Goal: Task Accomplishment & Management: Use online tool/utility

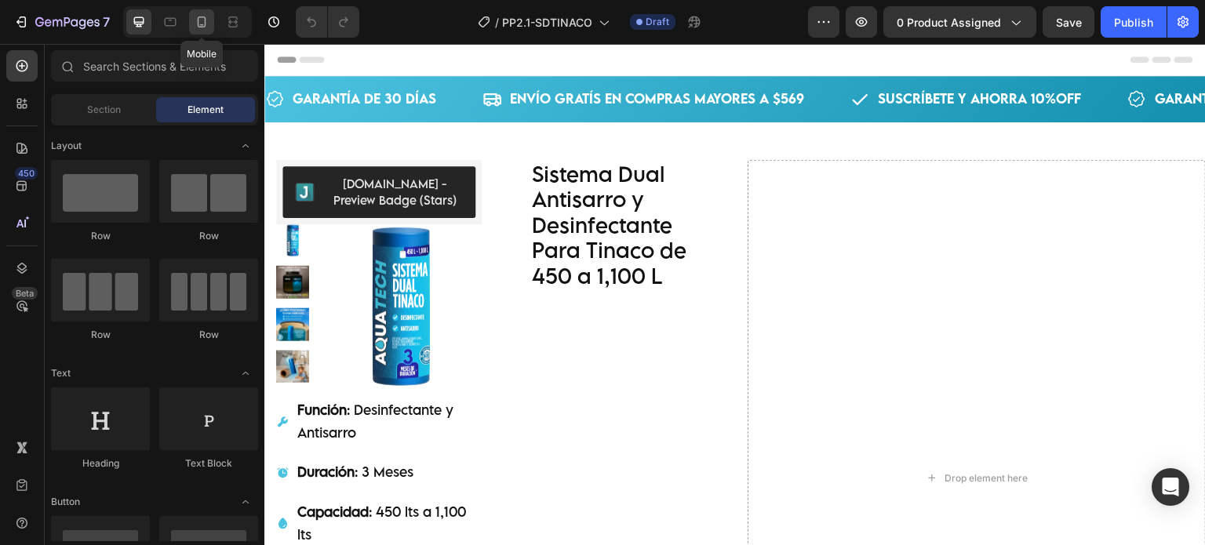
click at [196, 12] on div at bounding box center [201, 21] width 25 height 25
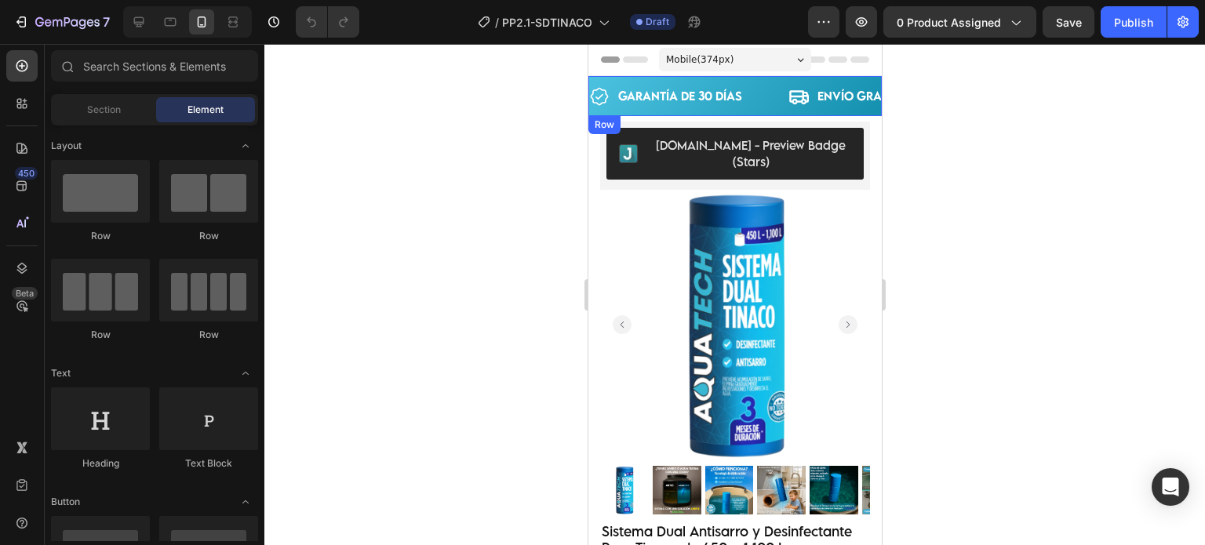
click at [692, 81] on div "GARANTÍA DE 30 DÍAS Item List ENVÍO GRATÍS EN COMPRAS MAYORES A $569 Item List …" at bounding box center [733, 96] width 293 height 40
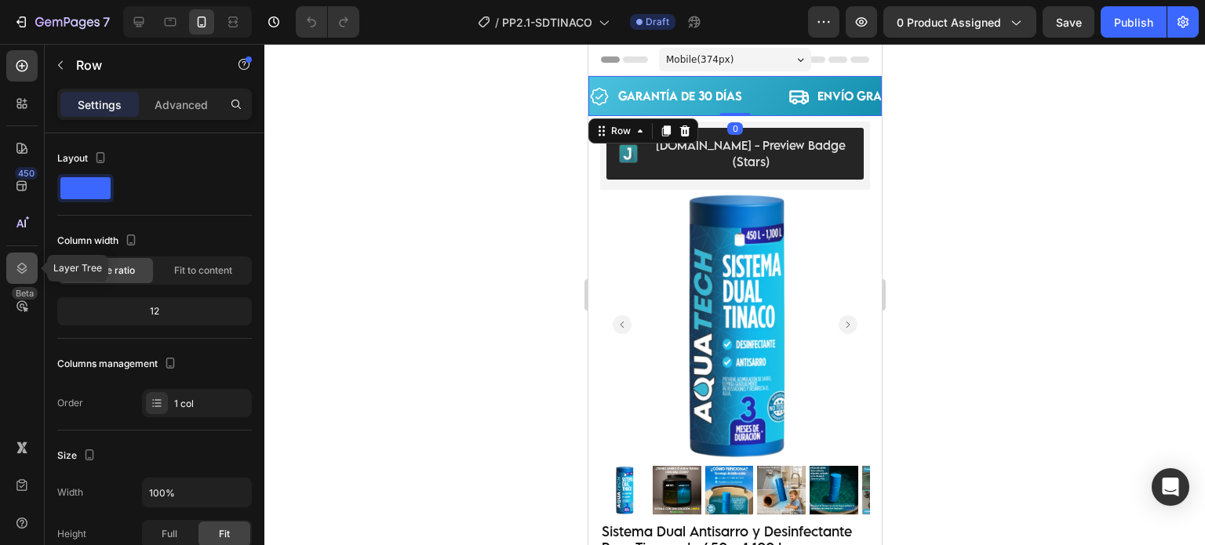
click at [17, 275] on icon at bounding box center [22, 268] width 16 height 16
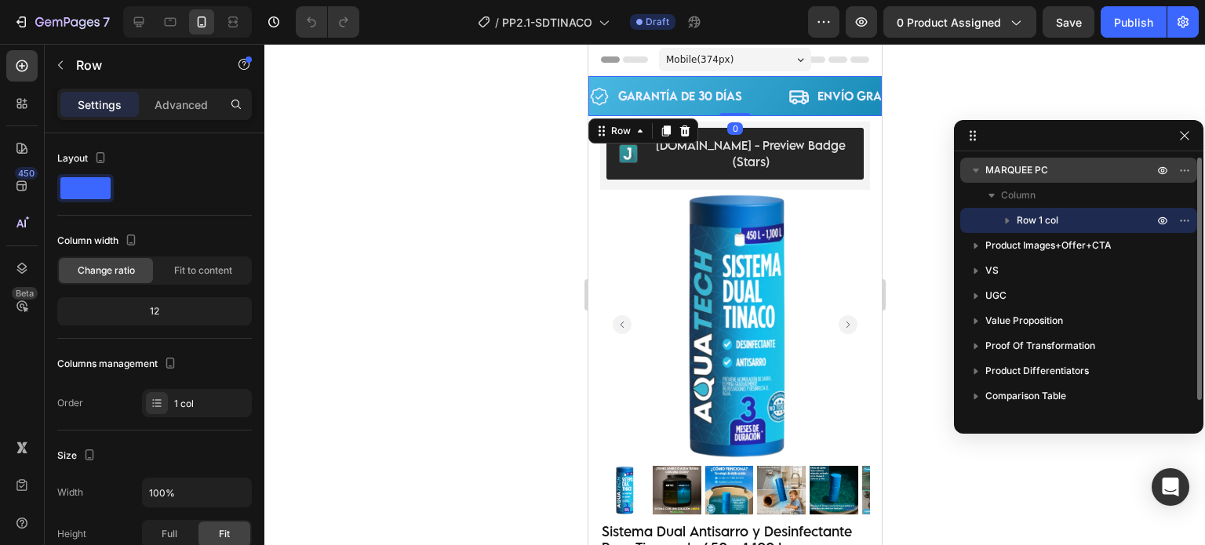
click at [1007, 165] on span "MARQUEE PC" at bounding box center [1016, 170] width 63 height 16
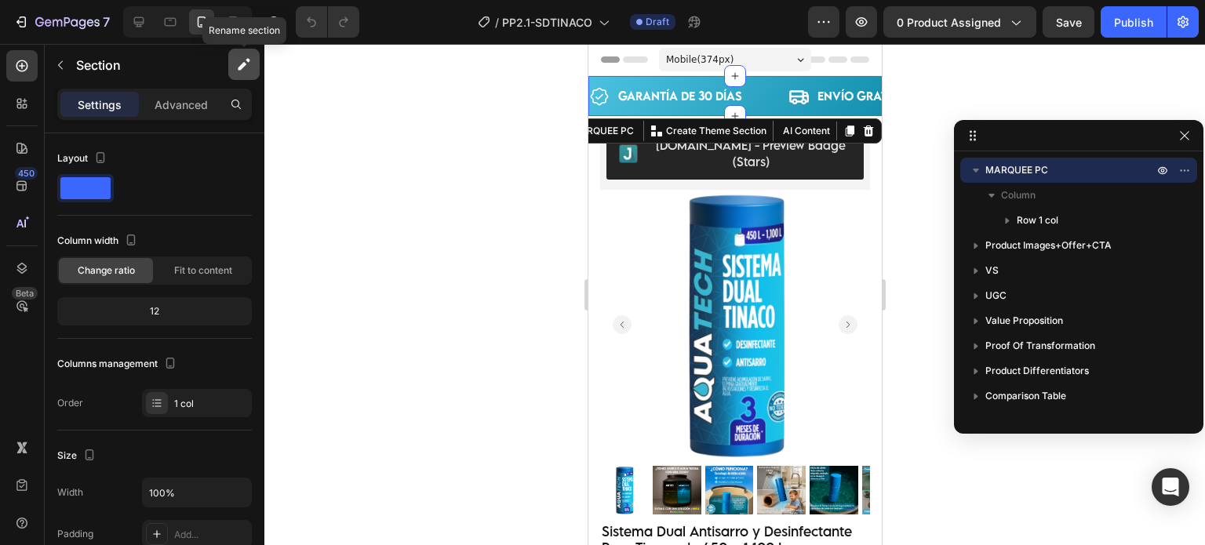
click at [242, 66] on icon "button" at bounding box center [242, 66] width 9 height 9
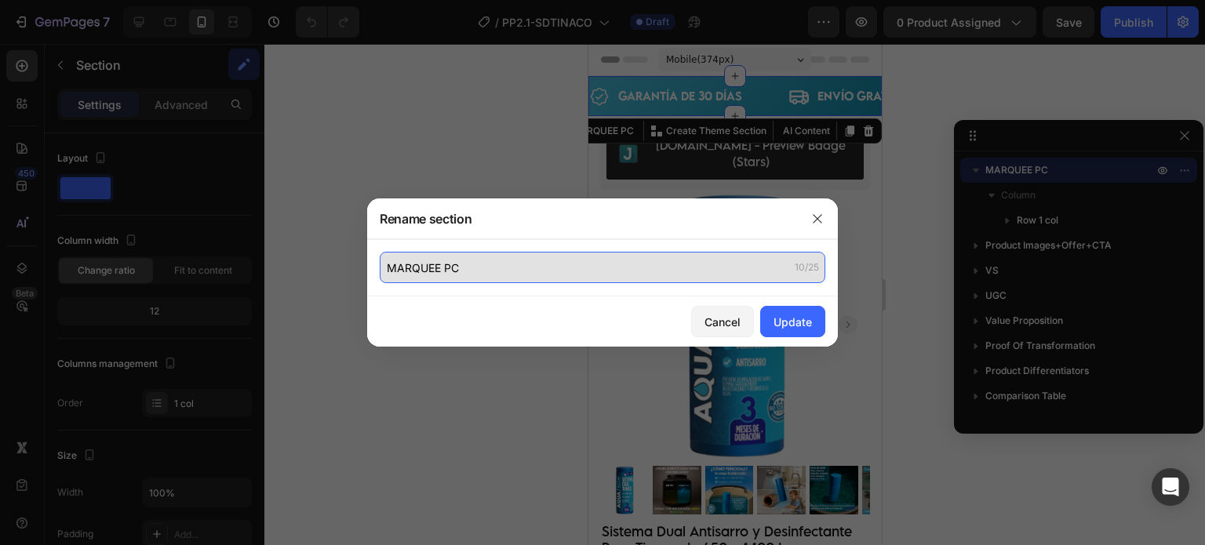
click at [480, 260] on input "MARQUEE PC" at bounding box center [602, 267] width 445 height 31
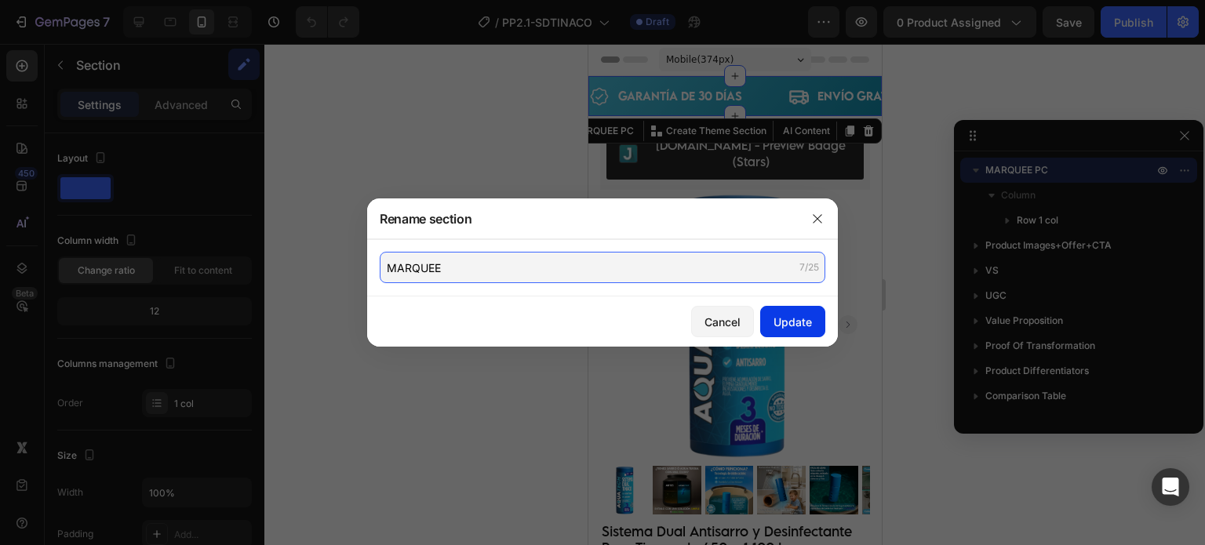
type input "MARQUEE"
click at [816, 324] on button "Update" at bounding box center [792, 321] width 65 height 31
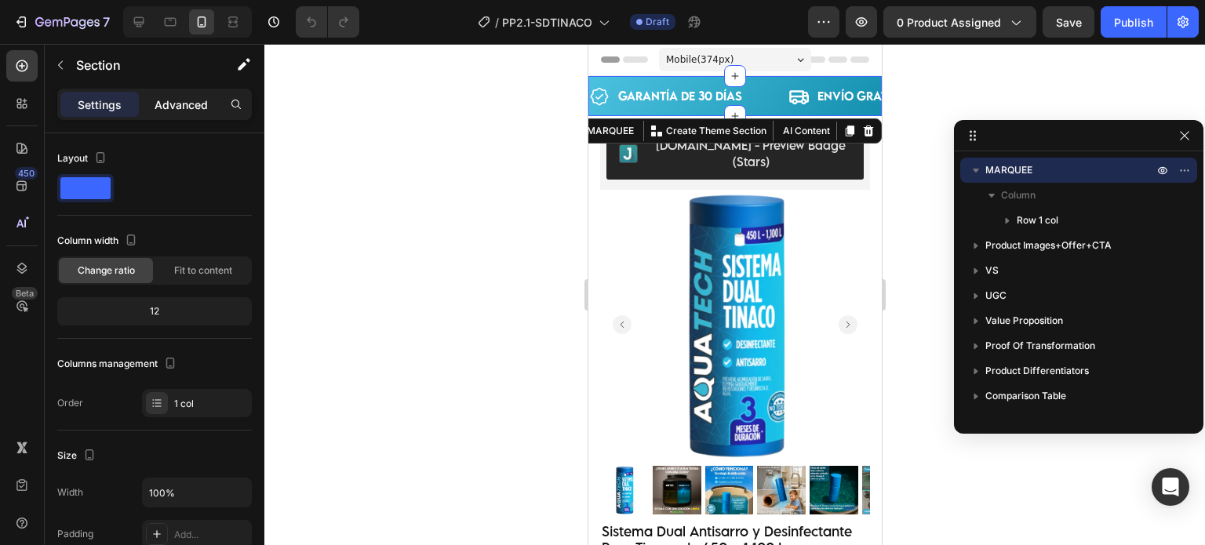
click at [163, 107] on p "Advanced" at bounding box center [180, 104] width 53 height 16
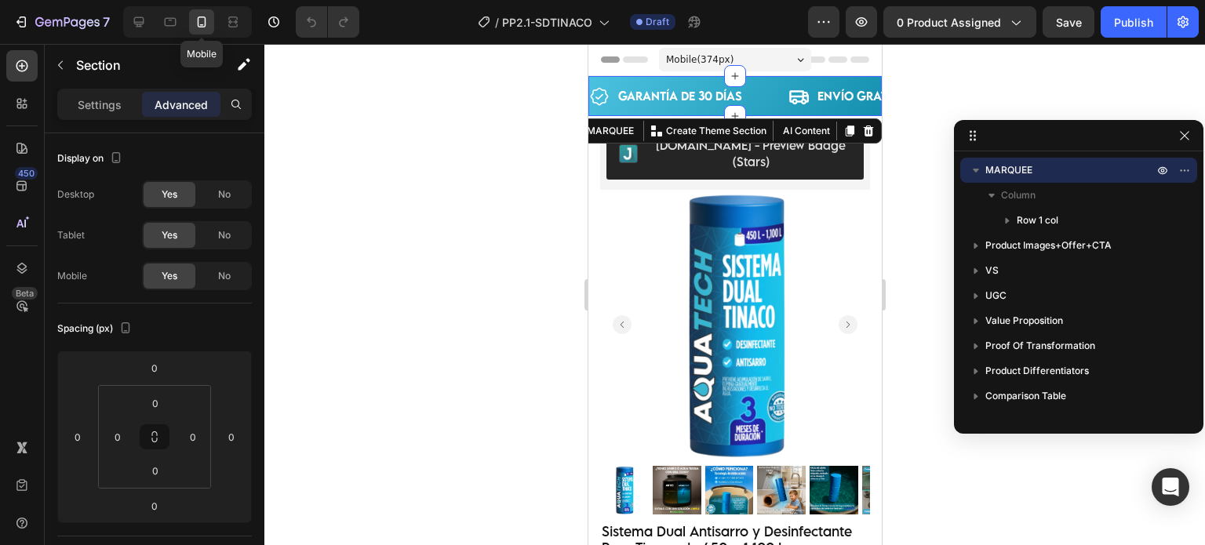
click at [199, 20] on icon at bounding box center [202, 22] width 16 height 16
click at [137, 25] on icon at bounding box center [139, 22] width 10 height 10
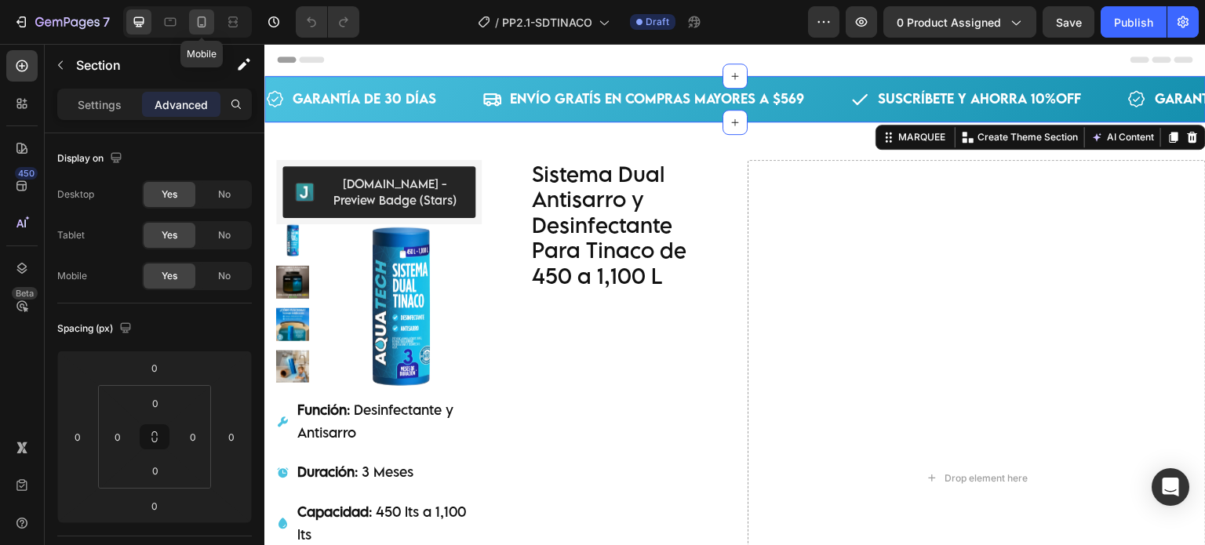
click at [202, 24] on icon at bounding box center [202, 22] width 16 height 16
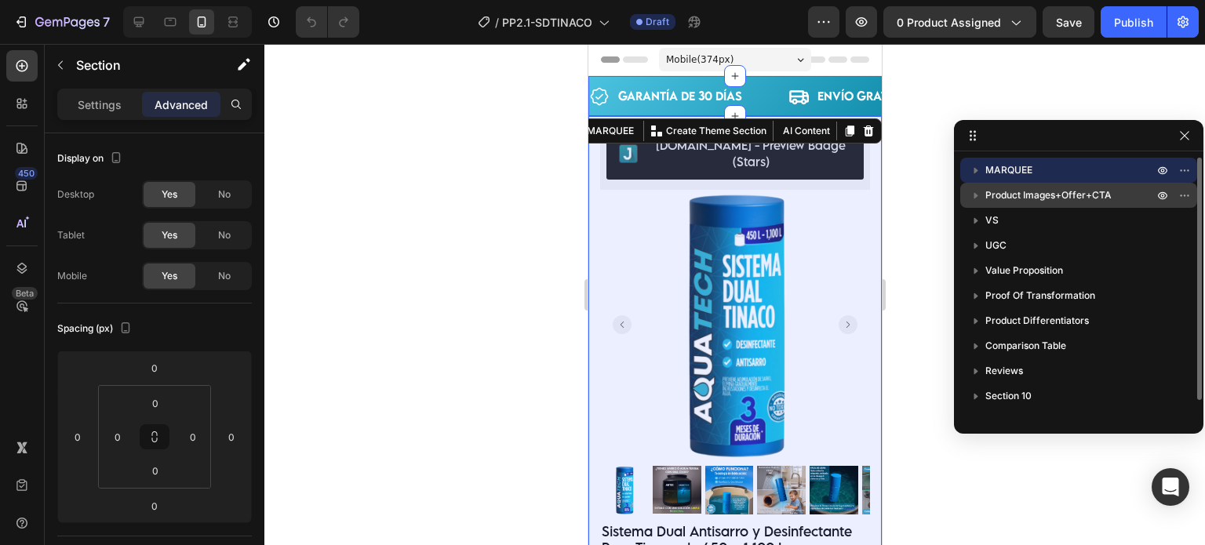
click at [1008, 188] on span "Product Images+Offer+CTA" at bounding box center [1048, 195] width 126 height 16
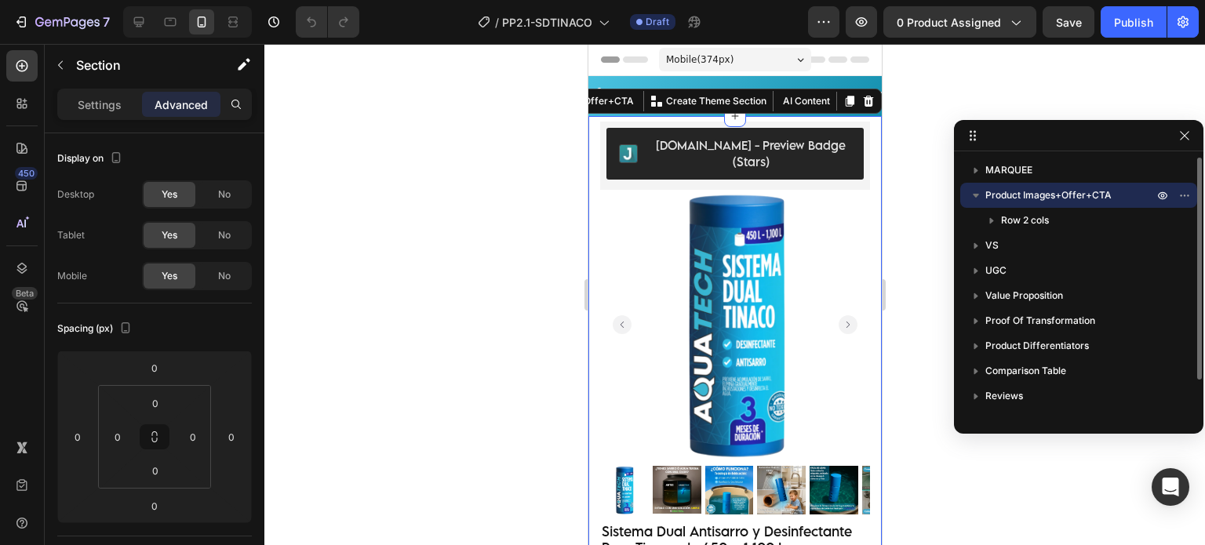
scroll to position [16, 0]
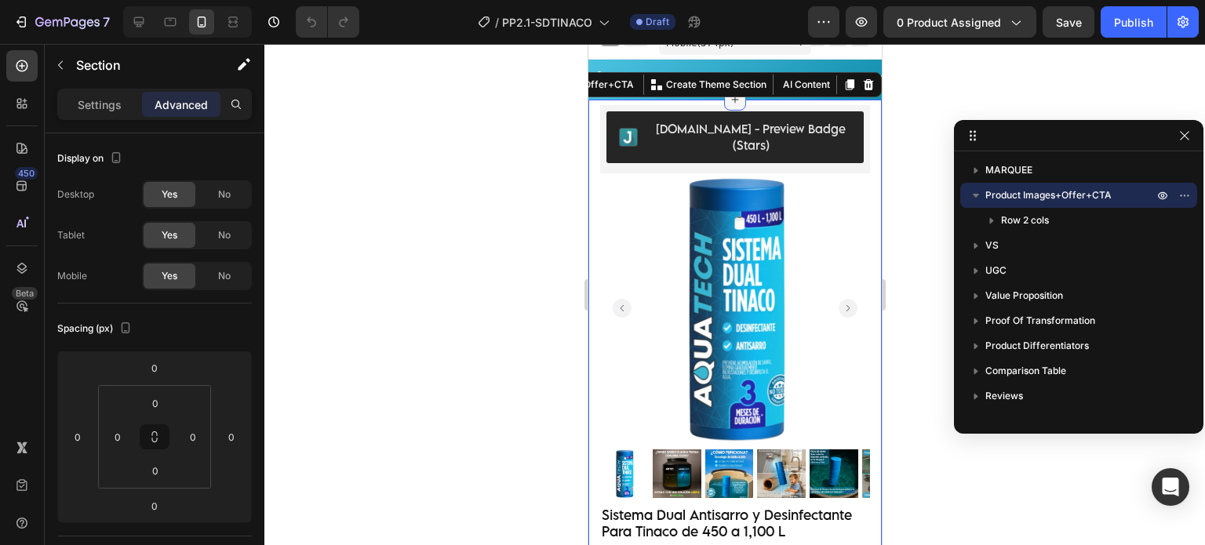
click at [732, 99] on icon at bounding box center [734, 99] width 13 height 13
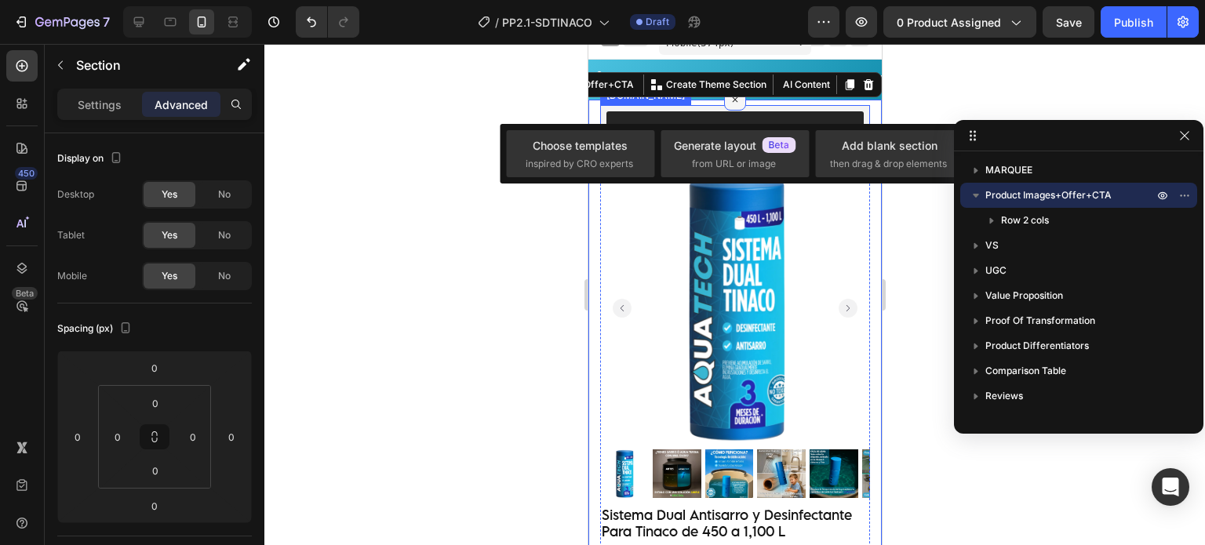
click at [736, 106] on div at bounding box center [734, 100] width 22 height 22
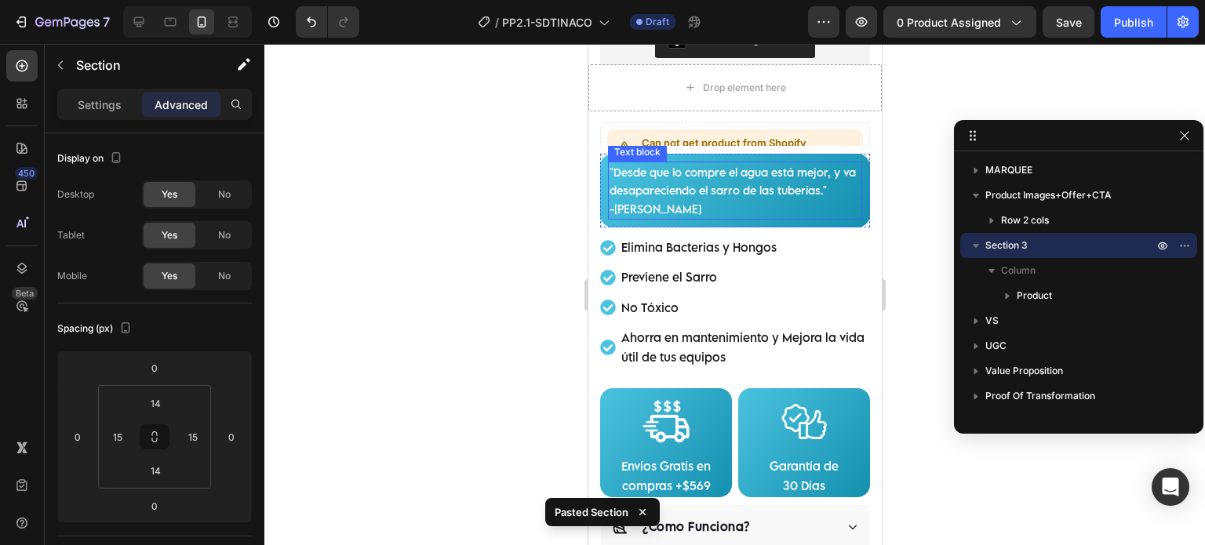
scroll to position [707, 0]
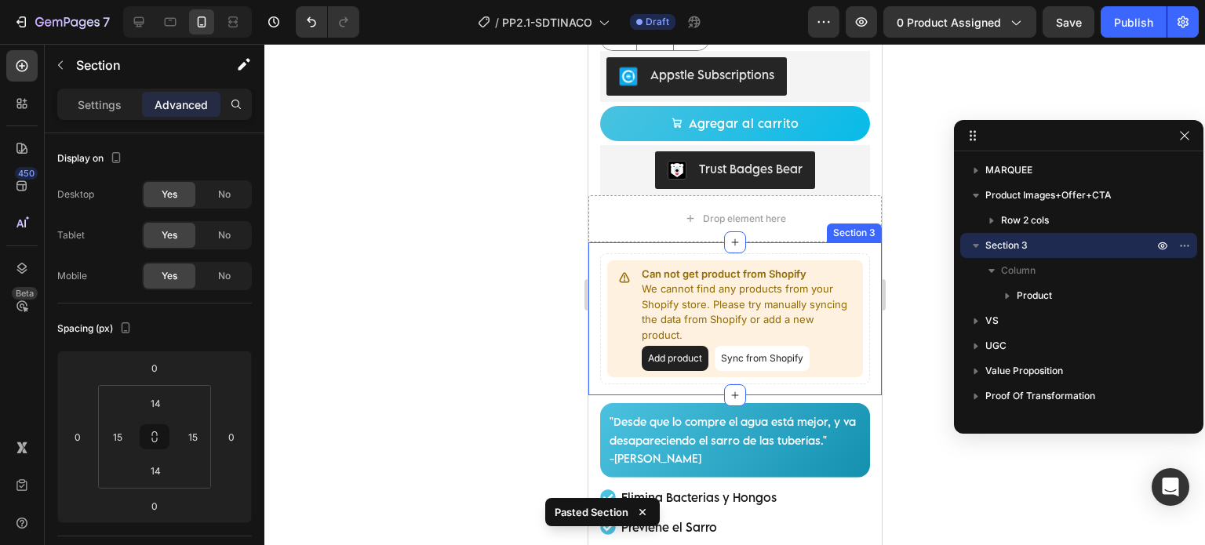
click at [703, 242] on div "Can not get product from Shopify We cannot find any products from your Shopify …" at bounding box center [733, 319] width 293 height 154
click at [678, 242] on div "Can not get product from Shopify We cannot find any products from your Shopify …" at bounding box center [733, 319] width 293 height 154
click at [592, 242] on div "Can not get product from Shopify We cannot find any products from your Shopify …" at bounding box center [733, 319] width 293 height 154
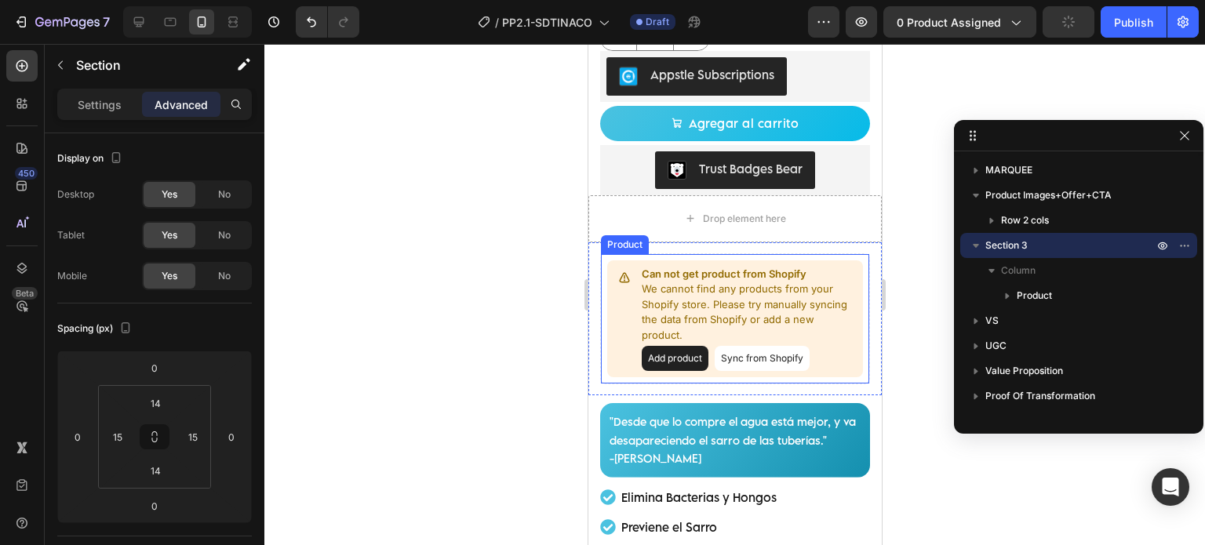
click at [680, 326] on p "We cannot find any products from your Shopify store. Please try manually syncin…" at bounding box center [748, 312] width 215 height 61
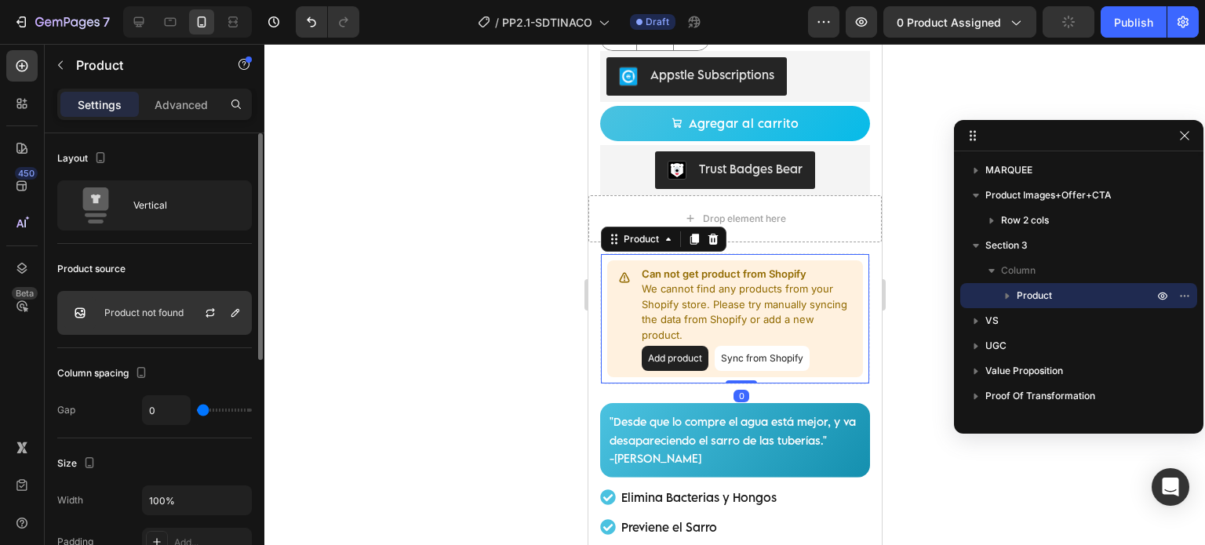
click at [171, 311] on p "Product not found" at bounding box center [143, 312] width 79 height 11
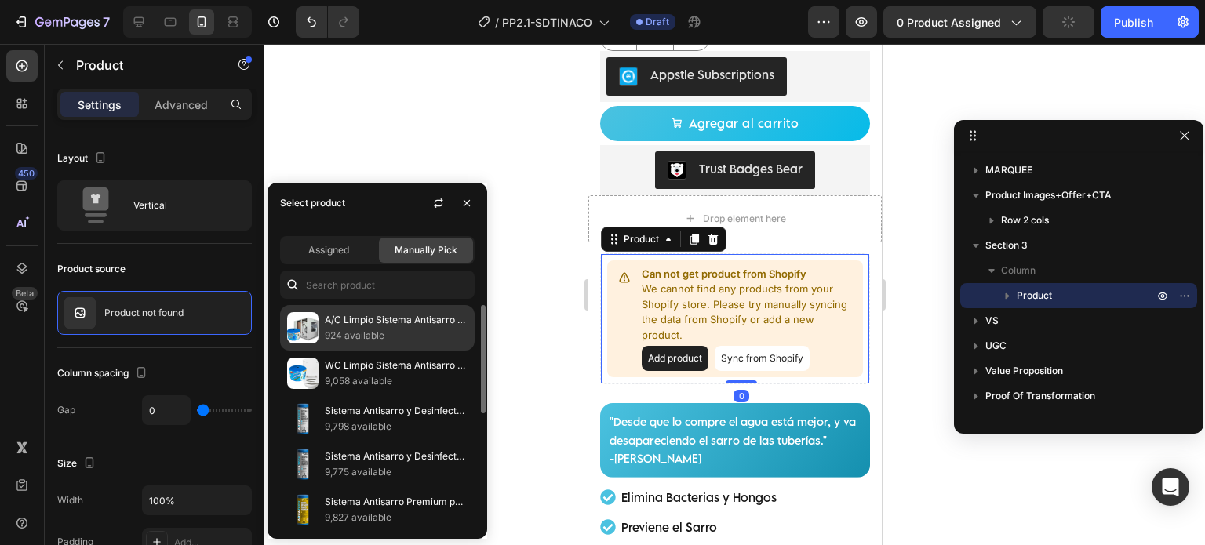
click at [342, 327] on p "A/C Limpio Sistema Antisarro para Aire Lavado Duración 6 meses." at bounding box center [396, 320] width 143 height 16
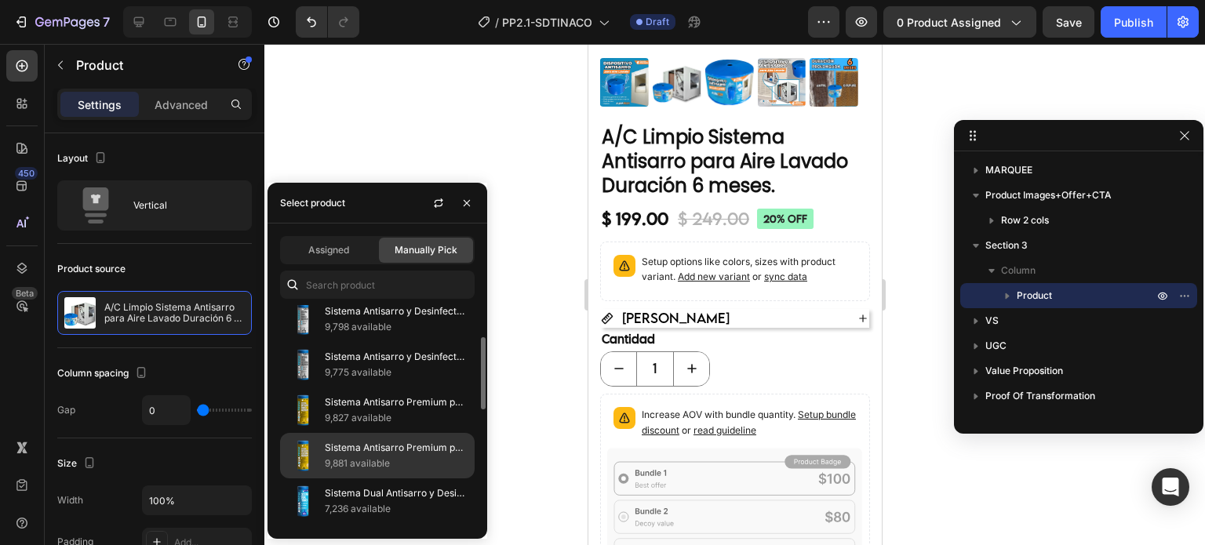
scroll to position [230, 0]
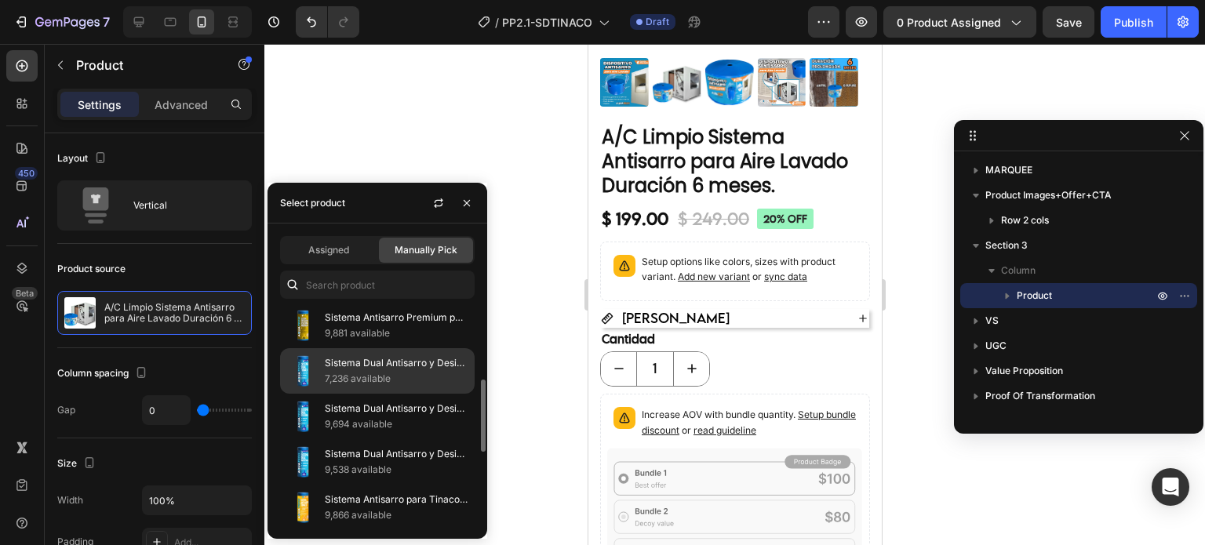
click at [362, 373] on p "7,236 available" at bounding box center [396, 379] width 143 height 16
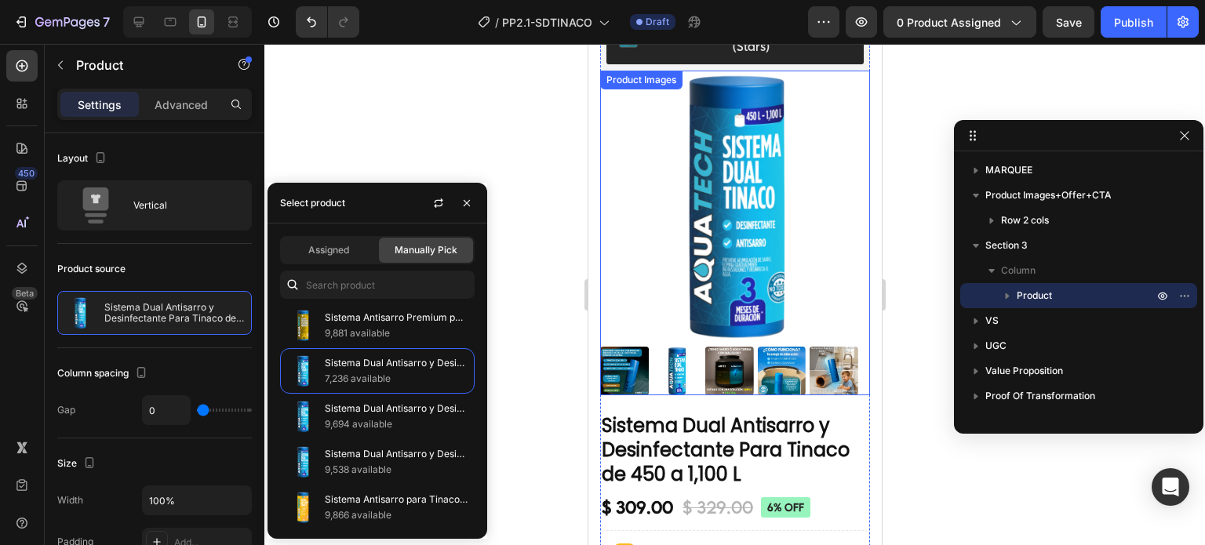
scroll to position [838, 0]
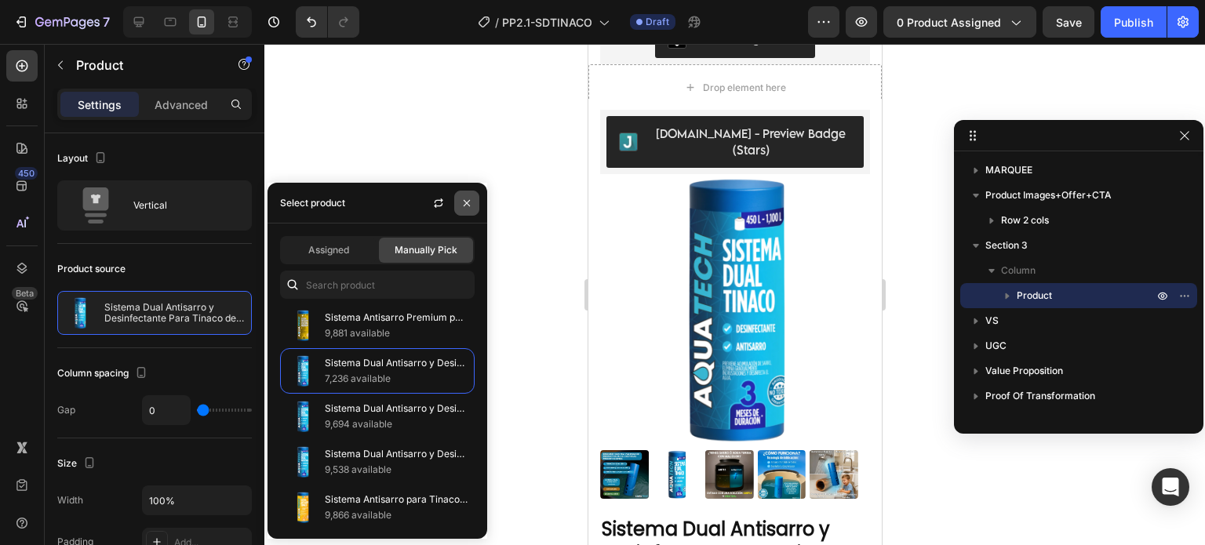
click at [467, 195] on button "button" at bounding box center [466, 203] width 25 height 25
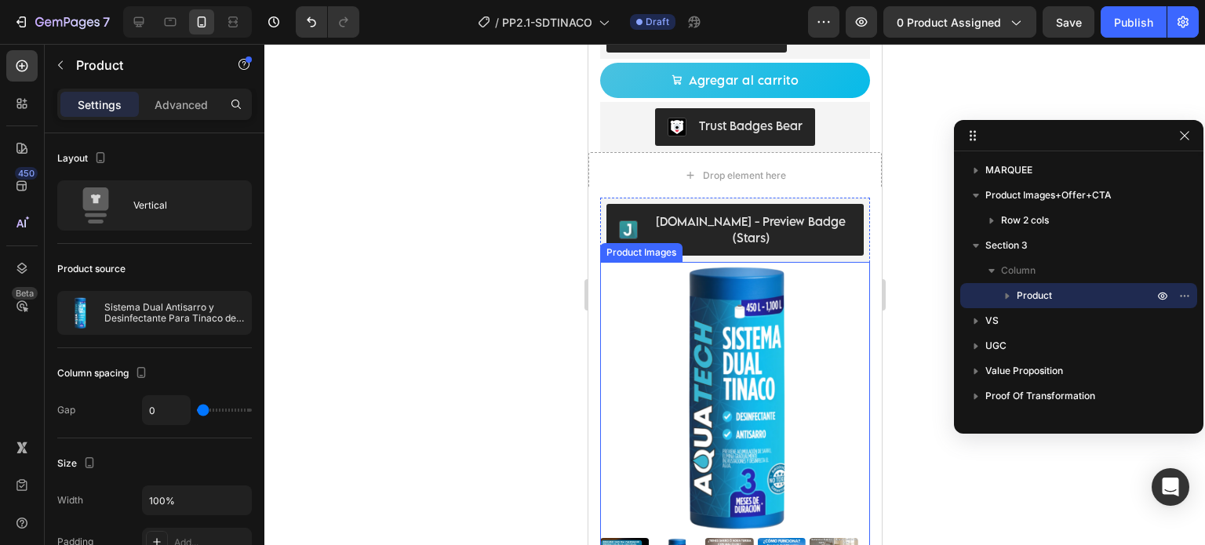
scroll to position [707, 0]
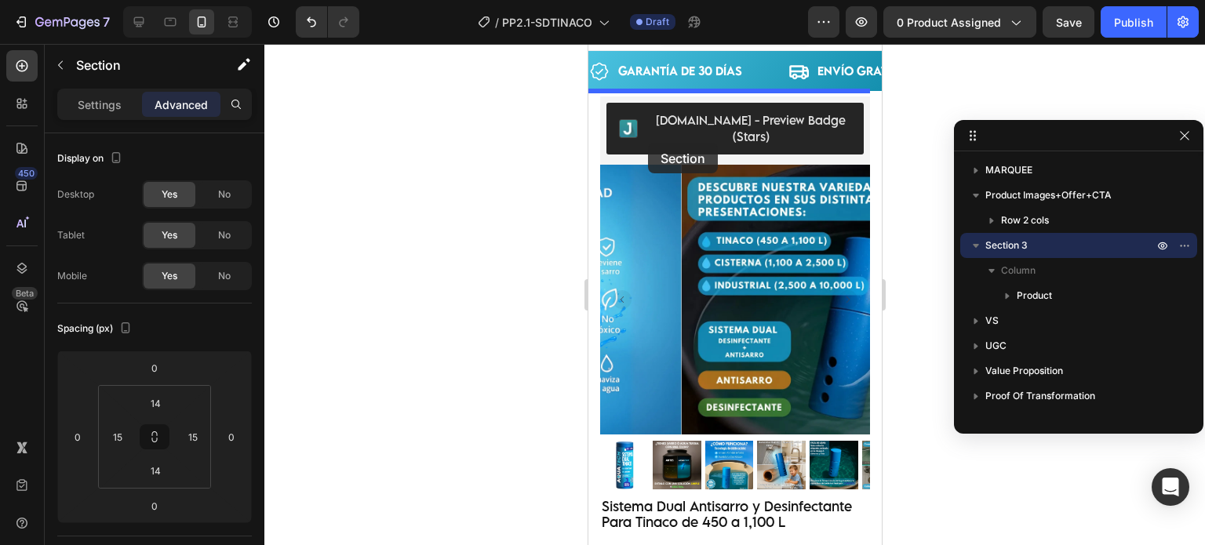
scroll to position [0, 0]
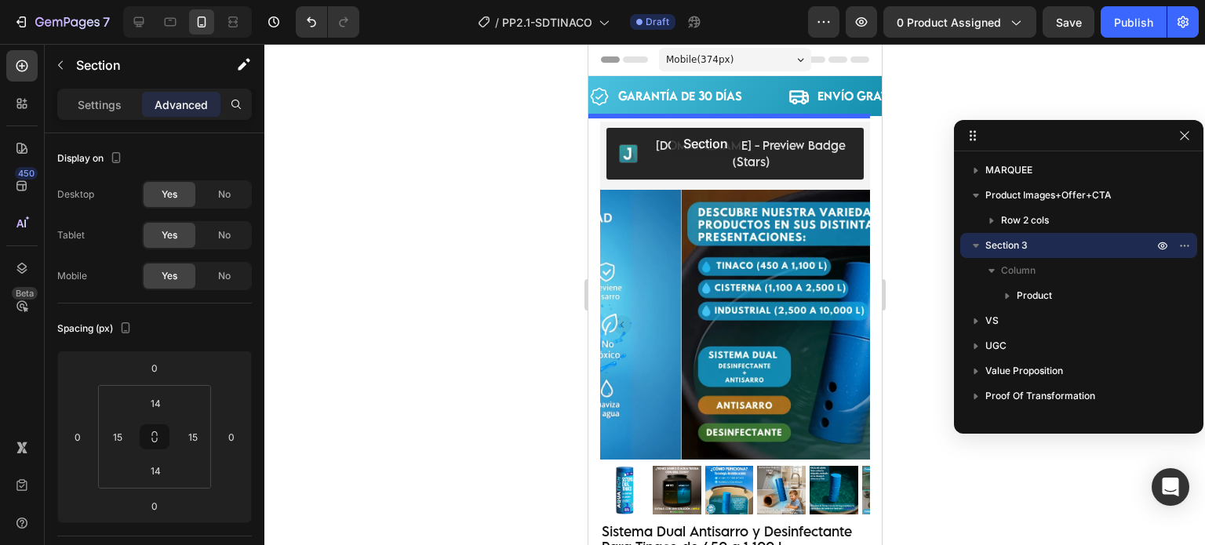
drag, startPoint x: 603, startPoint y: 217, endPoint x: 672, endPoint y: 126, distance: 114.2
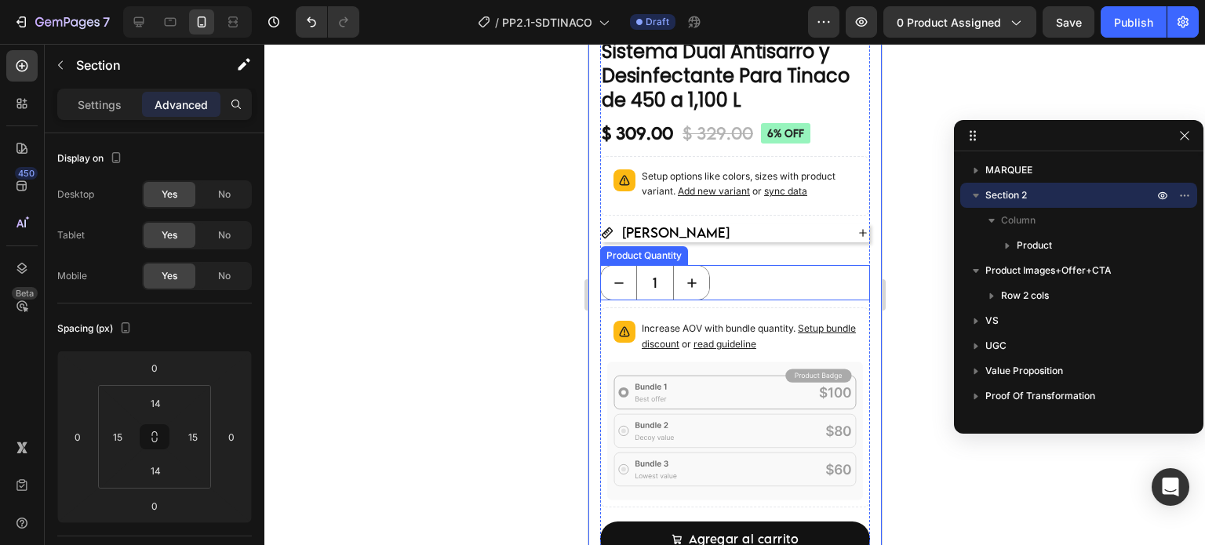
scroll to position [522, 0]
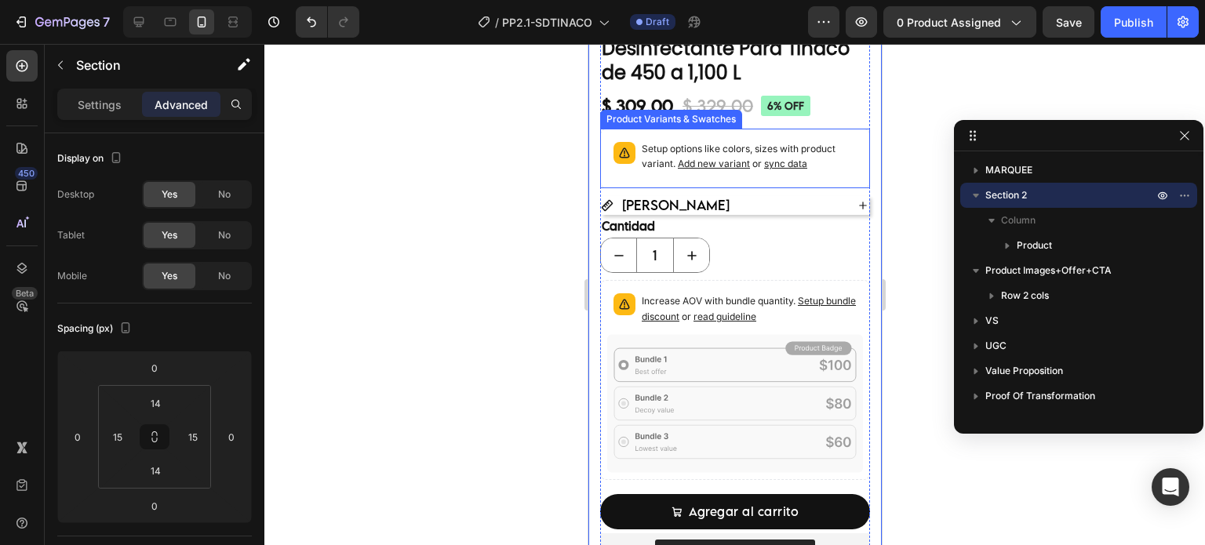
click at [799, 158] on span "sync data" at bounding box center [784, 164] width 43 height 12
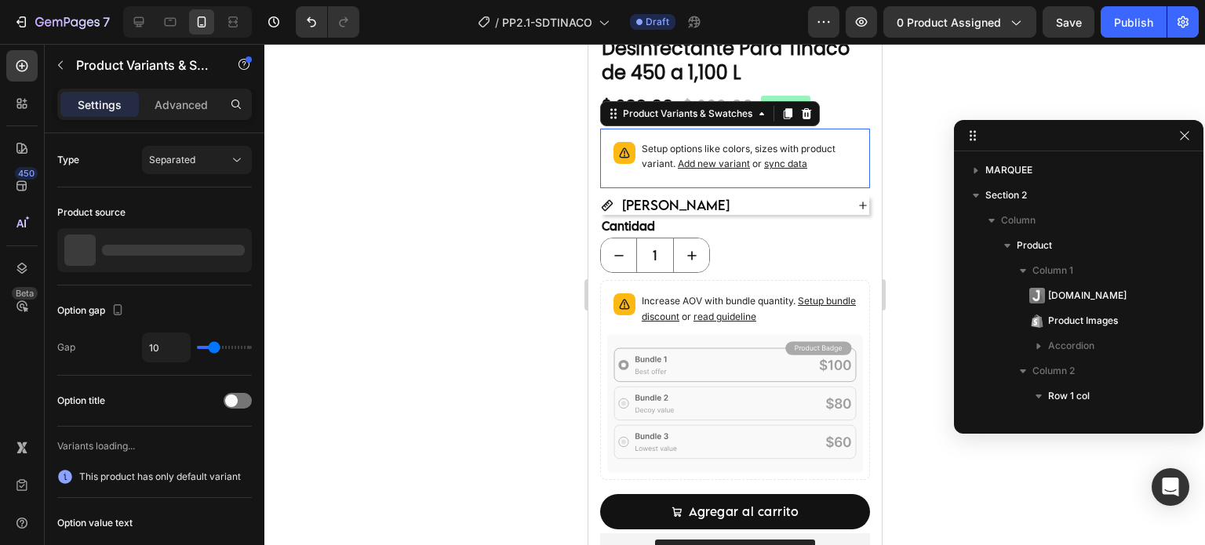
scroll to position [271, 0]
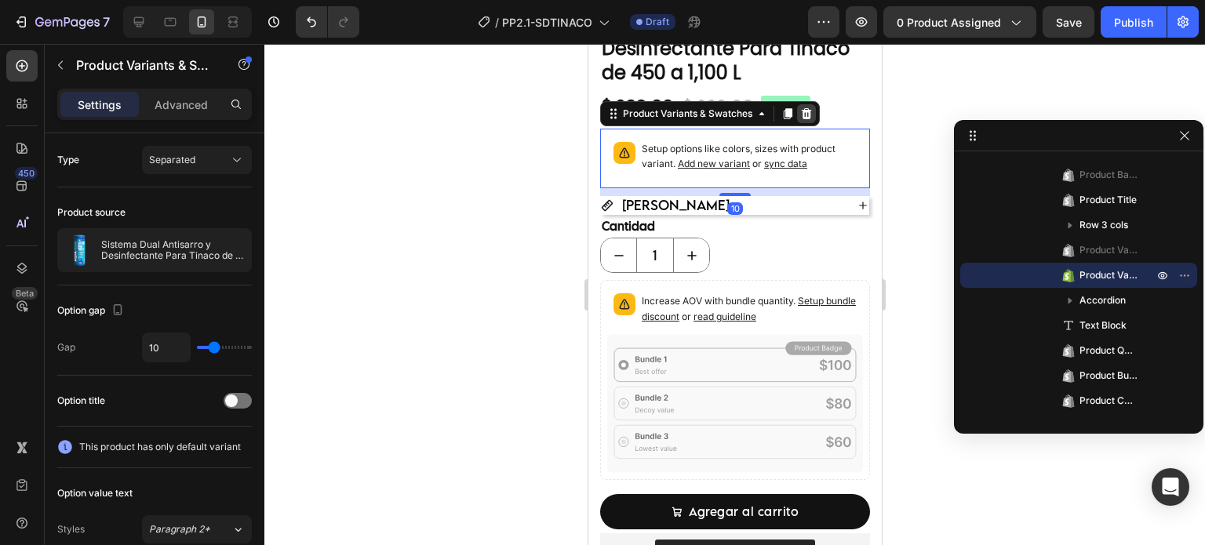
click at [809, 108] on icon at bounding box center [806, 113] width 10 height 11
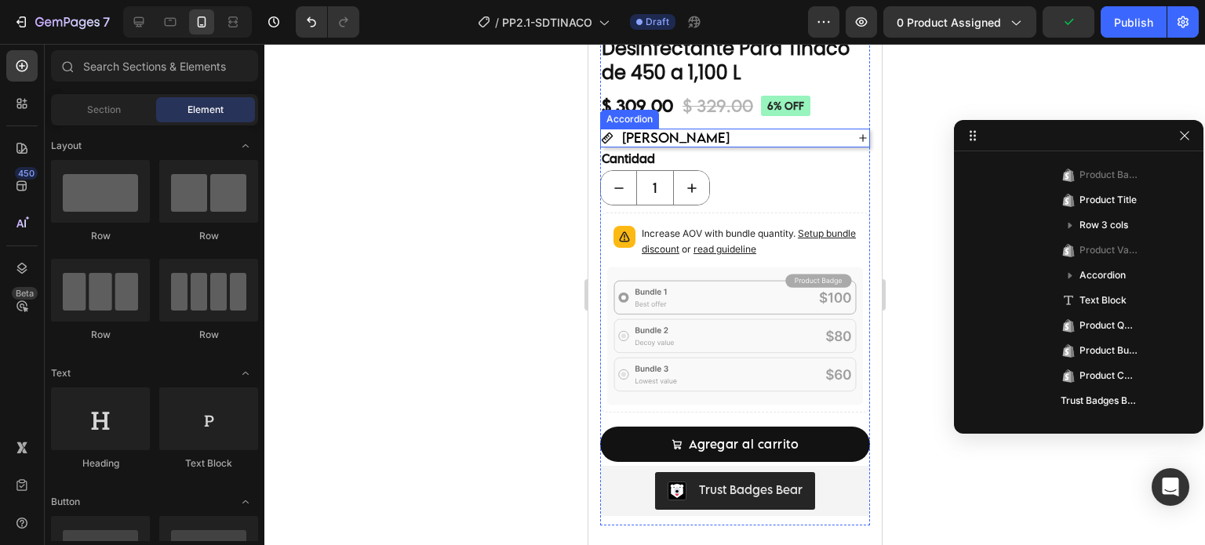
click at [769, 125] on div "[PERSON_NAME]" at bounding box center [721, 137] width 243 height 25
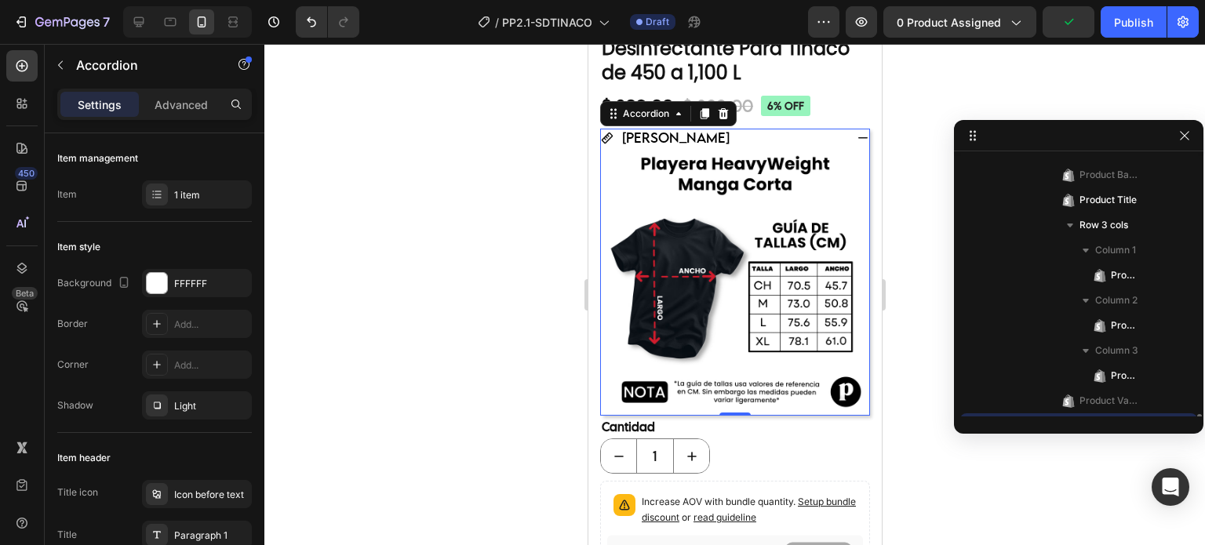
scroll to position [422, 0]
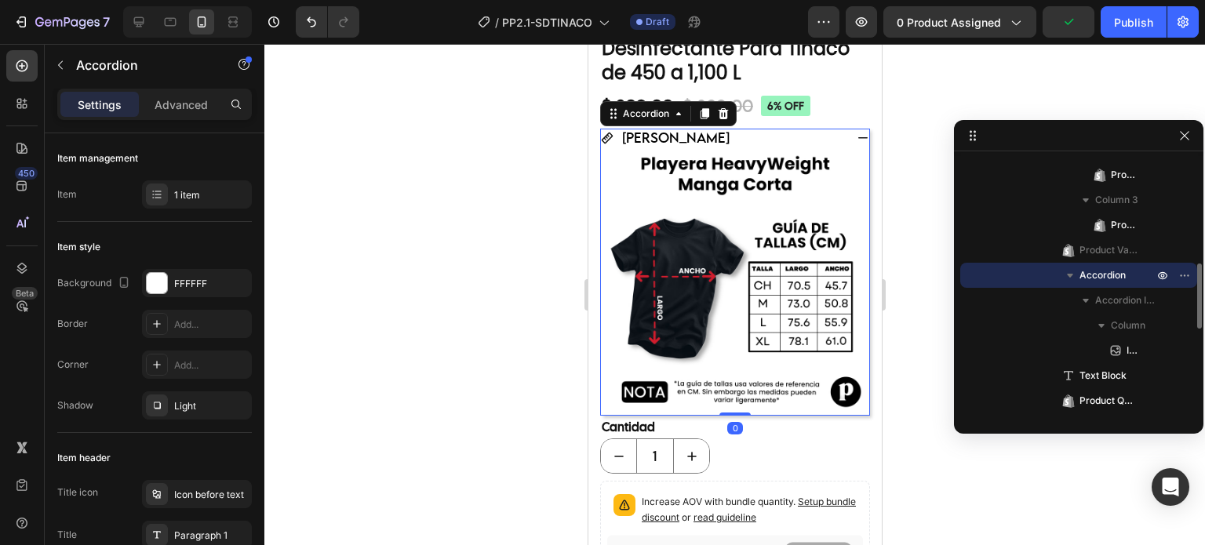
click at [856, 132] on icon at bounding box center [862, 138] width 13 height 13
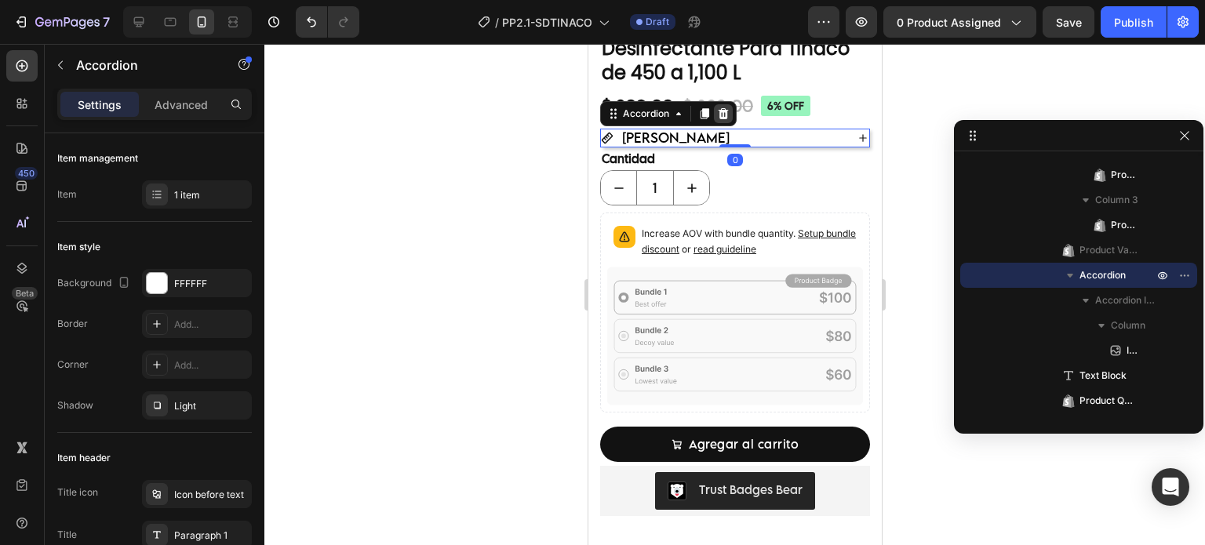
click at [724, 108] on icon at bounding box center [723, 113] width 10 height 11
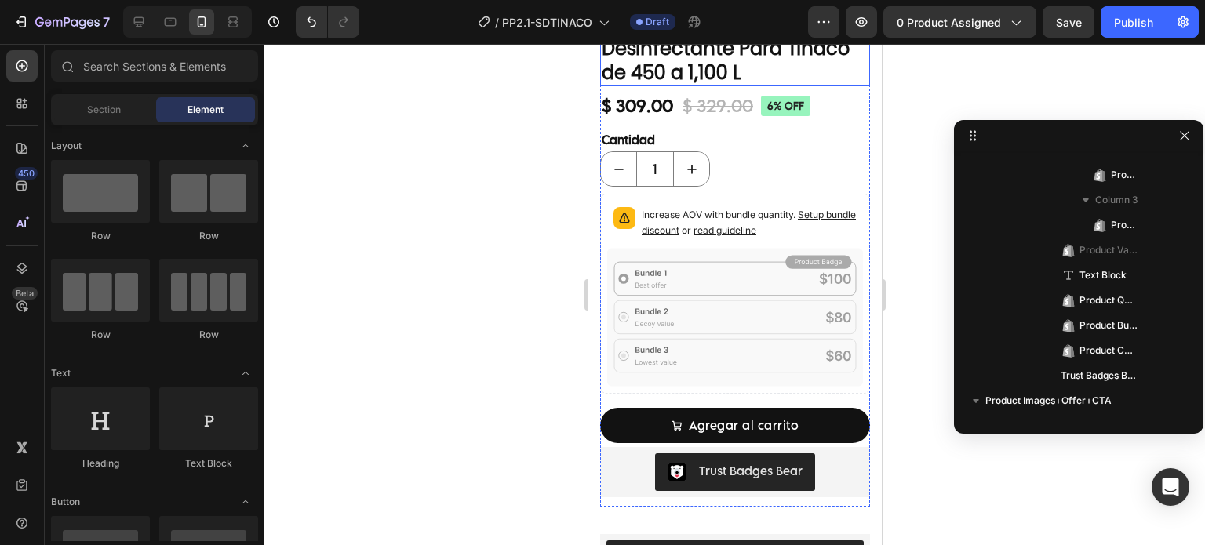
scroll to position [392, 0]
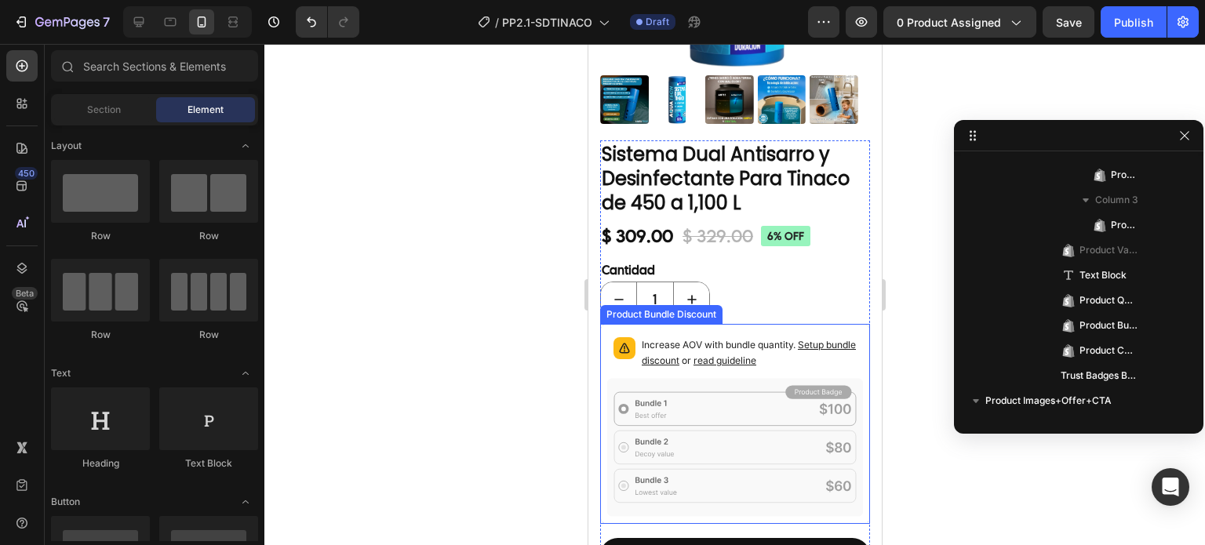
click at [731, 337] on p "Increase AOV with bundle quantity. Setup bundle discount or read guideline" at bounding box center [748, 352] width 215 height 31
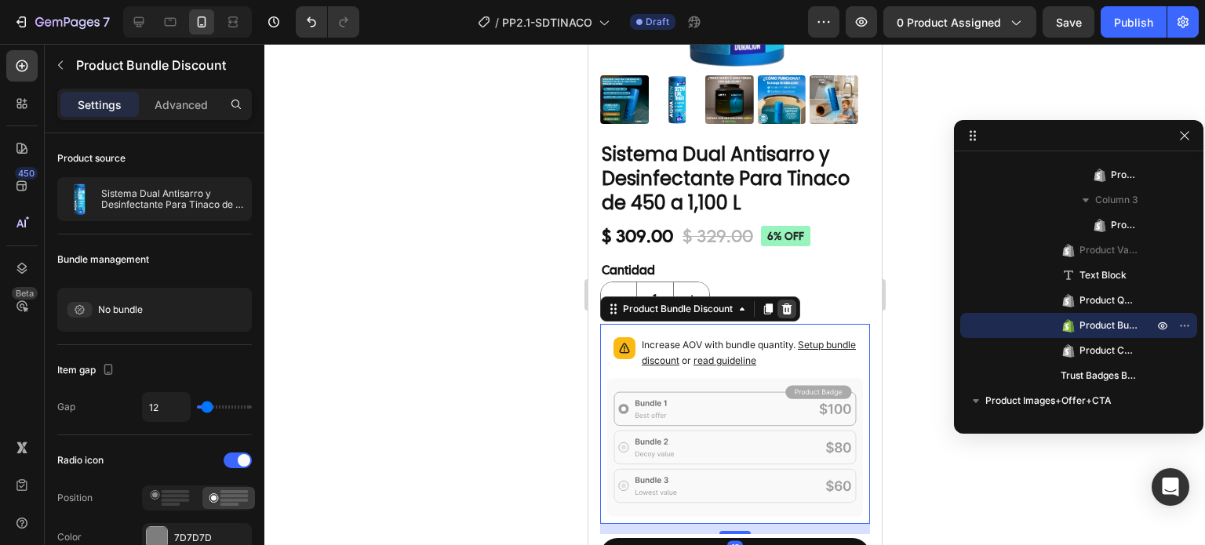
click at [787, 303] on icon at bounding box center [786, 308] width 10 height 11
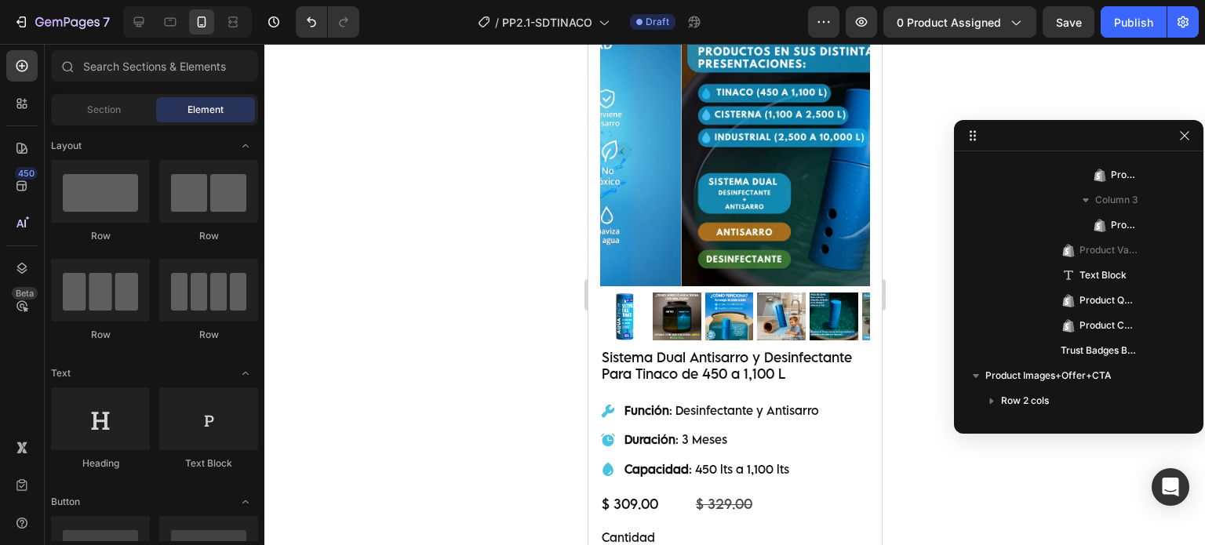
scroll to position [914, 0]
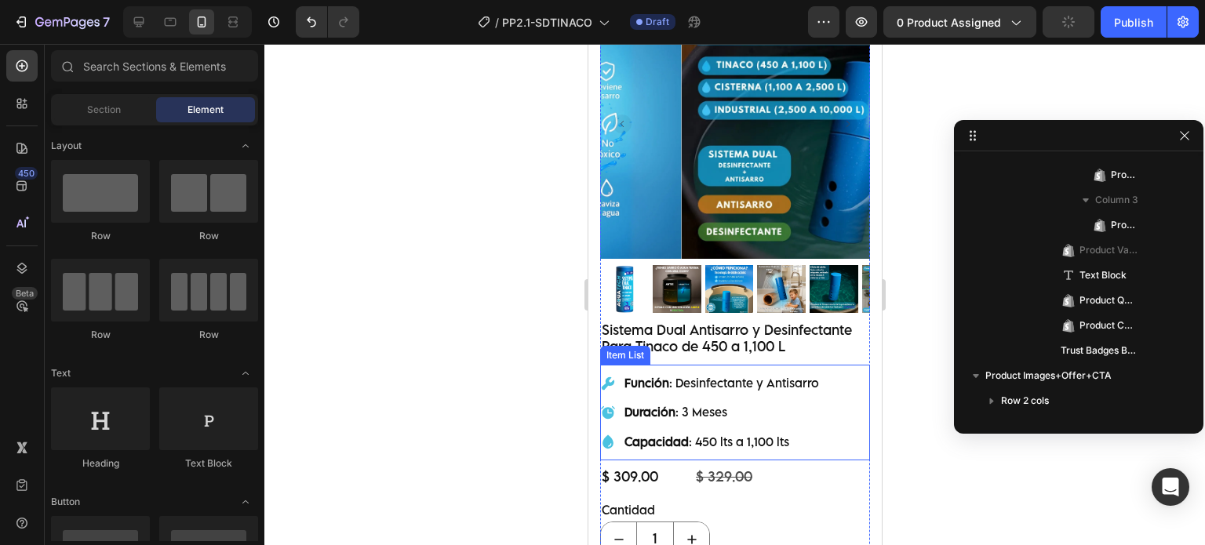
click at [828, 369] on div "Función : Desinfectante y Antisarro Duración : 3 Meses Capacidad : 450 lts a 1,…" at bounding box center [734, 413] width 270 height 88
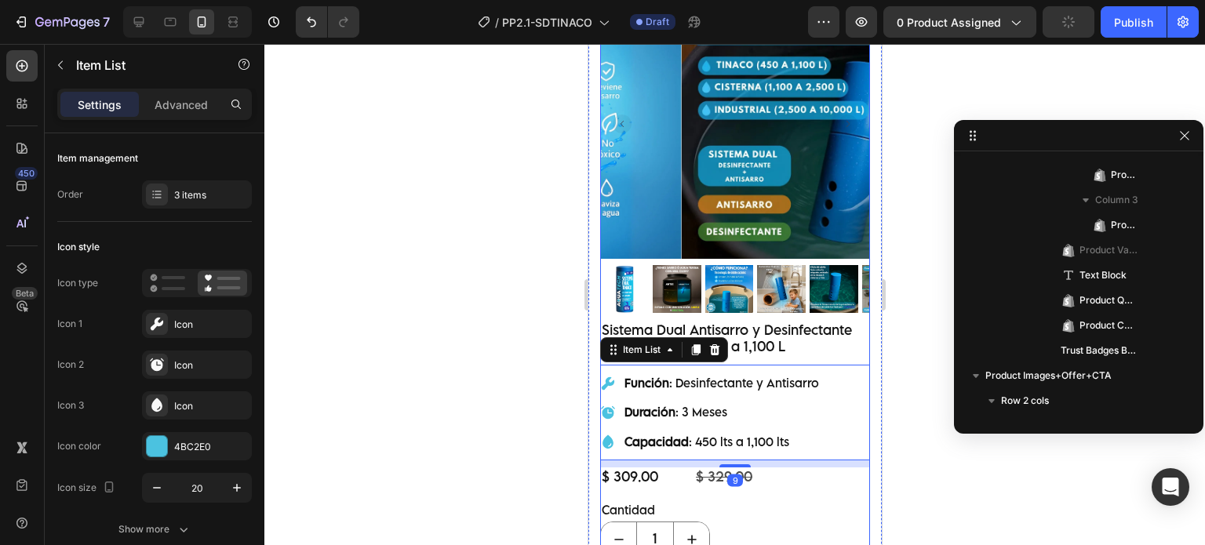
scroll to position [773, 0]
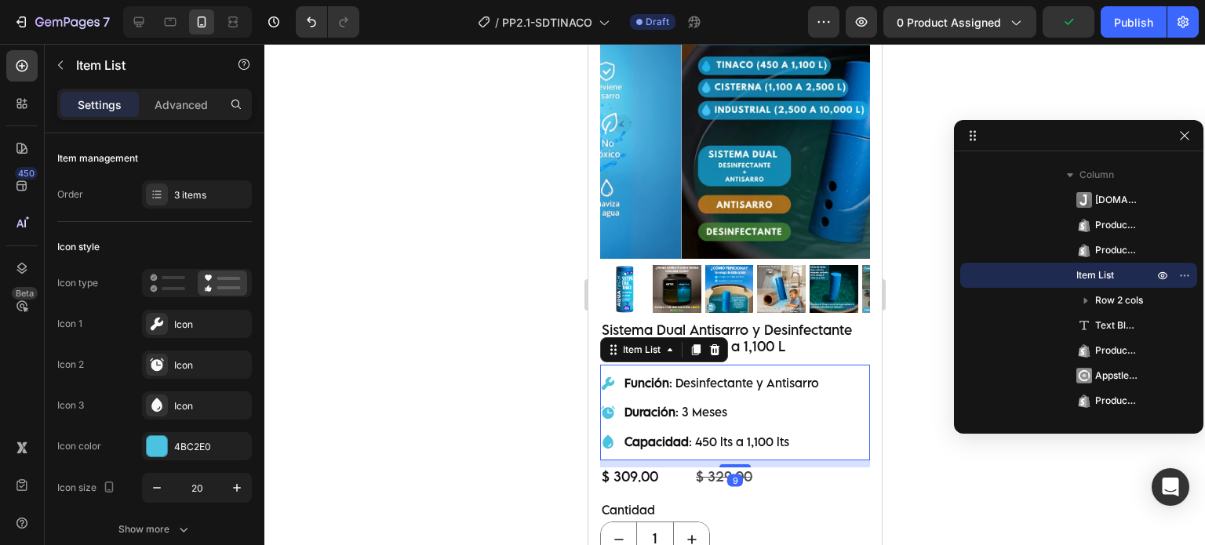
click at [692, 343] on icon at bounding box center [695, 349] width 13 height 13
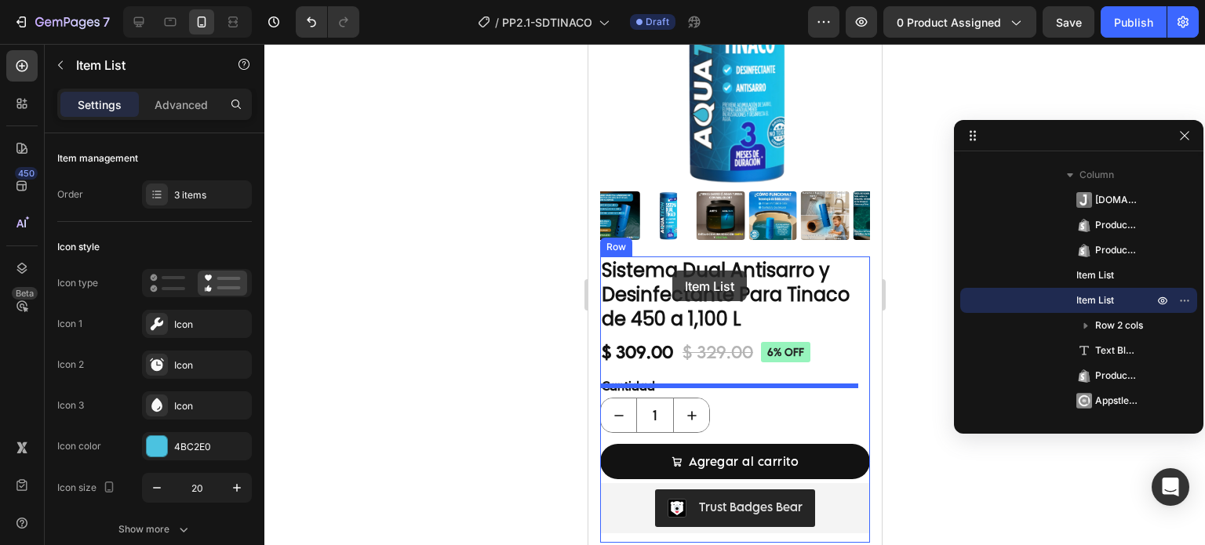
scroll to position [261, 0]
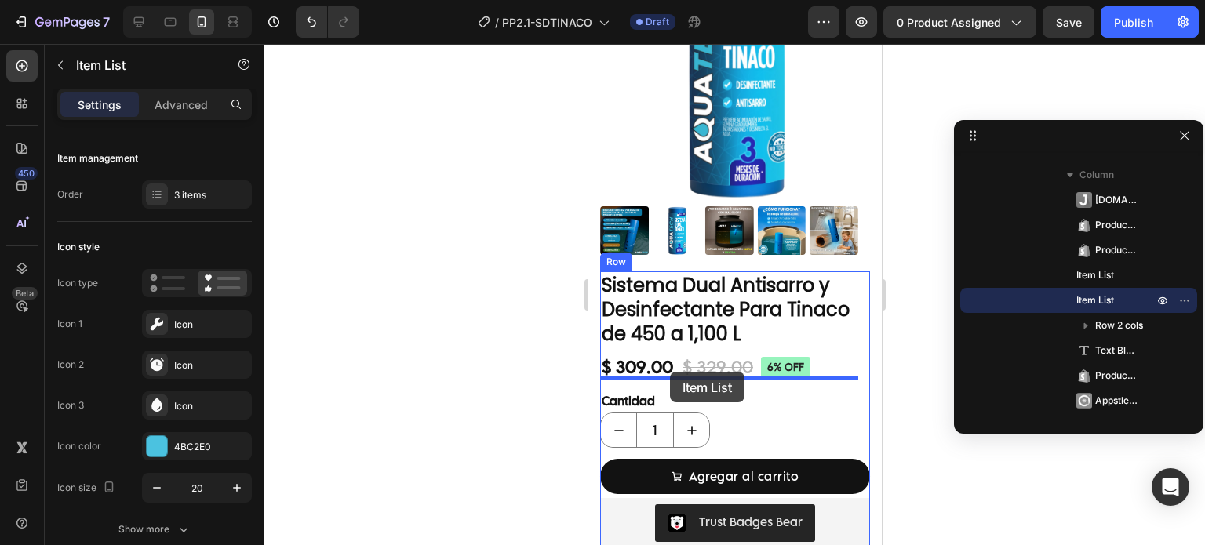
drag, startPoint x: 633, startPoint y: 437, endPoint x: 669, endPoint y: 372, distance: 74.4
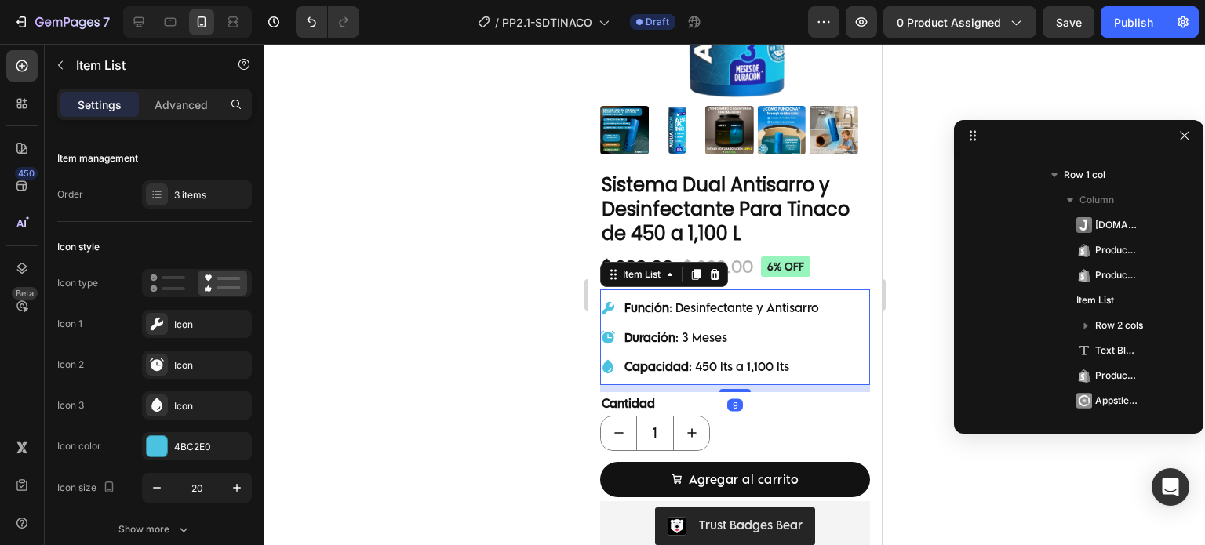
scroll to position [392, 0]
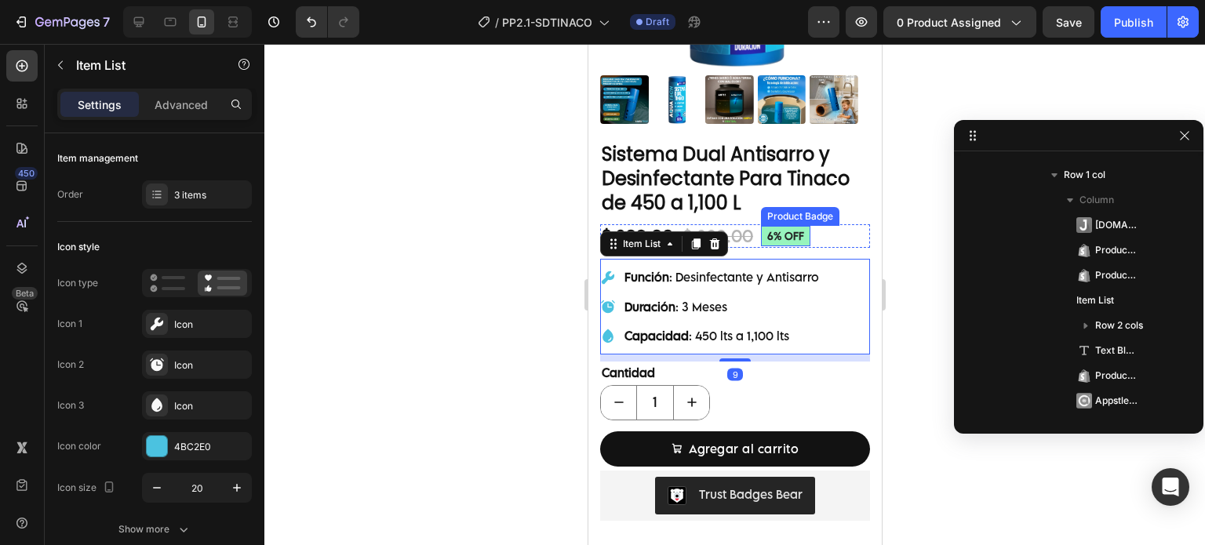
click at [792, 226] on pre "6% off" at bounding box center [784, 236] width 49 height 20
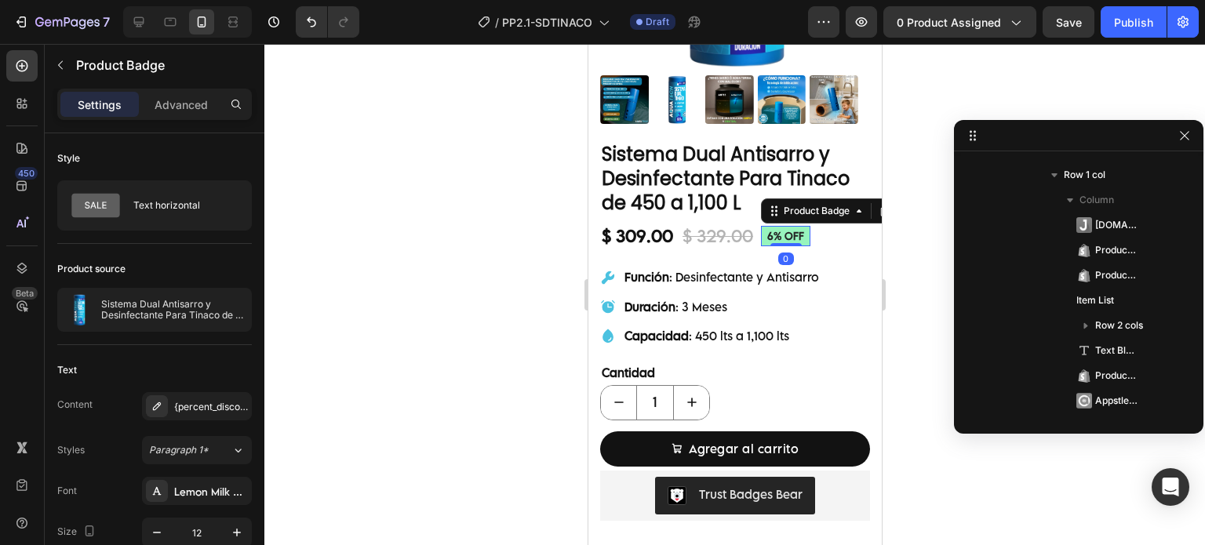
scroll to position [372, 0]
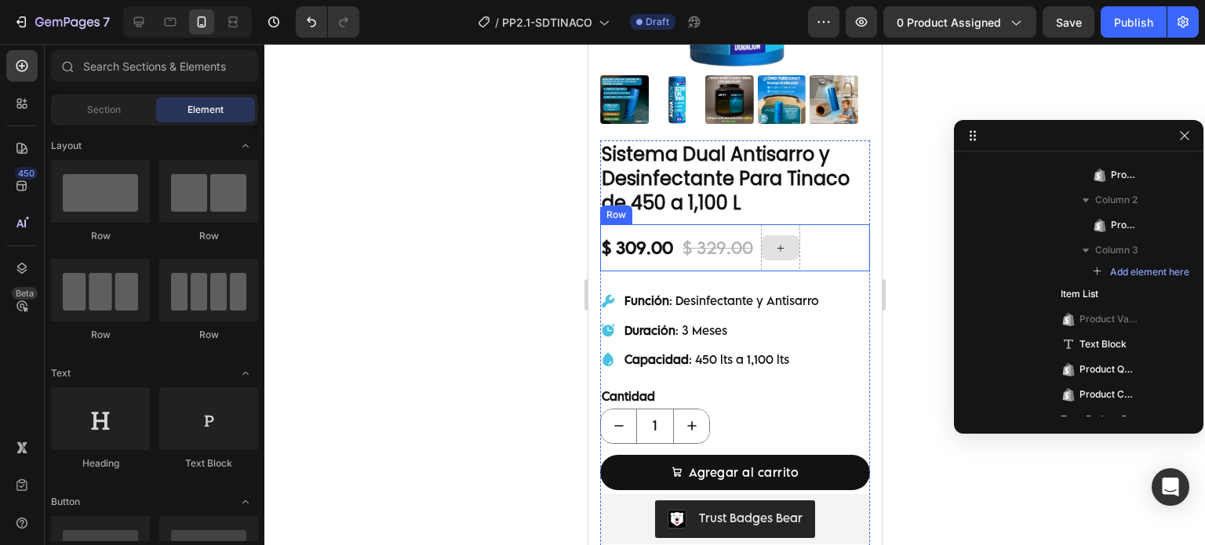
click at [784, 242] on icon at bounding box center [779, 248] width 13 height 13
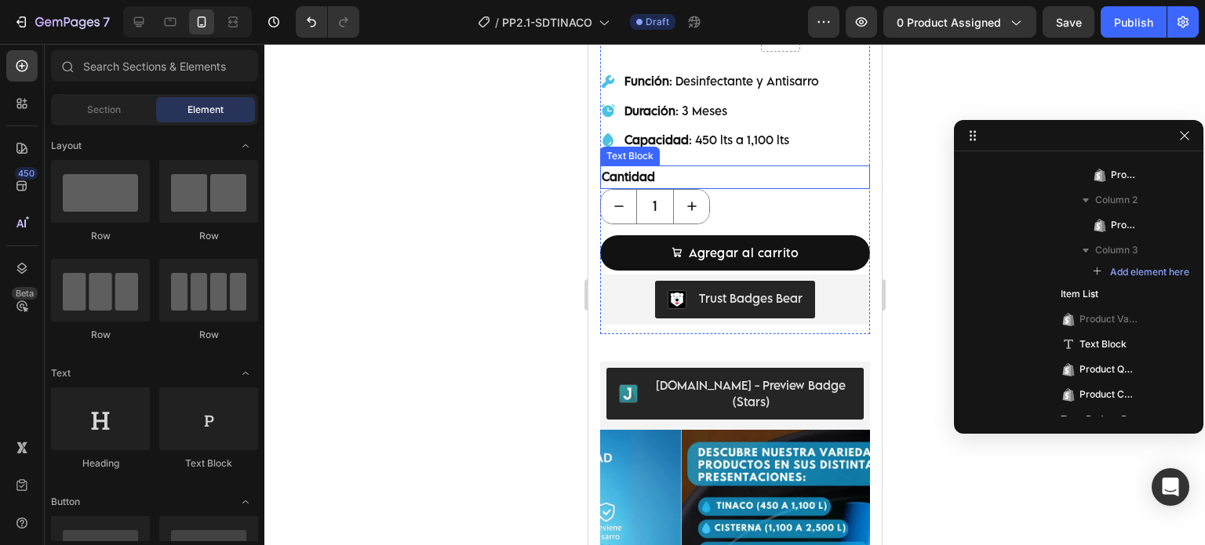
scroll to position [653, 0]
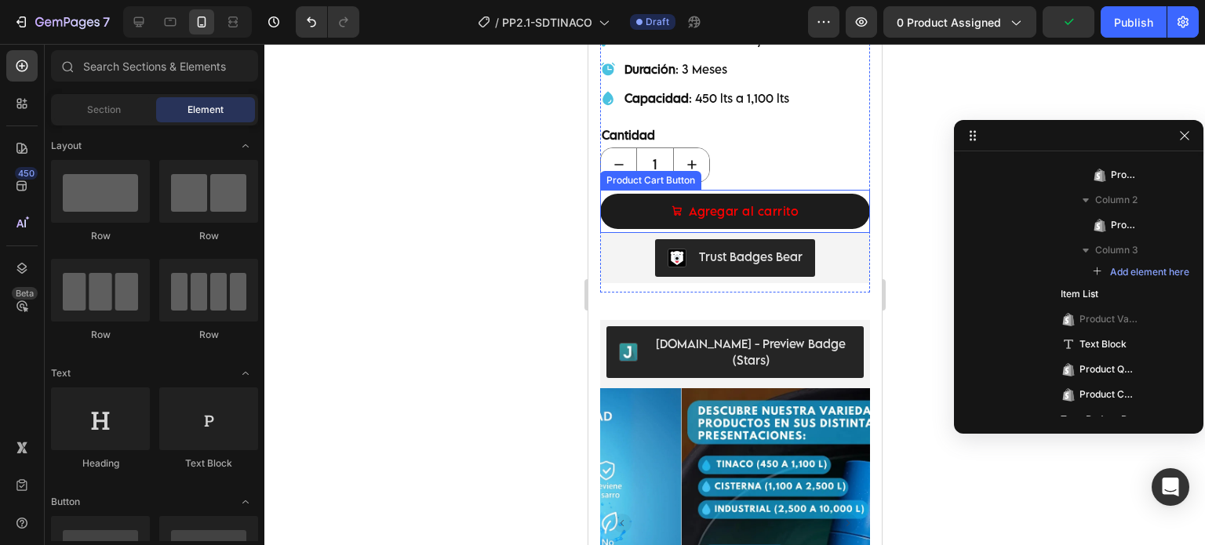
click at [841, 194] on button "Agregar al carrito" at bounding box center [734, 211] width 270 height 35
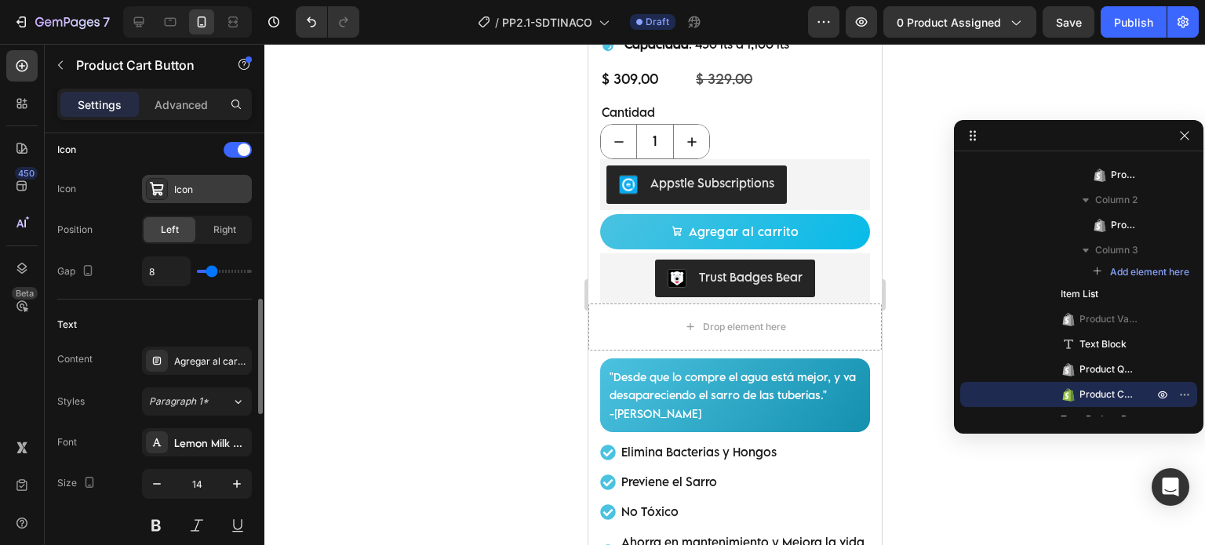
scroll to position [391, 0]
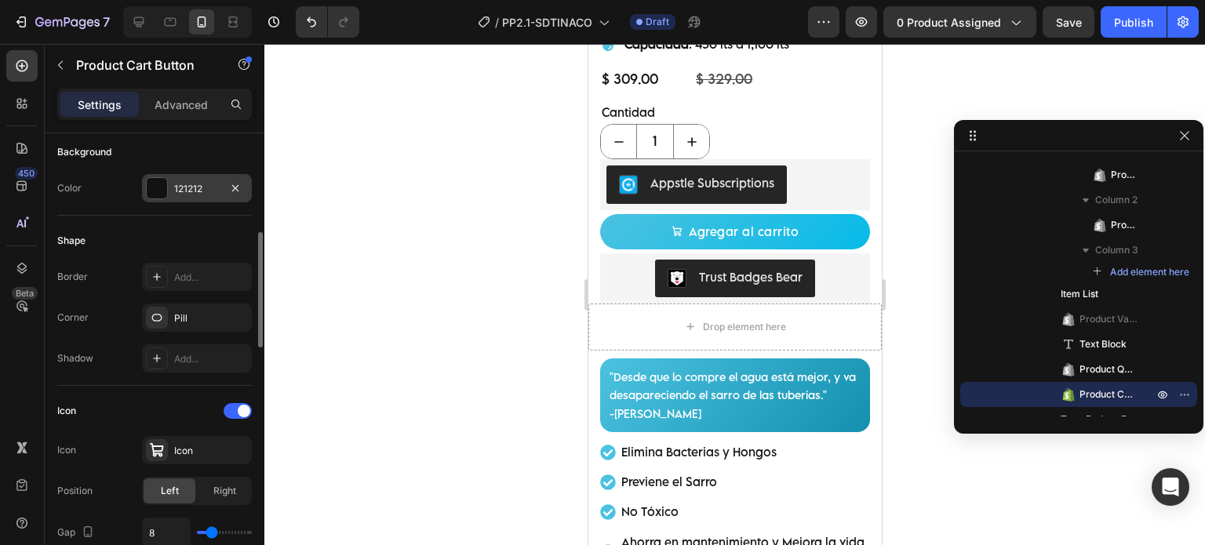
click at [155, 194] on div at bounding box center [157, 188] width 20 height 20
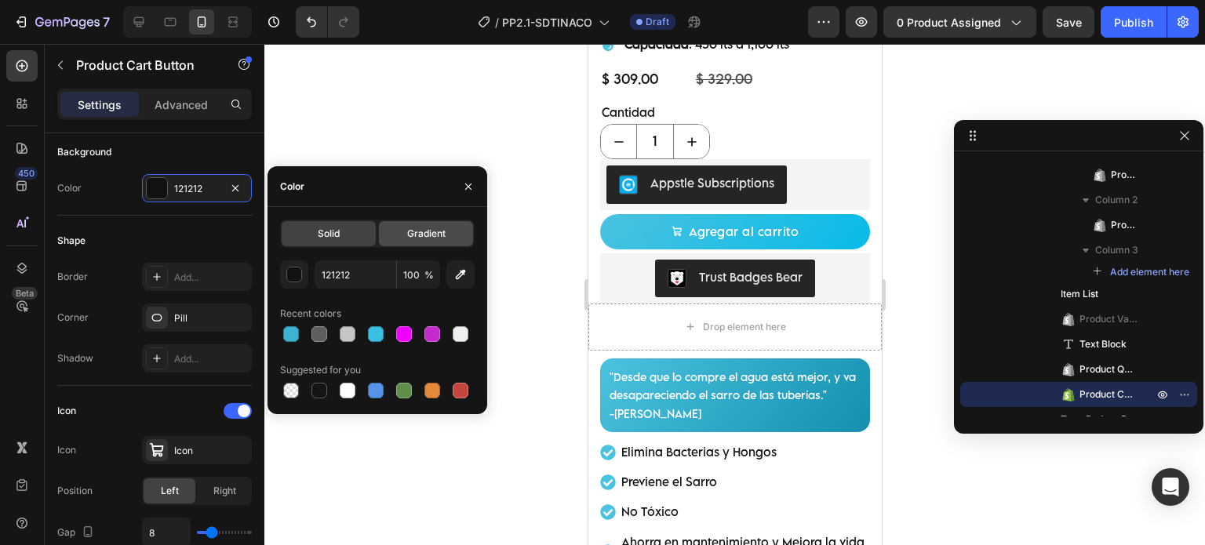
click at [450, 234] on div "Gradient" at bounding box center [426, 233] width 94 height 25
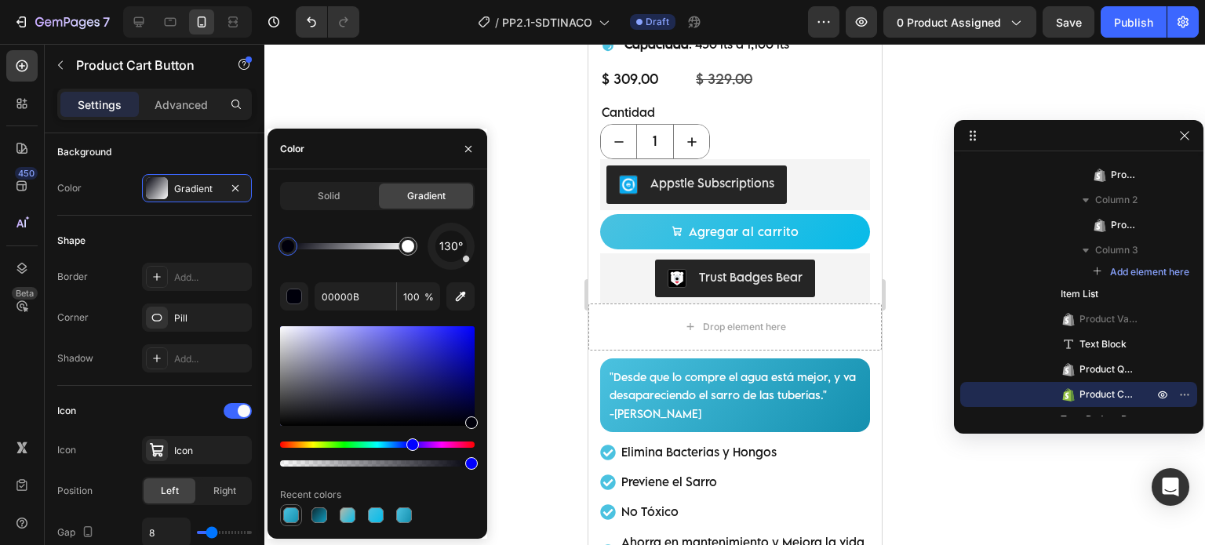
click at [285, 523] on div at bounding box center [291, 515] width 19 height 19
type input "4BC2E0"
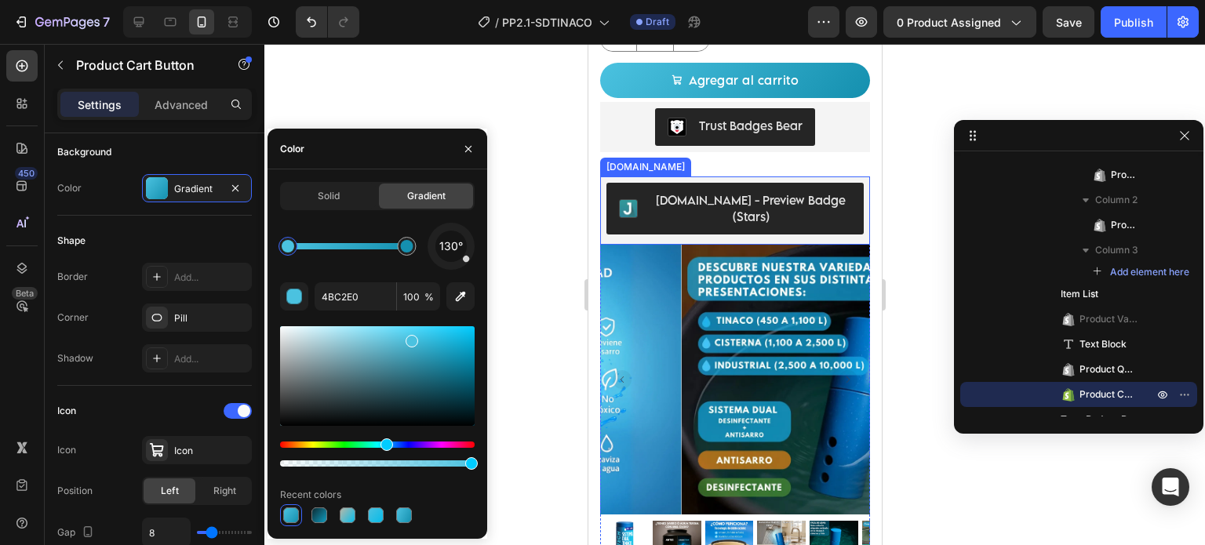
scroll to position [653, 0]
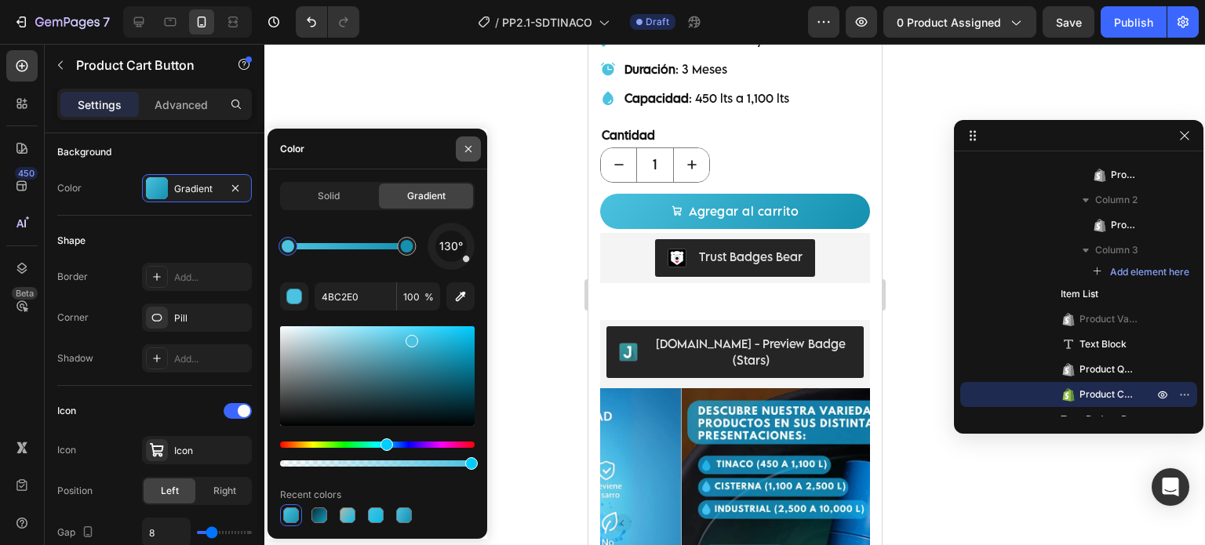
click at [472, 157] on button "button" at bounding box center [468, 148] width 25 height 25
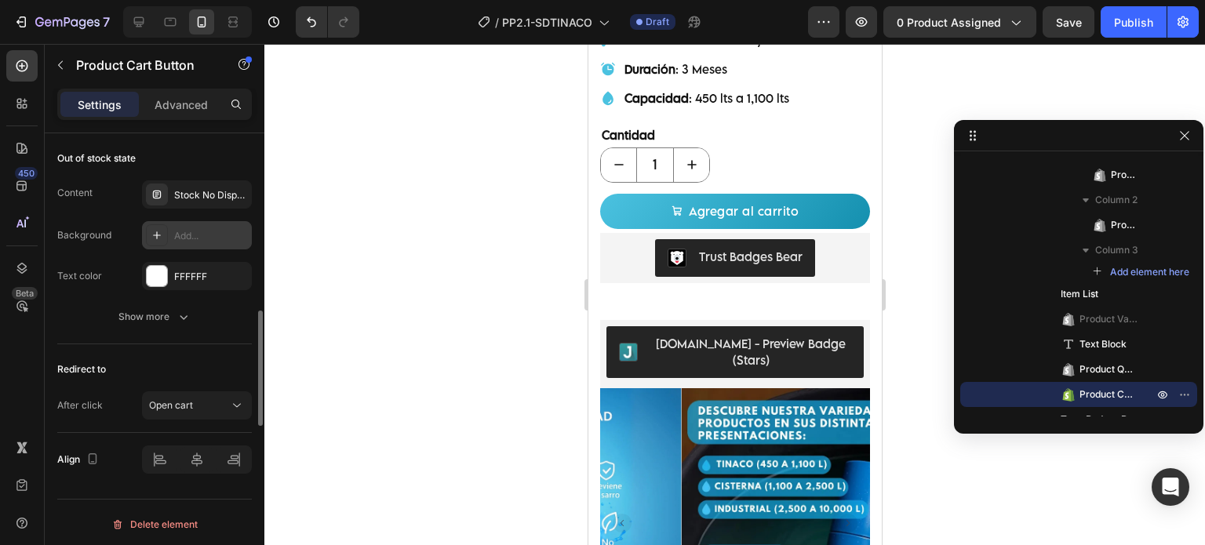
scroll to position [1214, 0]
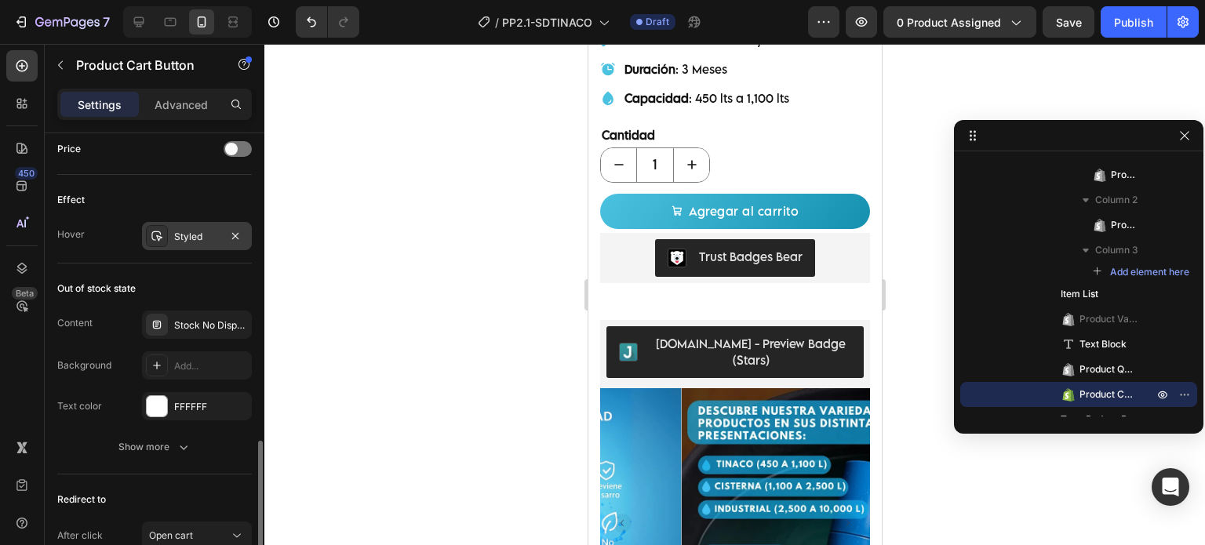
click at [185, 244] on div "Styled" at bounding box center [197, 236] width 110 height 28
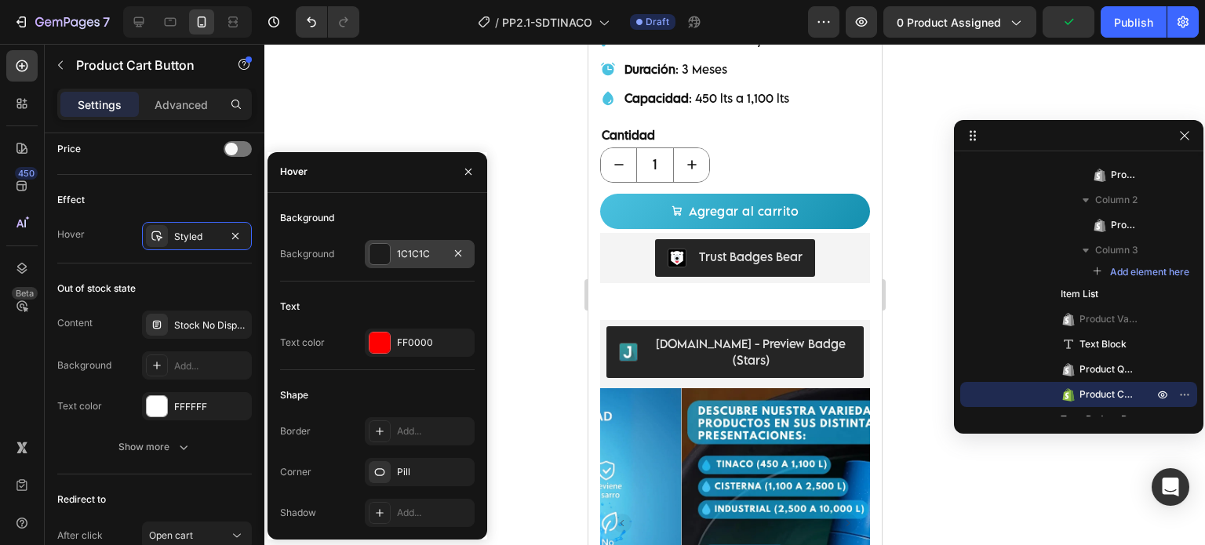
click at [379, 256] on div at bounding box center [379, 254] width 20 height 20
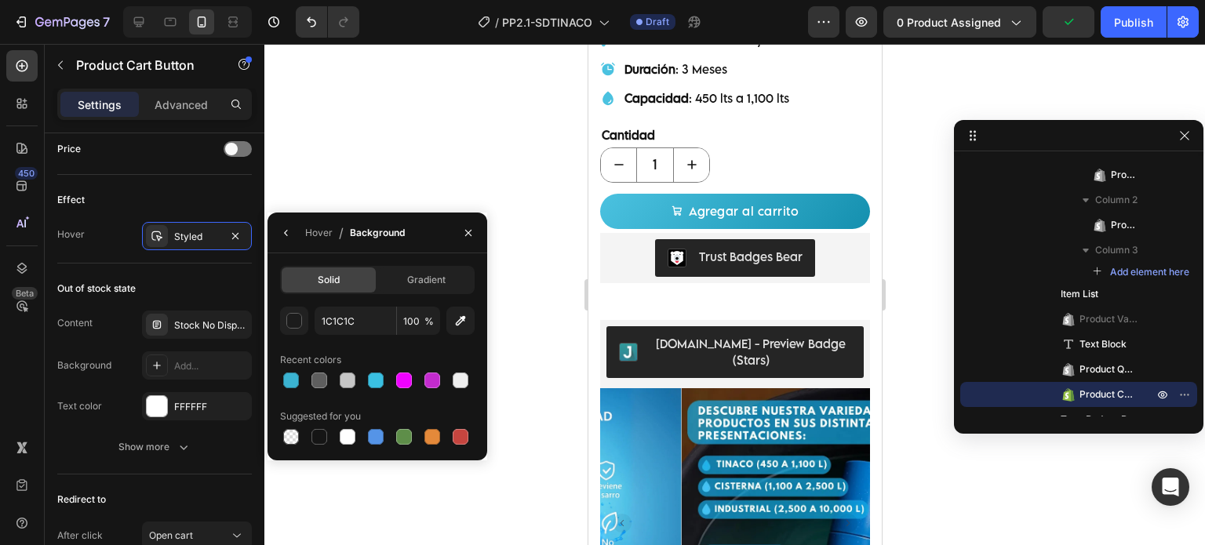
drag, startPoint x: 292, startPoint y: 377, endPoint x: 314, endPoint y: 362, distance: 27.0
click at [293, 377] on div at bounding box center [291, 380] width 16 height 16
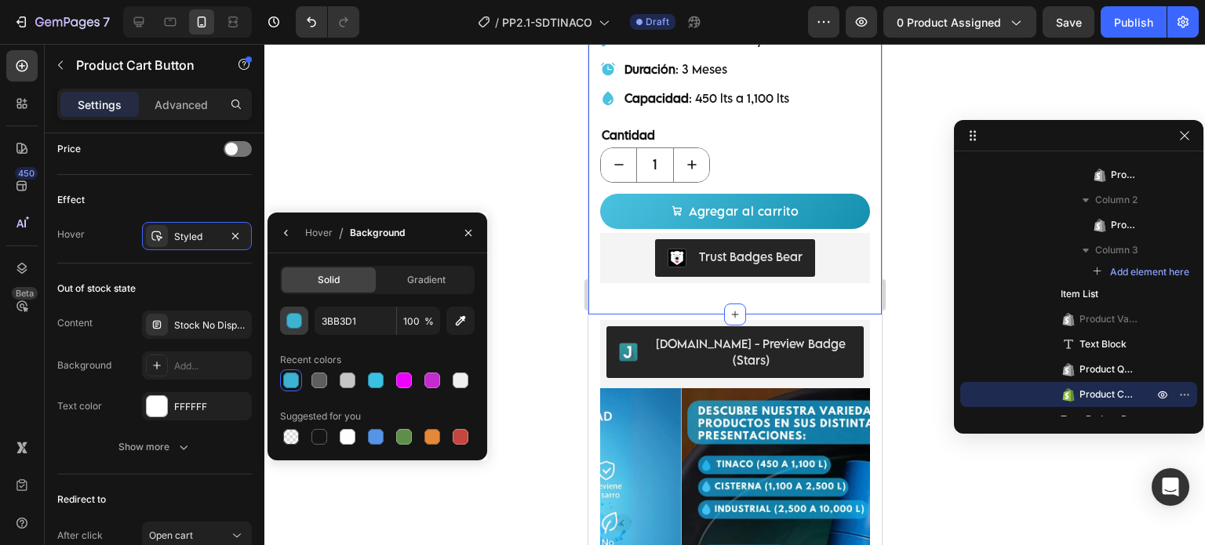
click at [295, 323] on div "button" at bounding box center [295, 322] width 16 height 16
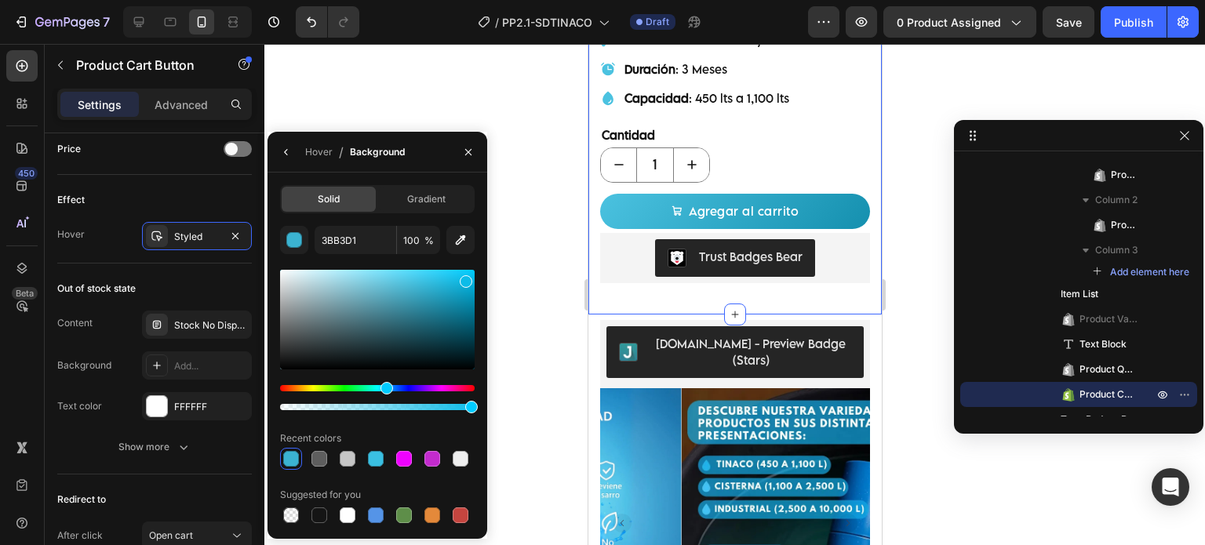
drag, startPoint x: 438, startPoint y: 284, endPoint x: 464, endPoint y: 278, distance: 27.2
click at [464, 278] on div at bounding box center [377, 320] width 194 height 100
drag, startPoint x: 461, startPoint y: 287, endPoint x: 474, endPoint y: 268, distance: 22.6
click at [474, 270] on div at bounding box center [377, 320] width 194 height 100
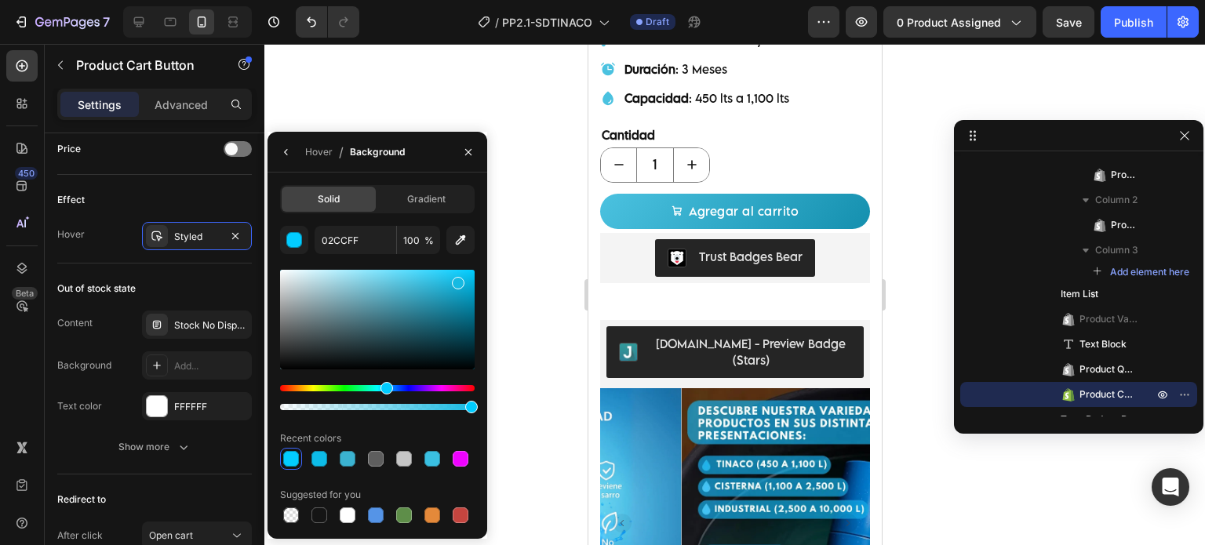
click at [456, 281] on div at bounding box center [377, 320] width 194 height 100
type input "16BAE2"
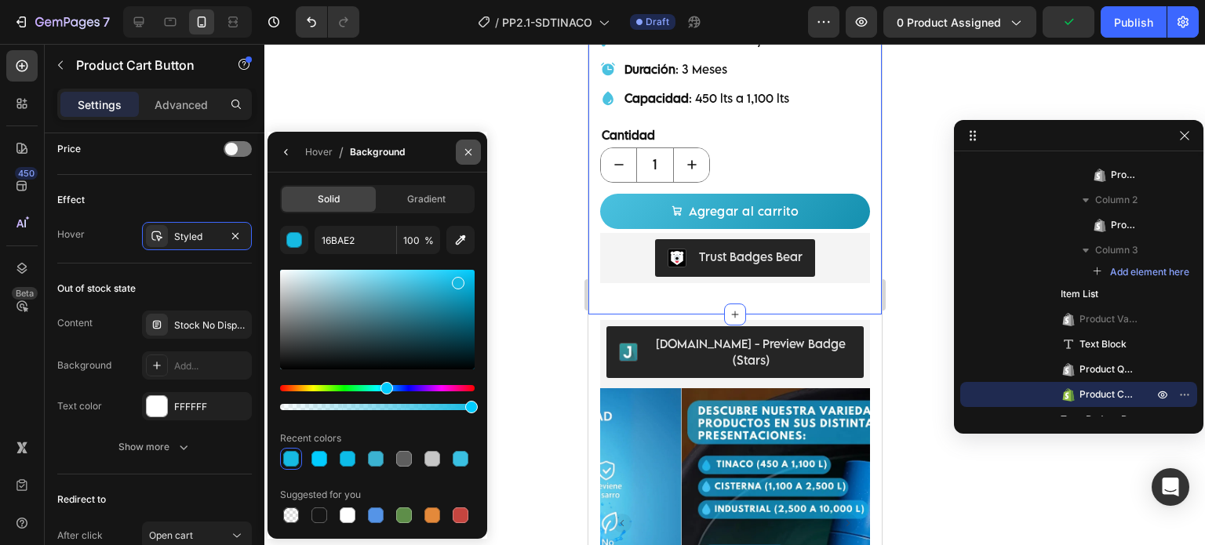
click at [471, 154] on icon "button" at bounding box center [468, 152] width 13 height 13
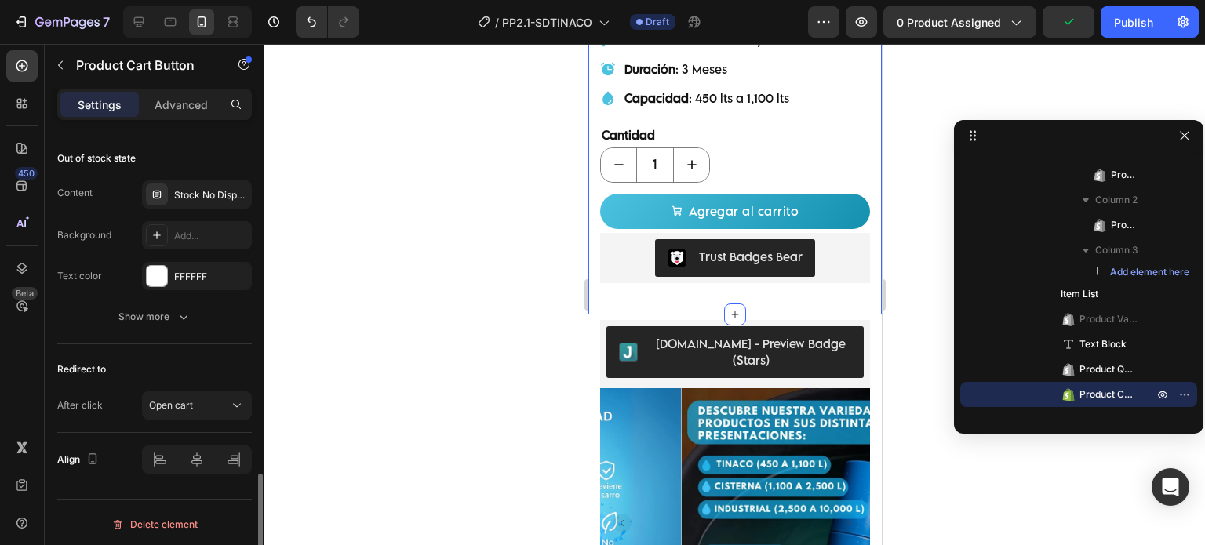
scroll to position [1083, 0]
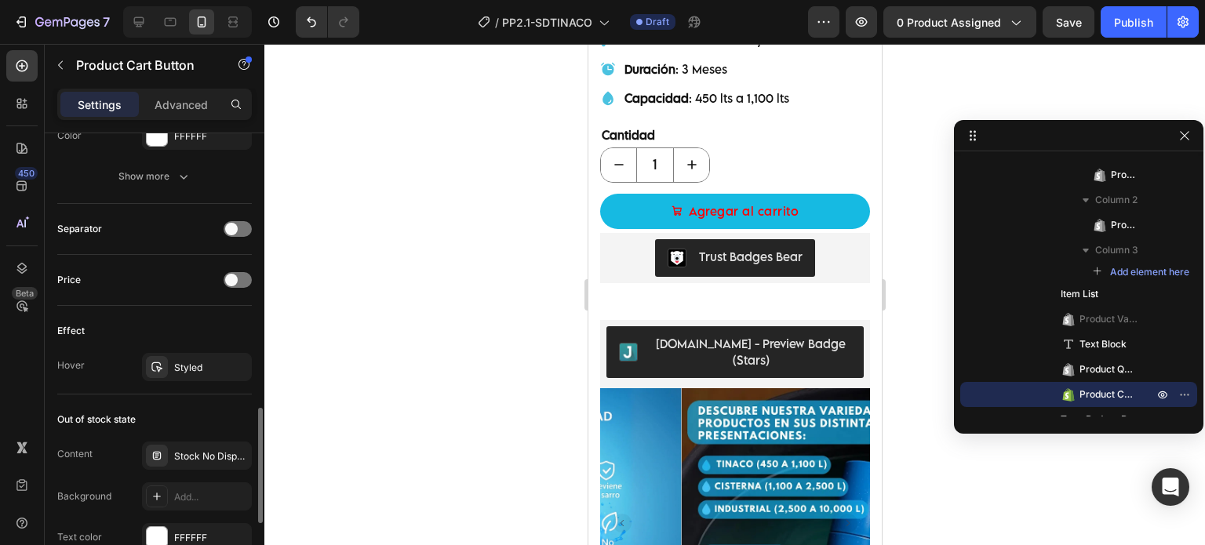
click at [618, 199] on button "Agregar al carrito" at bounding box center [734, 211] width 270 height 35
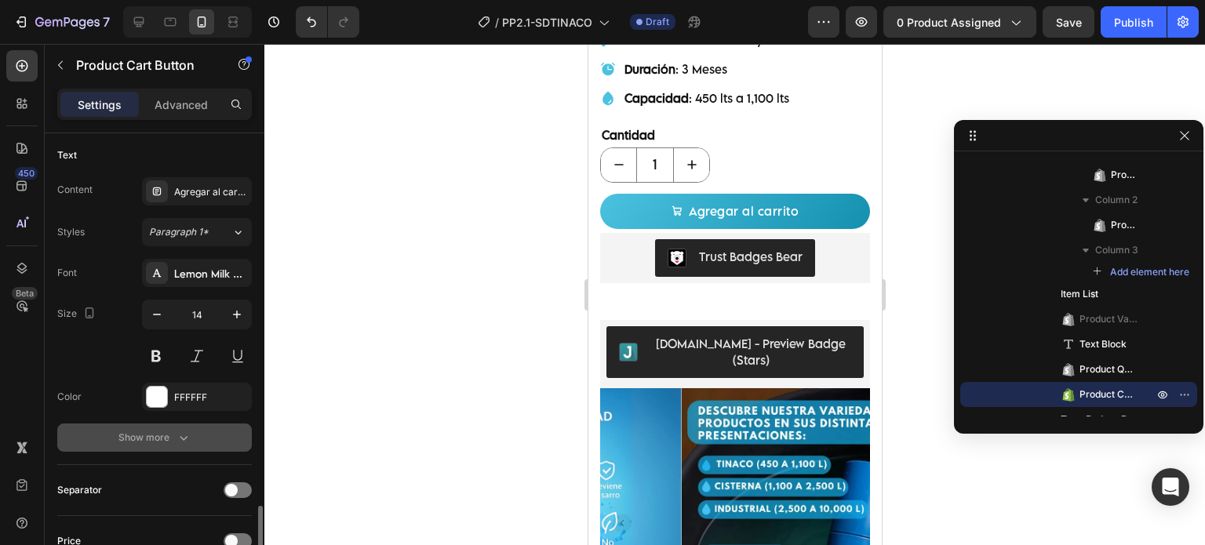
scroll to position [953, 0]
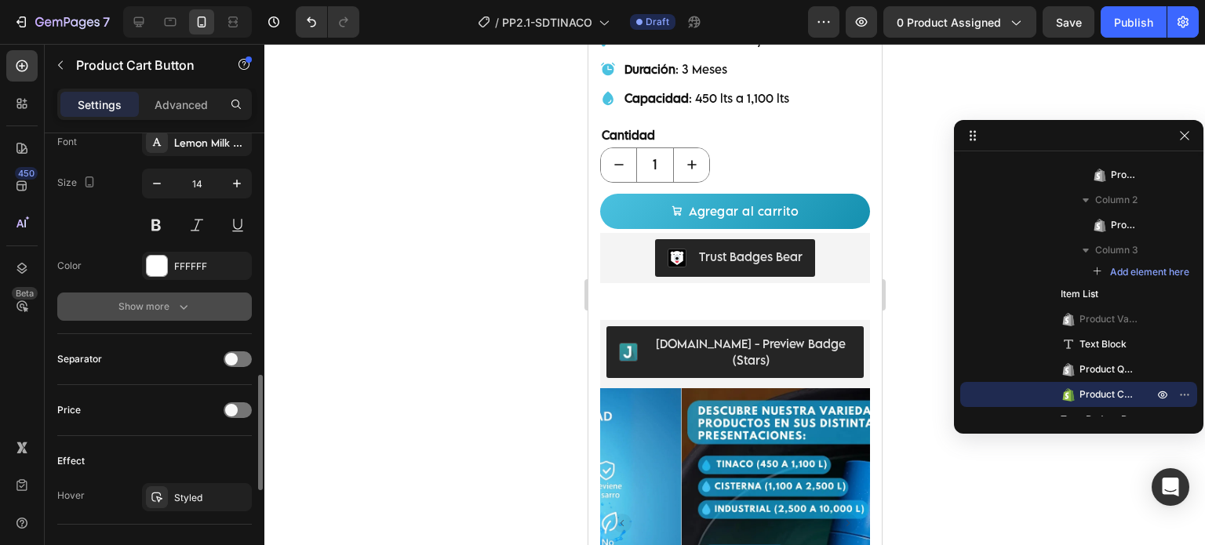
click at [147, 308] on div "Show more" at bounding box center [154, 307] width 73 height 16
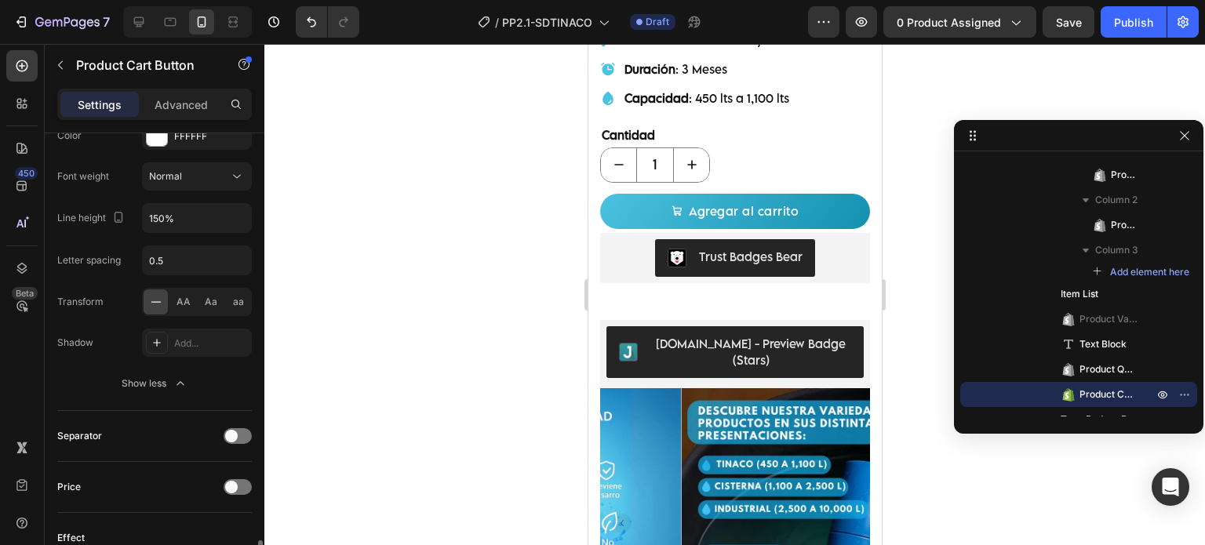
scroll to position [1214, 0]
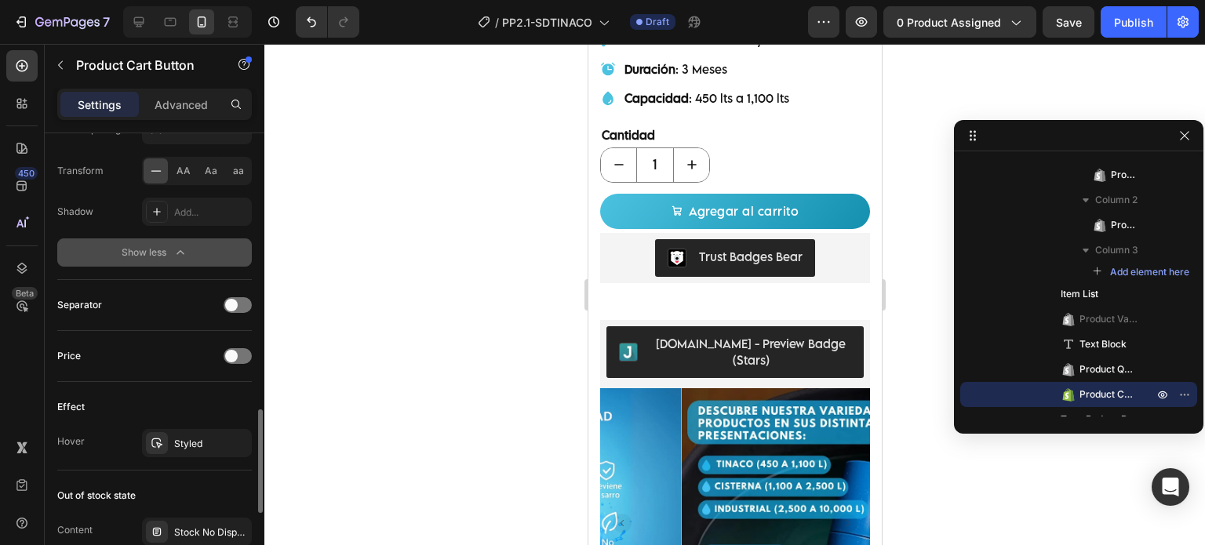
click at [207, 241] on button "Show less" at bounding box center [154, 252] width 194 height 28
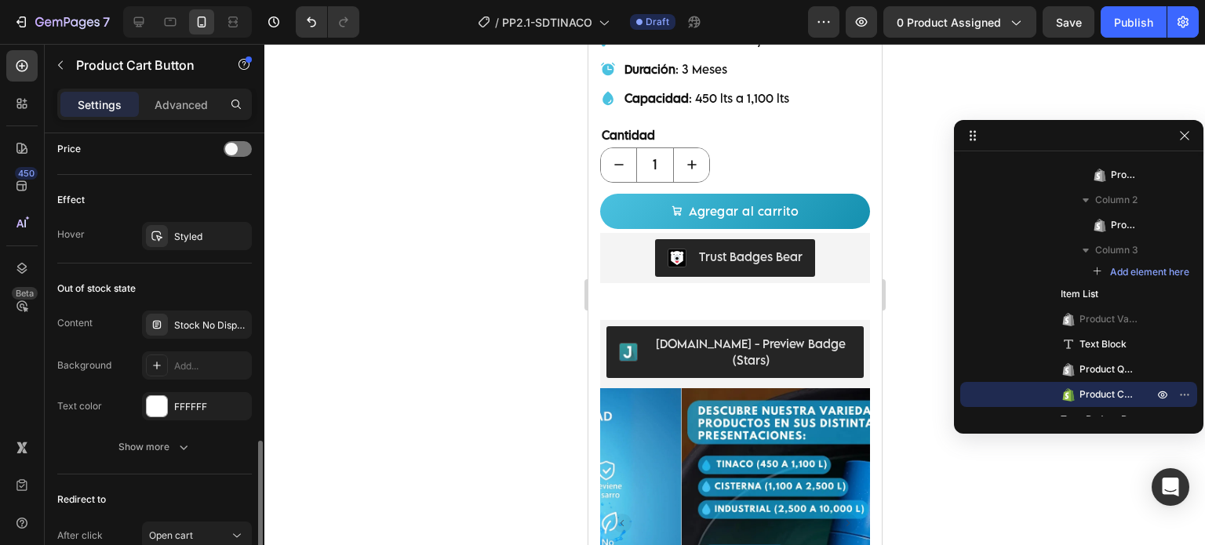
click at [187, 247] on div "Effect Hover Styled" at bounding box center [154, 219] width 194 height 89
click at [191, 238] on div "Styled" at bounding box center [196, 237] width 45 height 14
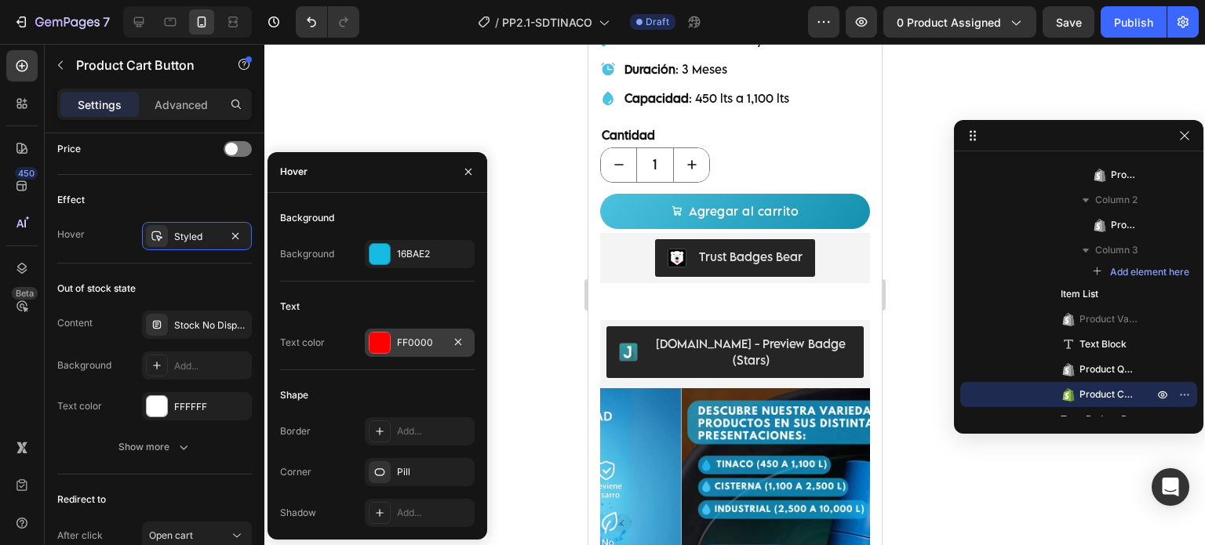
click at [369, 336] on div at bounding box center [379, 343] width 20 height 20
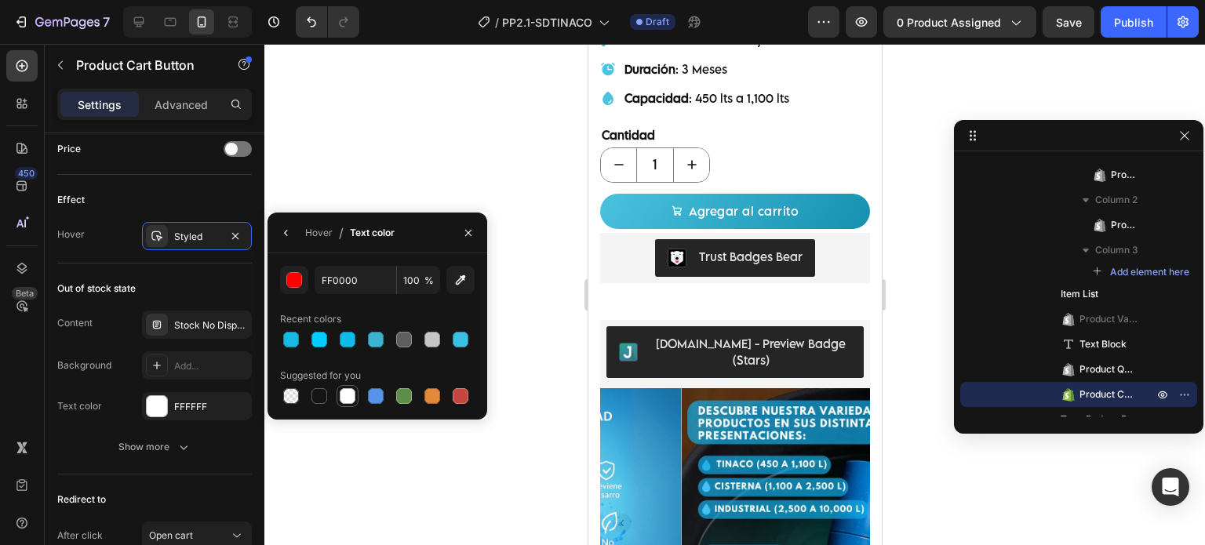
click at [343, 391] on div at bounding box center [348, 396] width 16 height 16
type input "FFFFFF"
click at [456, 230] on button "button" at bounding box center [468, 232] width 25 height 25
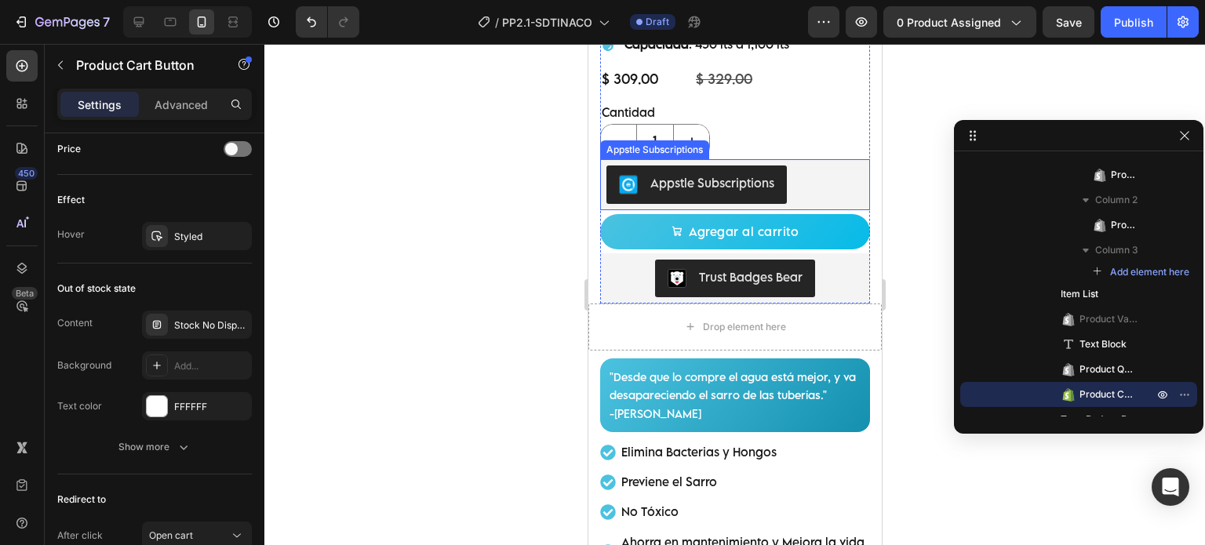
scroll to position [1306, 0]
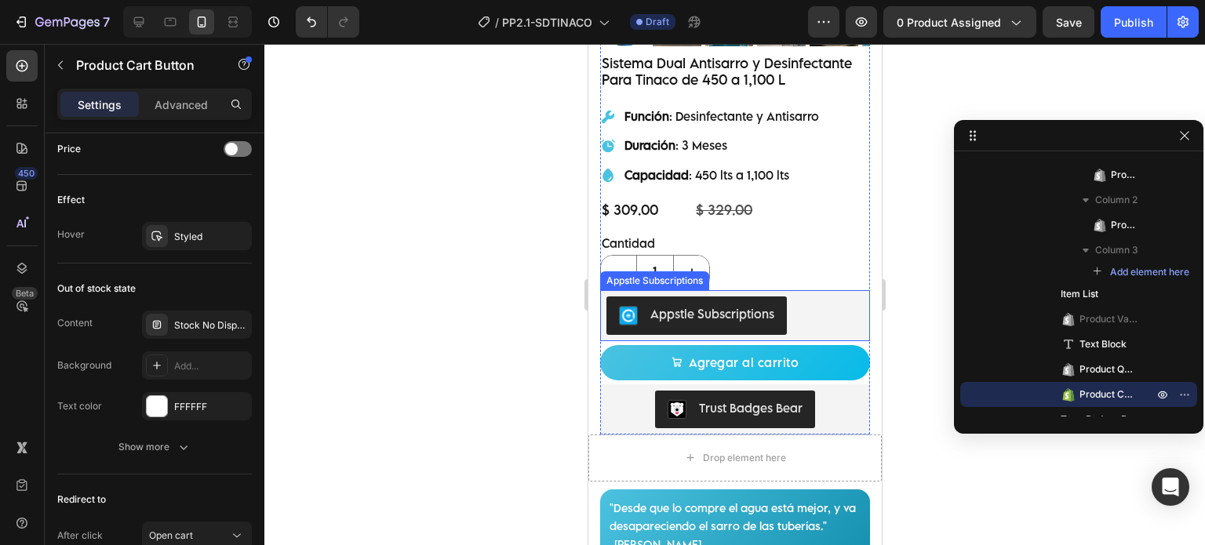
click at [788, 296] on div "Appstle Subscriptions" at bounding box center [733, 315] width 257 height 38
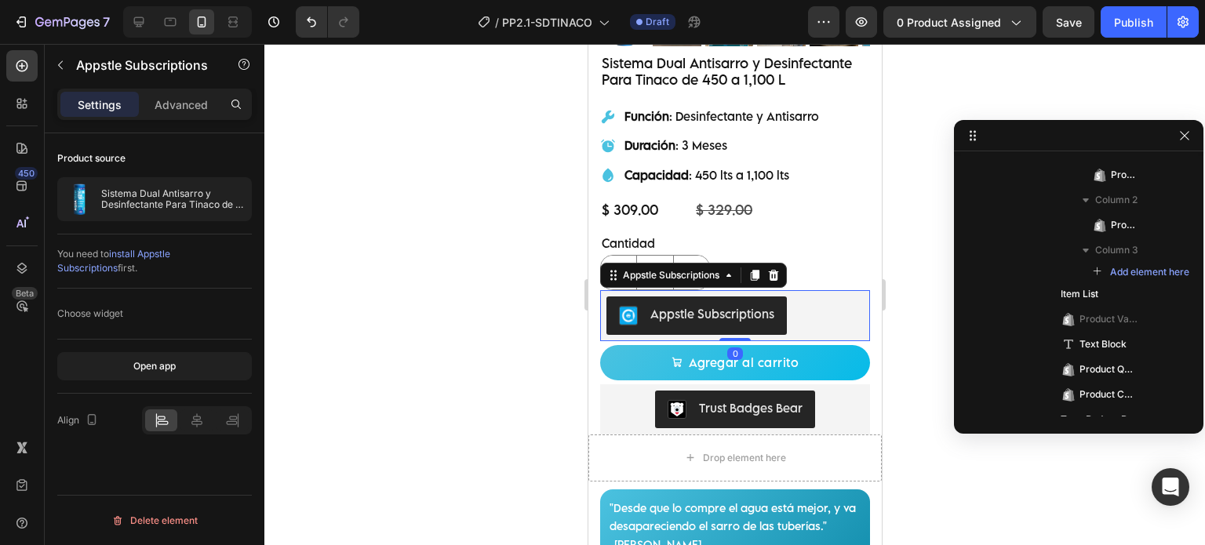
scroll to position [0, 0]
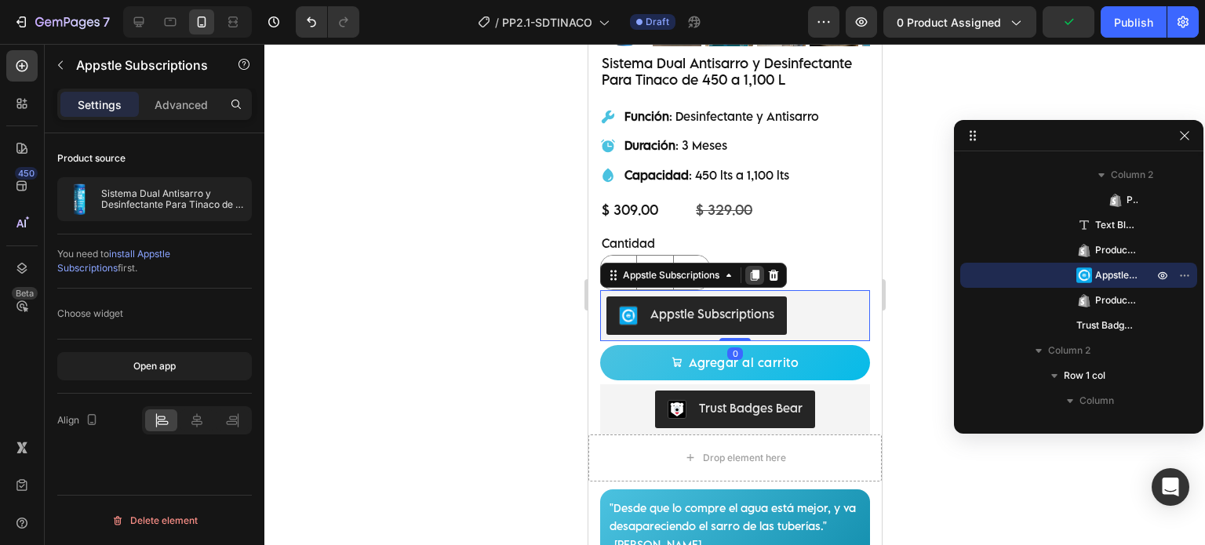
click at [754, 270] on icon at bounding box center [754, 275] width 9 height 11
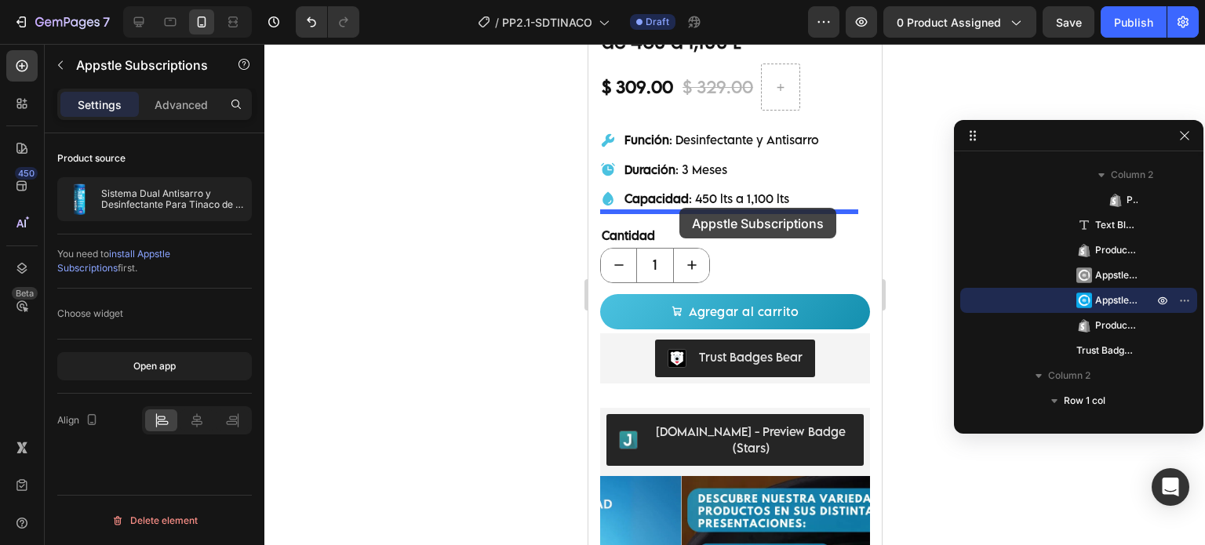
scroll to position [522, 0]
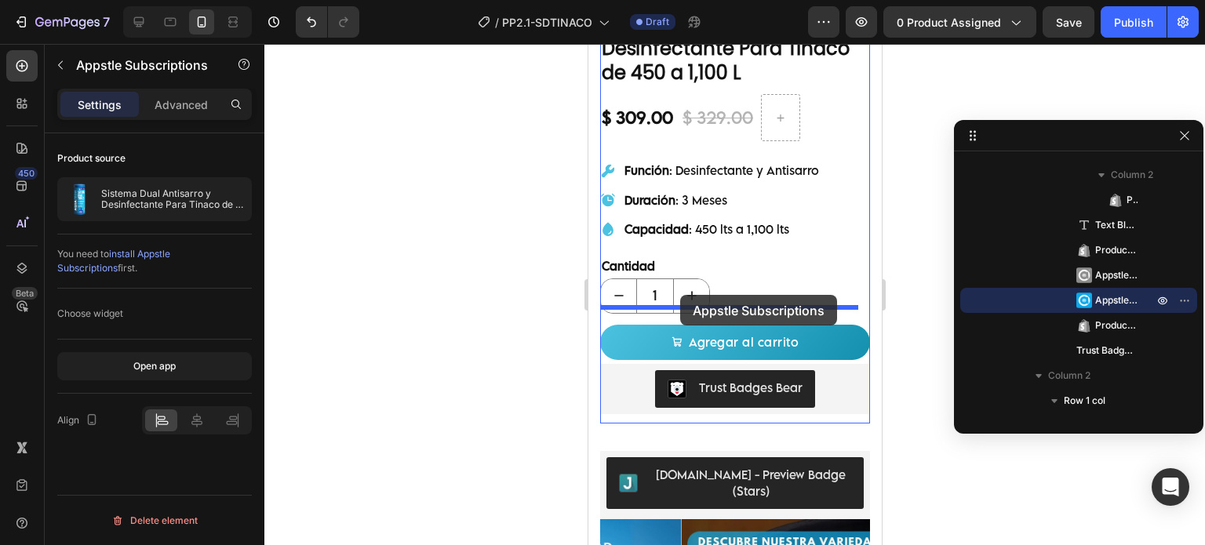
drag, startPoint x: 657, startPoint y: 315, endPoint x: 678, endPoint y: 295, distance: 29.4
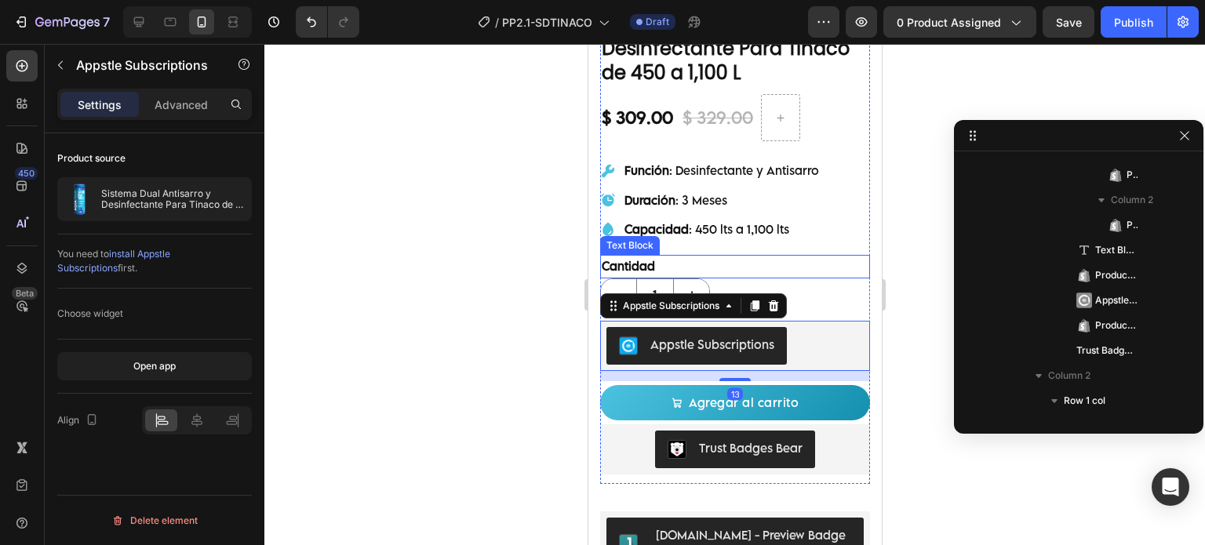
click at [798, 256] on p "Cantidad" at bounding box center [734, 266] width 267 height 20
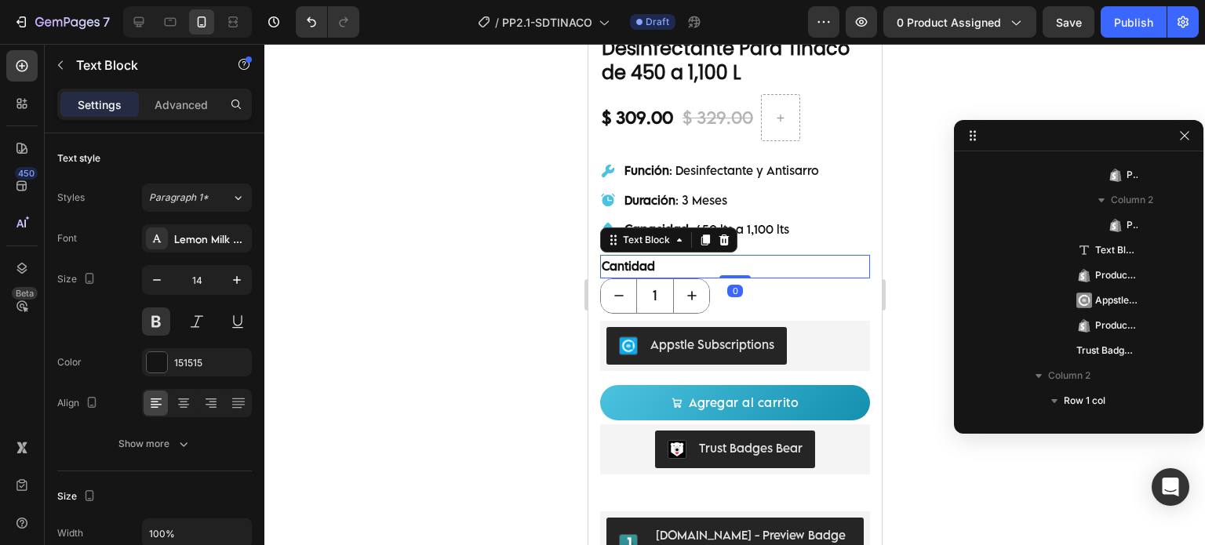
scroll to position [441, 0]
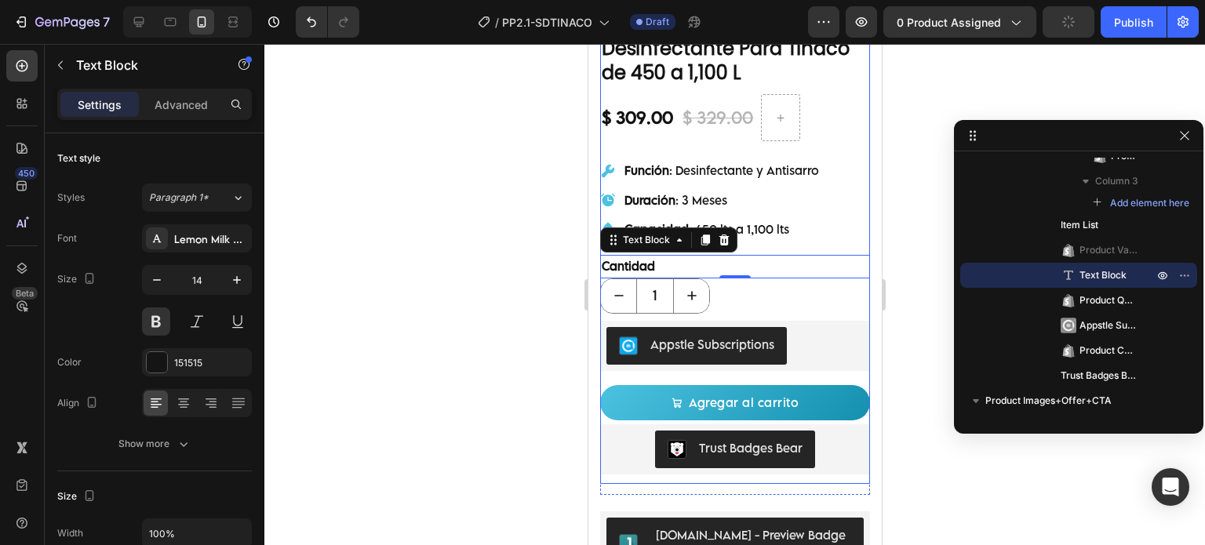
click at [832, 205] on div "Función : Desinfectante y Antisarro Duración : 3 Meses Capacidad : 450 lts a 1,…" at bounding box center [734, 200] width 270 height 88
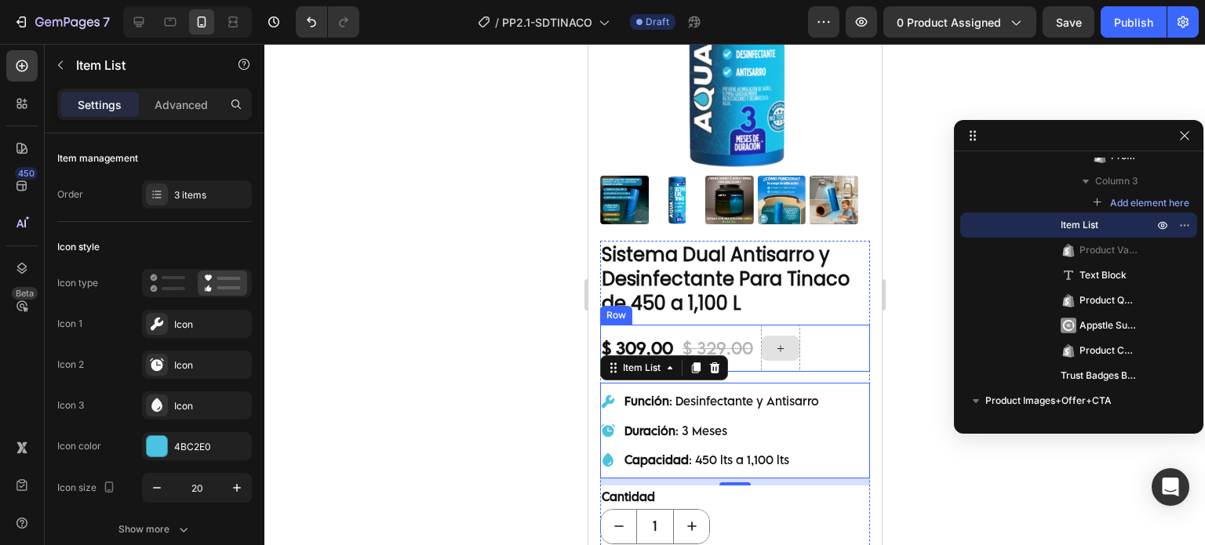
scroll to position [261, 0]
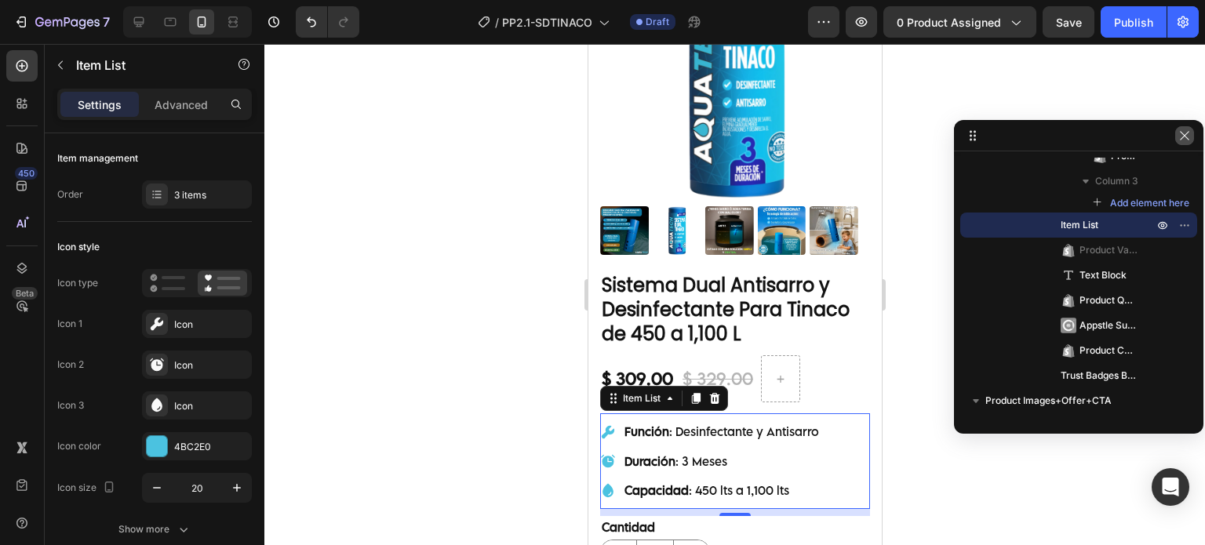
click at [1180, 139] on icon "button" at bounding box center [1183, 135] width 9 height 9
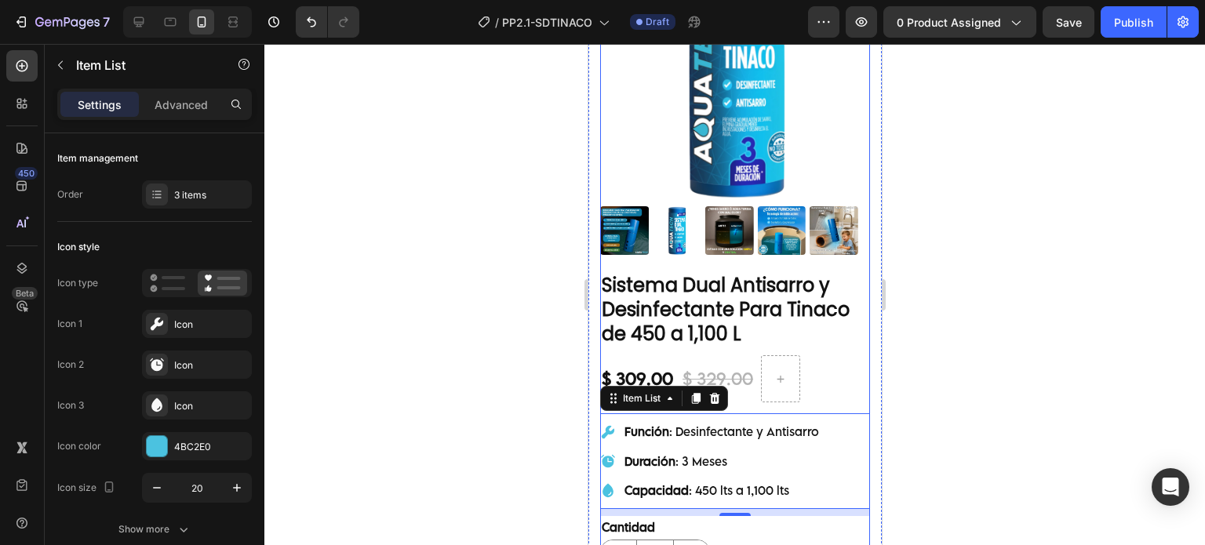
scroll to position [0, 0]
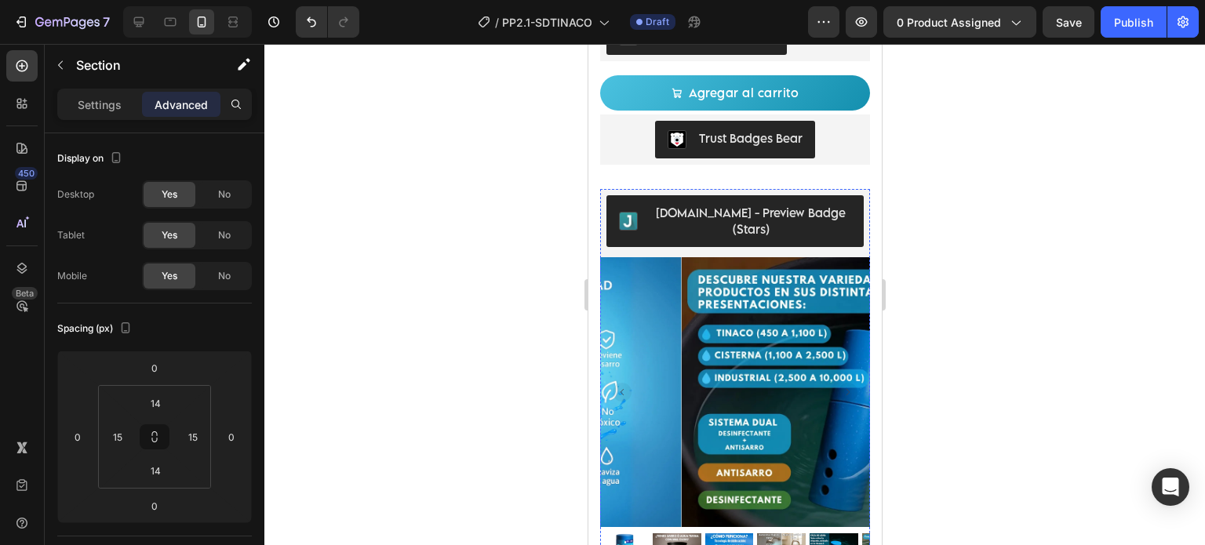
scroll to position [784, 0]
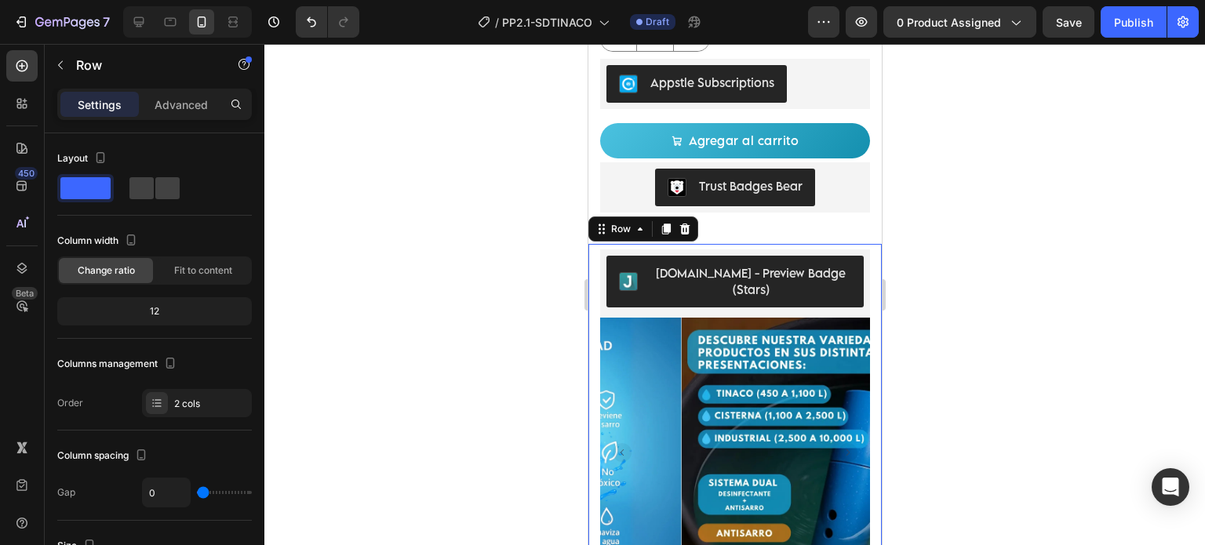
click at [689, 220] on div at bounding box center [683, 229] width 19 height 19
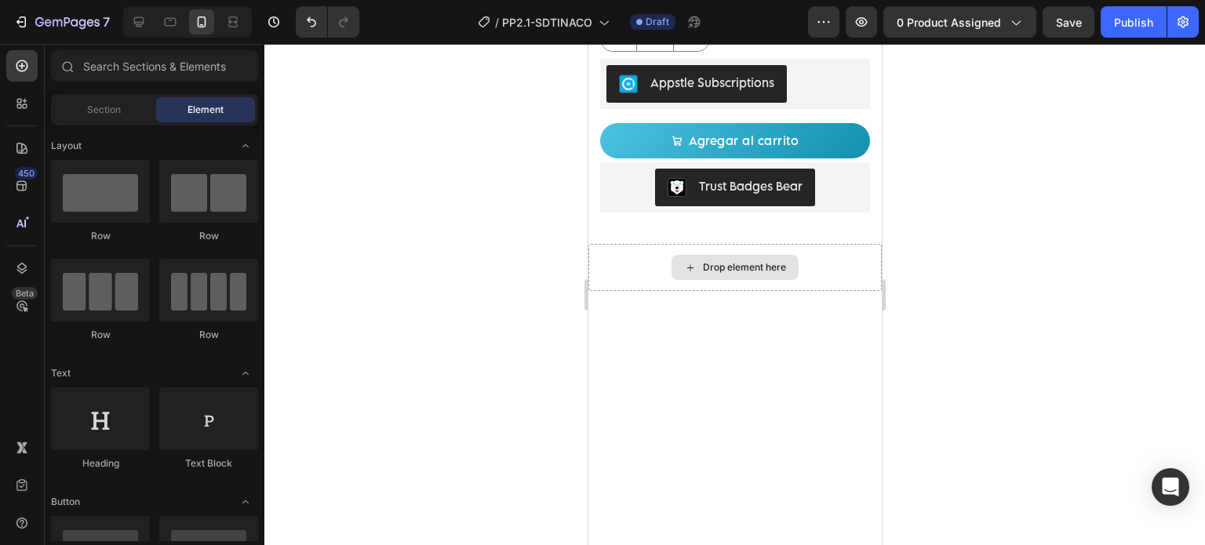
click at [849, 248] on div "Drop element here" at bounding box center [733, 267] width 293 height 47
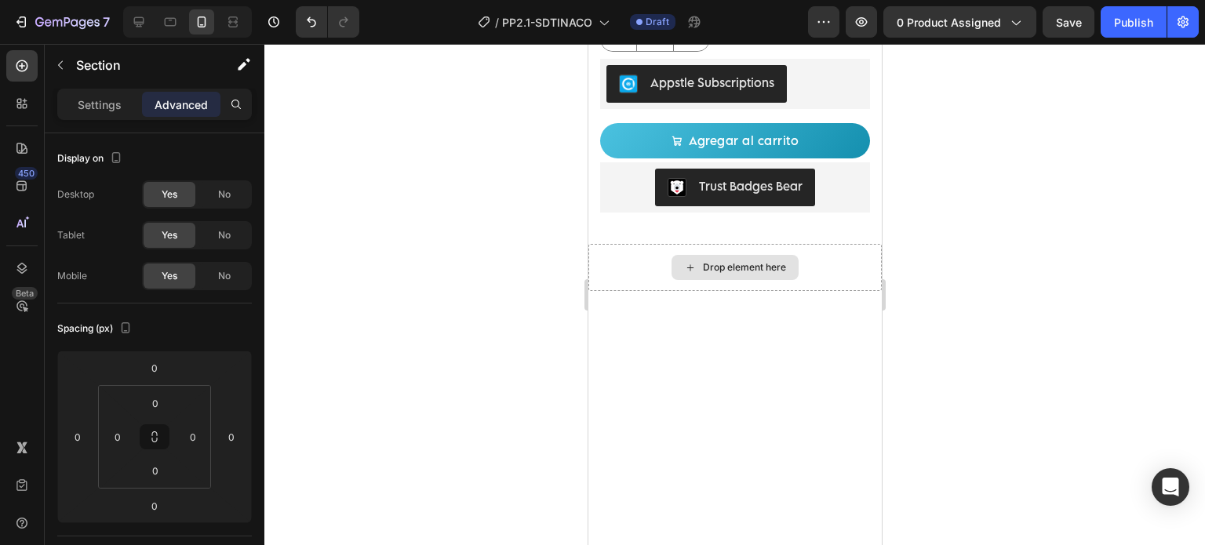
click at [603, 247] on div "Drop element here" at bounding box center [733, 267] width 293 height 47
drag, startPoint x: 20, startPoint y: 263, endPoint x: 172, endPoint y: 256, distance: 152.3
click at [20, 263] on icon at bounding box center [22, 268] width 10 height 11
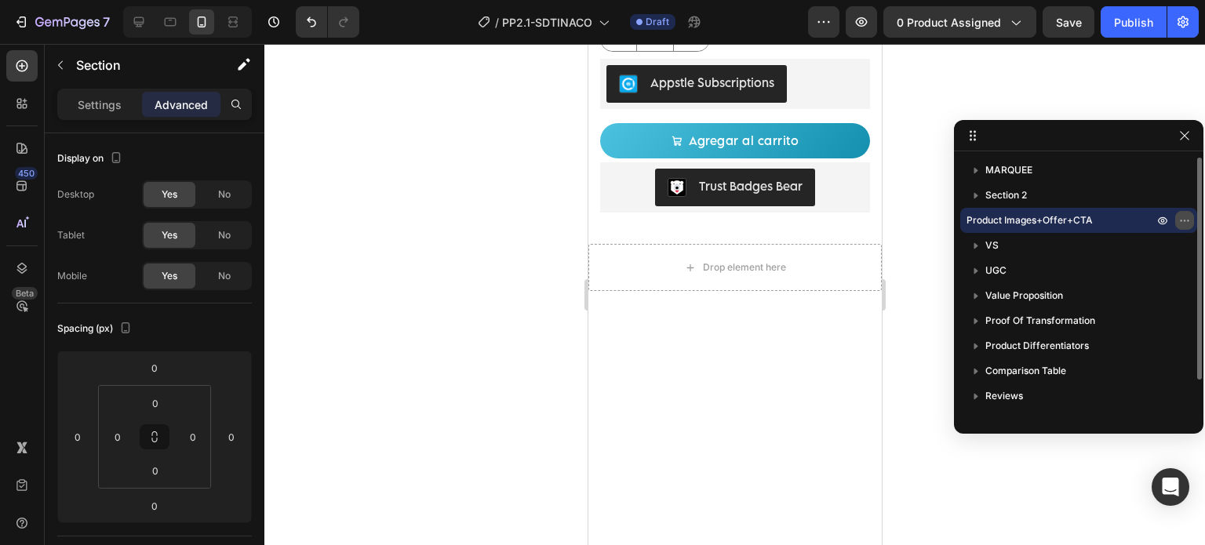
click at [1187, 220] on icon "button" at bounding box center [1188, 221] width 2 height 2
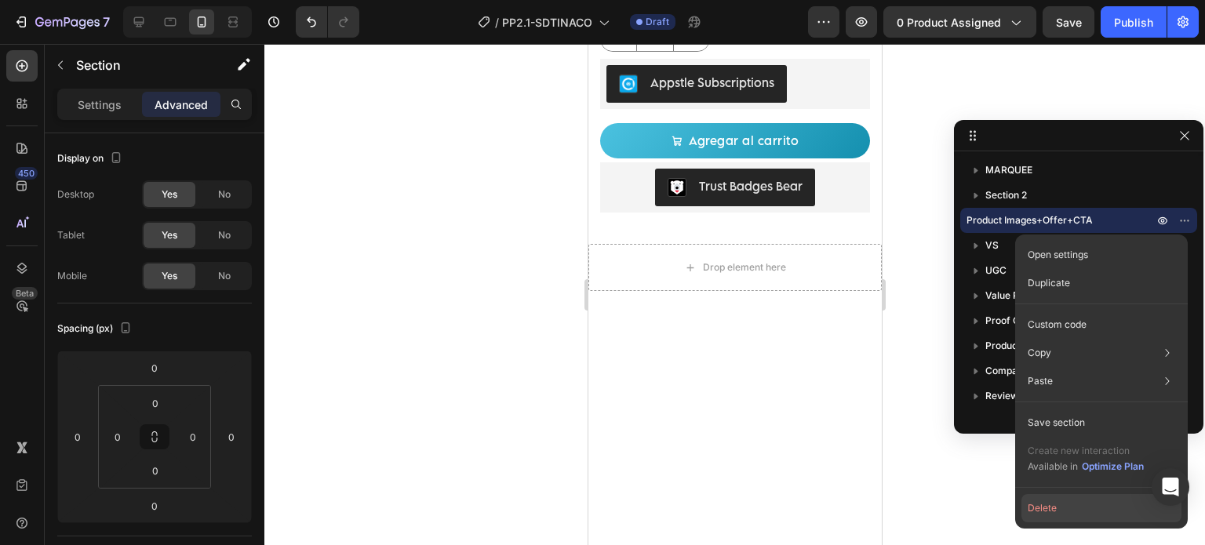
click at [1063, 503] on button "Delete" at bounding box center [1101, 508] width 160 height 28
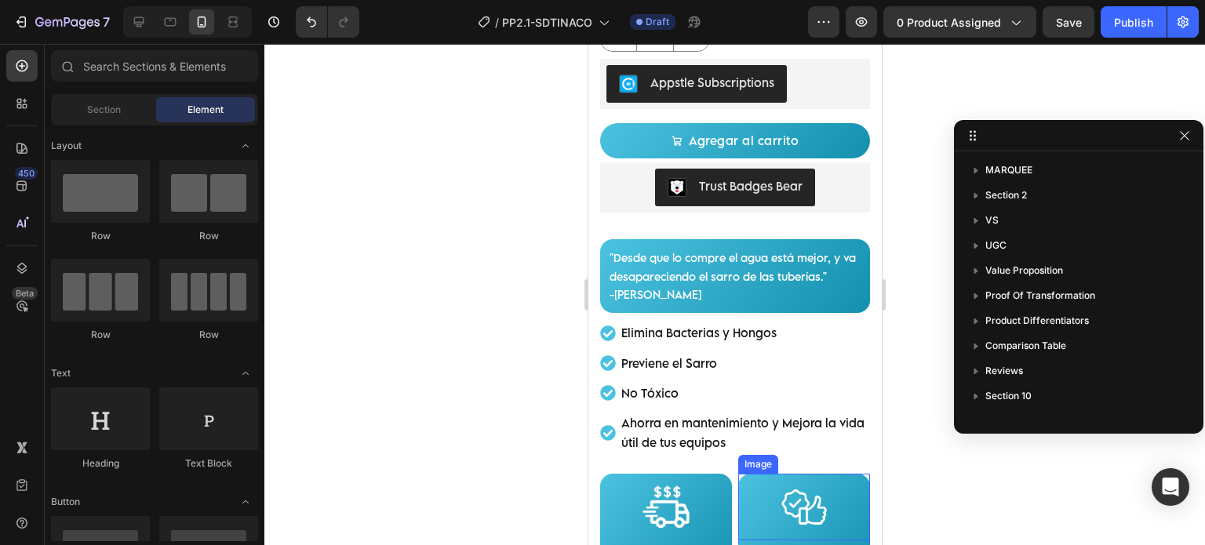
scroll to position [653, 0]
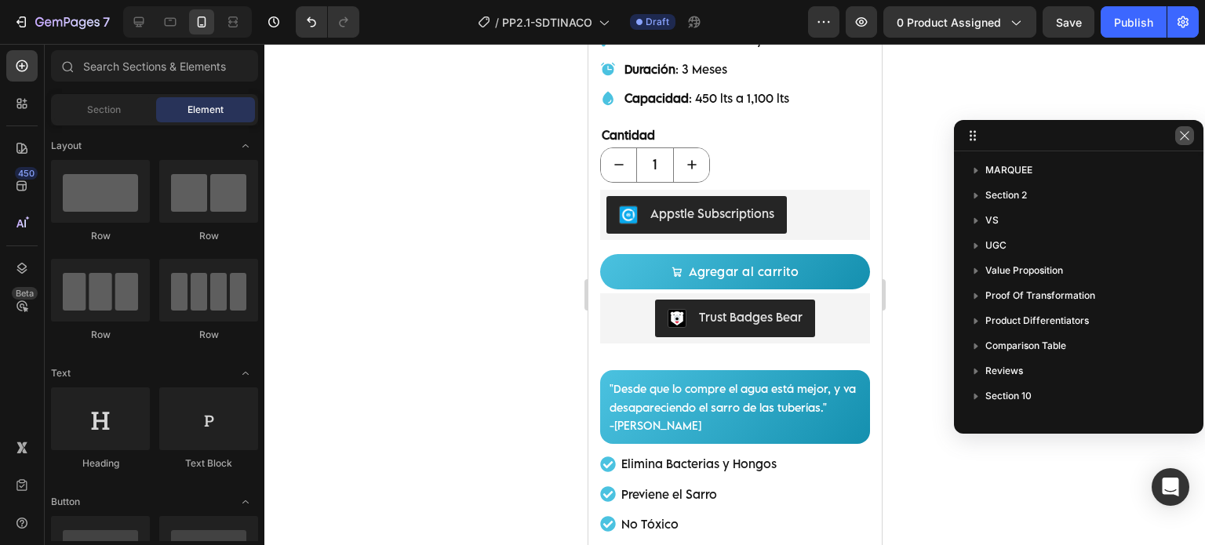
click at [1190, 134] on icon "button" at bounding box center [1184, 135] width 13 height 13
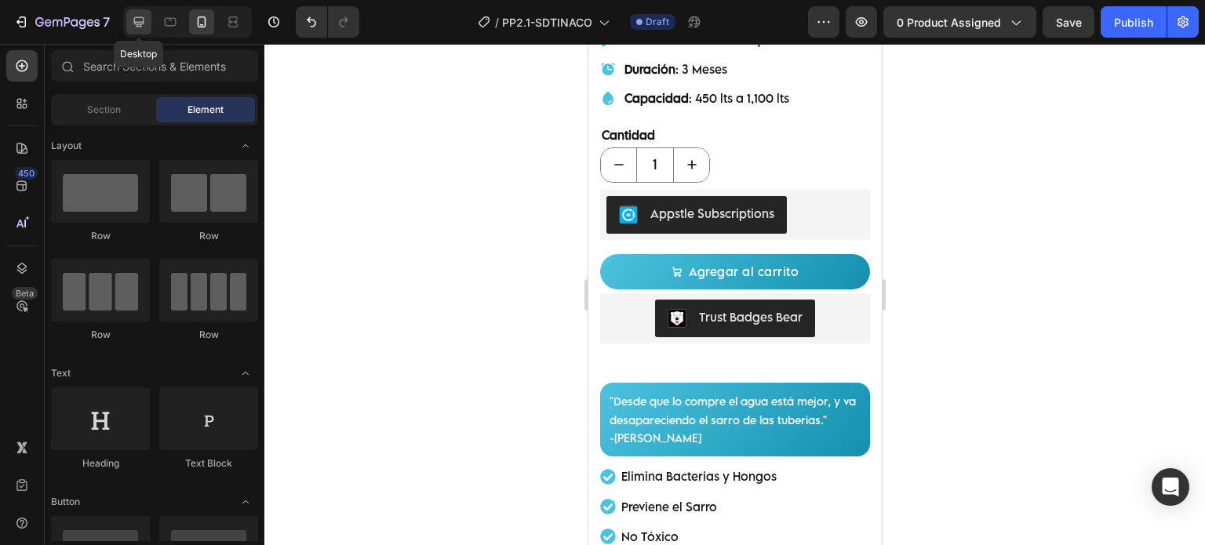
click at [145, 24] on icon at bounding box center [139, 22] width 16 height 16
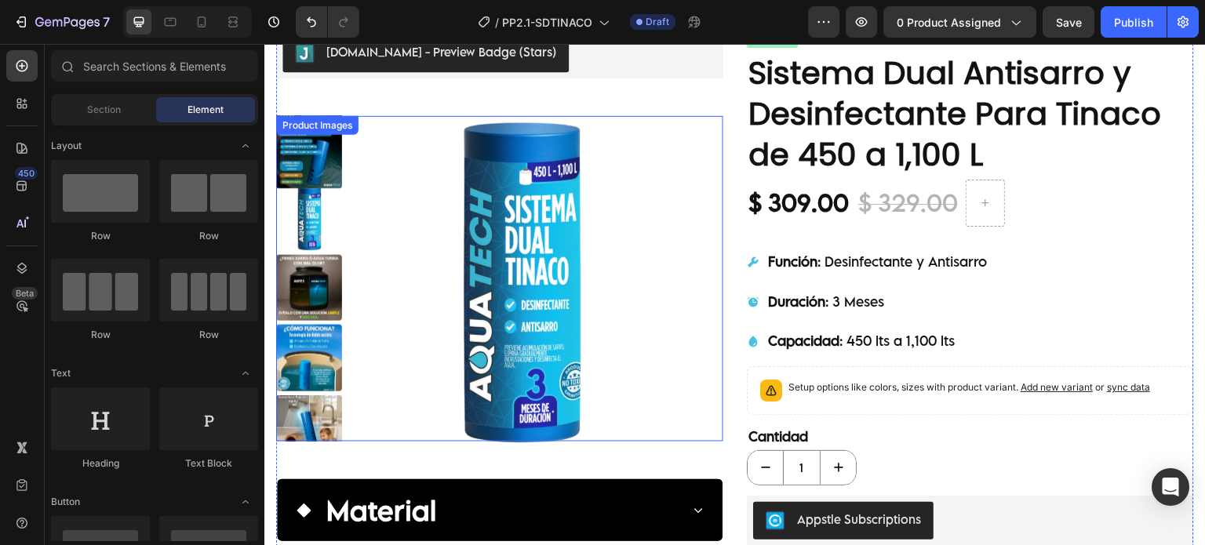
scroll to position [53, 0]
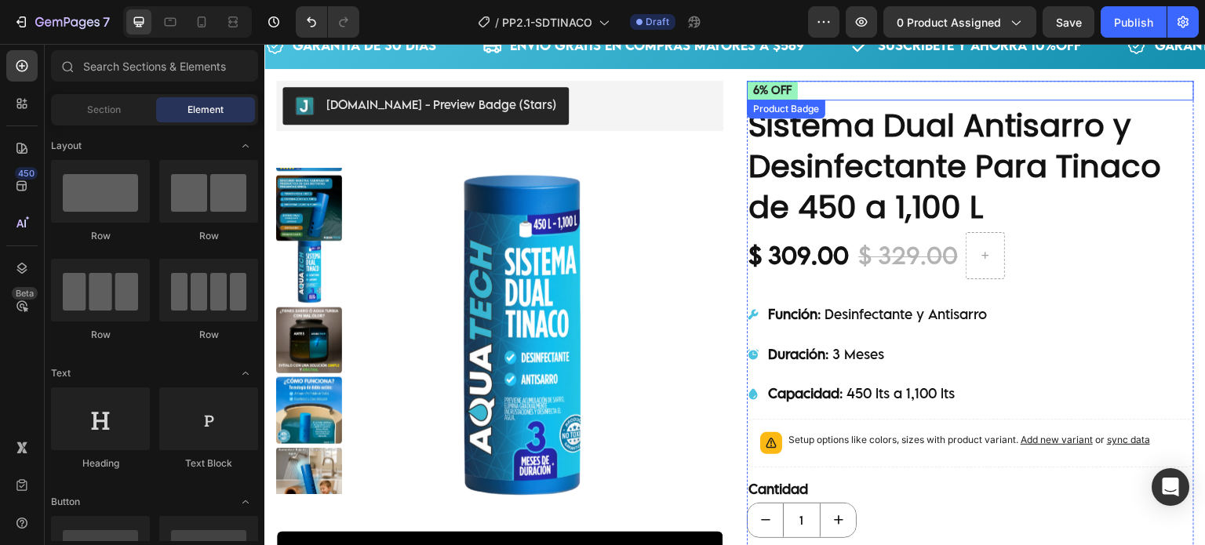
click at [786, 92] on pre "6% off" at bounding box center [772, 91] width 51 height 20
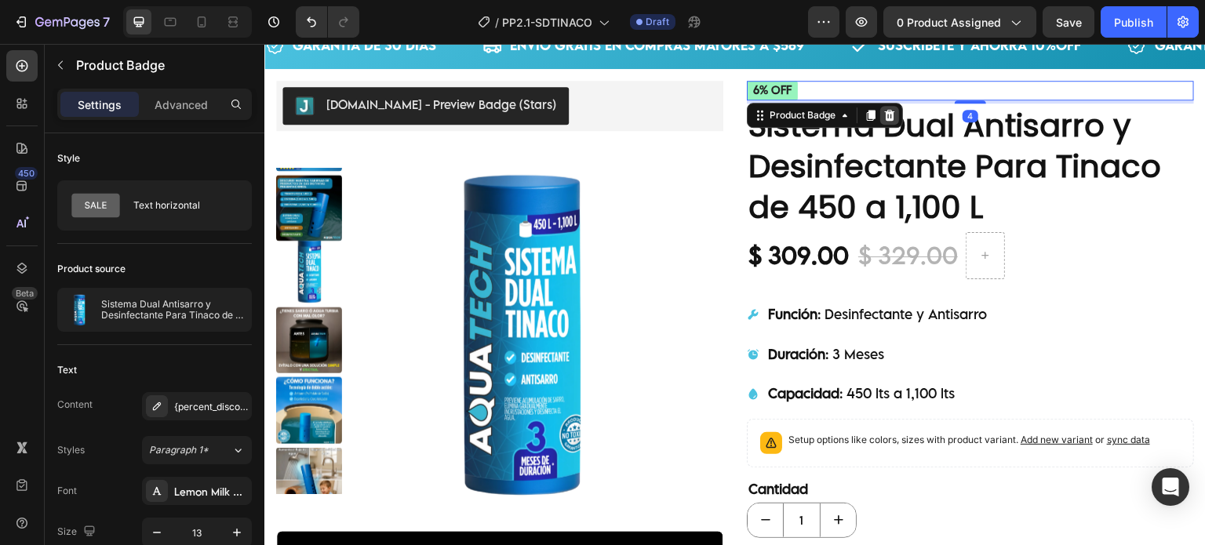
click at [885, 111] on icon at bounding box center [890, 115] width 10 height 11
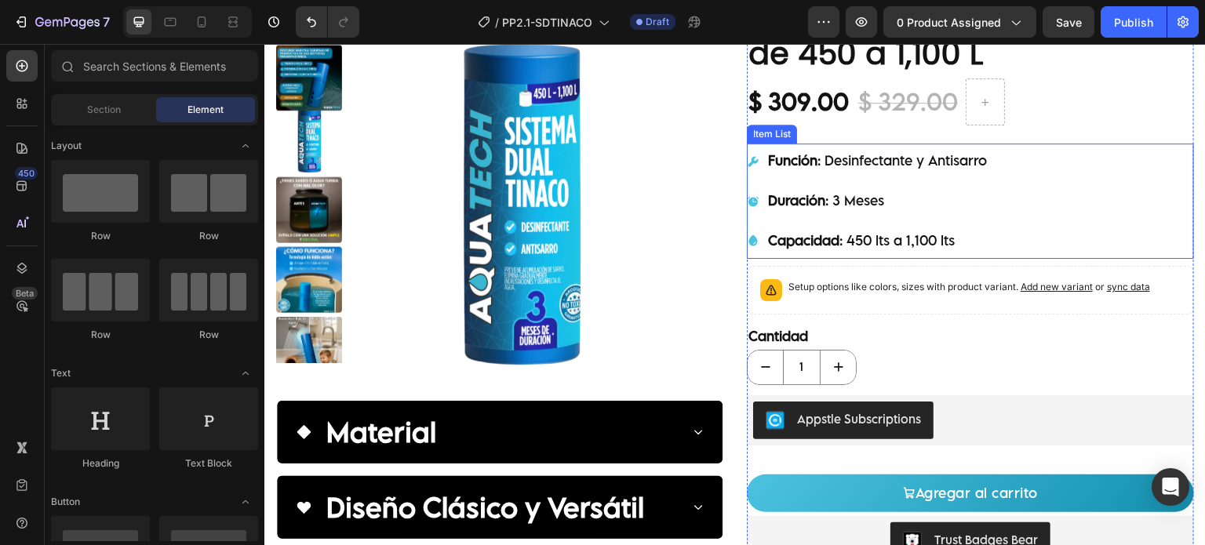
scroll to position [314, 0]
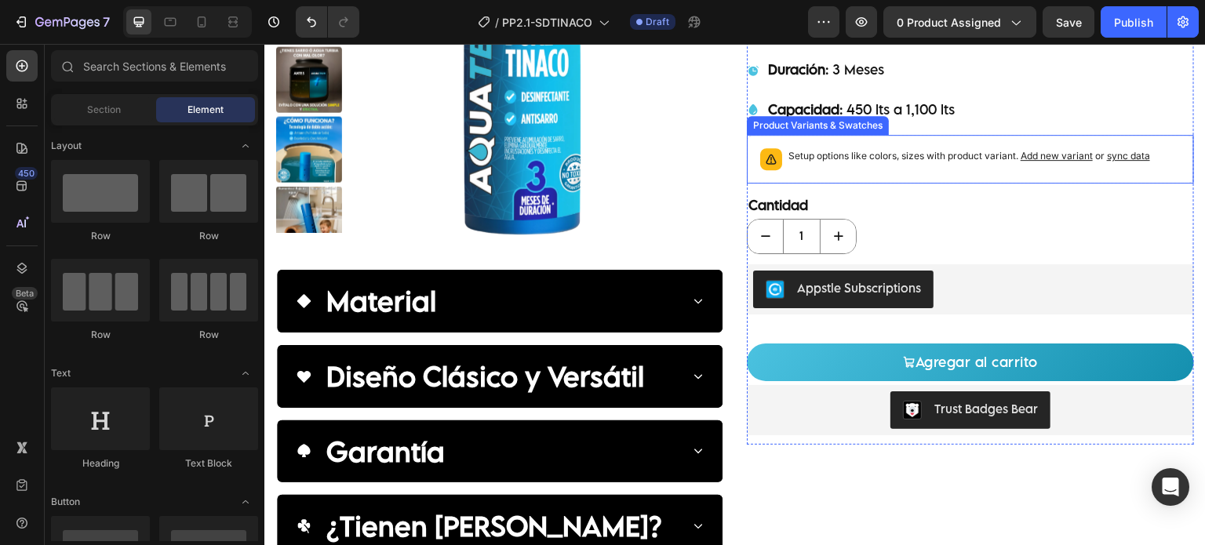
click at [876, 156] on p "Setup options like colors, sizes with product variant. Add new variant or sync …" at bounding box center [969, 156] width 362 height 16
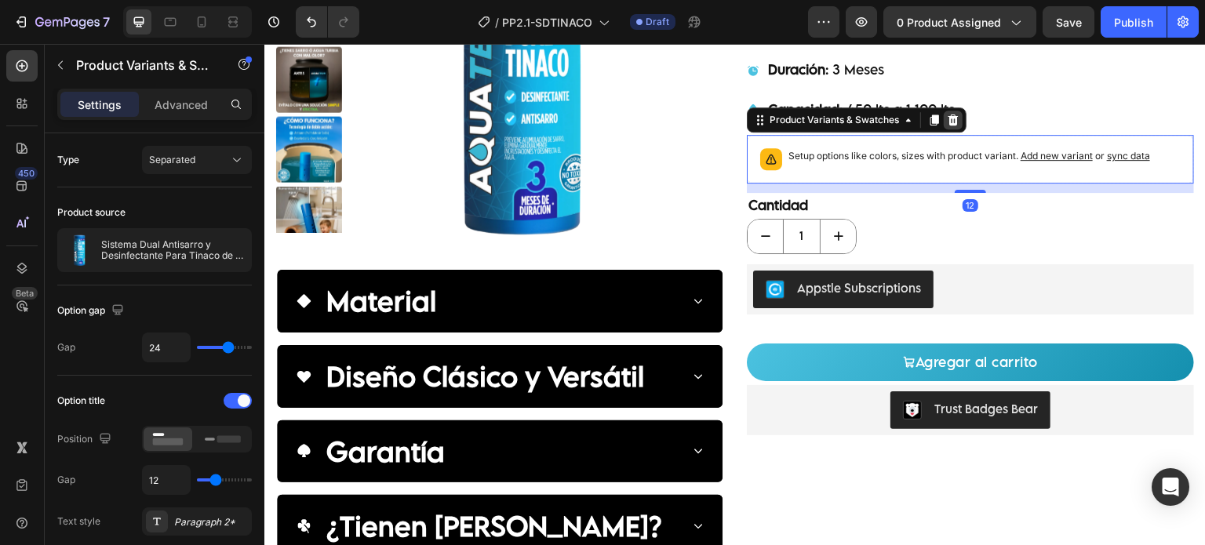
click at [948, 118] on icon at bounding box center [953, 119] width 10 height 11
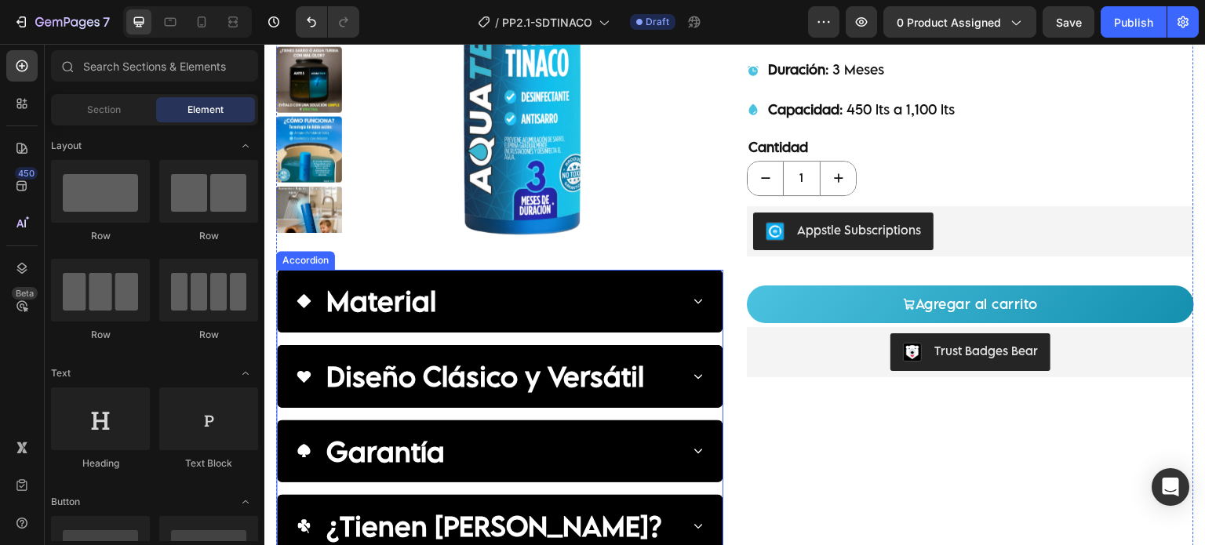
click at [673, 339] on div "Material Diseño Clásico y Versátil Garantía ¿Tienen [PERSON_NAME]?" at bounding box center [499, 413] width 447 height 287
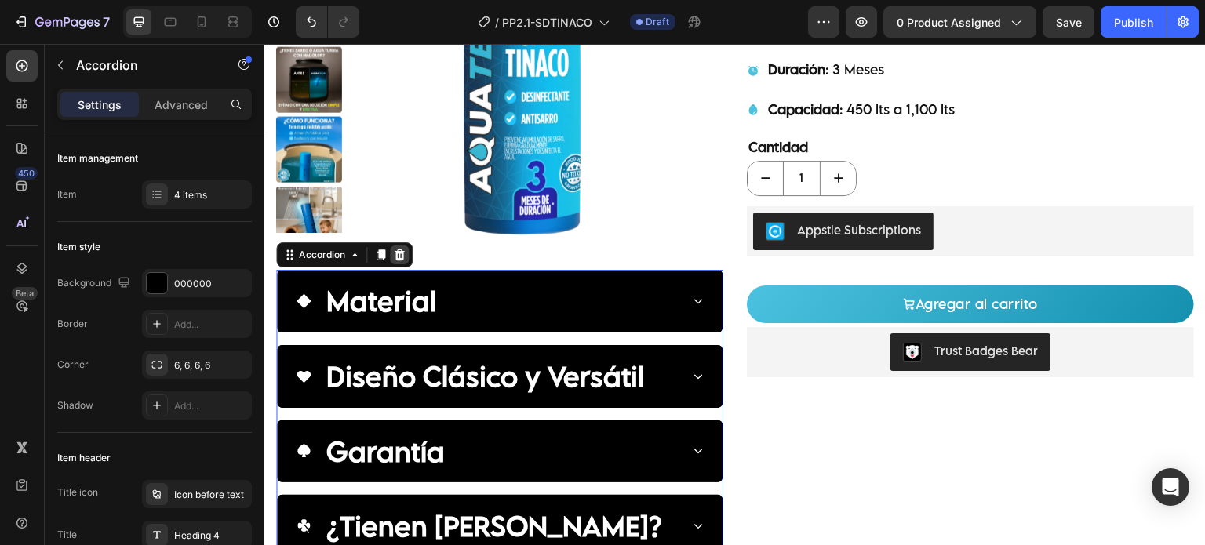
click at [405, 257] on div at bounding box center [399, 254] width 19 height 19
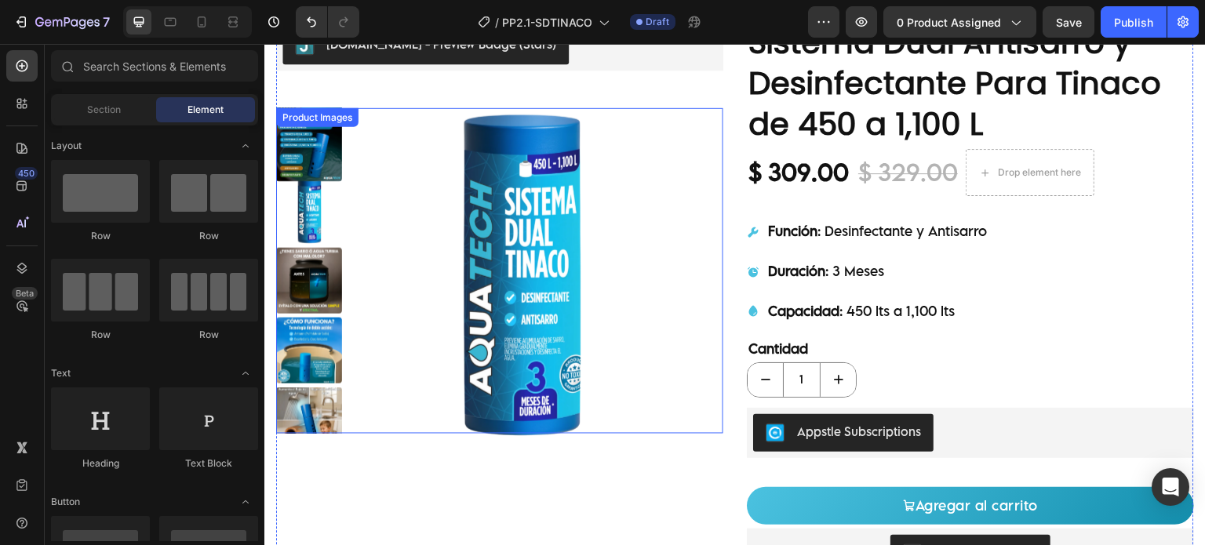
scroll to position [184, 0]
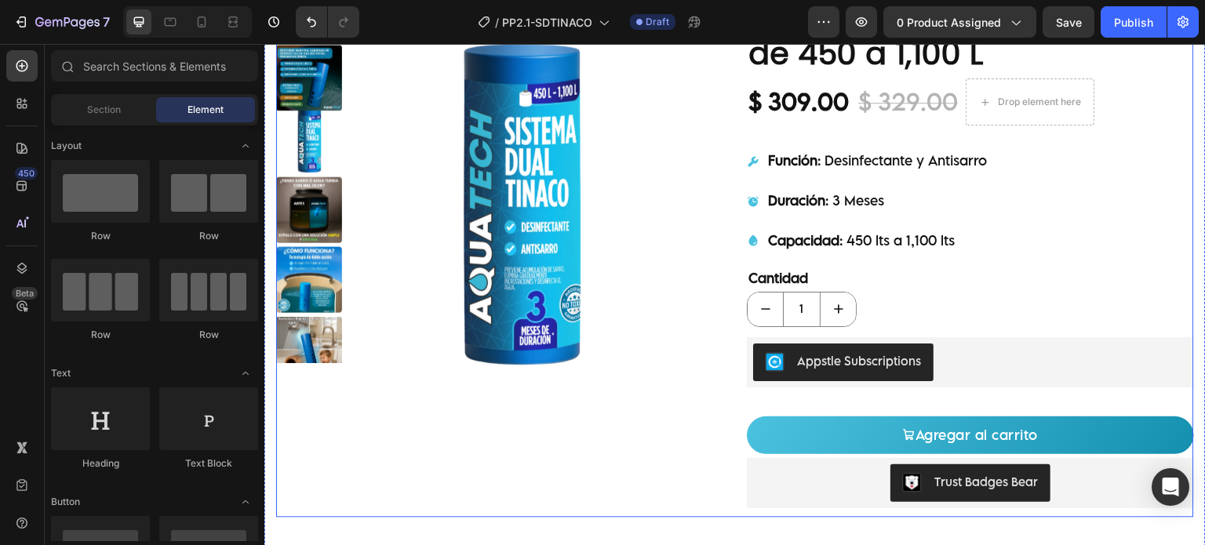
click at [559, 412] on div "[DOMAIN_NAME] - Preview Badge (Stars) [DOMAIN_NAME] Product Images" at bounding box center [499, 234] width 447 height 568
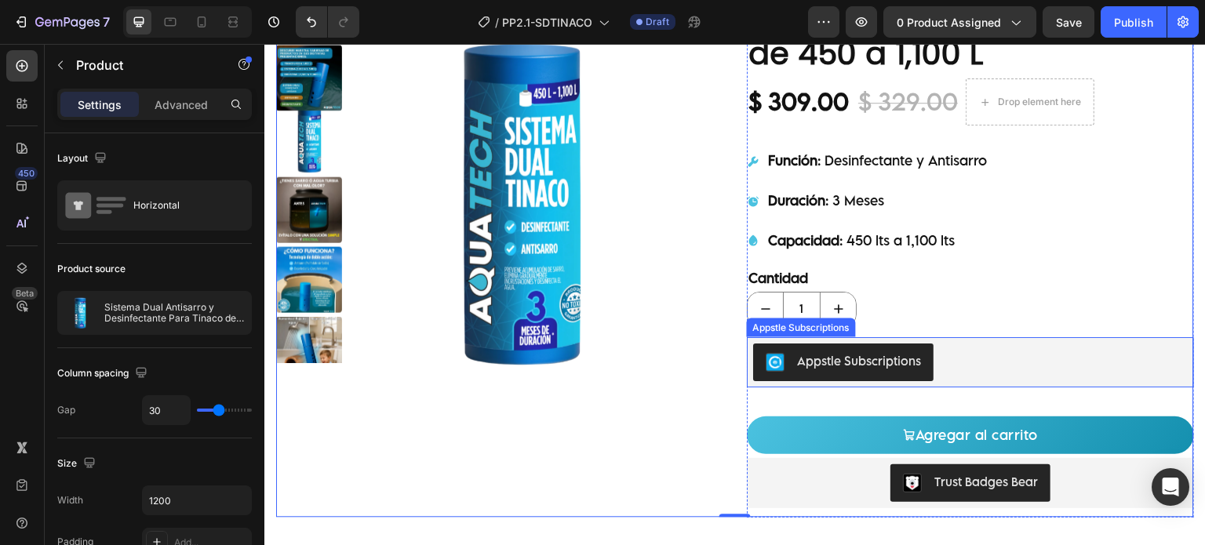
click at [990, 354] on div "Appstle Subscriptions" at bounding box center [970, 362] width 434 height 38
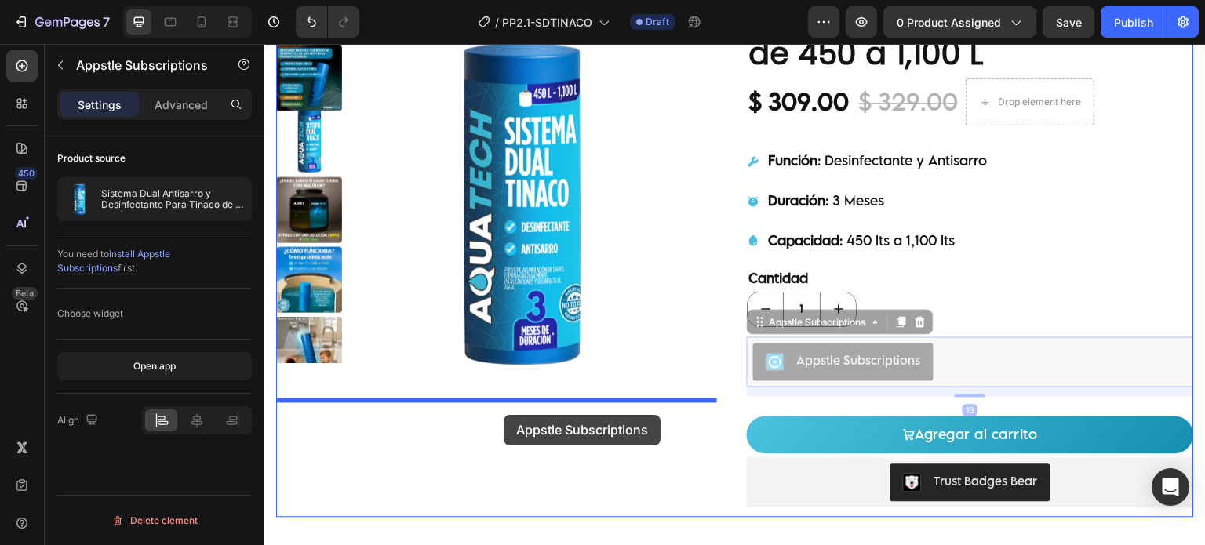
drag, startPoint x: 812, startPoint y: 321, endPoint x: 504, endPoint y: 414, distance: 321.3
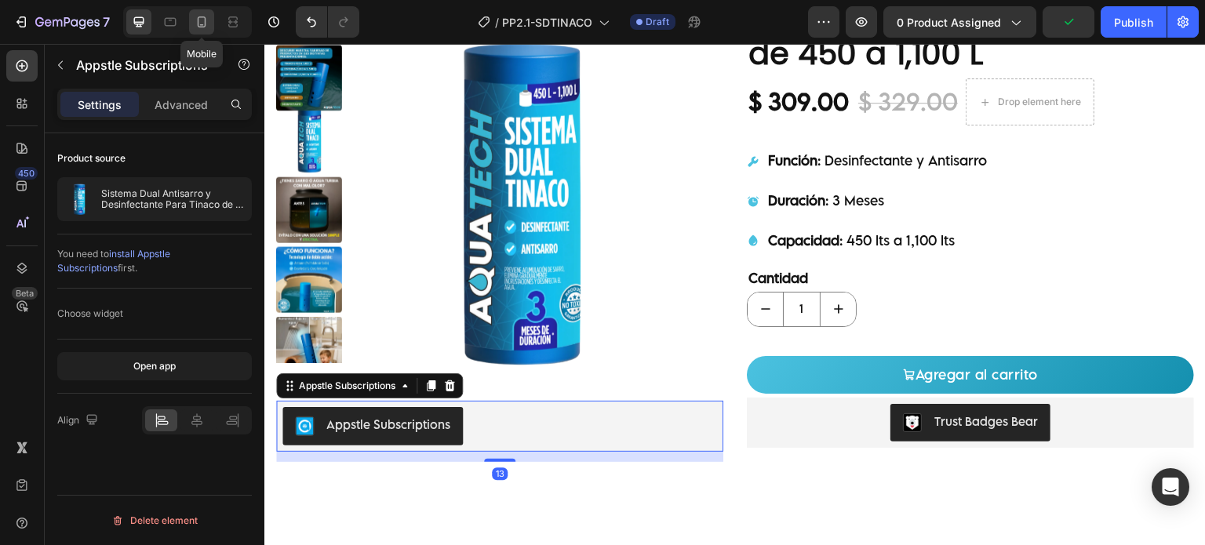
click at [194, 24] on icon at bounding box center [202, 22] width 16 height 16
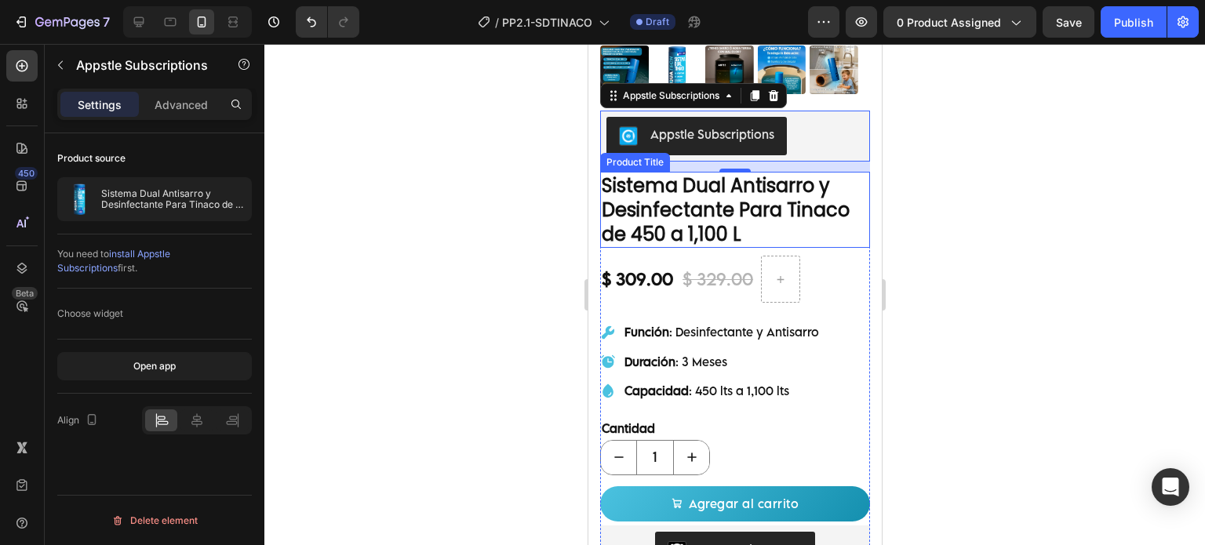
scroll to position [297, 0]
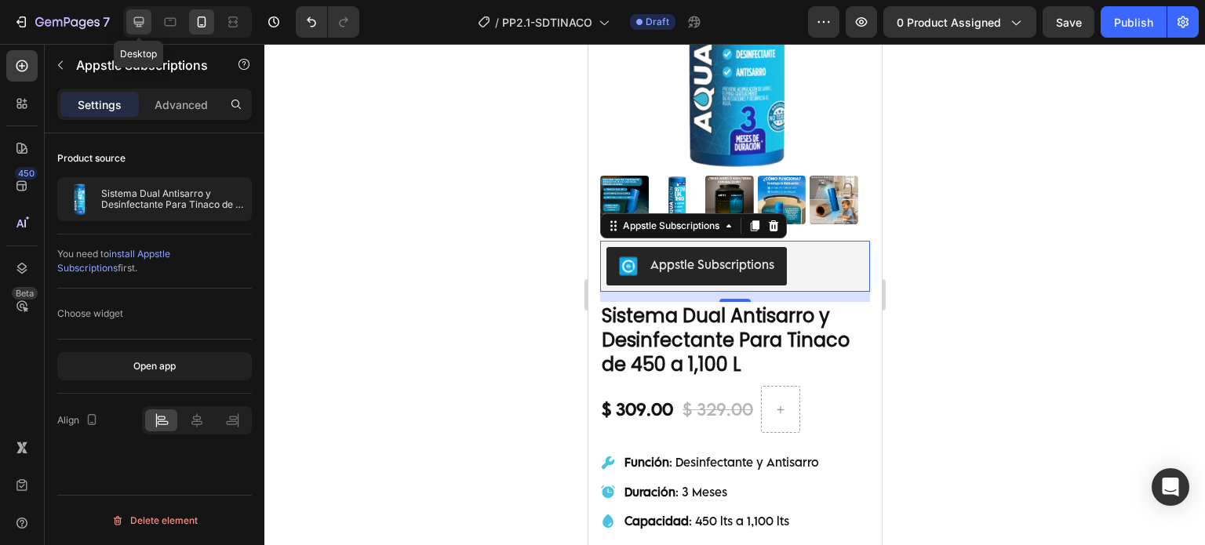
click at [131, 16] on icon at bounding box center [139, 22] width 16 height 16
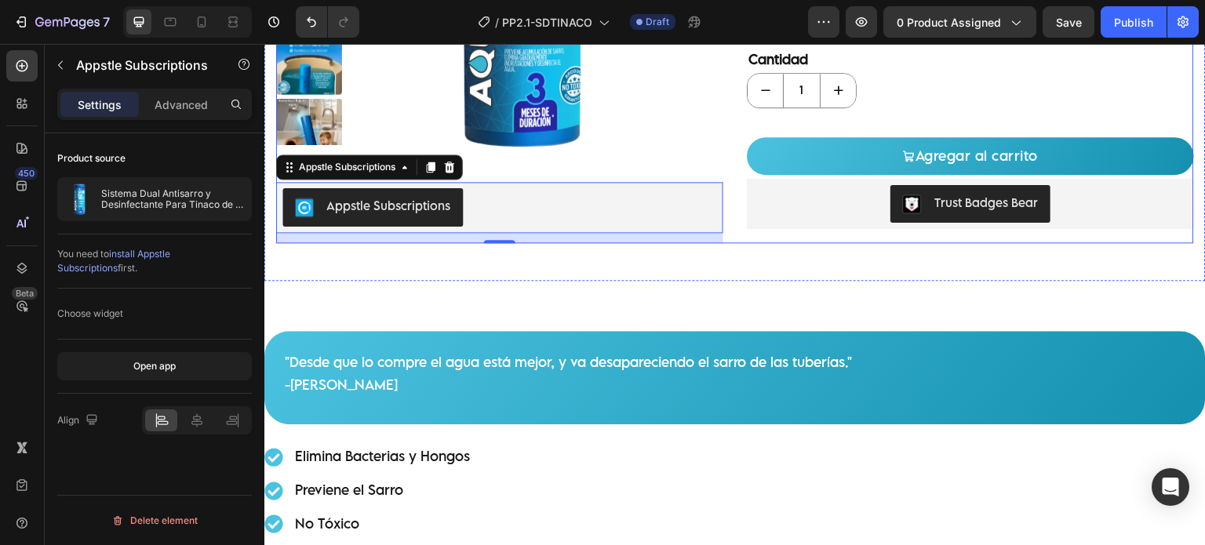
scroll to position [354, 0]
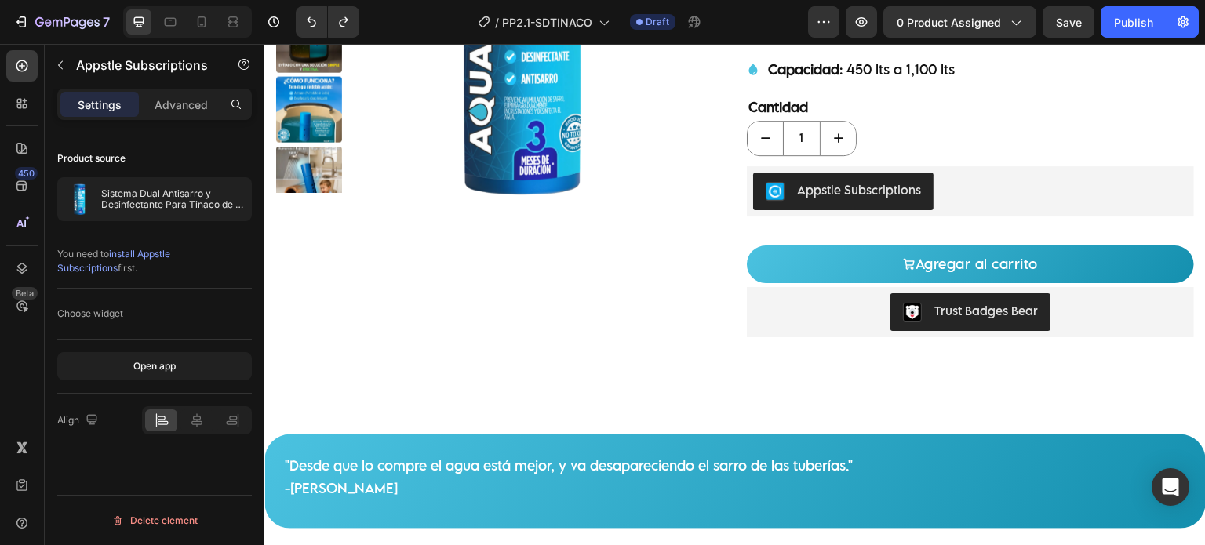
click at [998, 180] on div "Appstle Subscriptions" at bounding box center [970, 192] width 434 height 38
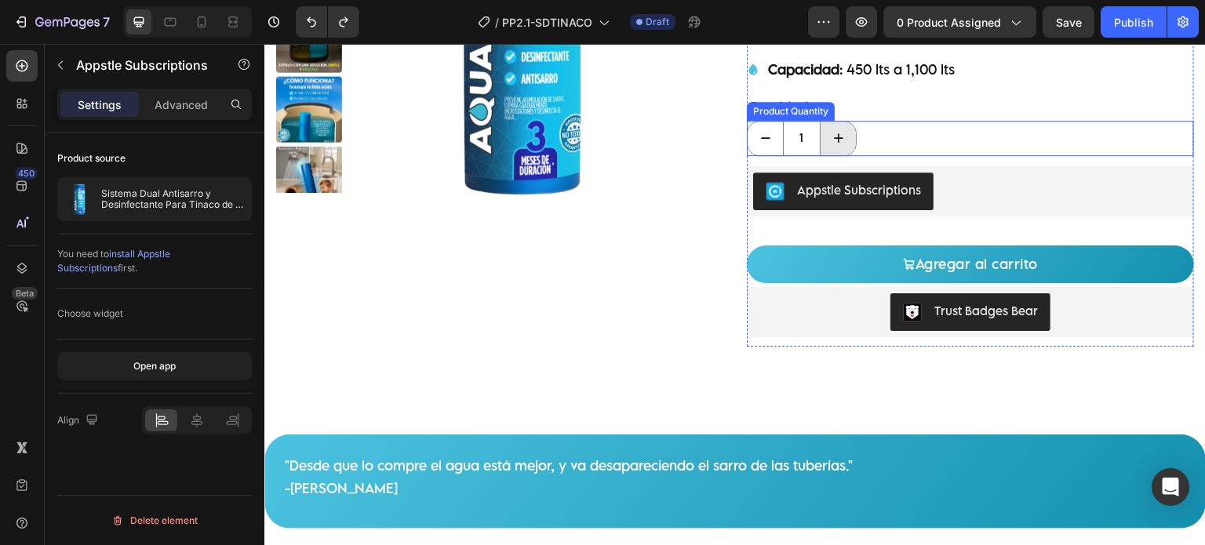
click at [845, 136] on button "increment" at bounding box center [837, 139] width 35 height 34
type input "2"
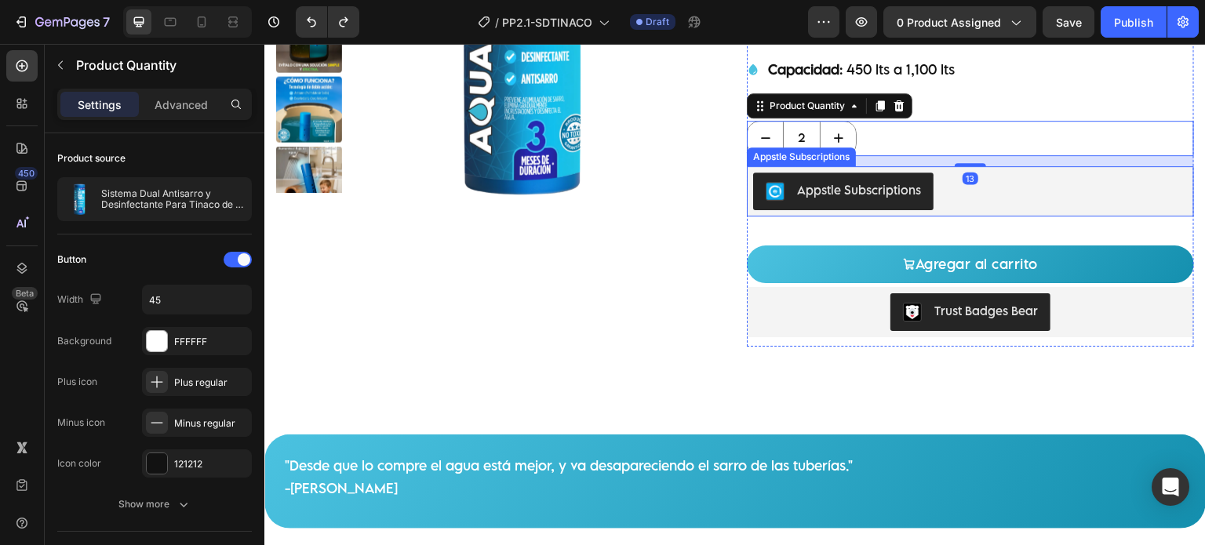
click at [971, 167] on div "Appstle Subscriptions" at bounding box center [970, 191] width 447 height 50
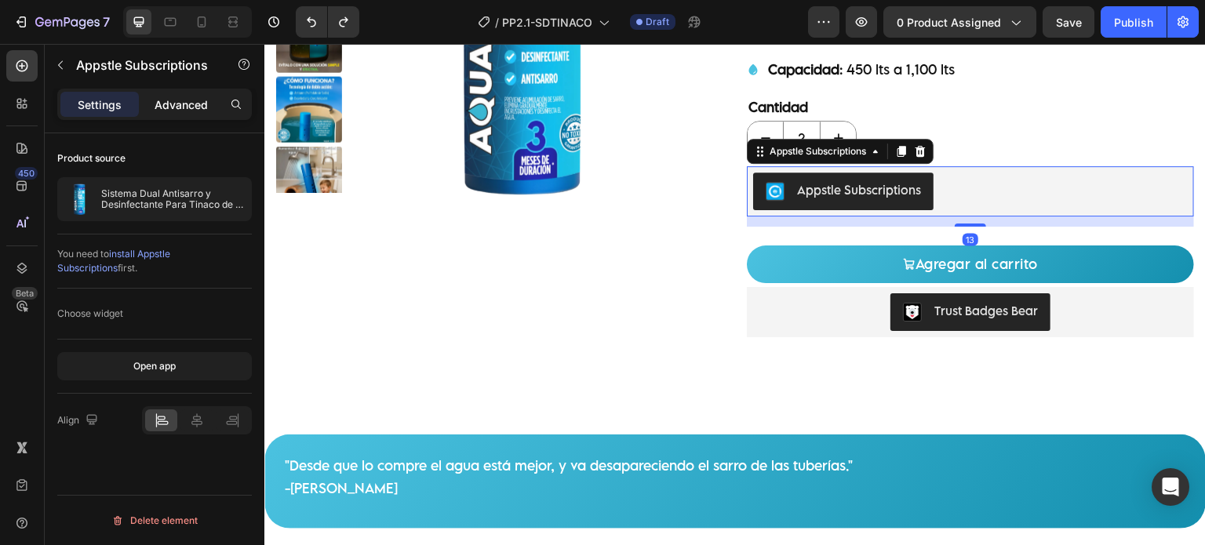
click at [166, 93] on div "Advanced" at bounding box center [181, 104] width 78 height 25
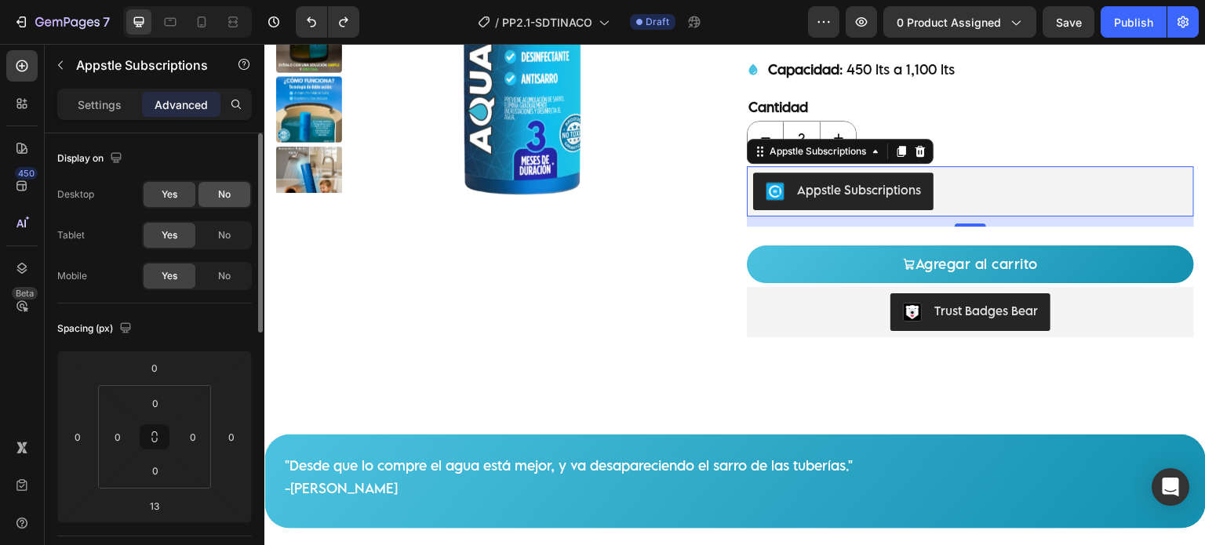
click at [226, 194] on span "No" at bounding box center [224, 194] width 13 height 14
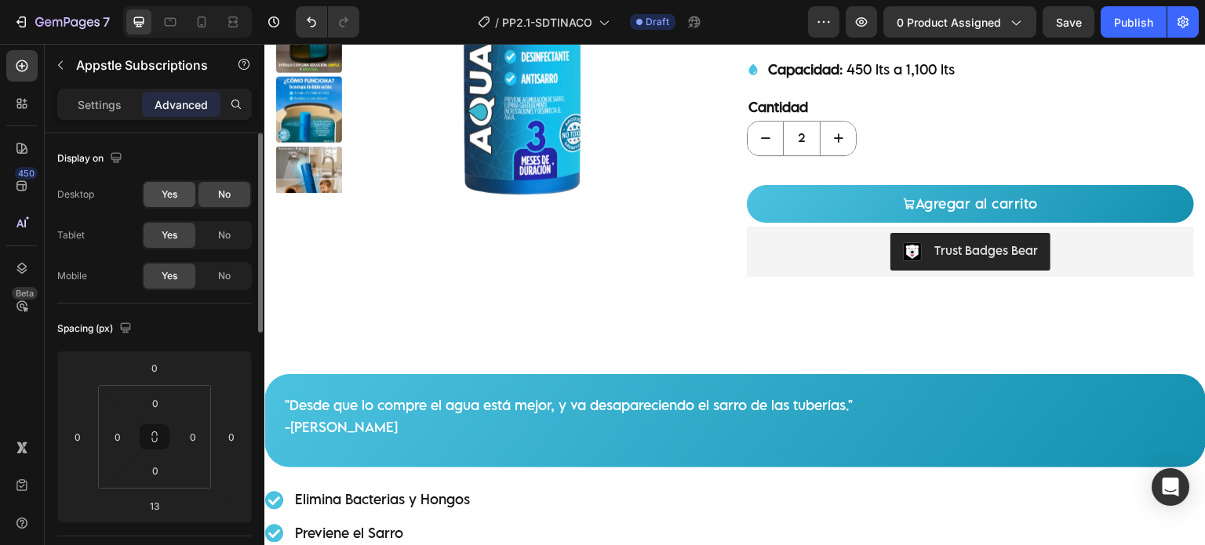
click at [179, 195] on div "Yes" at bounding box center [170, 194] width 52 height 25
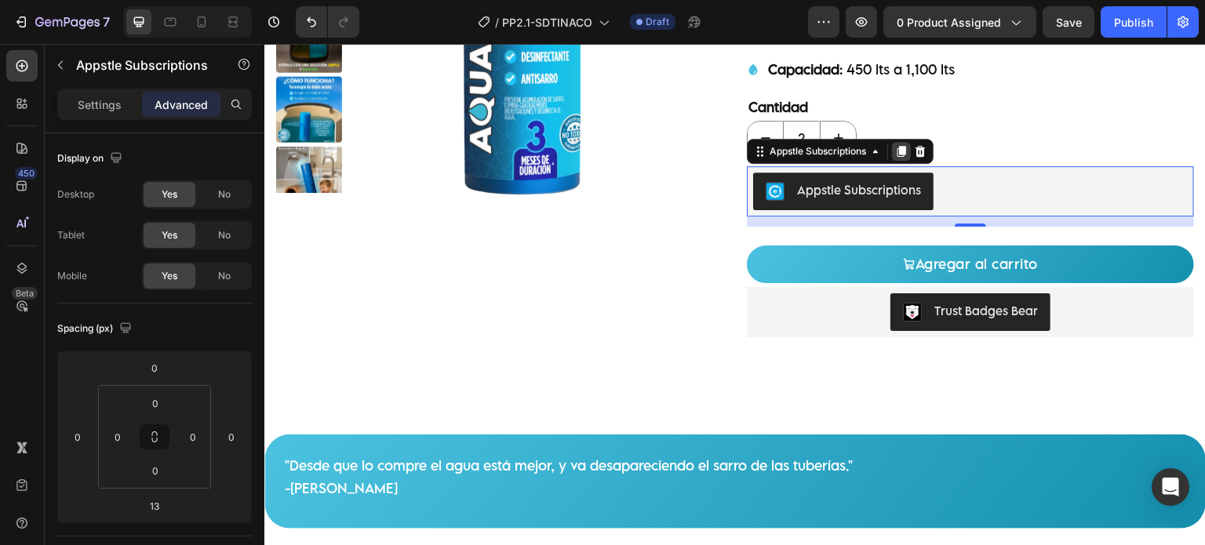
click at [895, 152] on icon at bounding box center [901, 151] width 13 height 13
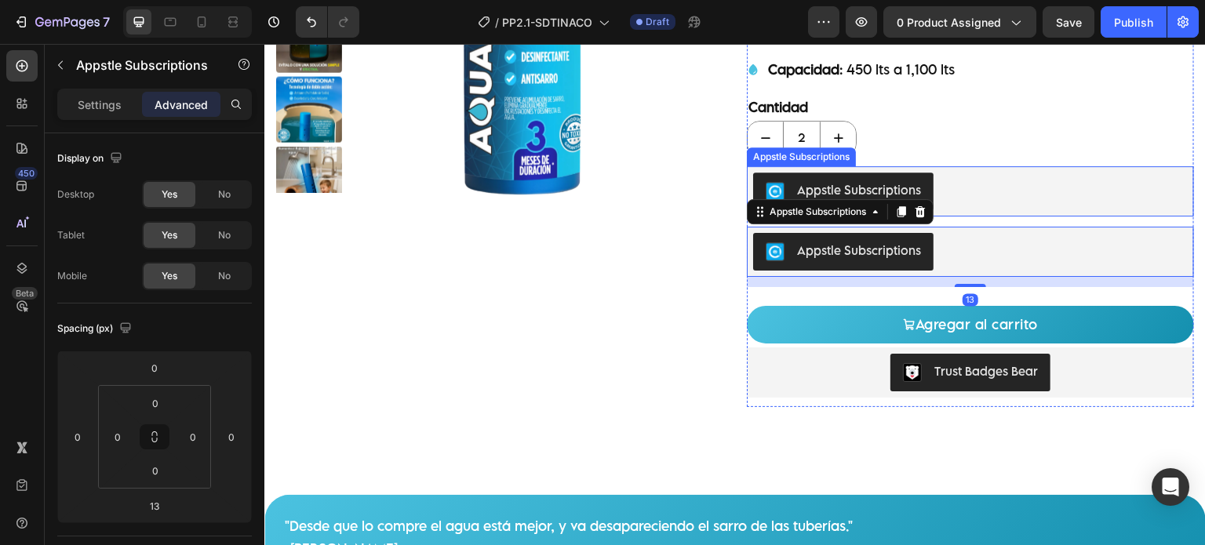
click at [990, 178] on div "Appstle Subscriptions" at bounding box center [970, 192] width 434 height 38
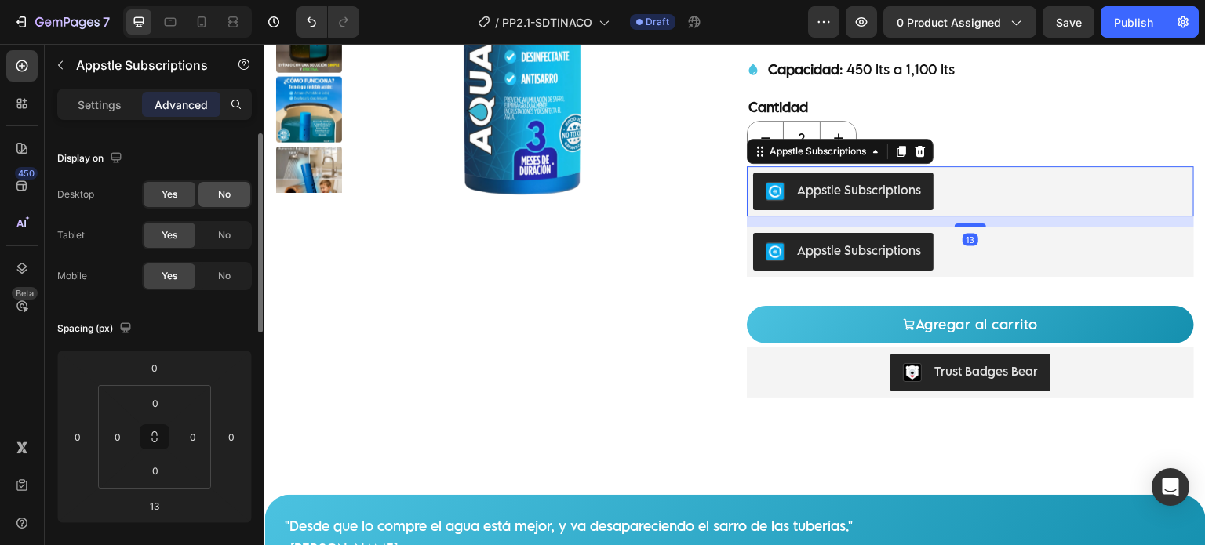
click at [223, 194] on span "No" at bounding box center [224, 194] width 13 height 14
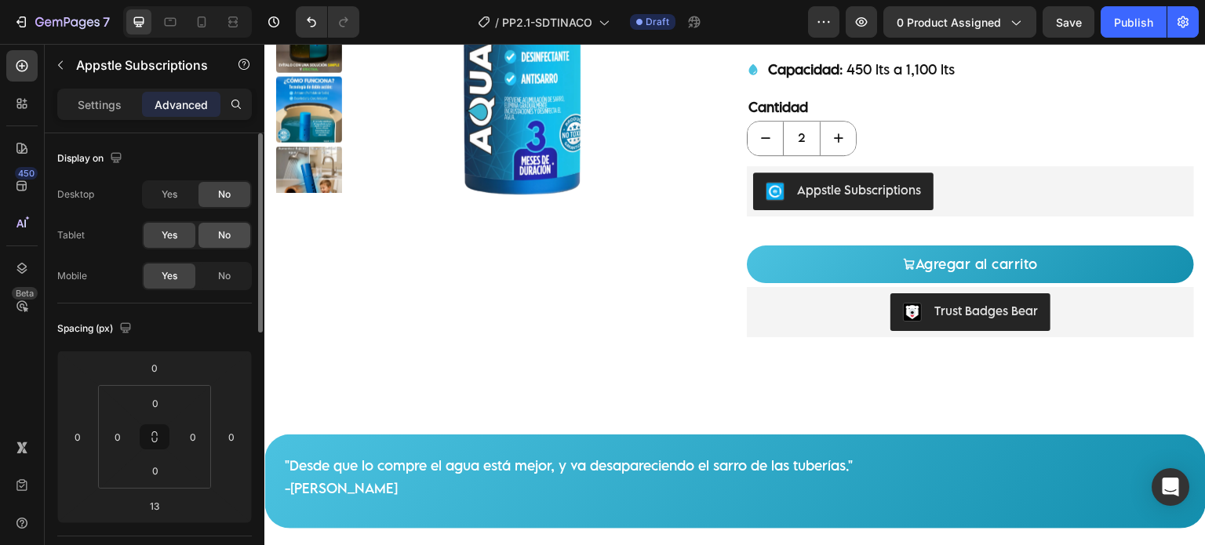
click at [219, 234] on span "No" at bounding box center [224, 235] width 13 height 14
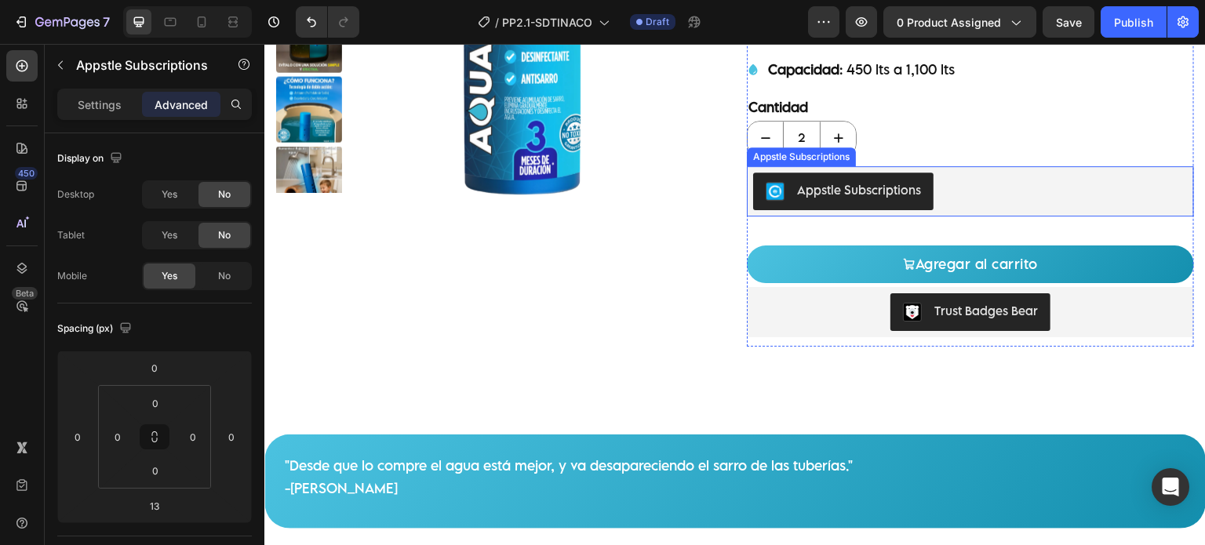
click at [976, 192] on div "Appstle Subscriptions" at bounding box center [970, 192] width 434 height 38
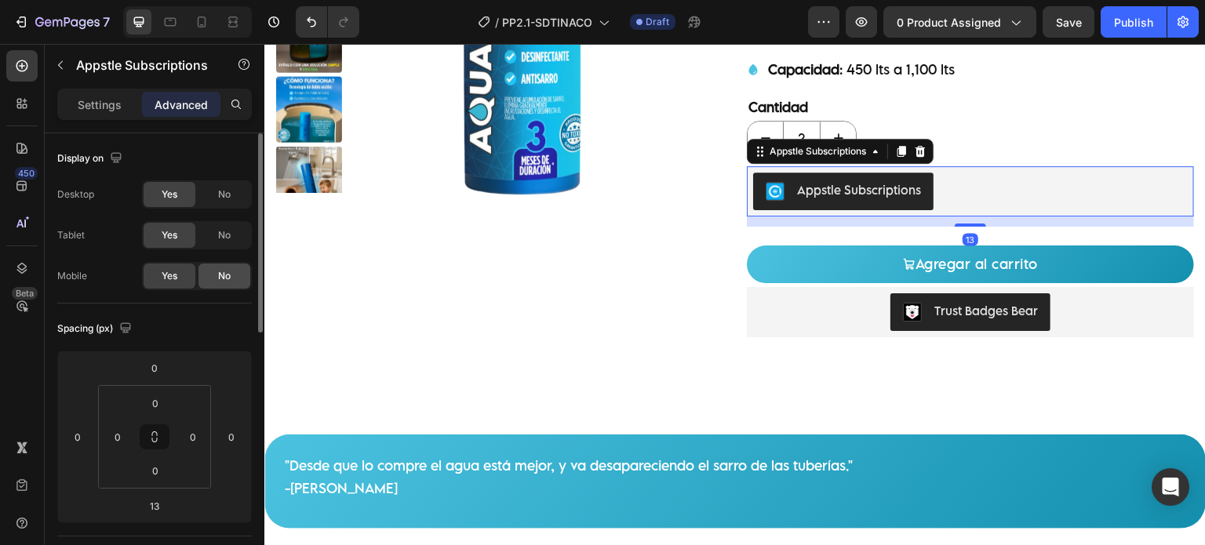
drag, startPoint x: 219, startPoint y: 270, endPoint x: 222, endPoint y: 232, distance: 37.8
click at [219, 269] on span "No" at bounding box center [224, 276] width 13 height 14
click at [168, 29] on icon at bounding box center [170, 22] width 16 height 16
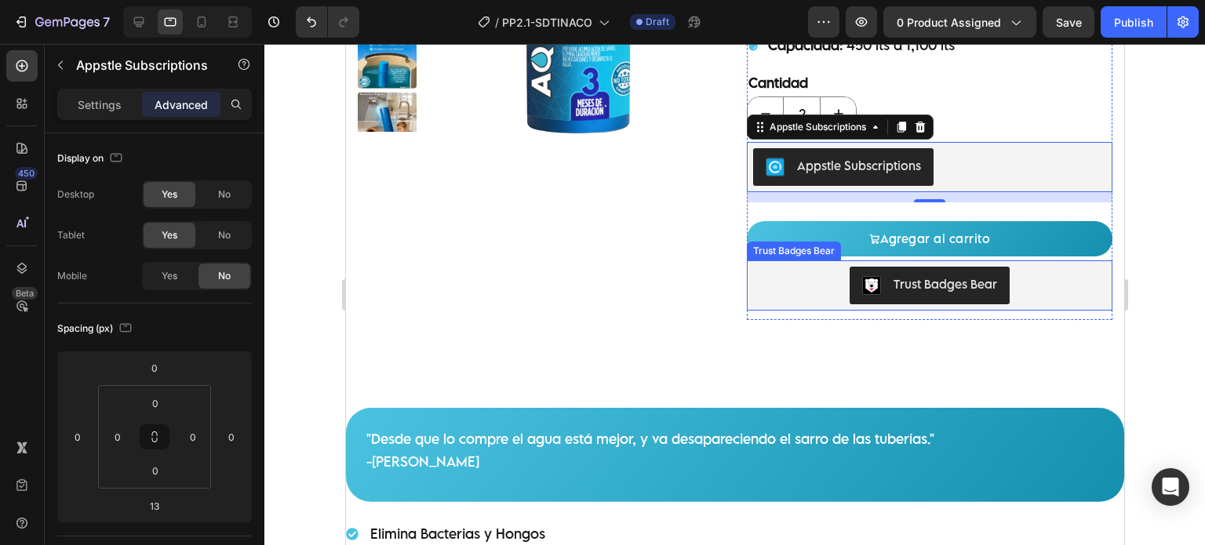
scroll to position [303, 0]
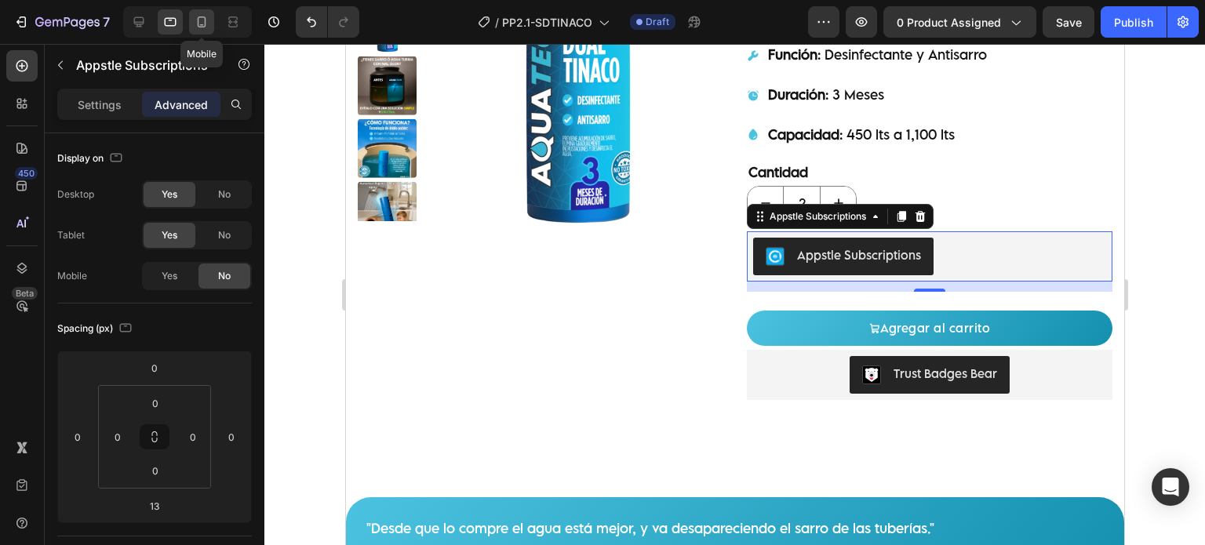
click at [196, 25] on icon at bounding box center [202, 22] width 16 height 16
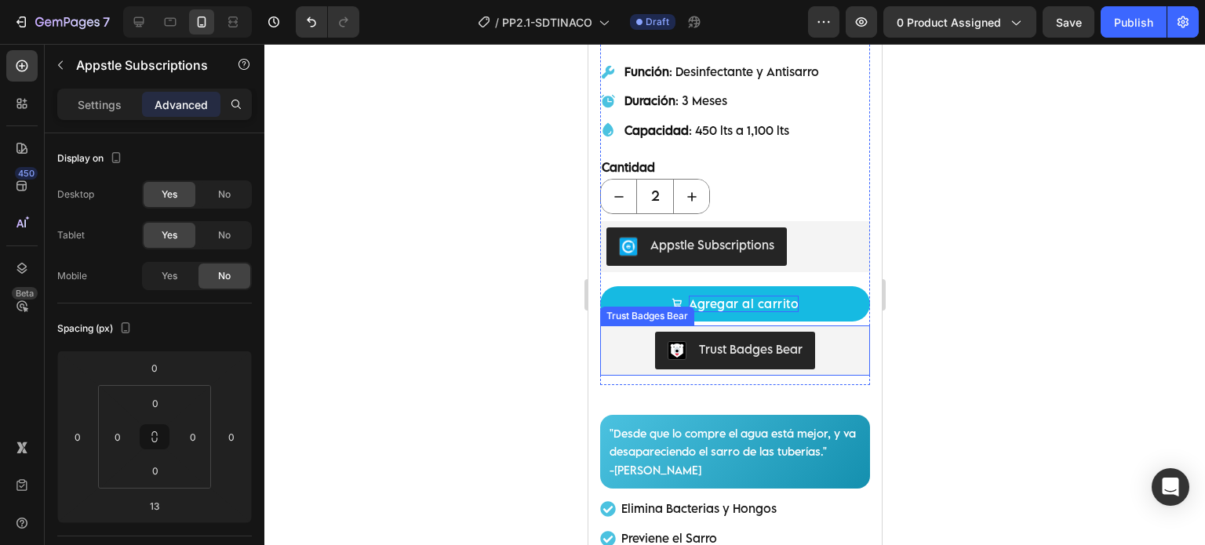
scroll to position [640, 0]
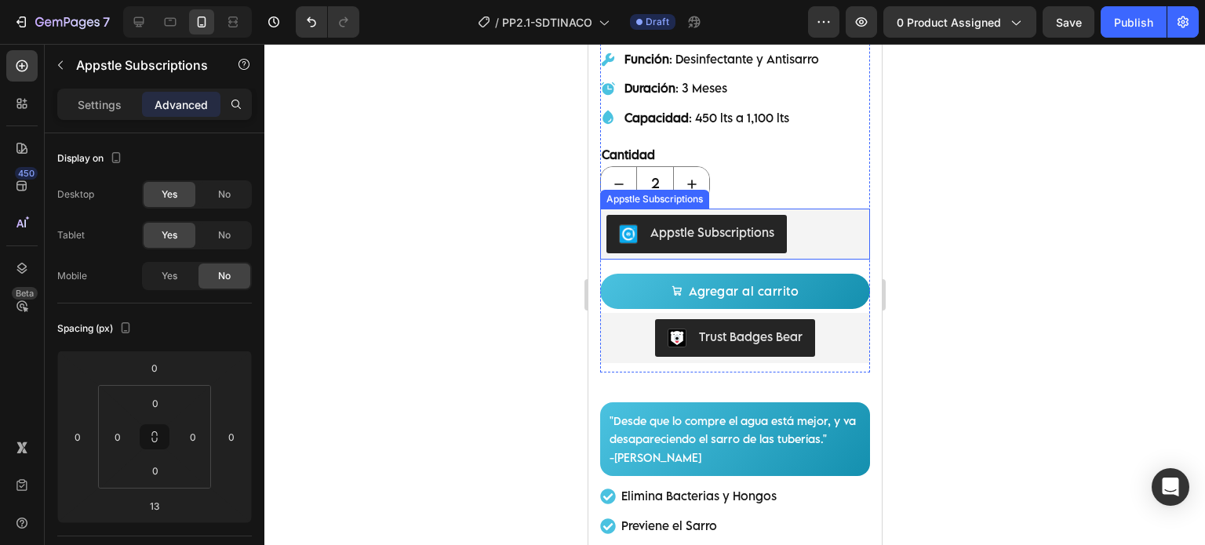
click at [791, 215] on div "Appstle Subscriptions" at bounding box center [733, 234] width 257 height 38
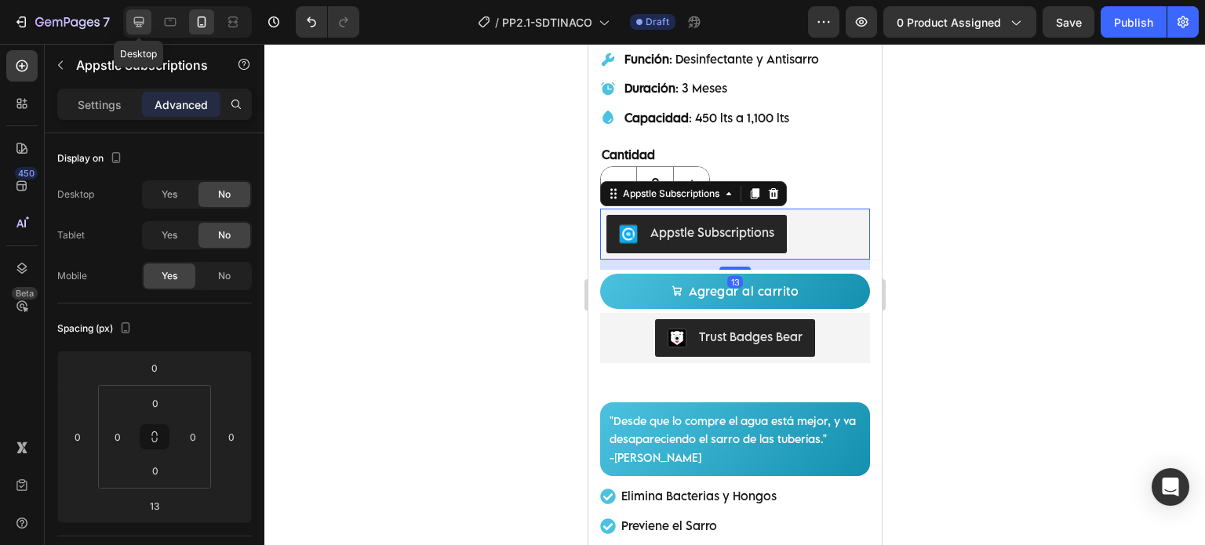
click at [129, 24] on div at bounding box center [138, 21] width 25 height 25
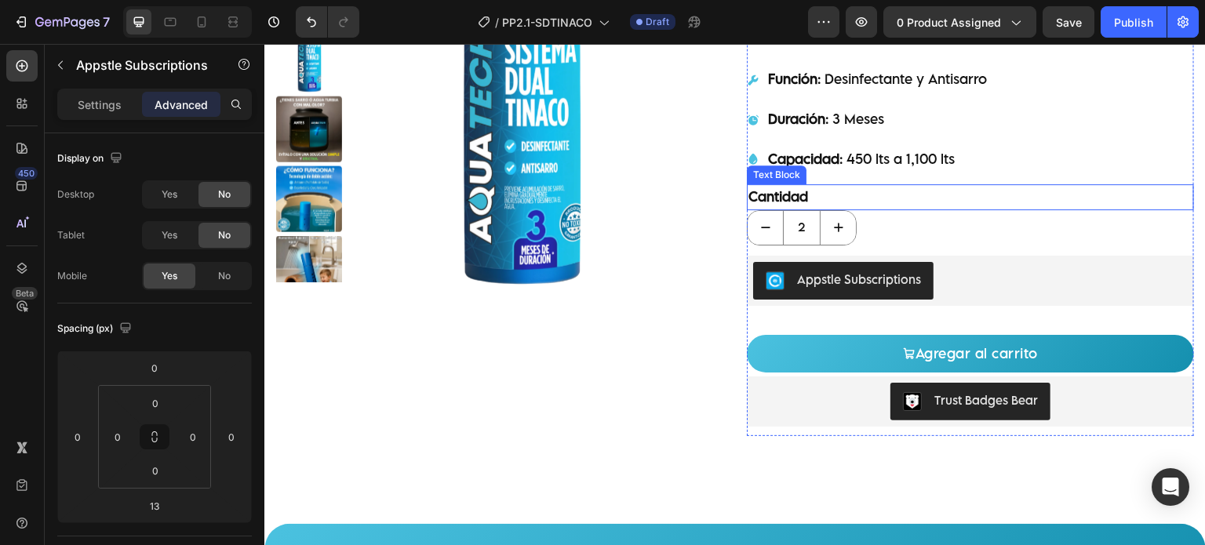
scroll to position [234, 0]
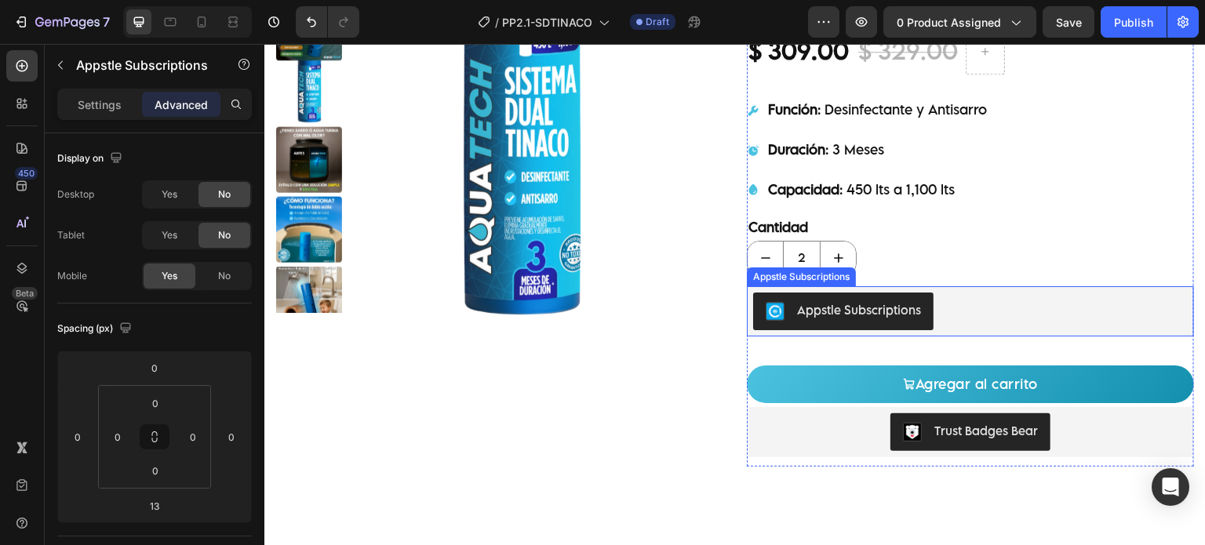
click at [998, 301] on div "Appstle Subscriptions" at bounding box center [970, 312] width 434 height 38
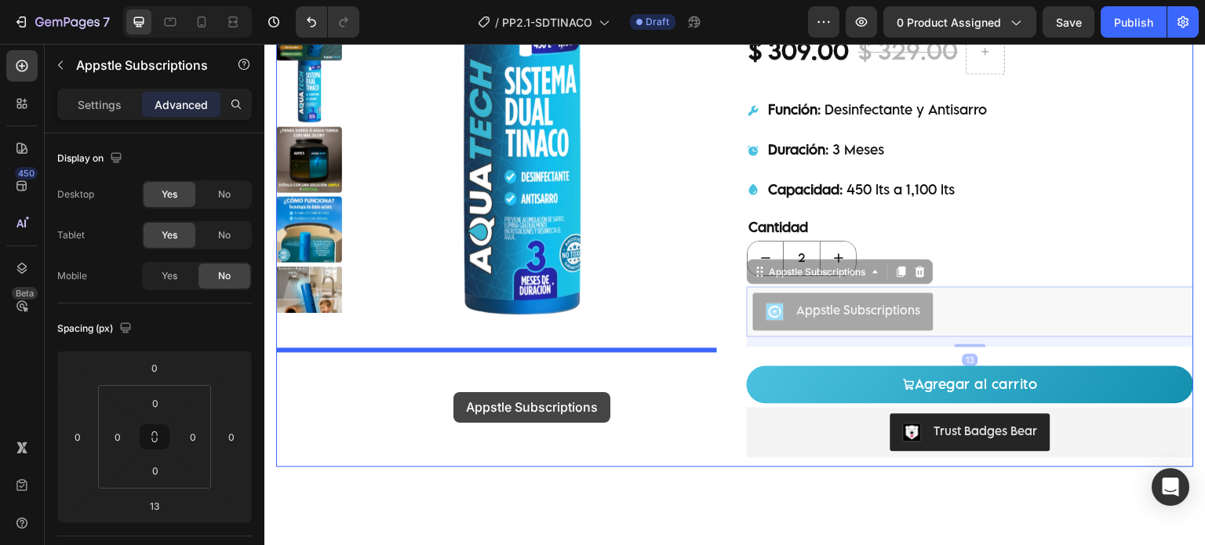
drag, startPoint x: 784, startPoint y: 271, endPoint x: 449, endPoint y: 389, distance: 355.2
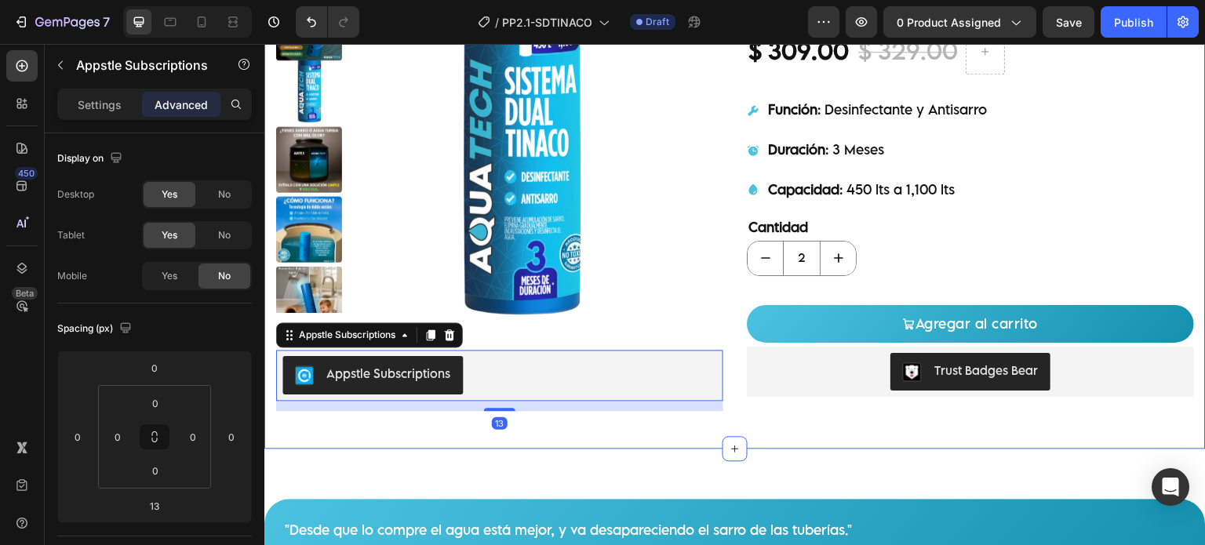
click at [720, 417] on div "[DOMAIN_NAME] - Preview Badge (Stars) [DOMAIN_NAME] Product Images Appstle Subs…" at bounding box center [734, 167] width 941 height 561
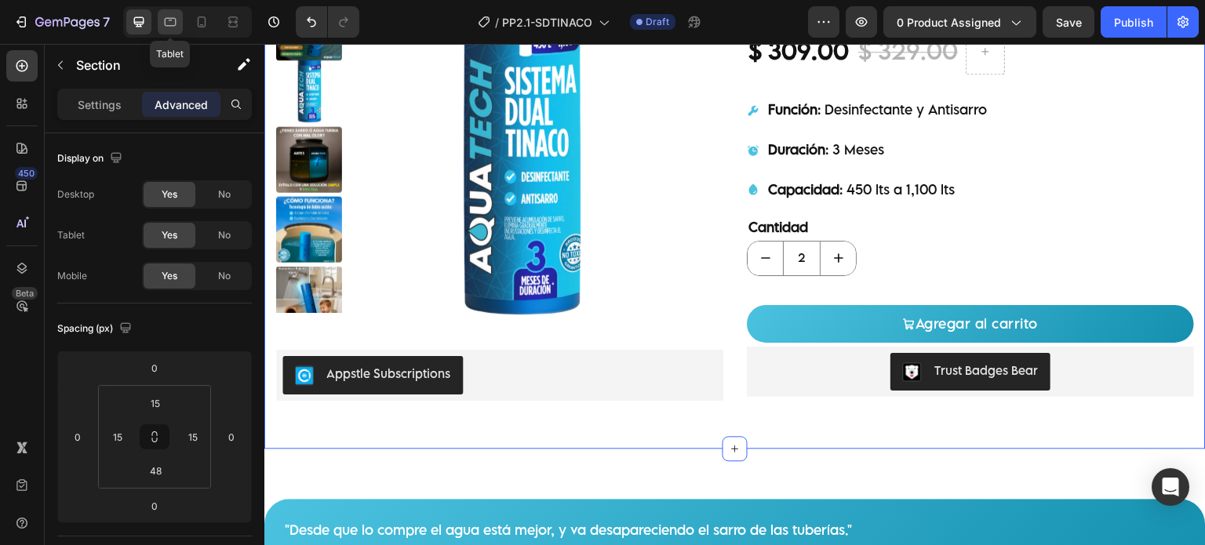
click at [178, 30] on div at bounding box center [170, 21] width 25 height 25
type input "32"
type input "0"
type input "32"
type input "0"
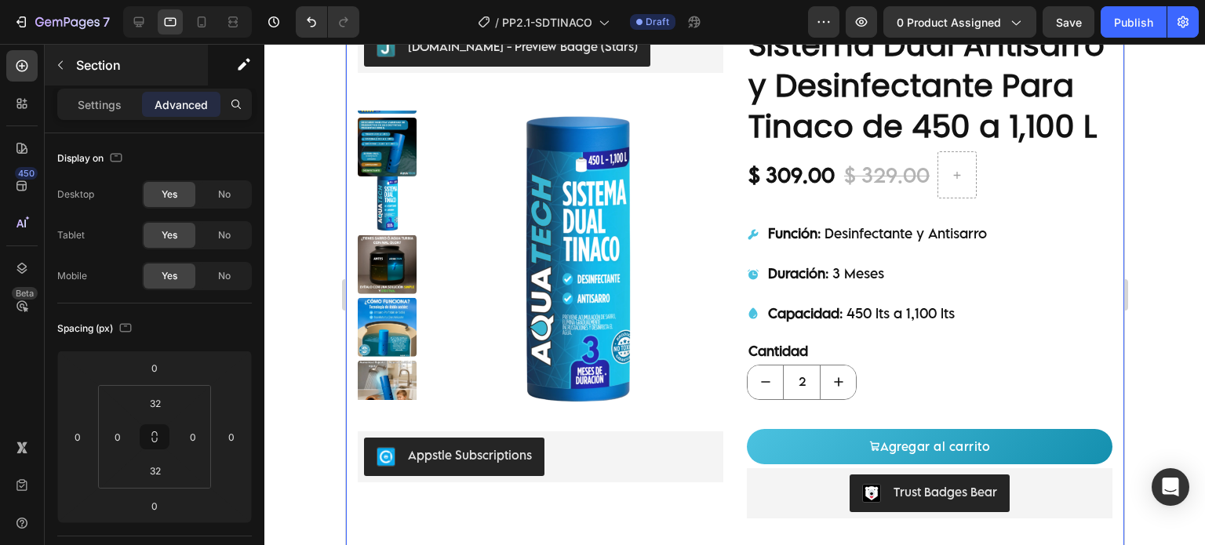
scroll to position [154, 0]
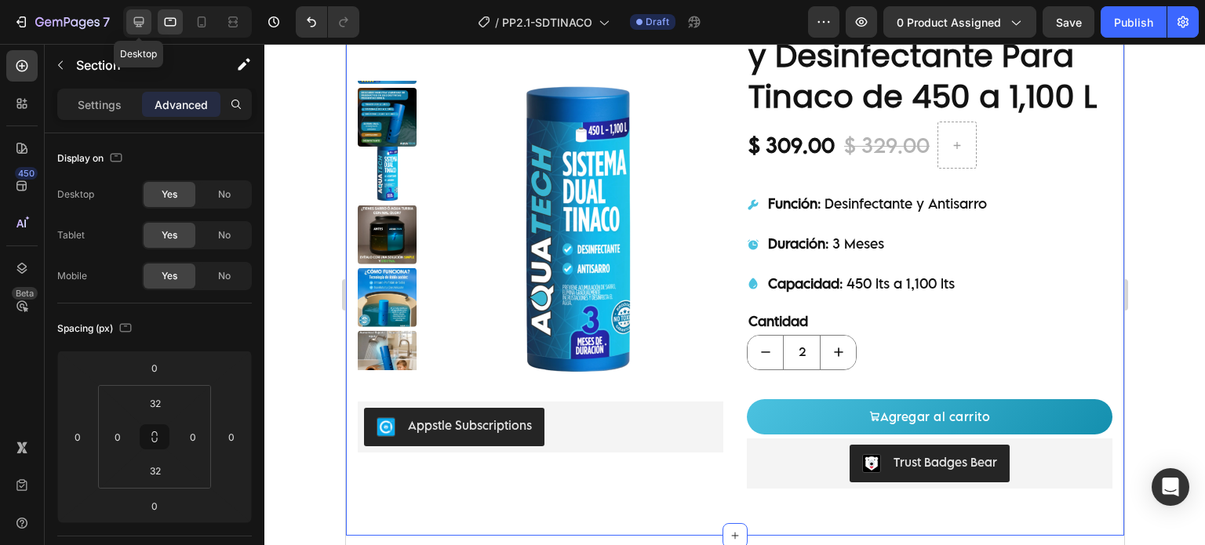
click at [135, 27] on icon at bounding box center [139, 22] width 16 height 16
type input "15"
type input "48"
type input "15"
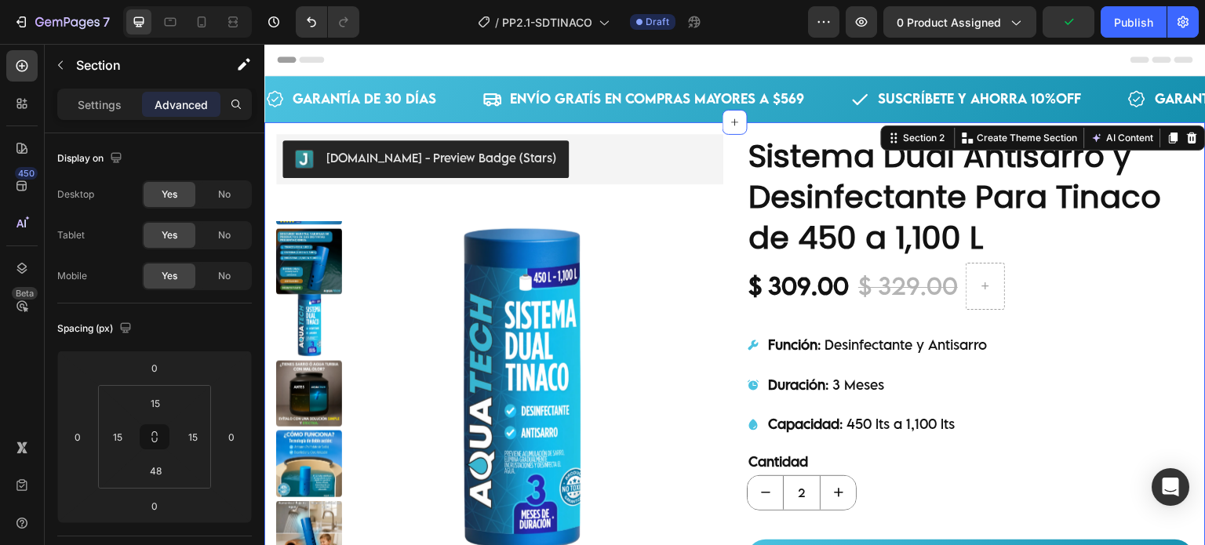
click at [600, 125] on div "[DOMAIN_NAME] - Preview Badge (Stars) [DOMAIN_NAME] Product Images Appstle Subs…" at bounding box center [734, 402] width 941 height 561
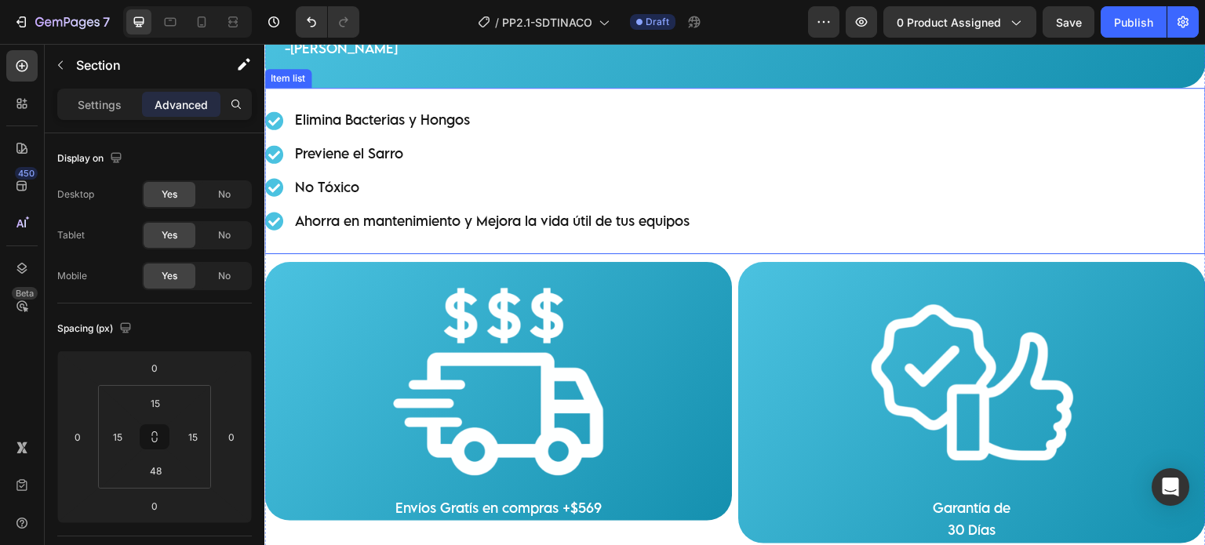
scroll to position [784, 0]
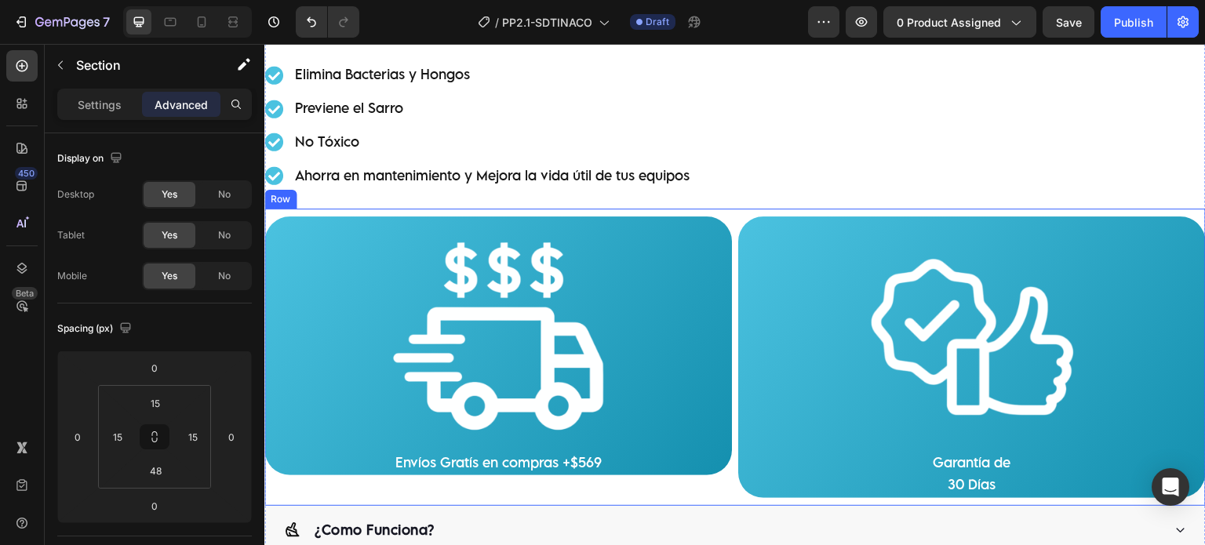
click at [727, 209] on div "Image Envíos Gratís en compras +$569 Text Block Row Image Garantía de 30 Días T…" at bounding box center [734, 358] width 941 height 298
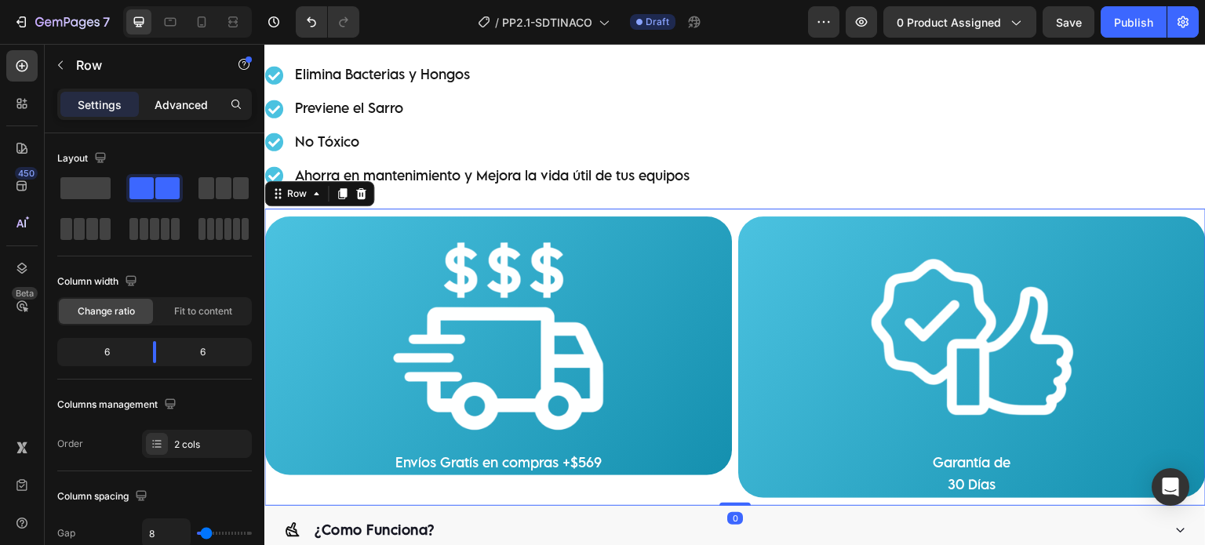
click at [179, 93] on div "Advanced" at bounding box center [181, 104] width 78 height 25
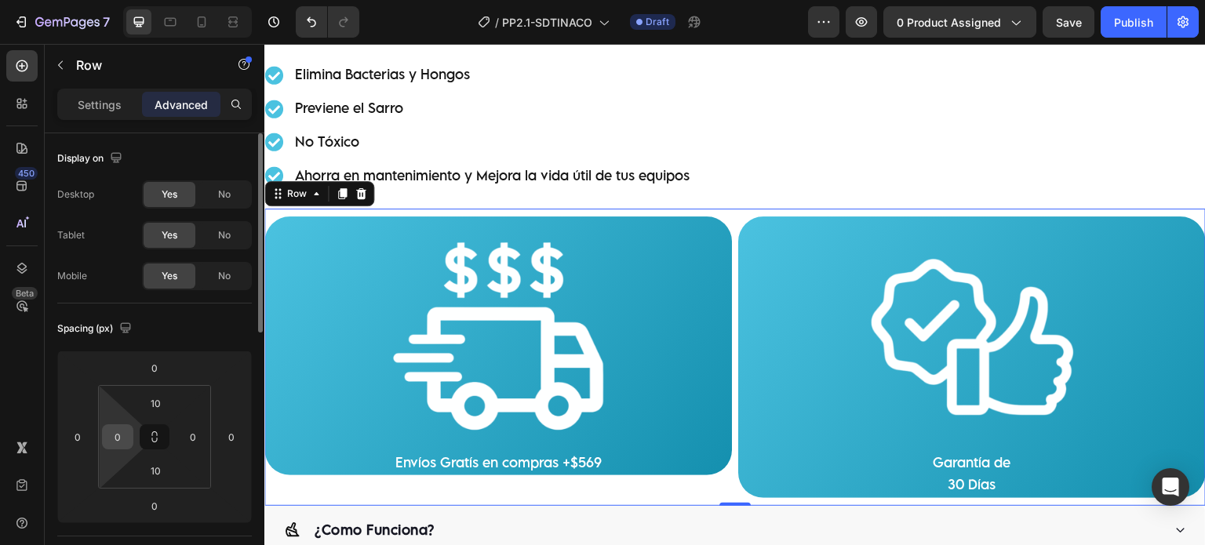
click at [116, 438] on input "0" at bounding box center [118, 437] width 24 height 24
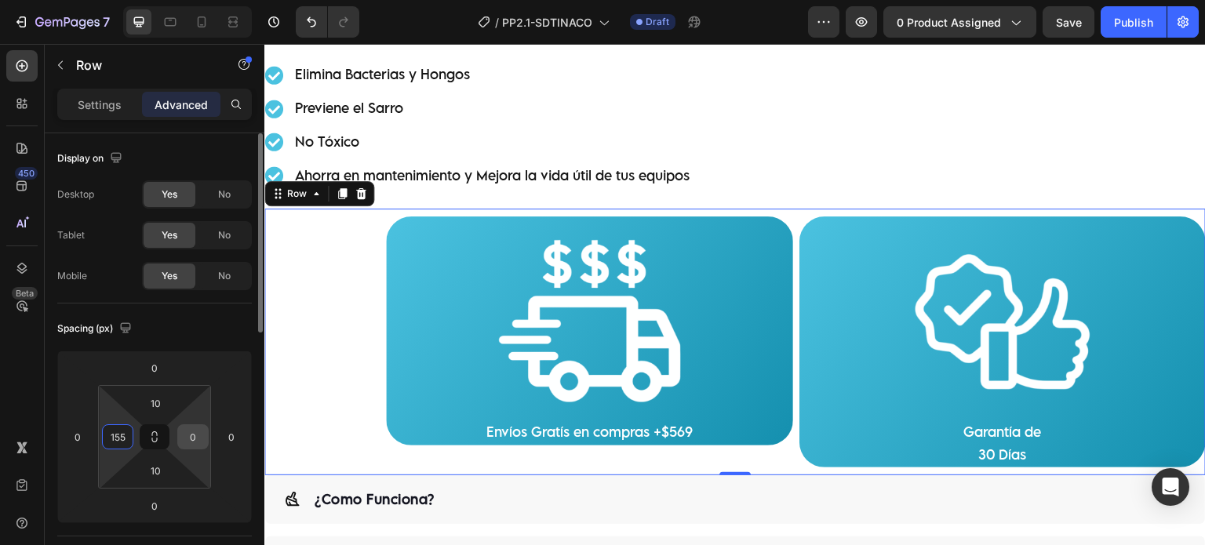
type input "155"
click at [188, 435] on input "0" at bounding box center [193, 437] width 24 height 24
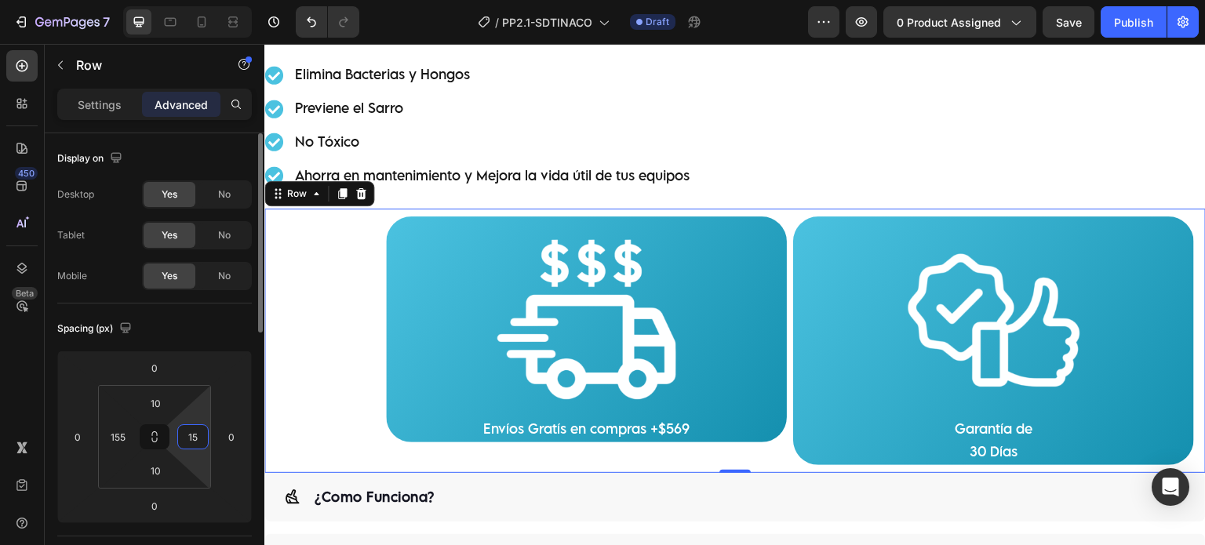
type input "155"
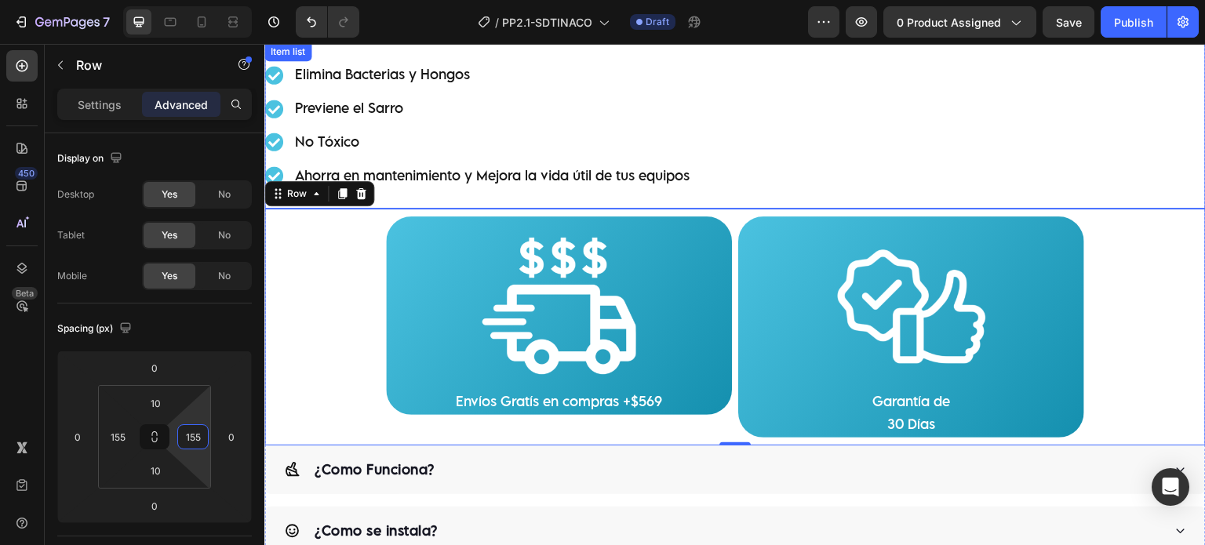
click at [758, 172] on div "Elimina Bacterias y Hongos Previene el Sarro No Tóxico Ahorra en mantenimiento …" at bounding box center [734, 124] width 941 height 165
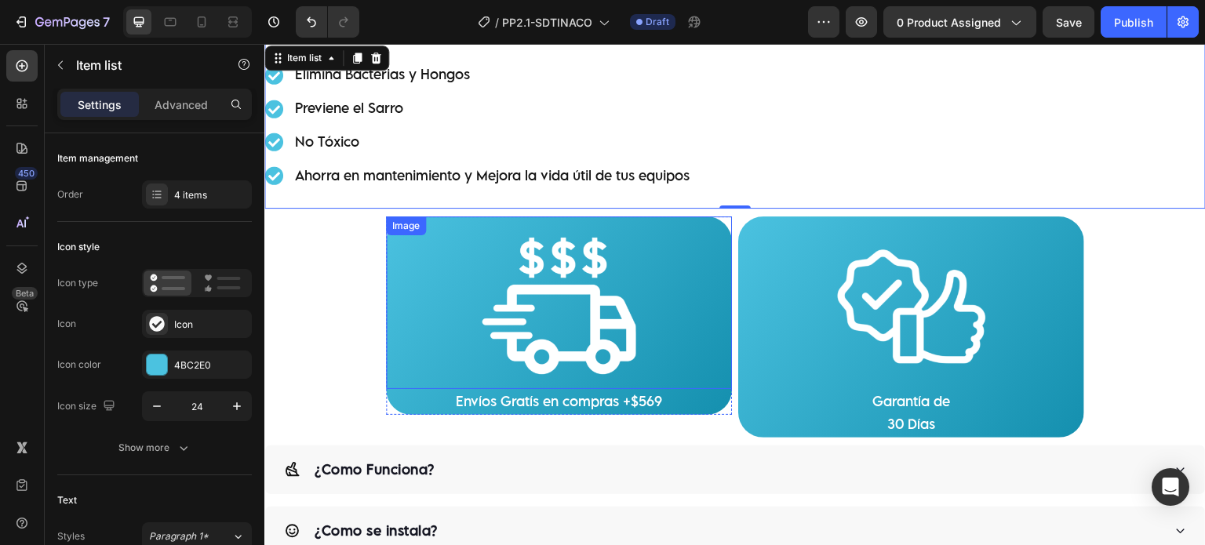
scroll to position [653, 0]
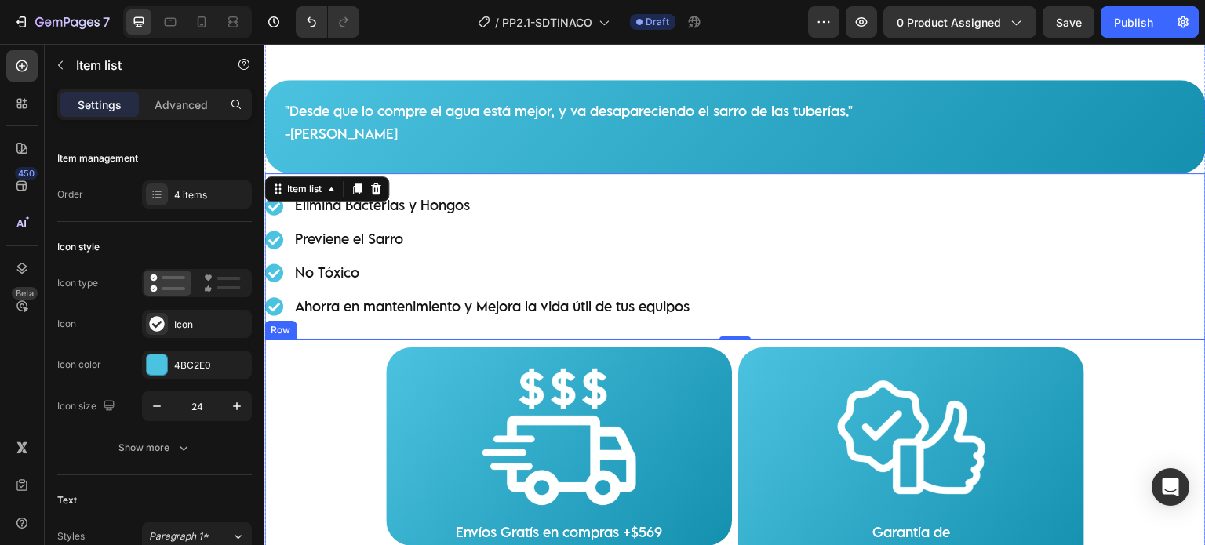
click at [329, 354] on div "Image Envíos Gratís en compras +$569 Text Block Row Image Garantía de 30 Días T…" at bounding box center [734, 458] width 941 height 237
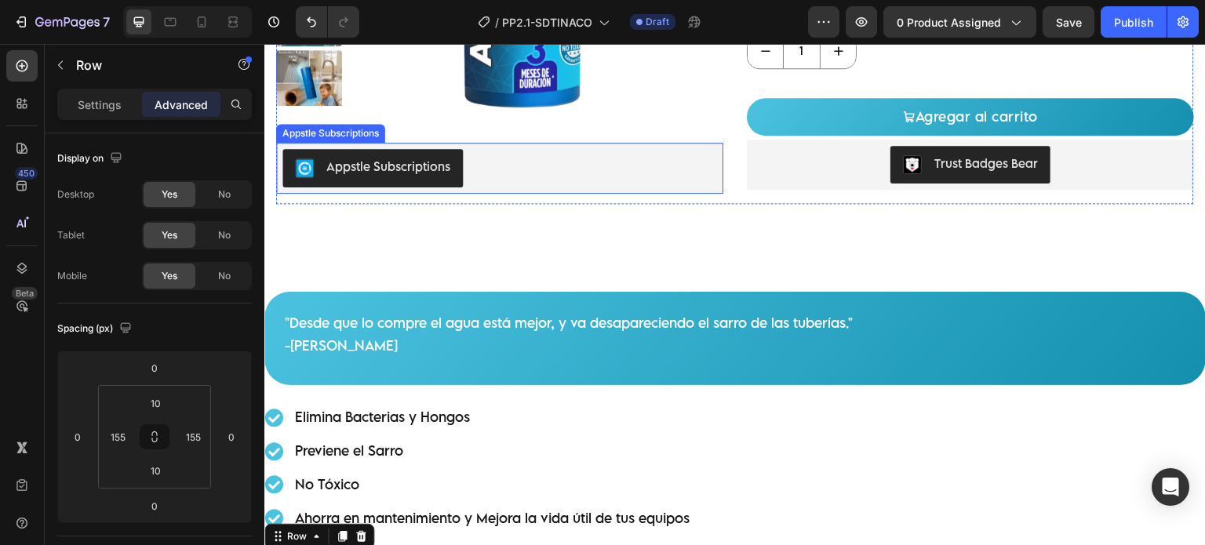
scroll to position [392, 0]
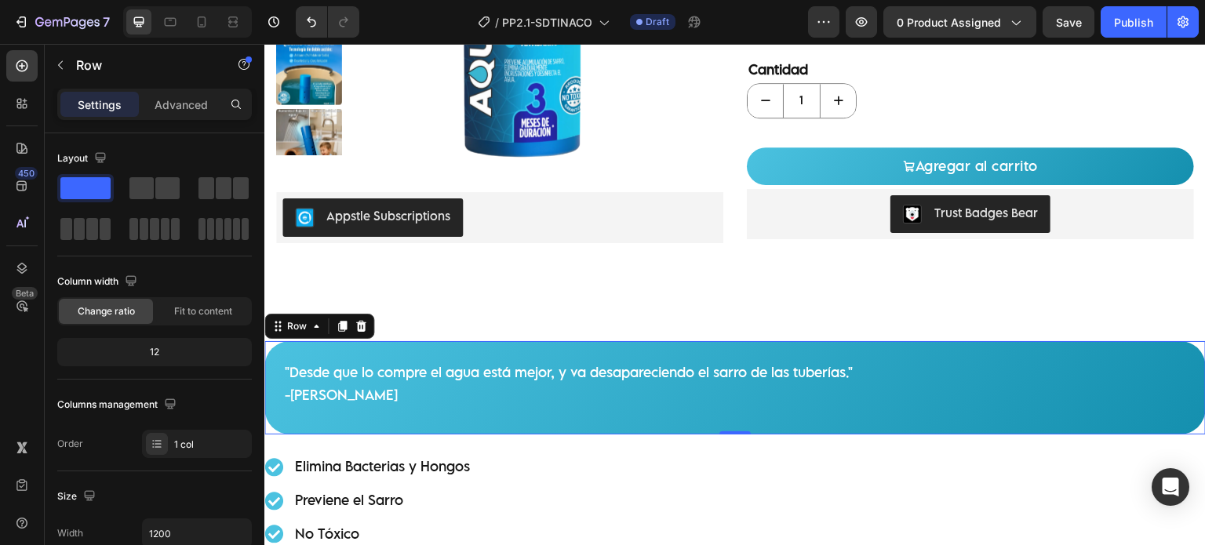
click at [555, 350] on div ""Desde que lo compre el agua está mejor, y va desapareciendo el sarro de las tu…" at bounding box center [734, 388] width 941 height 94
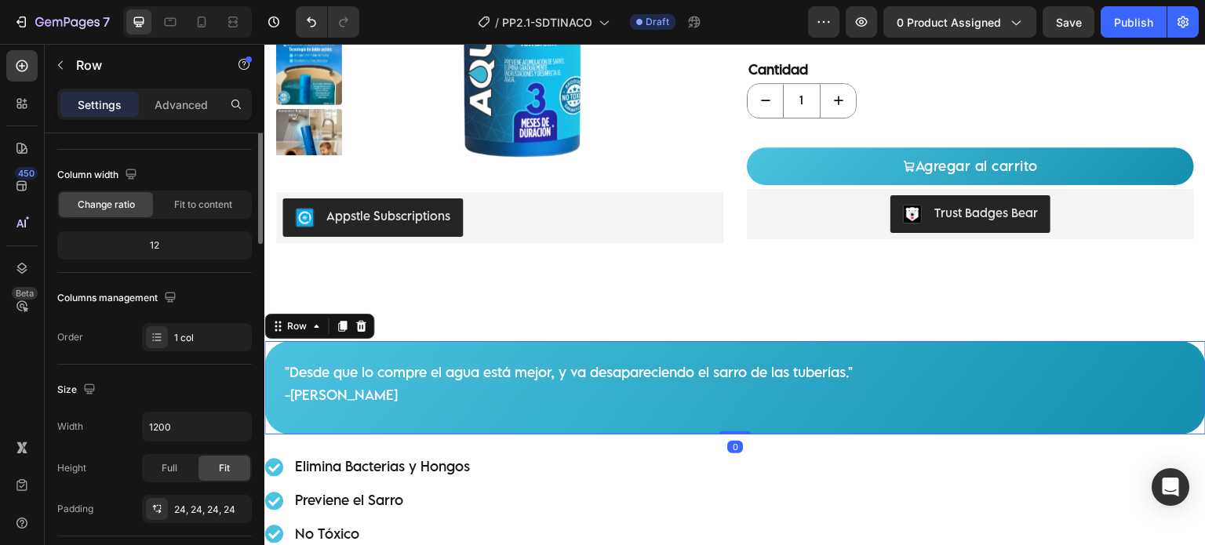
scroll to position [0, 0]
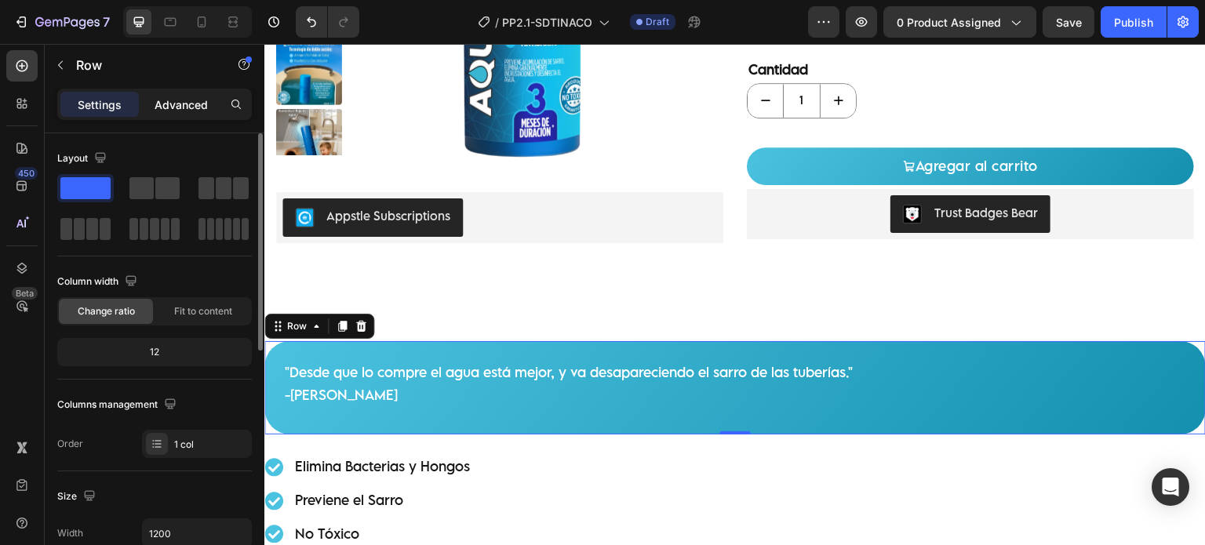
click at [171, 97] on p "Advanced" at bounding box center [180, 104] width 53 height 16
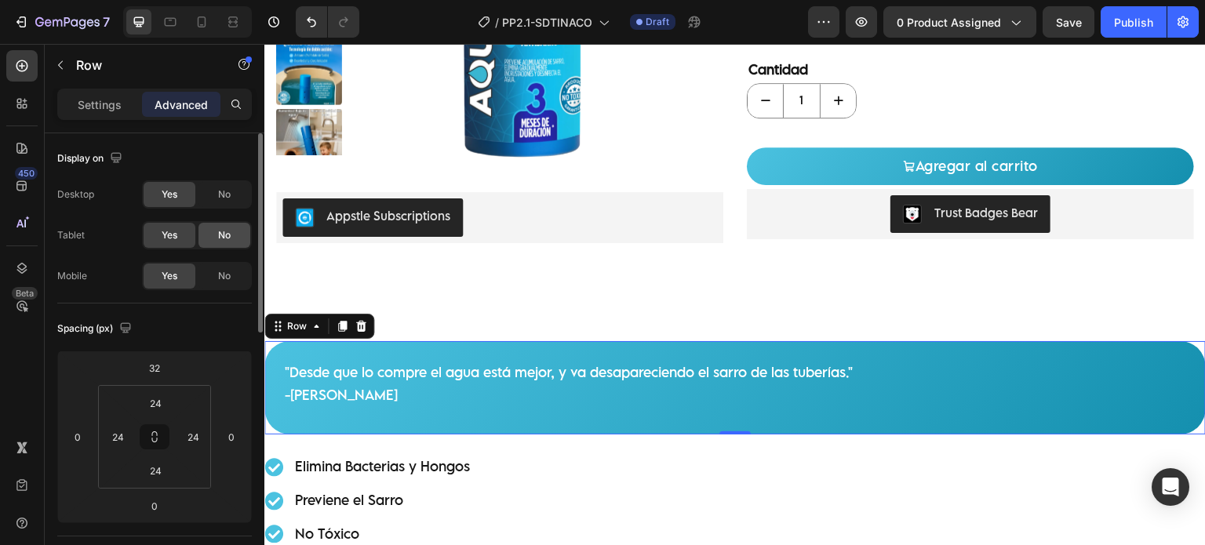
click at [220, 242] on div "No" at bounding box center [224, 235] width 52 height 25
click at [223, 191] on span "No" at bounding box center [224, 194] width 13 height 14
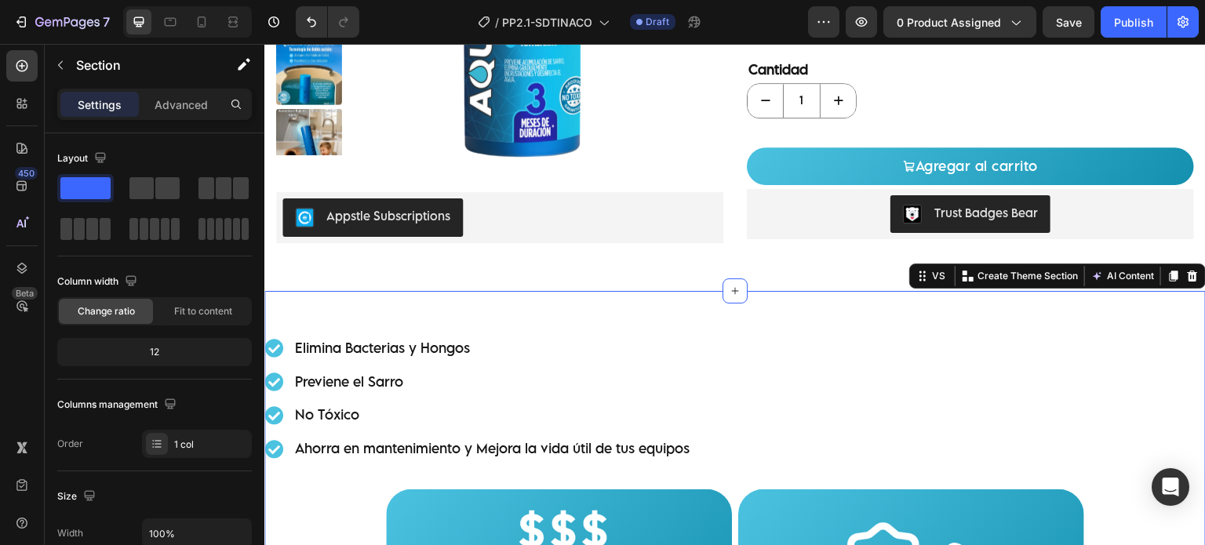
click at [141, 196] on span at bounding box center [141, 188] width 24 height 22
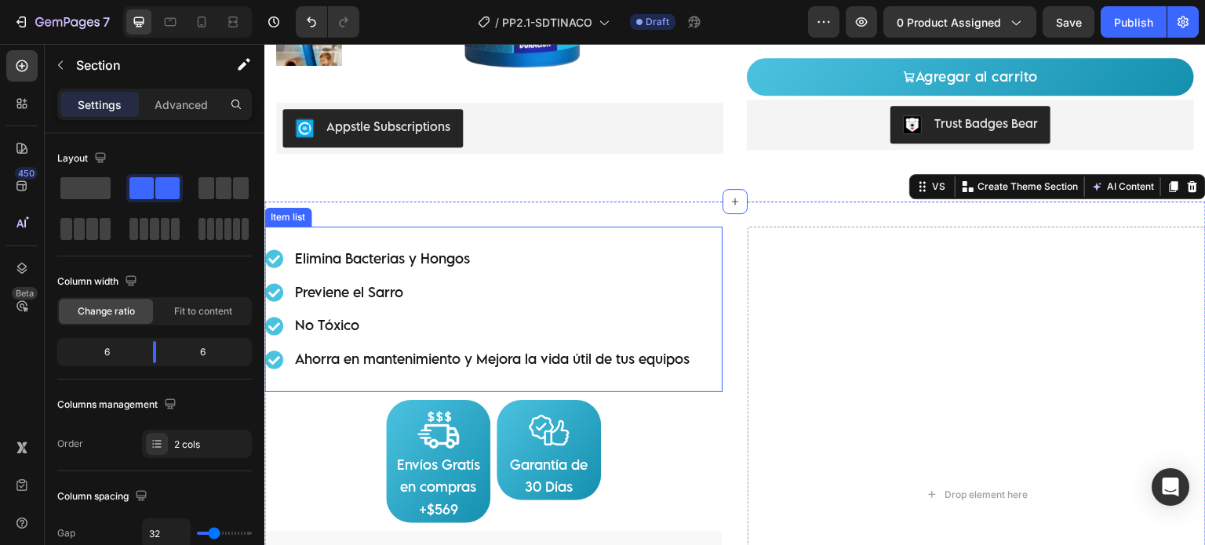
scroll to position [522, 0]
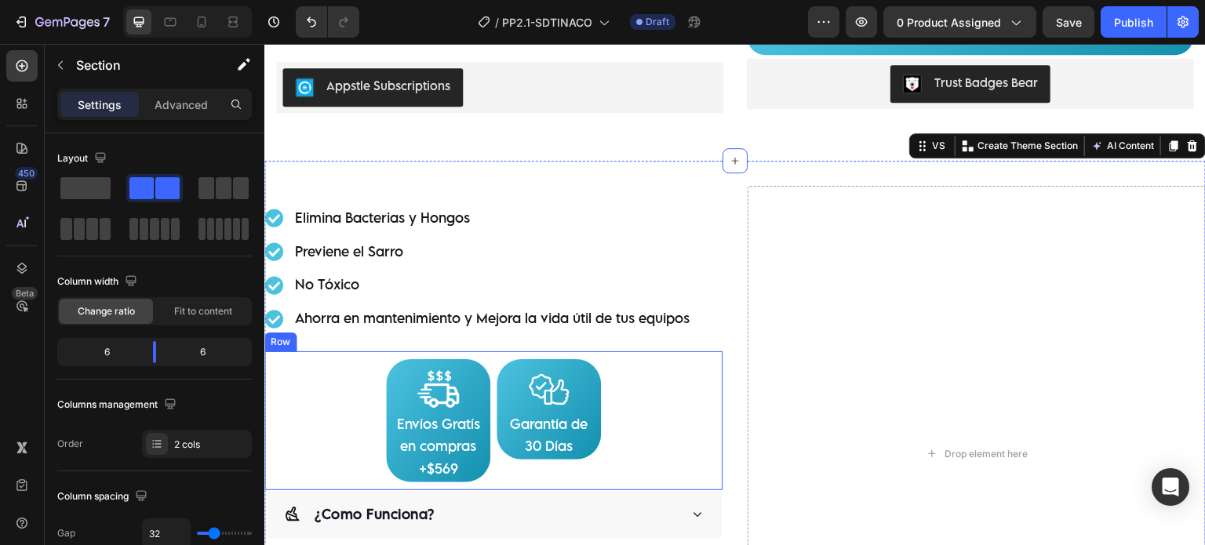
click at [636, 376] on div "Image Envíos Gratís en compras +$569 Text Block Row Image Garantía de 30 Días T…" at bounding box center [493, 420] width 458 height 139
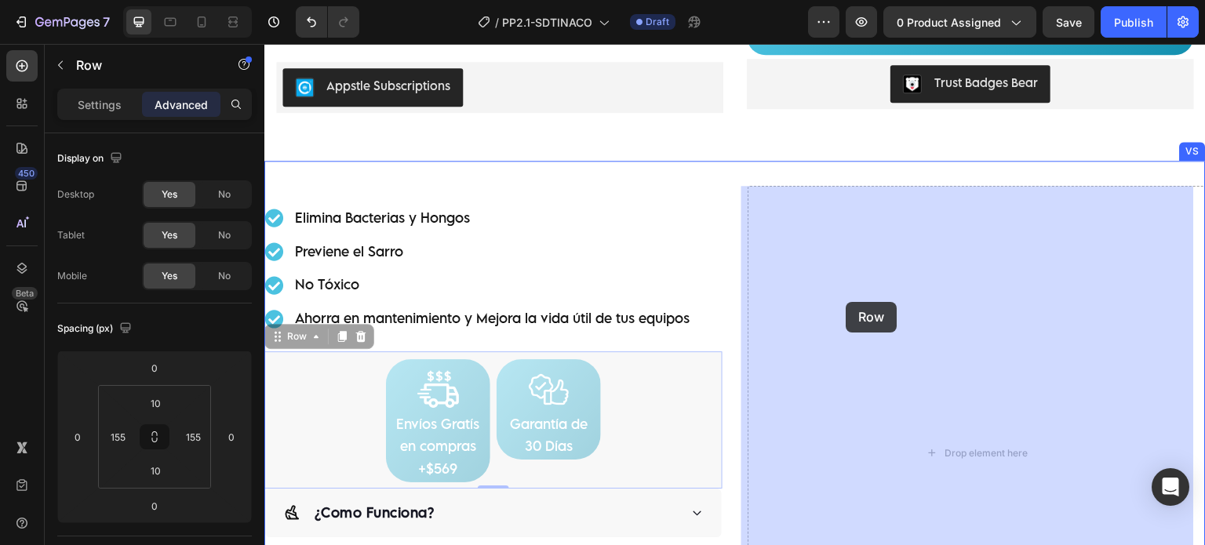
drag, startPoint x: 301, startPoint y: 332, endPoint x: 791, endPoint y: 314, distance: 490.5
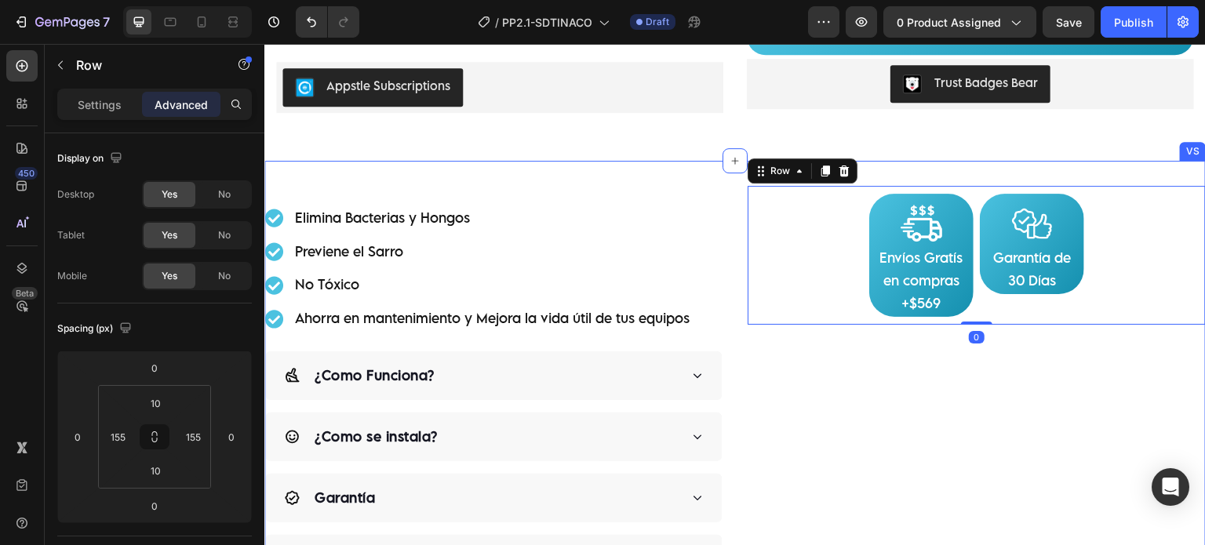
click at [843, 364] on div "Image Envíos Gratís en compras +$569 Text Block Row Image Garantía de 30 Días T…" at bounding box center [976, 385] width 458 height 398
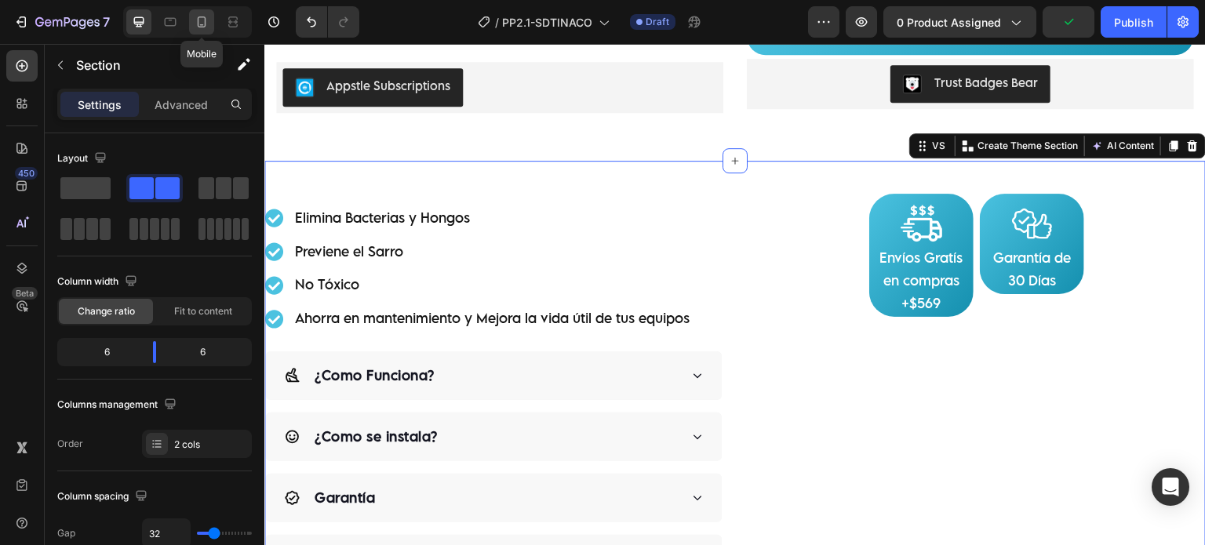
click at [201, 19] on icon at bounding box center [202, 22] width 16 height 16
type input "0"
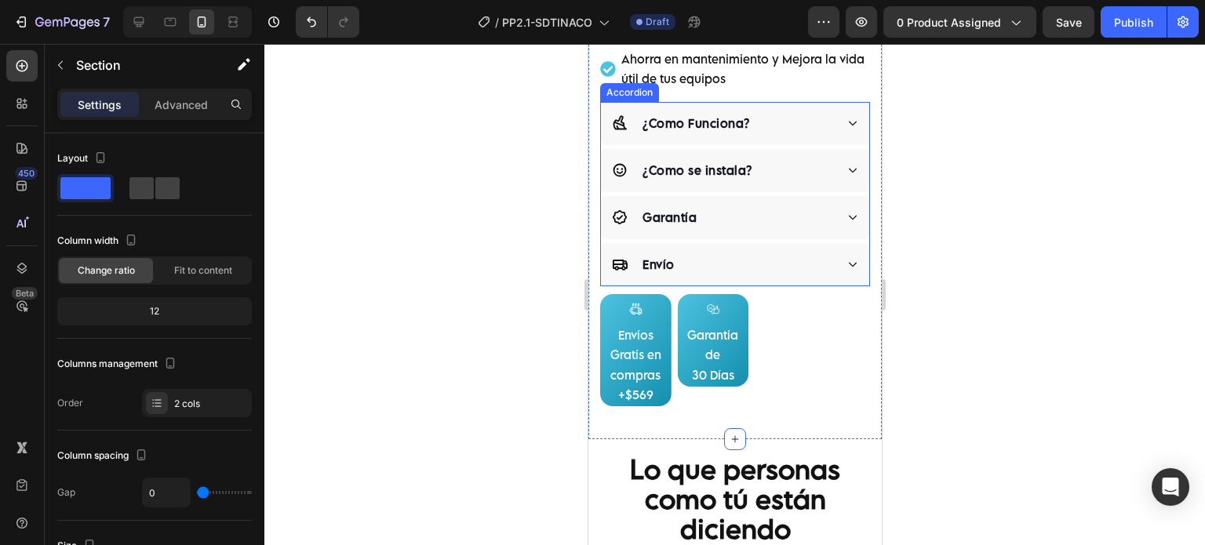
scroll to position [1184, 0]
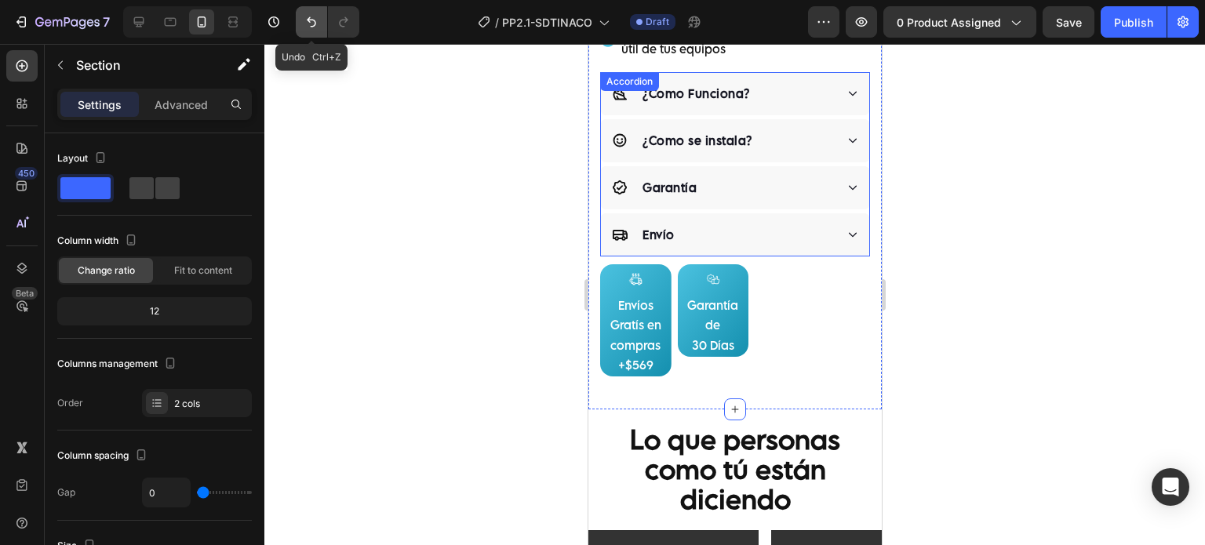
click at [303, 25] on icon "Undo/Redo" at bounding box center [311, 22] width 16 height 16
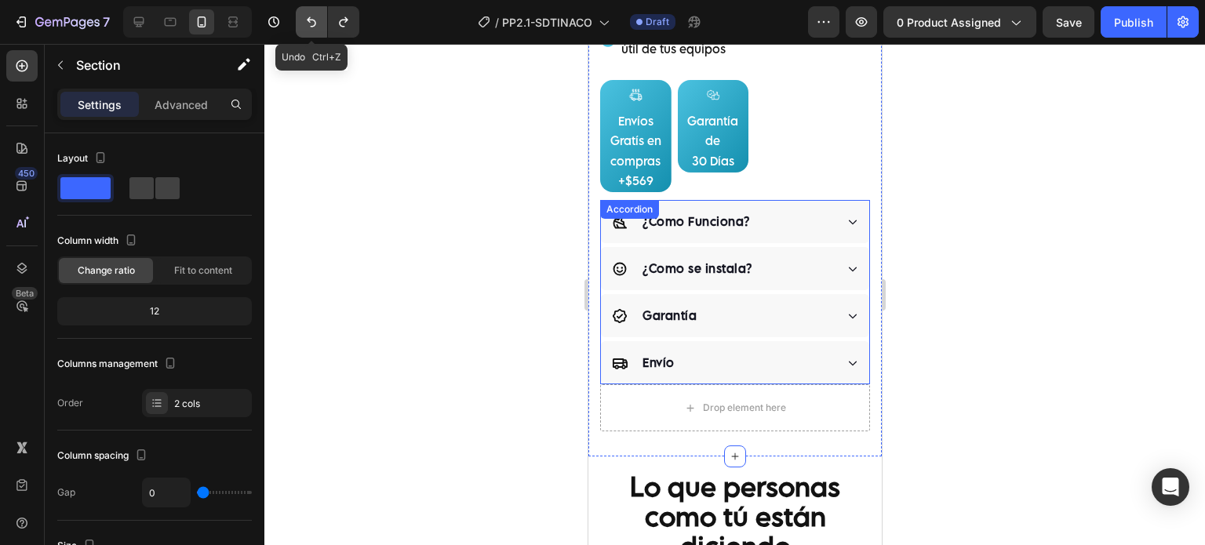
click at [303, 25] on icon "Undo/Redo" at bounding box center [311, 22] width 16 height 16
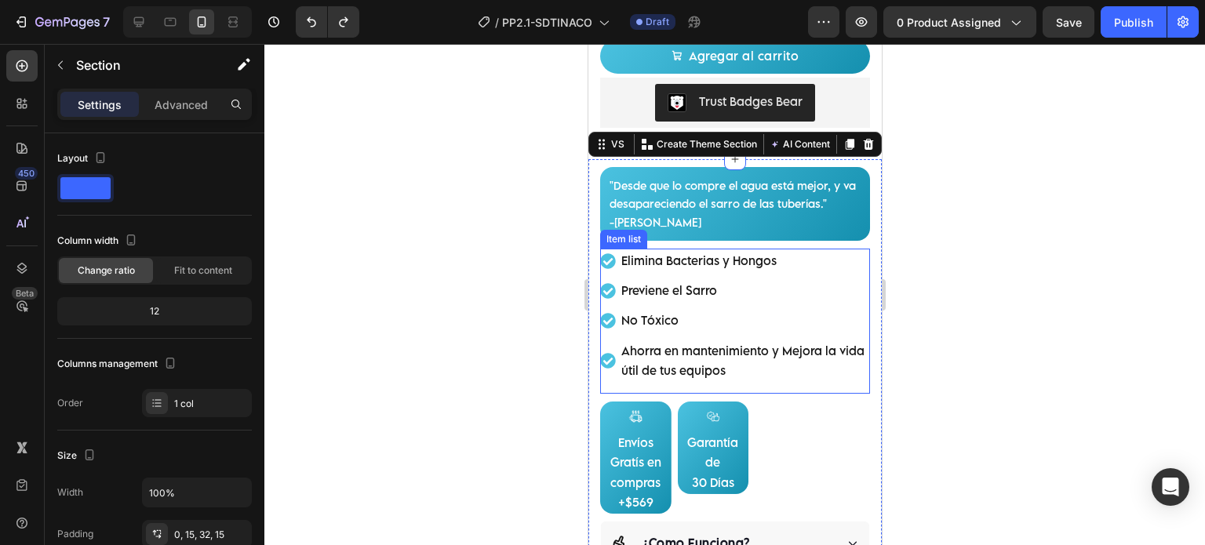
scroll to position [922, 0]
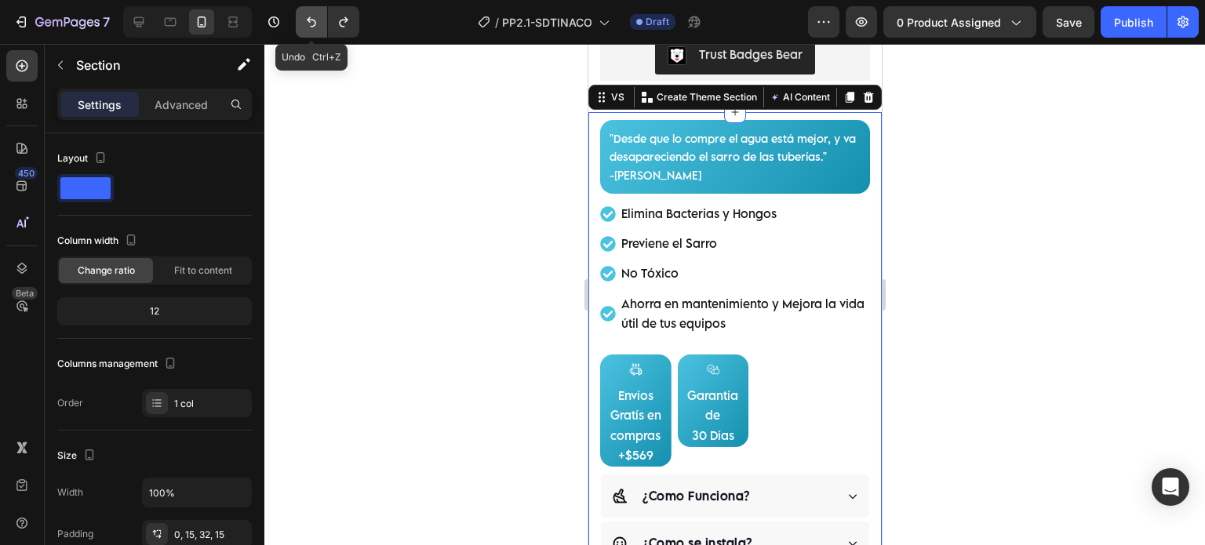
click at [304, 16] on icon "Undo/Redo" at bounding box center [311, 22] width 16 height 16
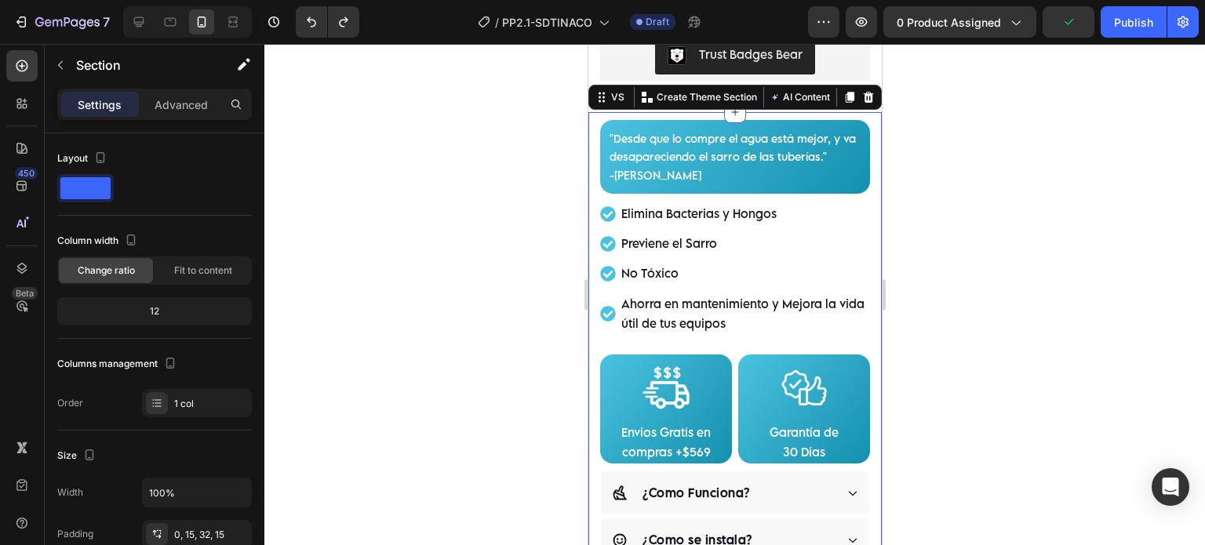
click at [591, 128] on div ""Desde que lo compre el agua está mejor, y va desapareciendo el sarro de las tu…" at bounding box center [733, 396] width 293 height 569
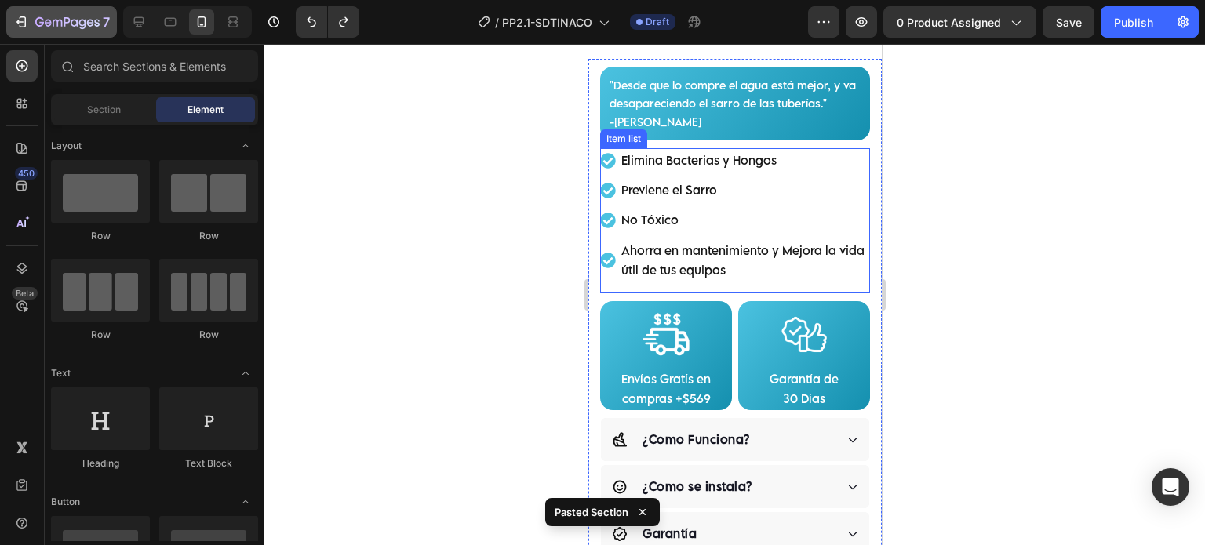
scroll to position [832, 0]
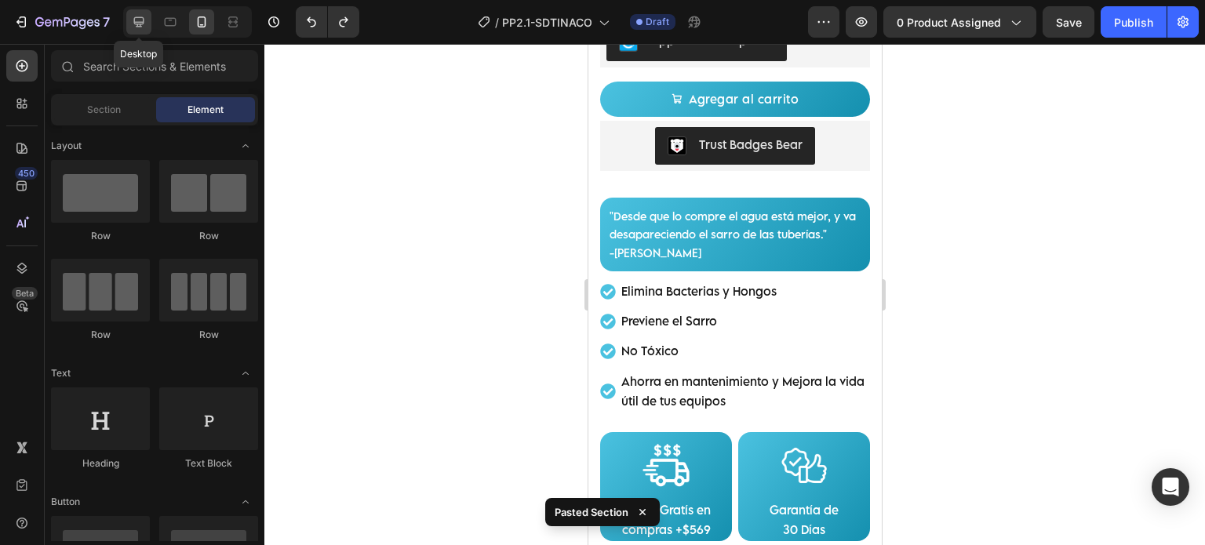
click at [129, 11] on div at bounding box center [138, 21] width 25 height 25
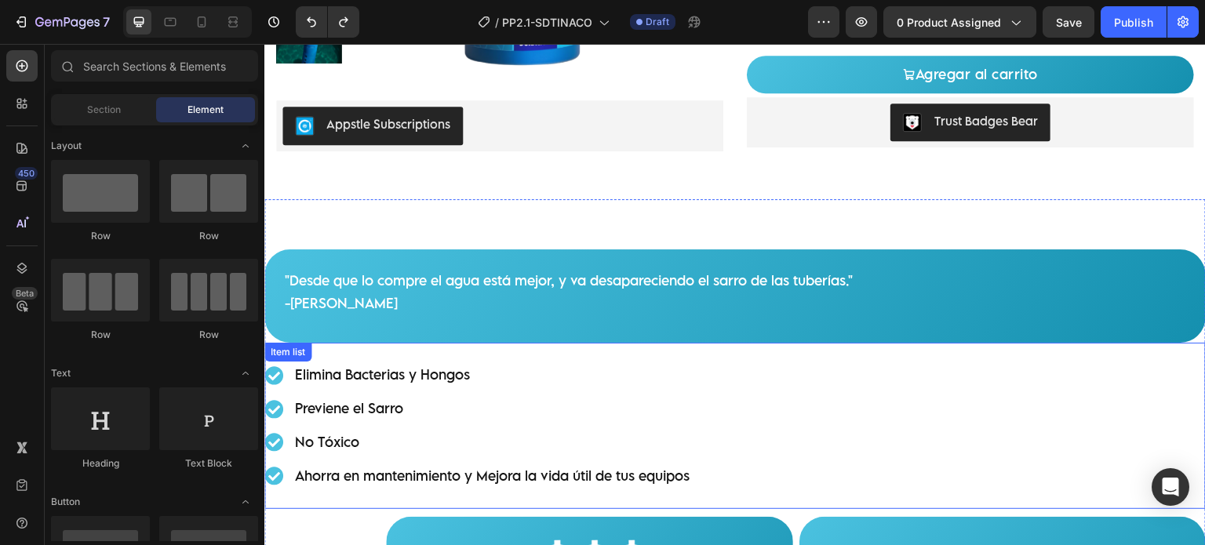
scroll to position [481, 0]
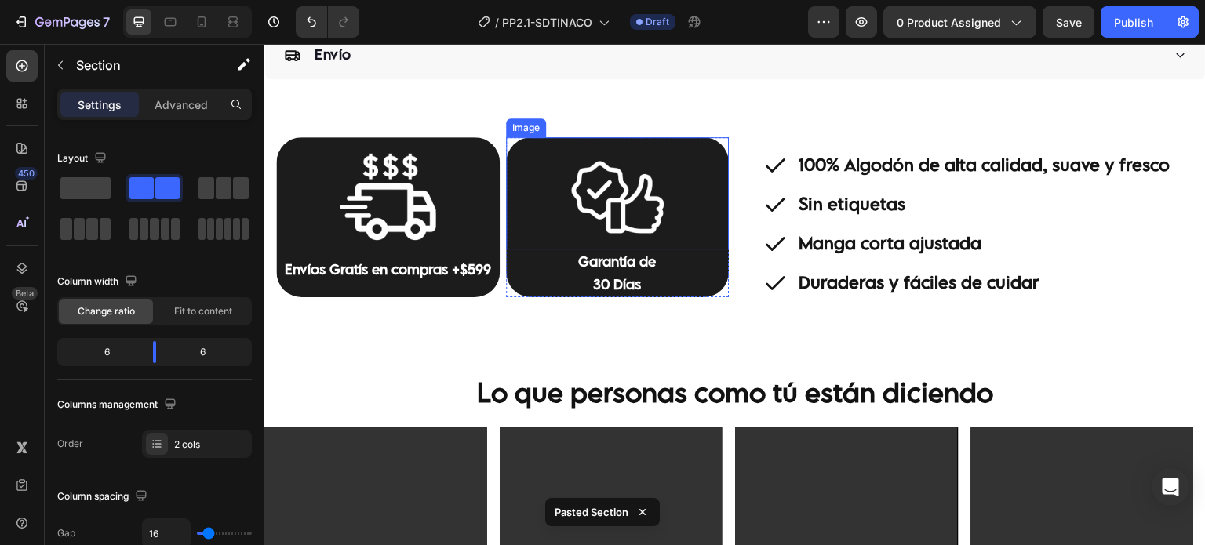
scroll to position [1281, 0]
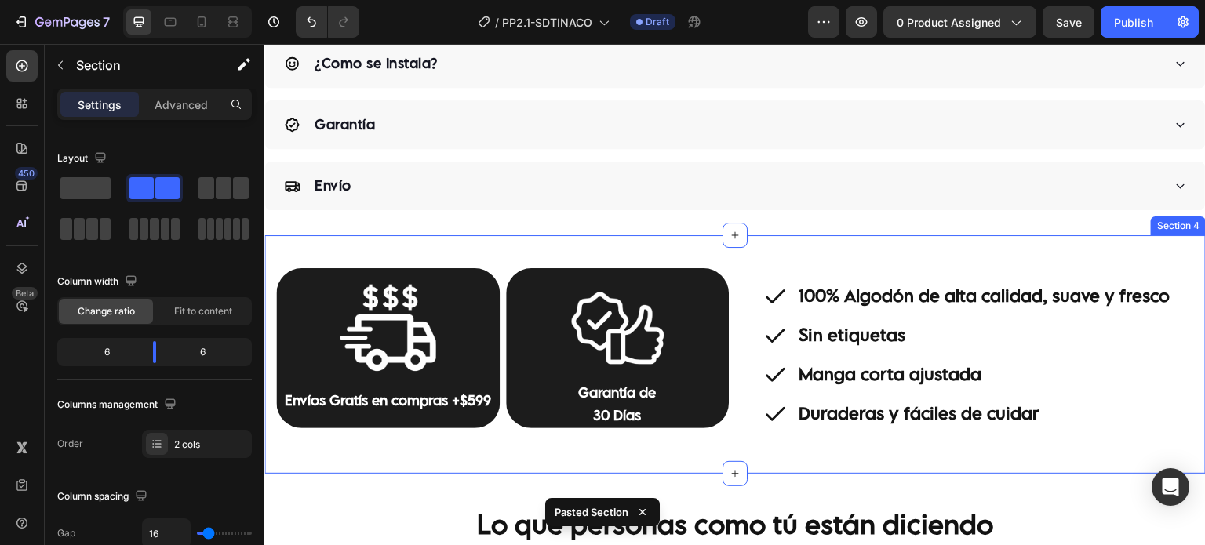
click at [665, 248] on div "Image Envíos Gratís en compras +$599 Text Block Row Image Garantía de 30 Días T…" at bounding box center [734, 354] width 941 height 238
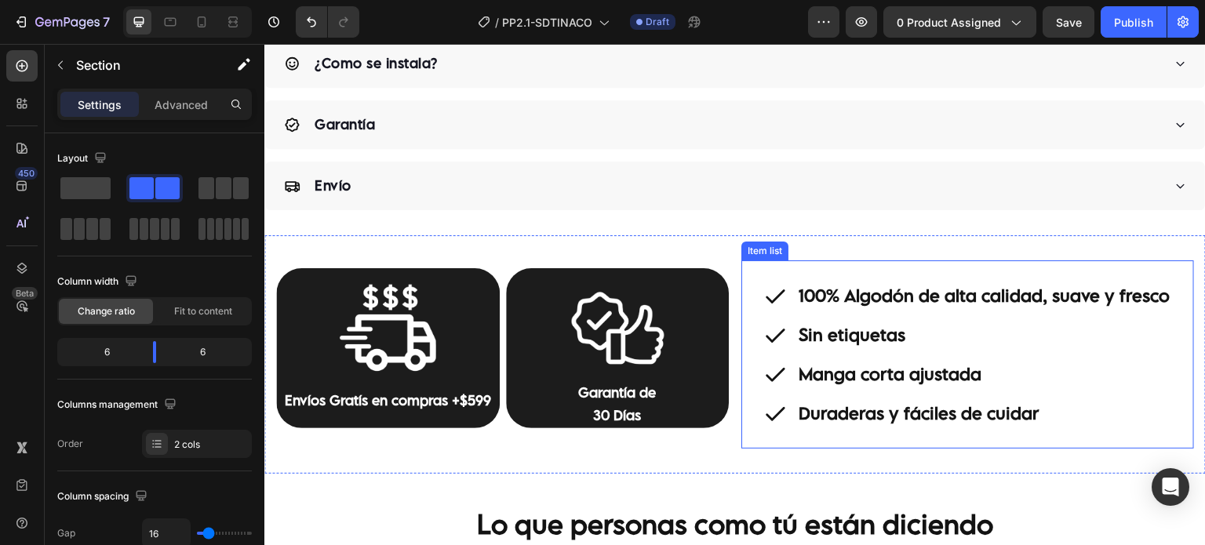
click at [810, 263] on div "100% Algodón de alta calidad, suave y fresco Sin etiquetas Manga corta ajustada…" at bounding box center [967, 354] width 452 height 188
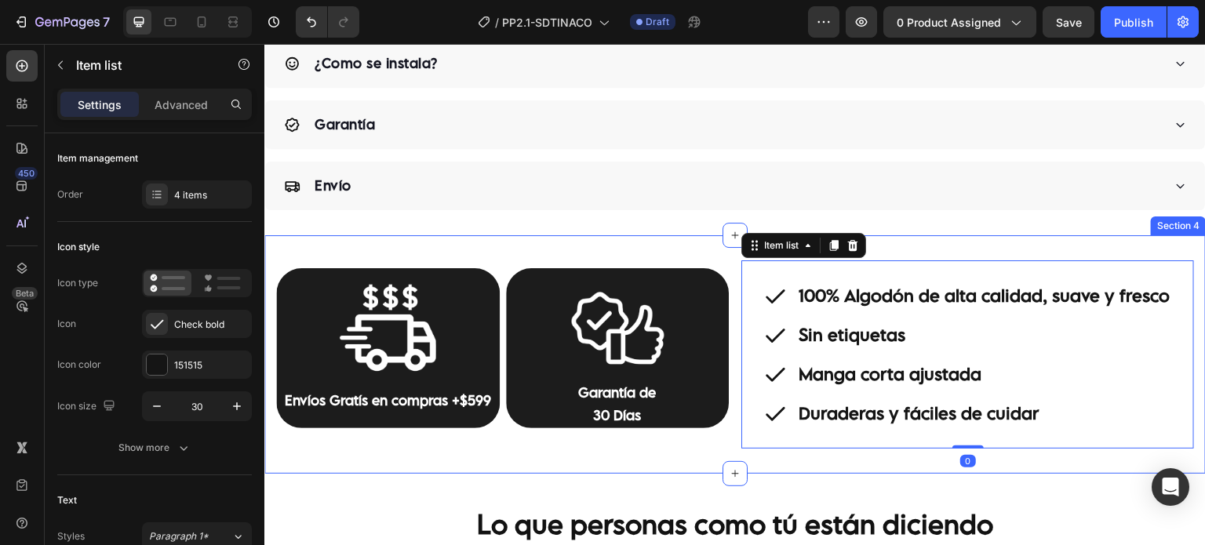
click at [643, 245] on div "Image Envíos Gratís en compras +$599 Text Block Row Image Garantía de 30 Días T…" at bounding box center [734, 354] width 941 height 238
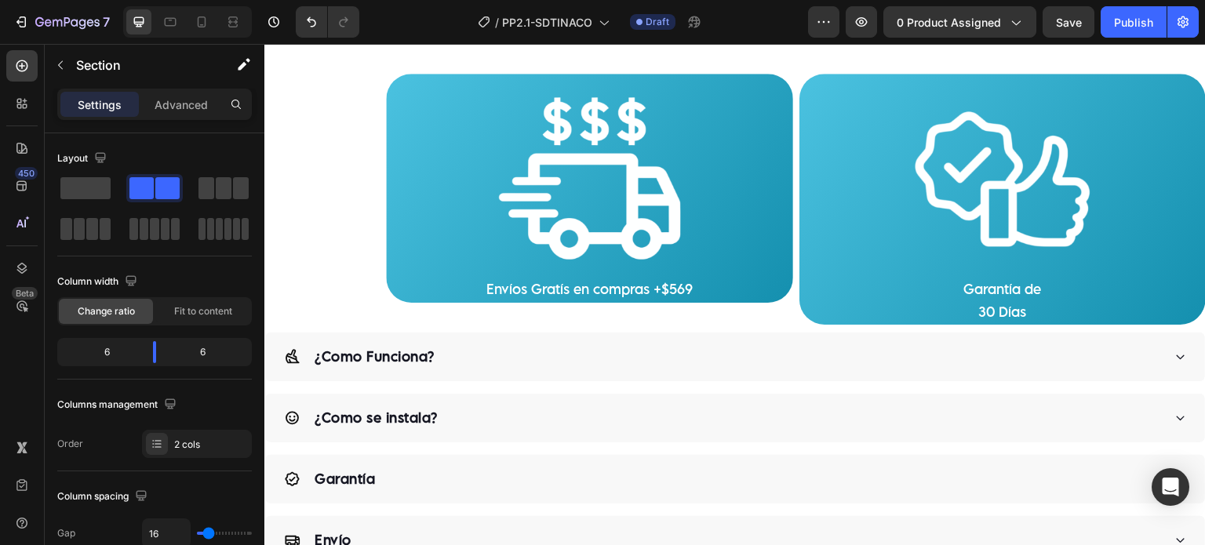
scroll to position [1020, 0]
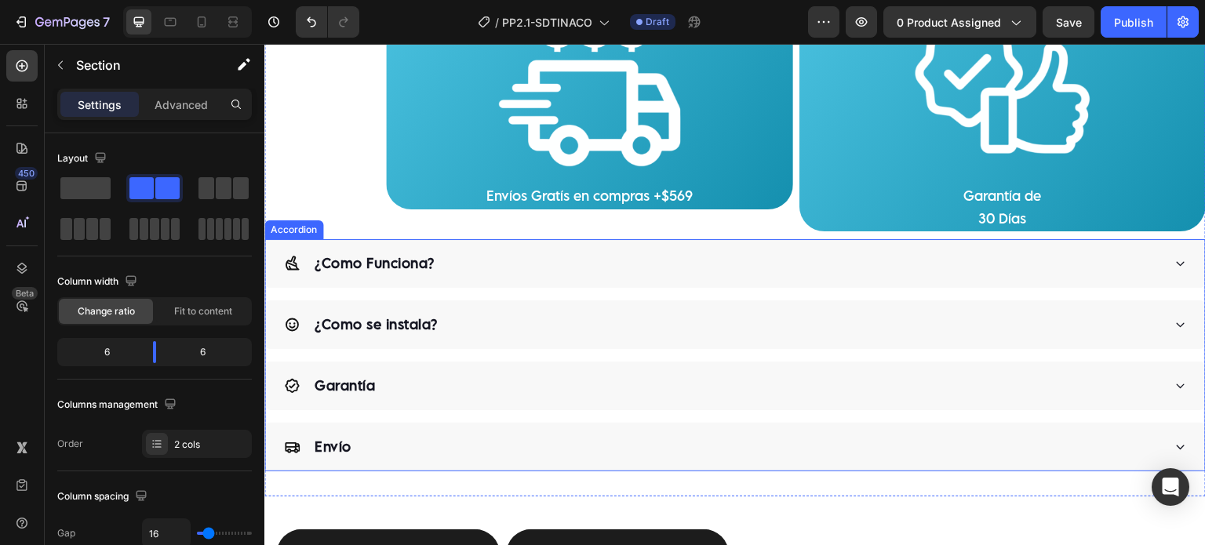
click at [527, 289] on div "¿Como Funciona? ¿Como se instala? Garantía Envío" at bounding box center [734, 355] width 941 height 232
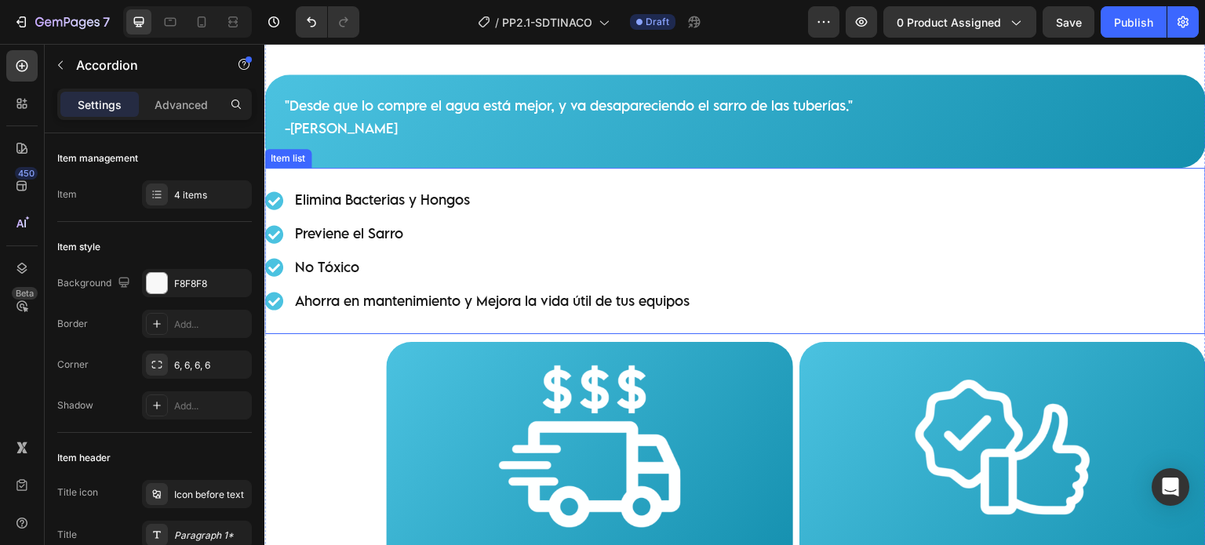
scroll to position [497, 0]
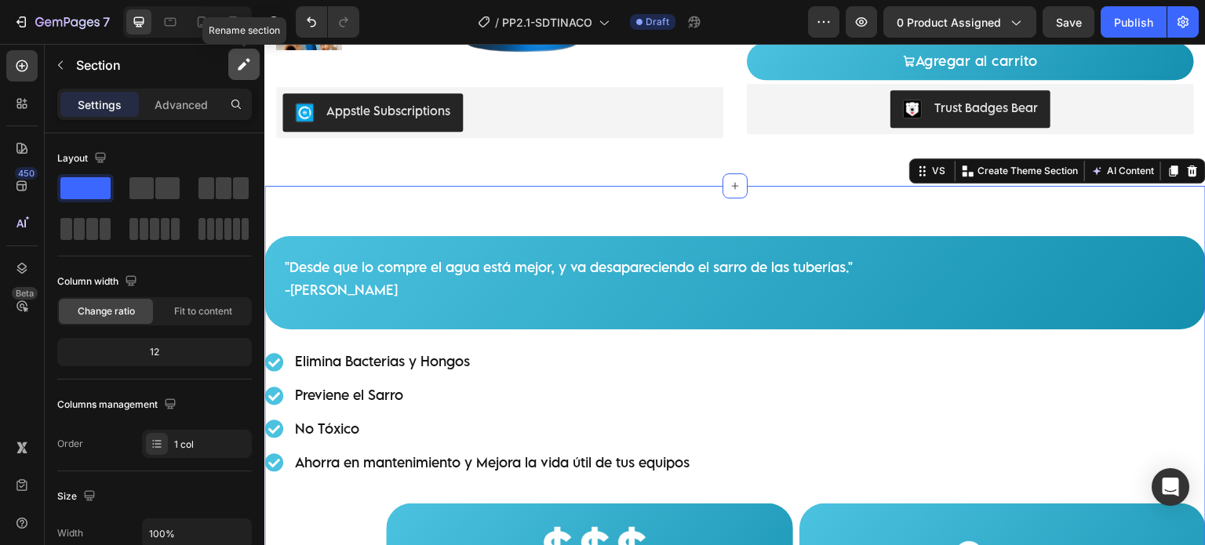
click at [242, 65] on icon "button" at bounding box center [242, 66] width 9 height 9
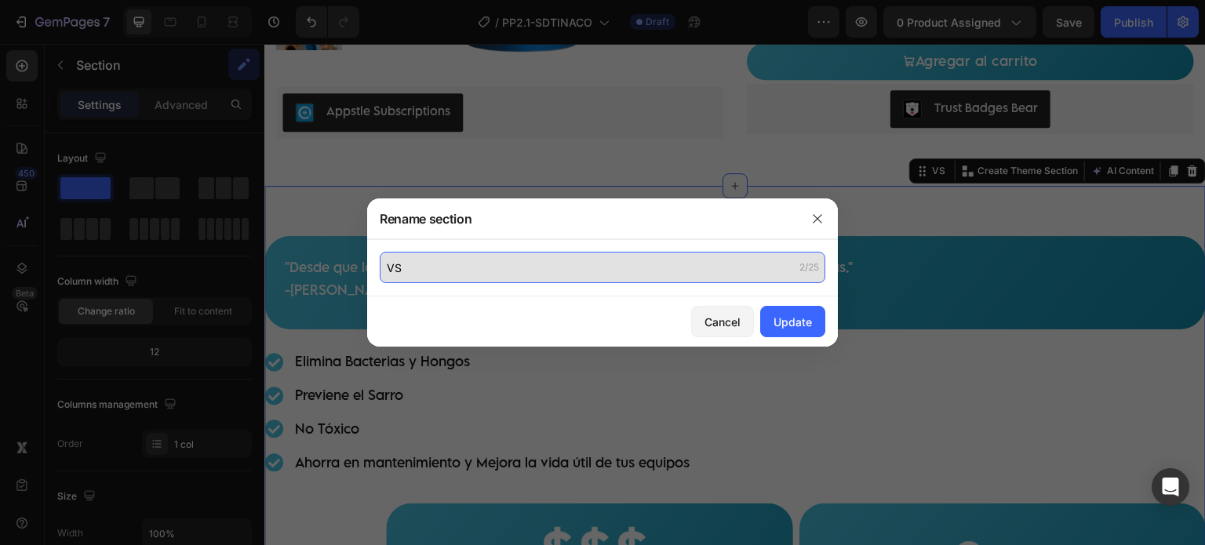
click at [656, 272] on input "VS" at bounding box center [602, 267] width 445 height 31
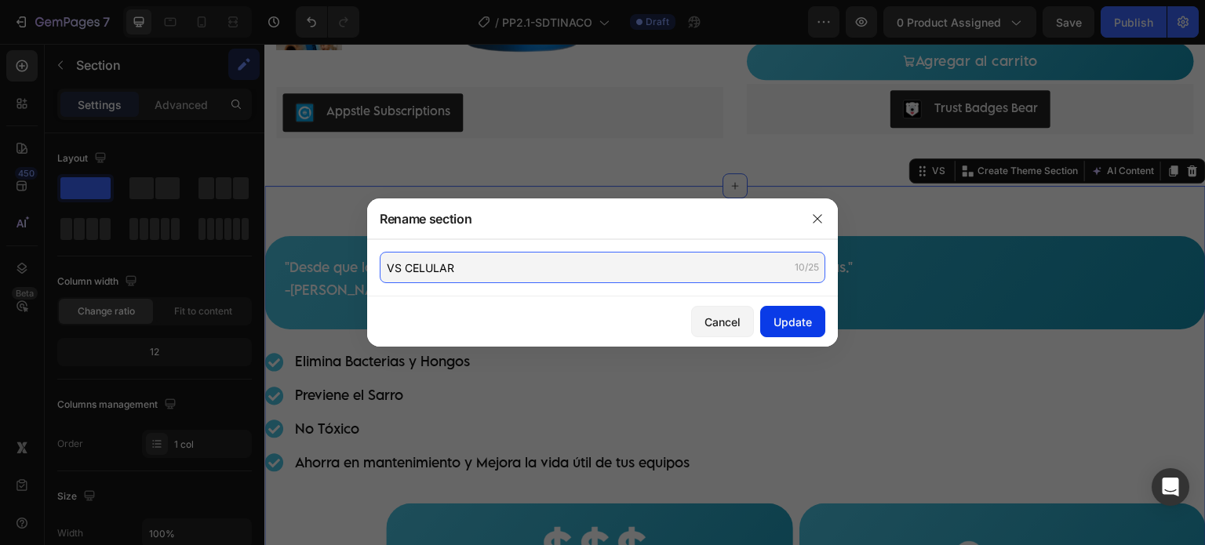
type input "VS CELULAR"
click at [772, 309] on button "Update" at bounding box center [792, 321] width 65 height 31
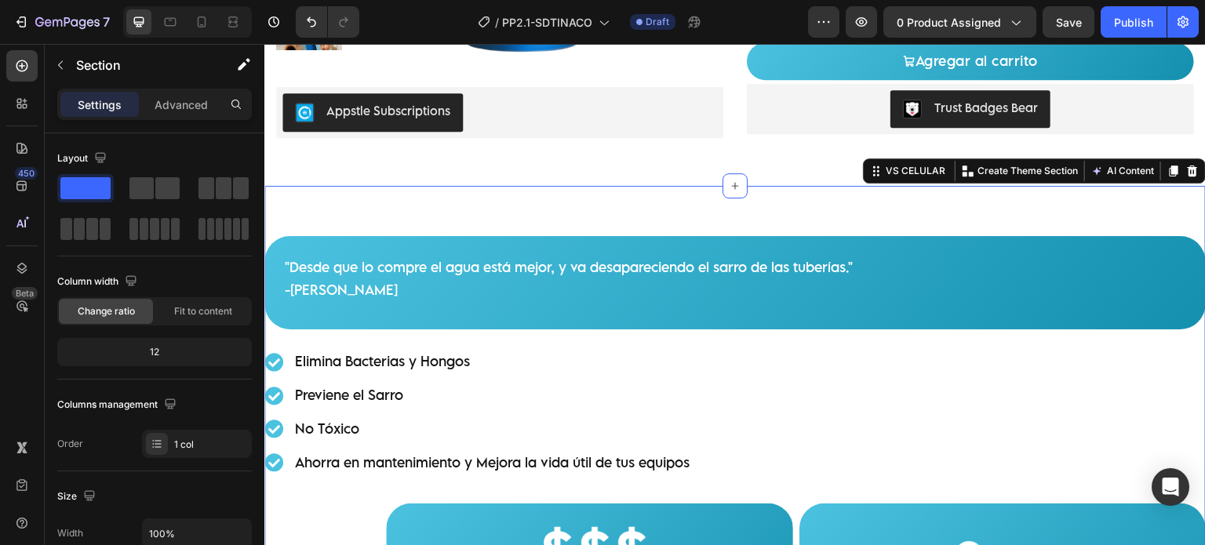
click at [204, 89] on div "Settings Advanced" at bounding box center [154, 104] width 194 height 31
click at [180, 100] on p "Advanced" at bounding box center [180, 104] width 53 height 16
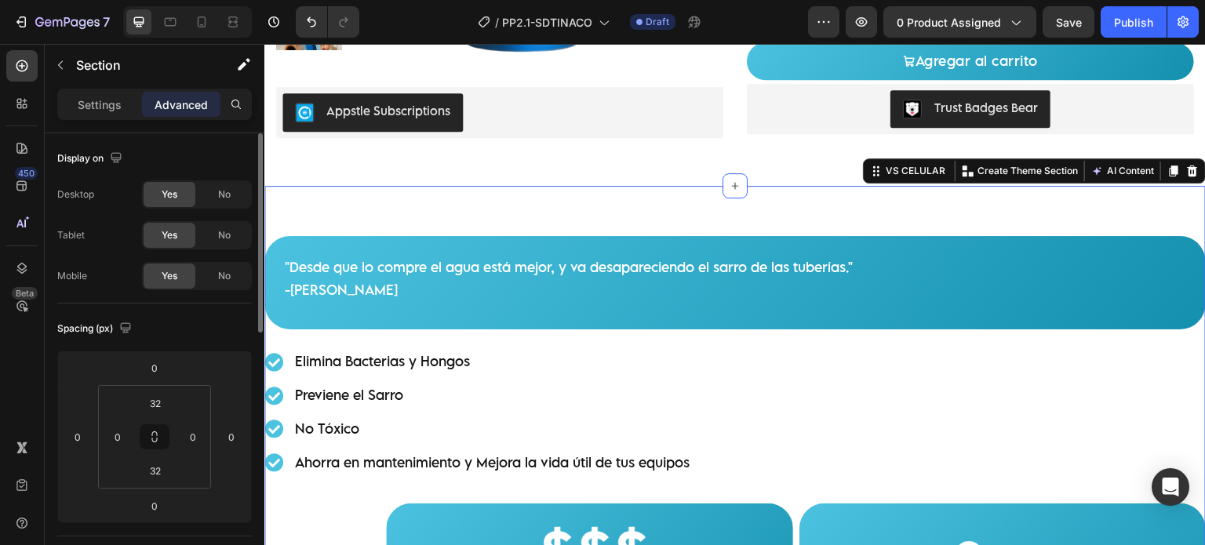
click at [229, 234] on span "No" at bounding box center [224, 235] width 13 height 14
click at [228, 194] on span "No" at bounding box center [224, 194] width 13 height 14
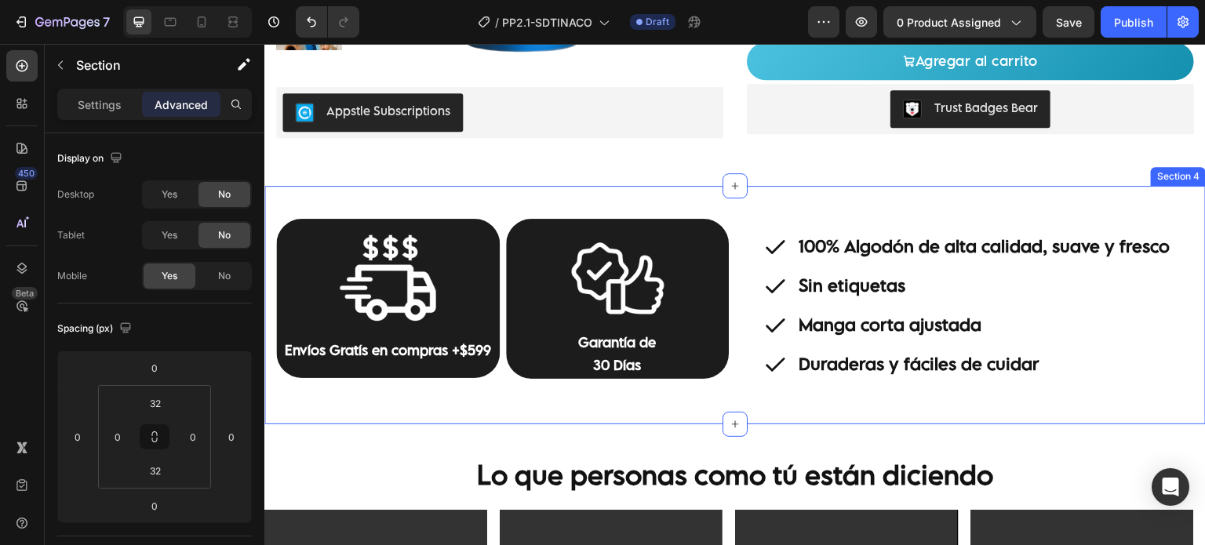
click at [621, 197] on div "Image Envíos Gratís en compras +$599 Text Block Row Image Garantía de 30 Días T…" at bounding box center [734, 305] width 941 height 238
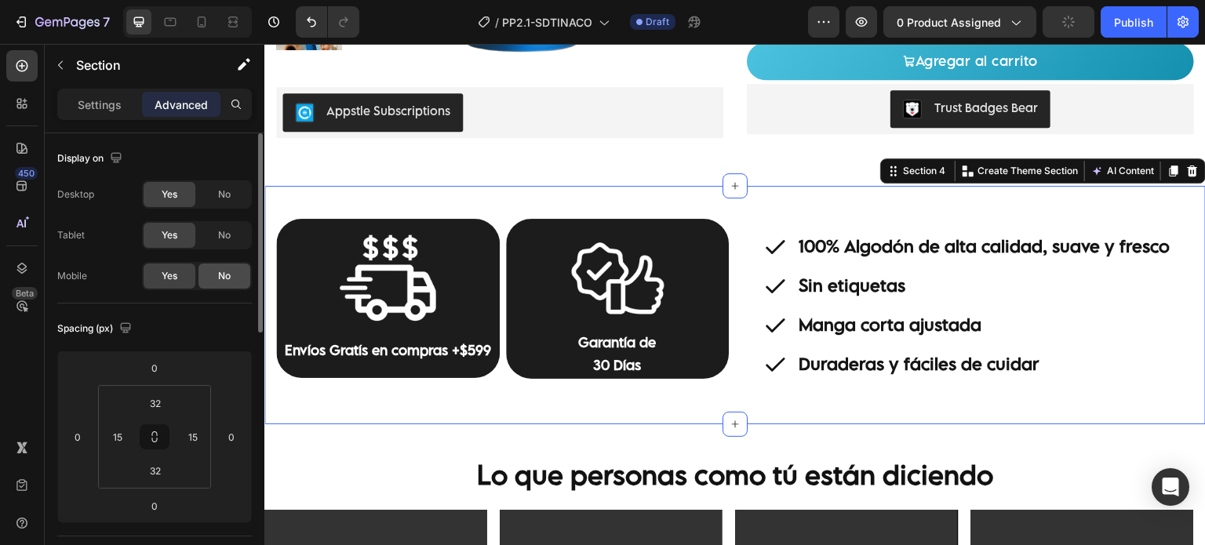
click at [220, 274] on span "No" at bounding box center [224, 276] width 13 height 14
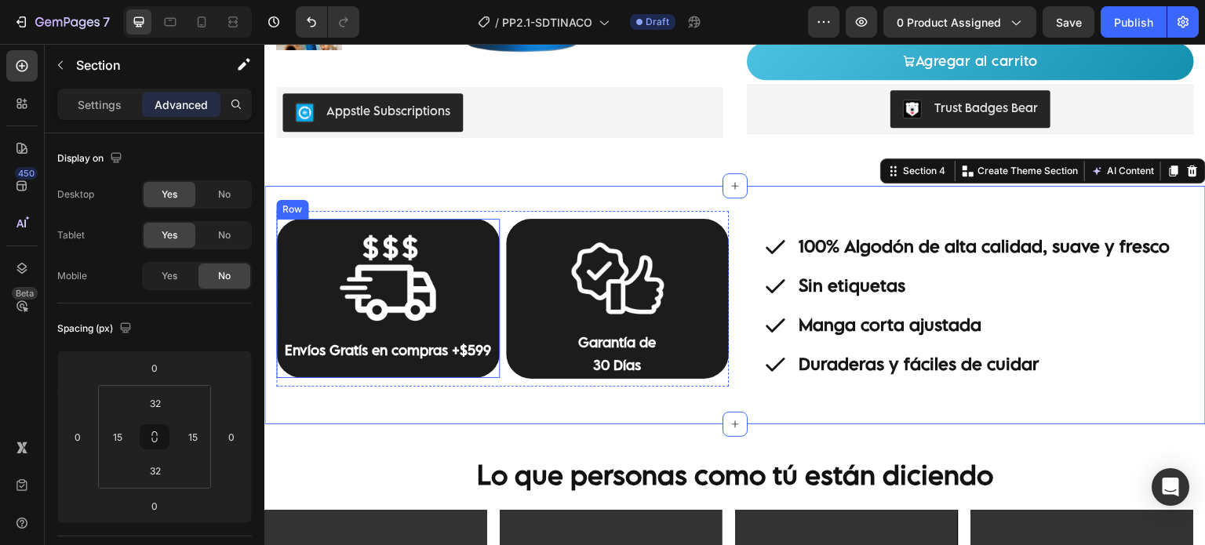
click at [470, 372] on div "Image Envíos Gratís en compras +$599 Text Block" at bounding box center [387, 298] width 223 height 159
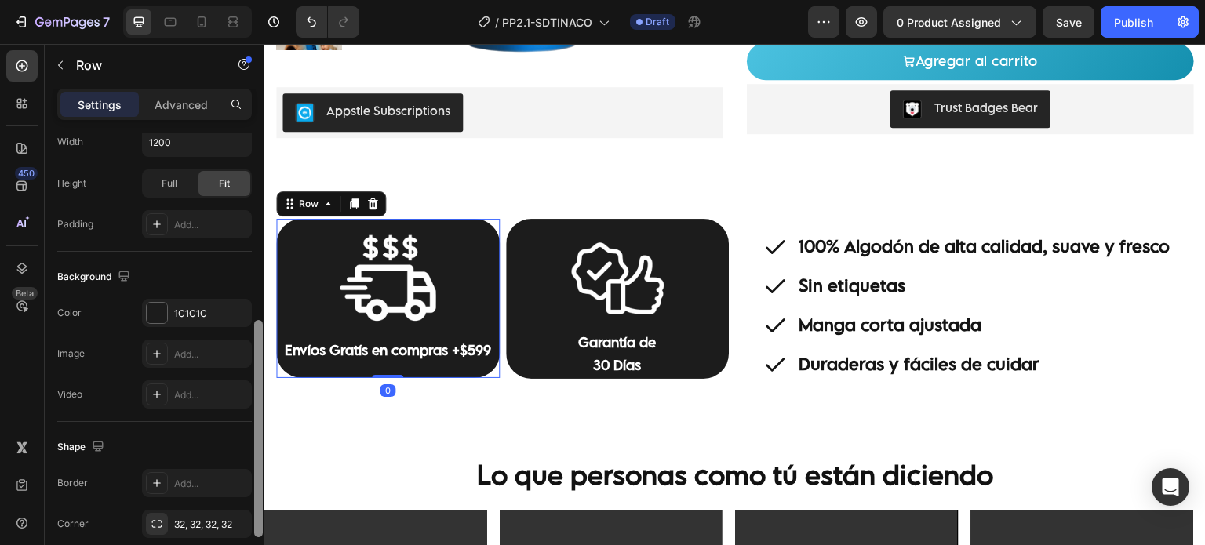
scroll to position [499, 0]
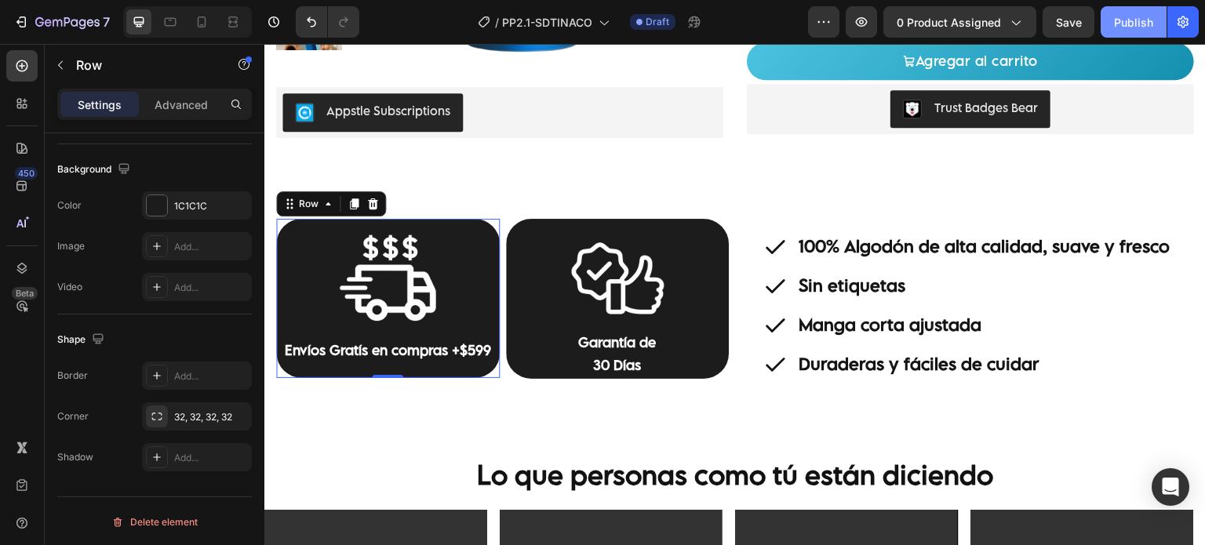
click at [1112, 24] on button "Publish" at bounding box center [1133, 21] width 66 height 31
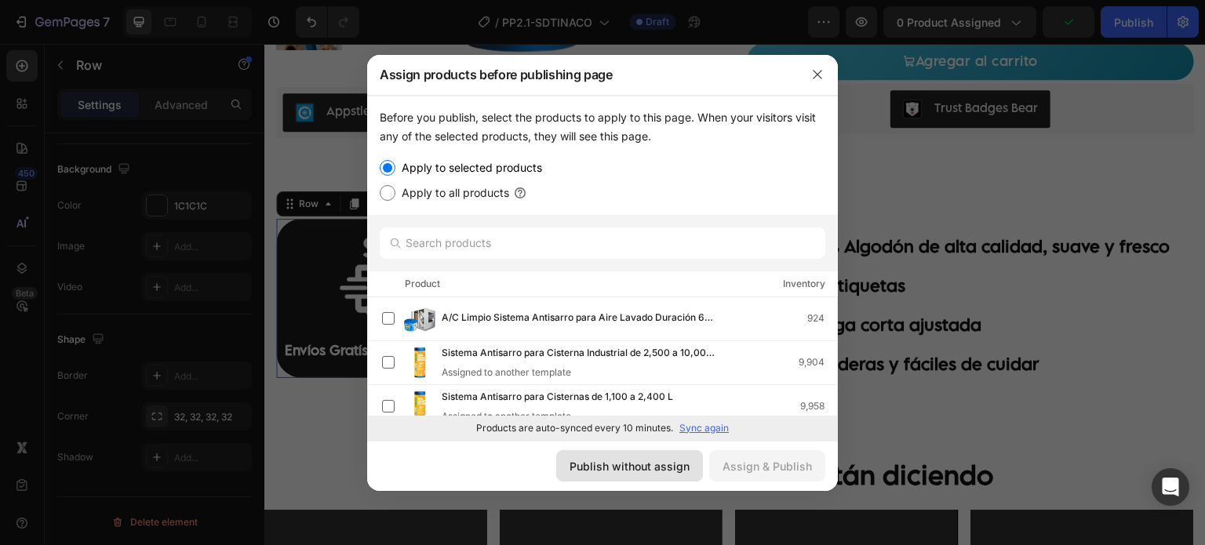
click at [623, 470] on div "Publish without assign" at bounding box center [629, 466] width 120 height 16
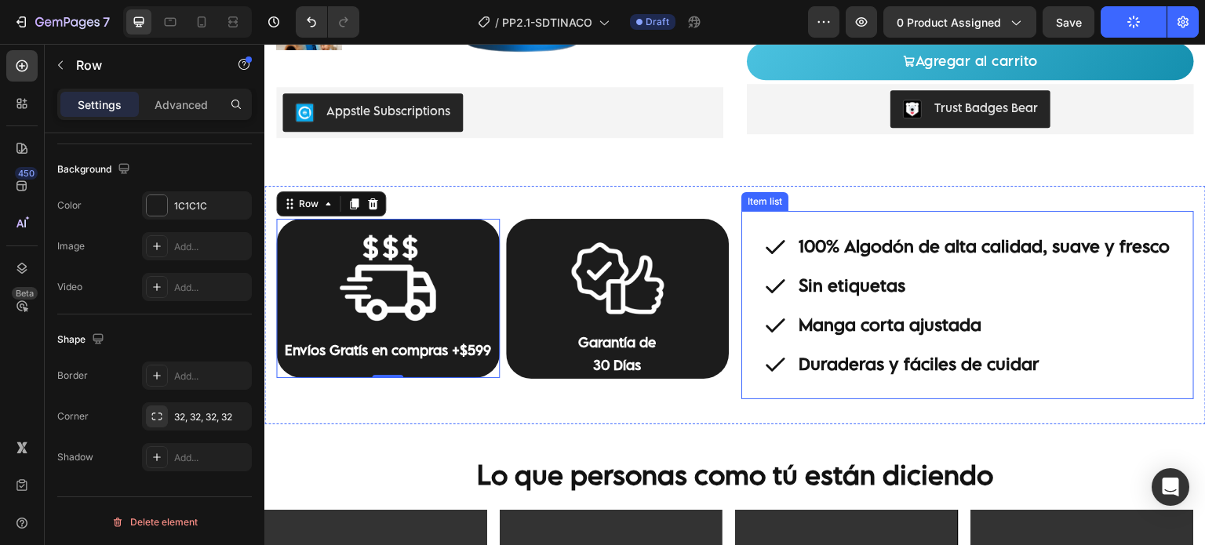
scroll to position [367, 0]
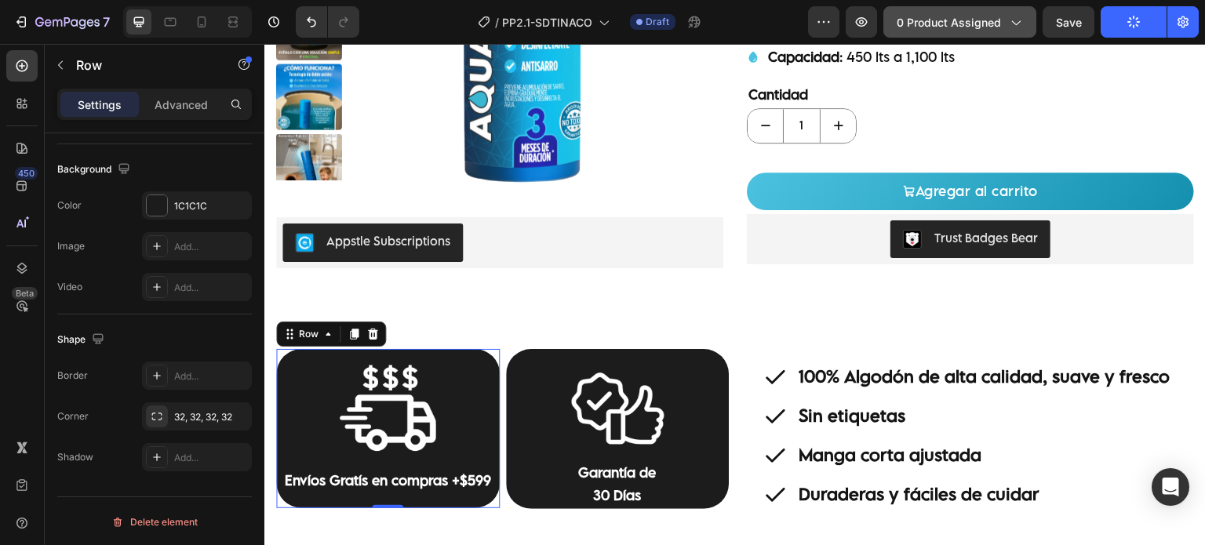
click at [998, 28] on span "0 product assigned" at bounding box center [948, 22] width 104 height 16
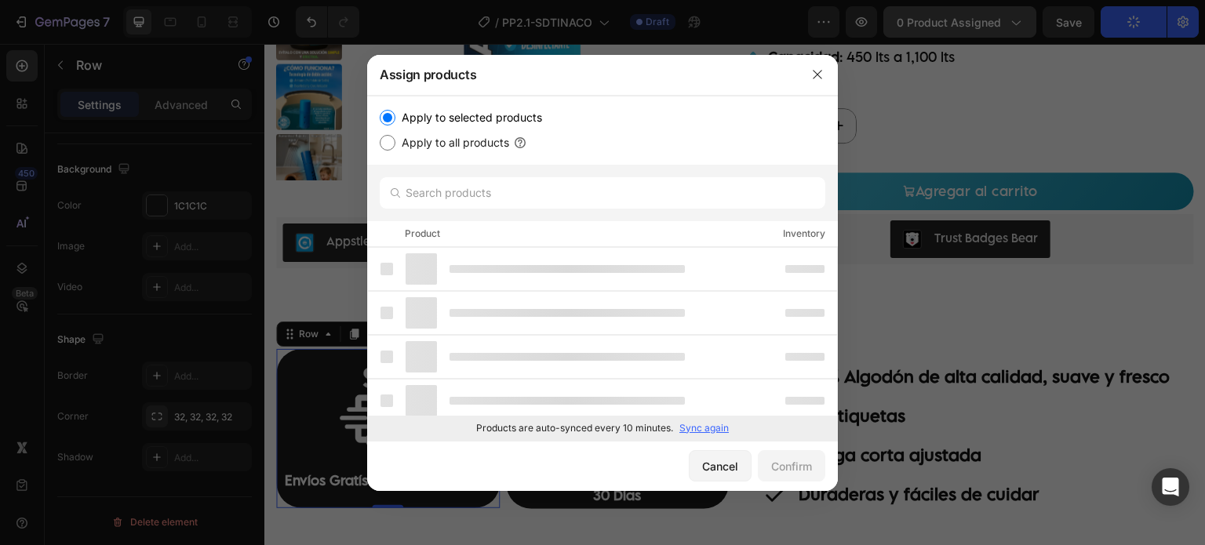
click at [998, 28] on div at bounding box center [602, 272] width 1205 height 545
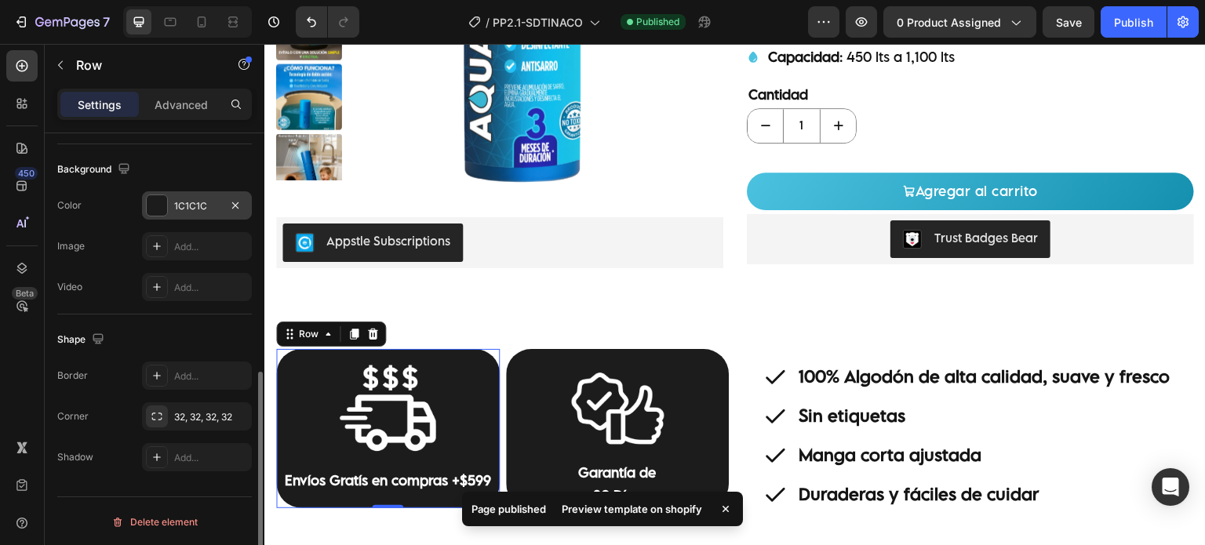
click at [162, 212] on div at bounding box center [157, 205] width 20 height 20
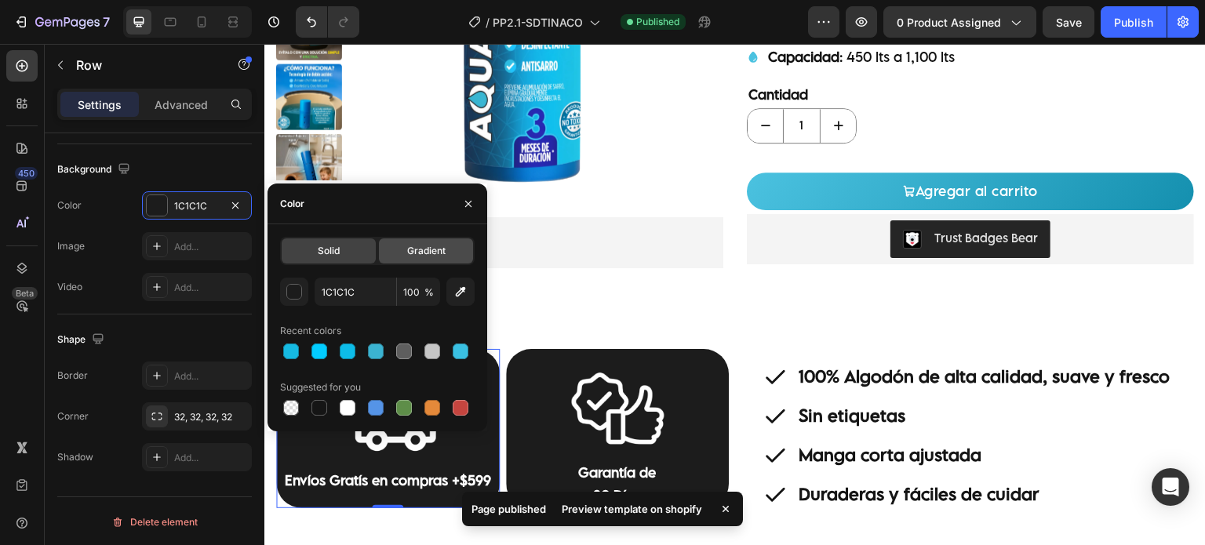
click at [426, 250] on span "Gradient" at bounding box center [426, 251] width 38 height 14
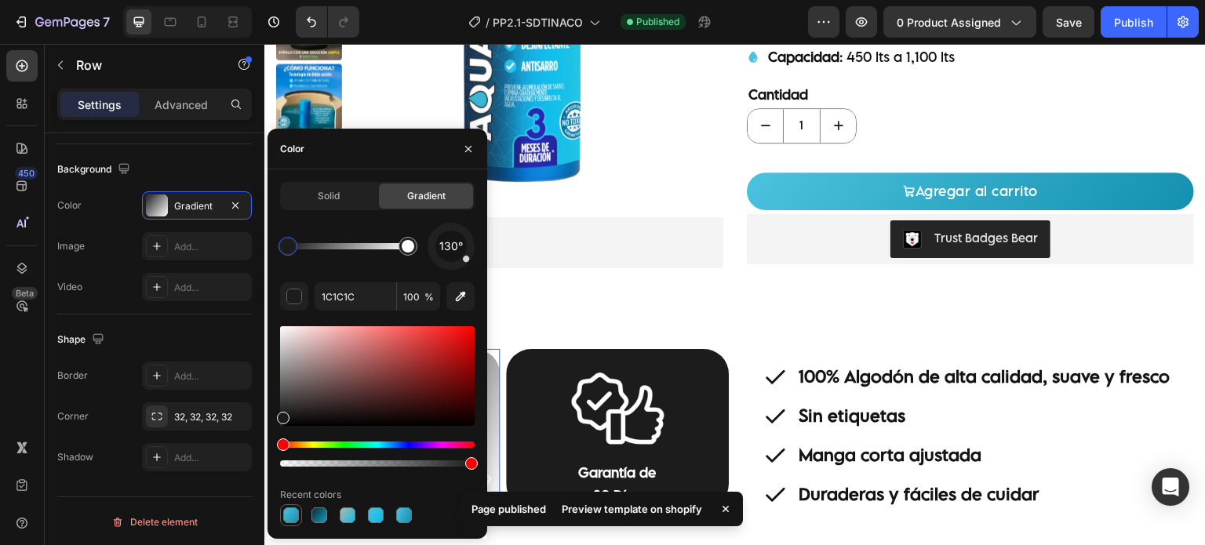
click at [293, 514] on div at bounding box center [291, 515] width 16 height 16
type input "4BC2E0"
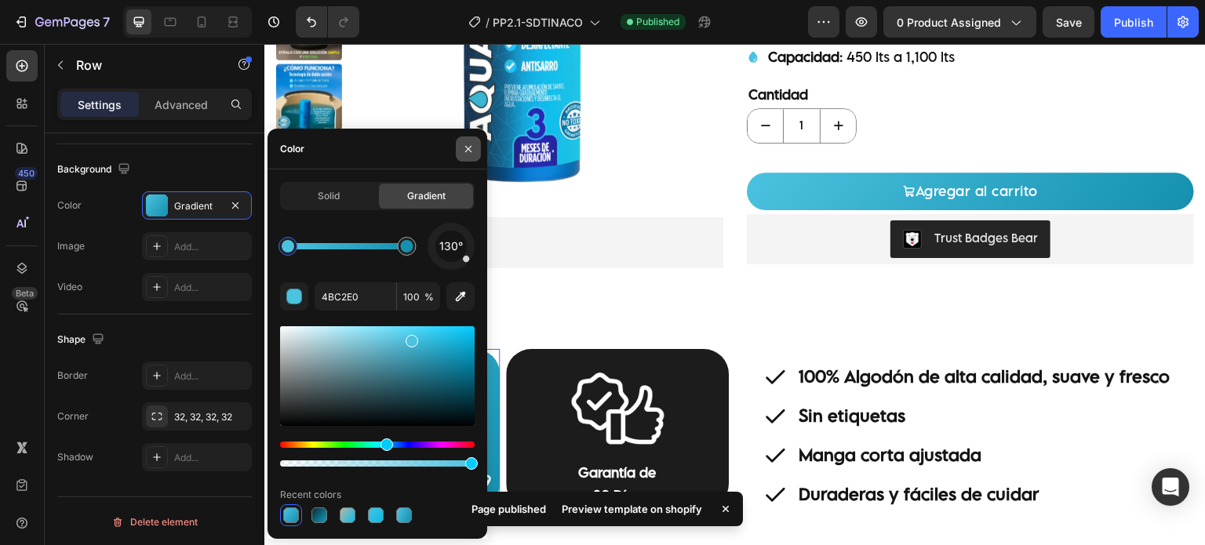
click at [471, 145] on icon "button" at bounding box center [468, 149] width 13 height 13
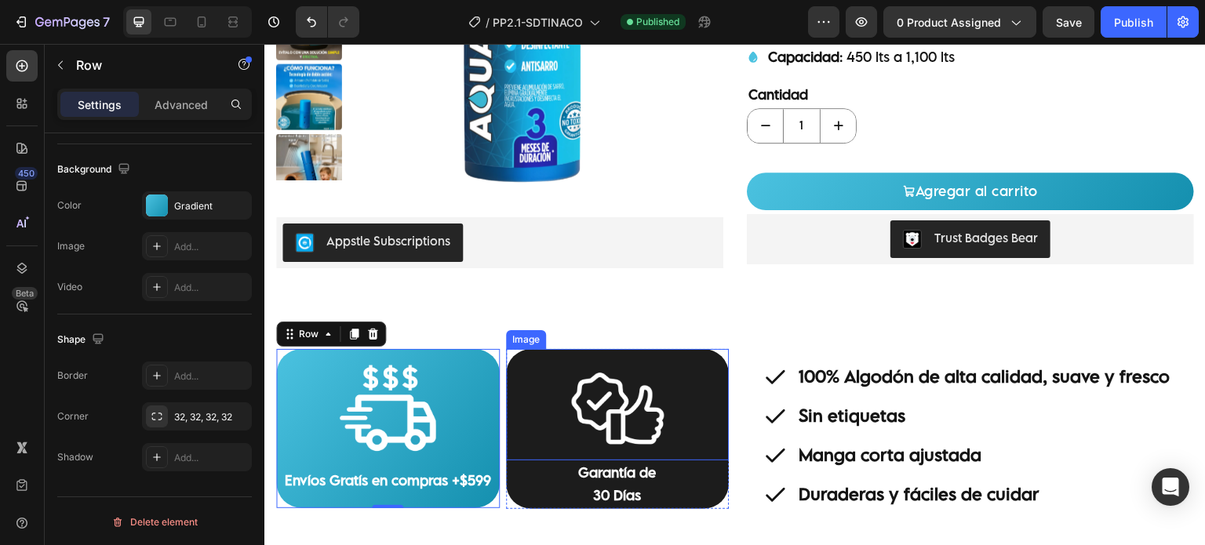
click at [506, 353] on div "Image" at bounding box center [617, 404] width 223 height 111
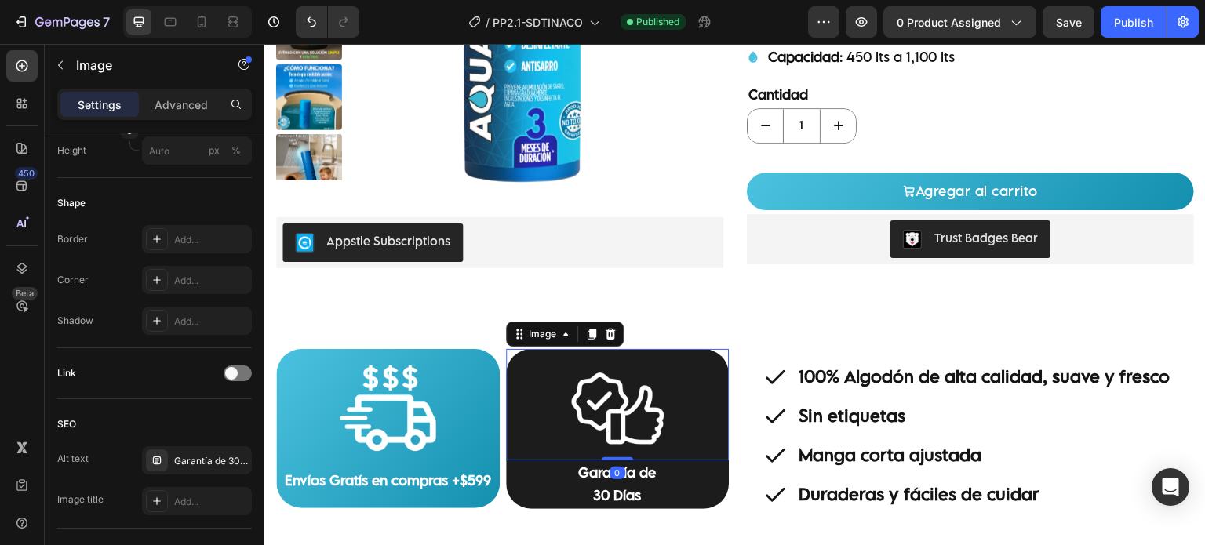
scroll to position [0, 0]
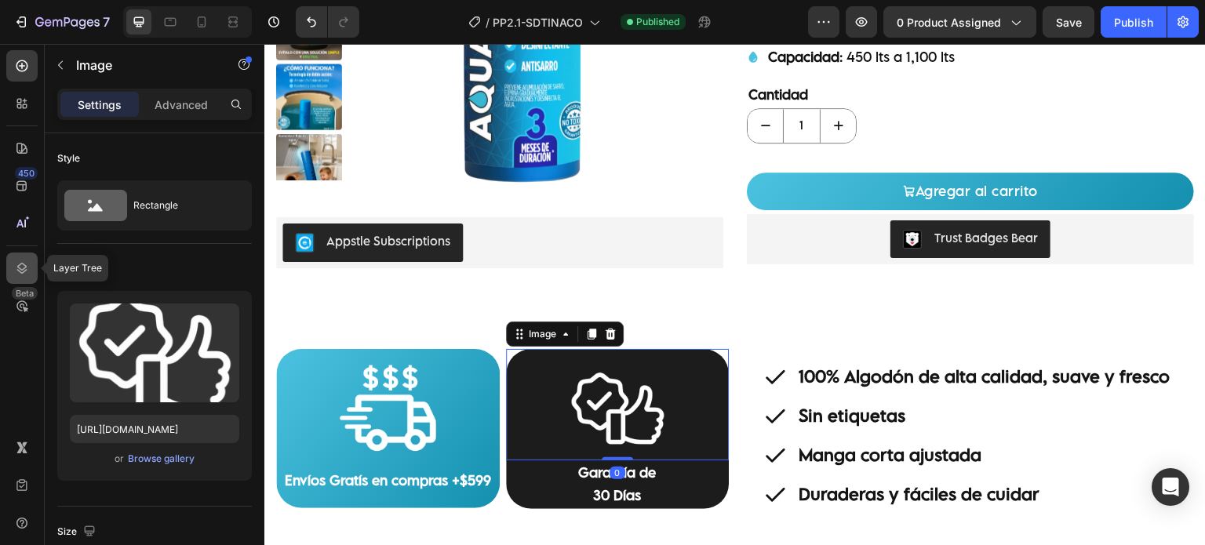
click at [36, 271] on div at bounding box center [21, 268] width 31 height 31
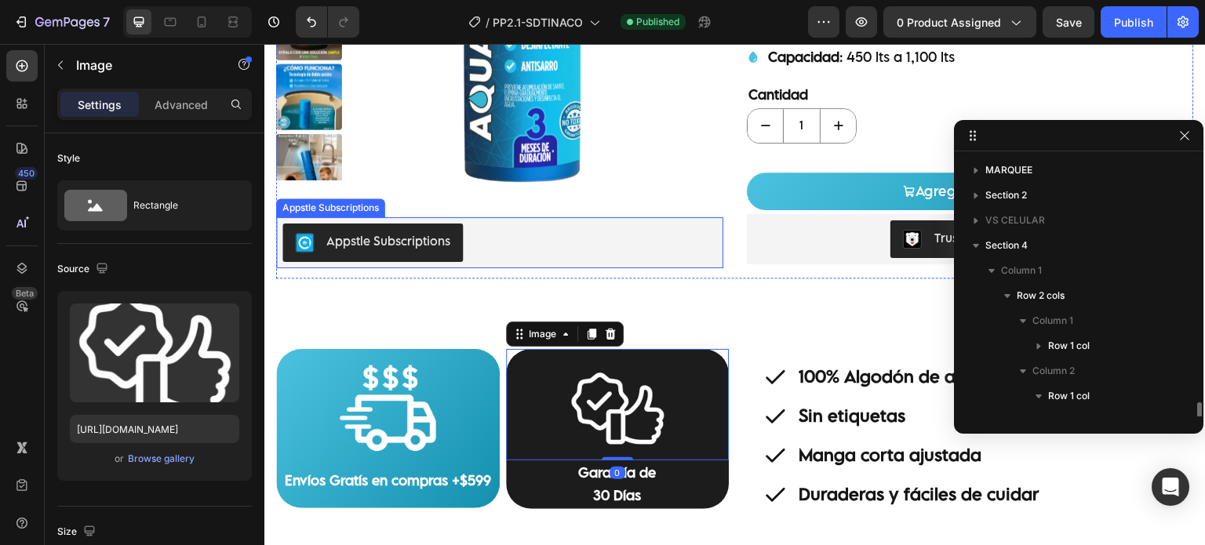
scroll to position [171, 0]
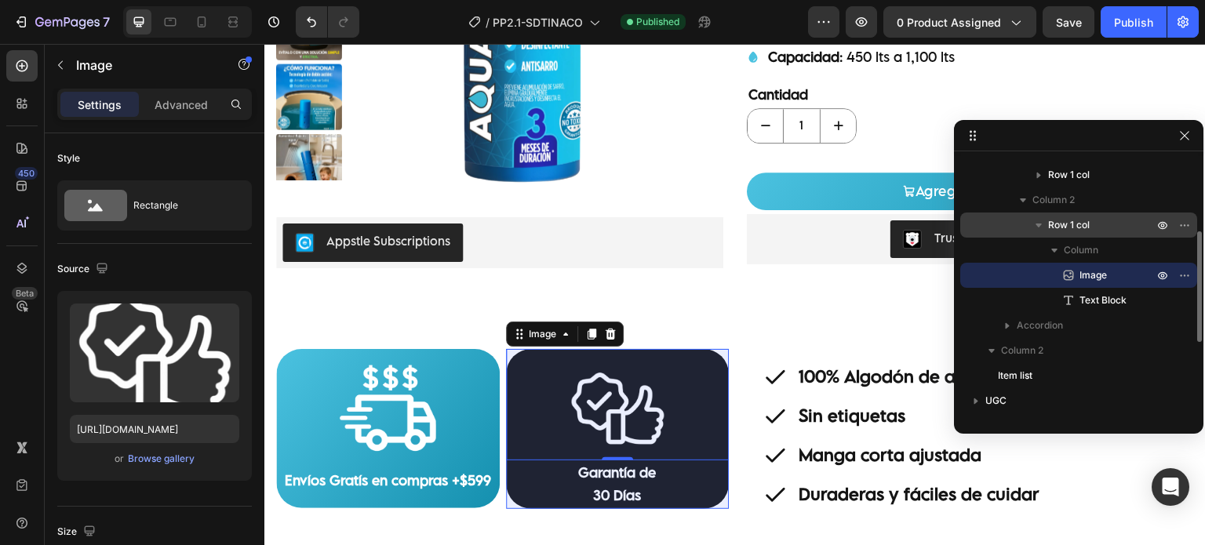
click at [1103, 222] on p "Row 1 col" at bounding box center [1102, 225] width 108 height 16
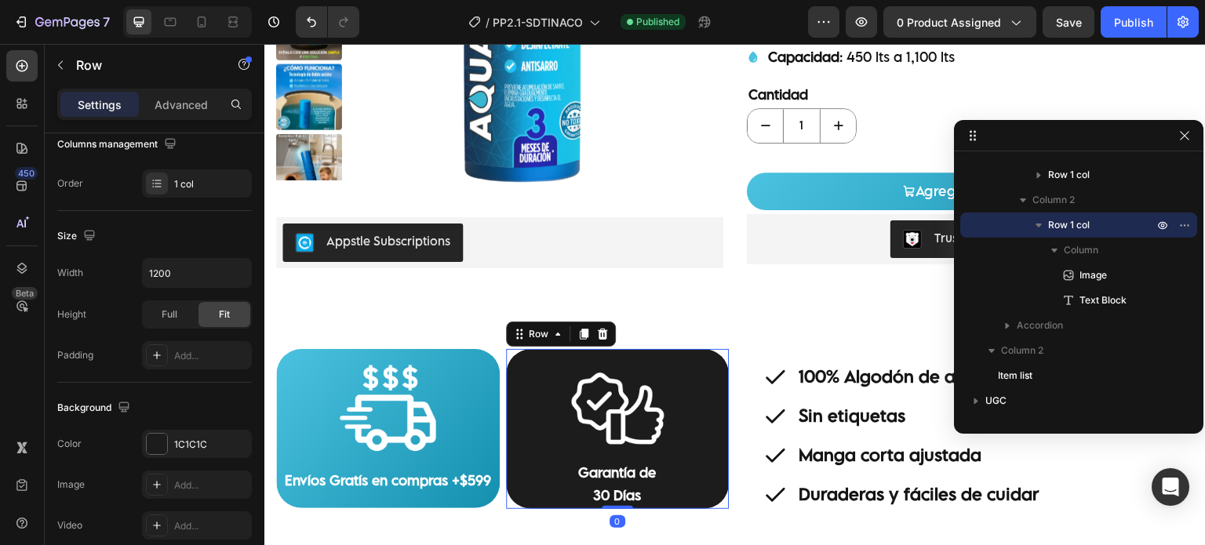
scroll to position [499, 0]
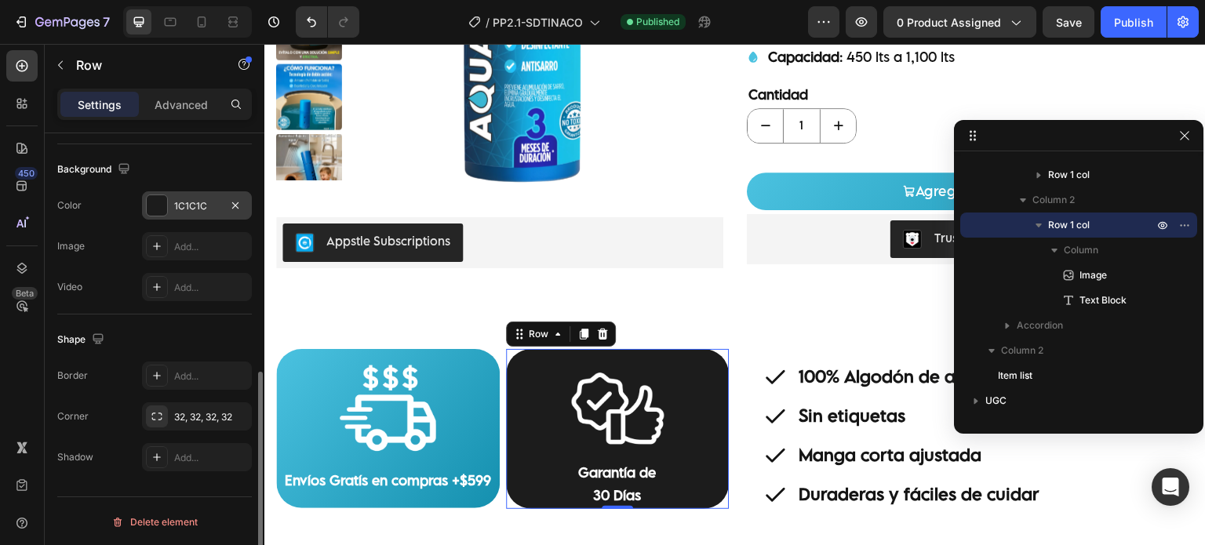
click at [199, 213] on div "1C1C1C" at bounding box center [197, 205] width 110 height 28
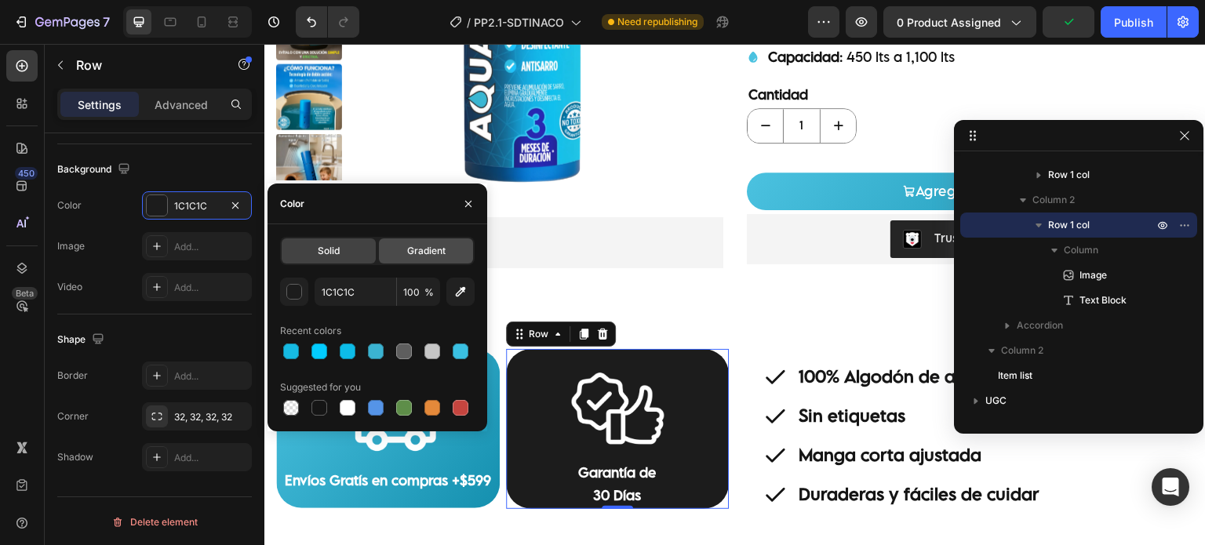
click at [409, 248] on span "Gradient" at bounding box center [426, 251] width 38 height 14
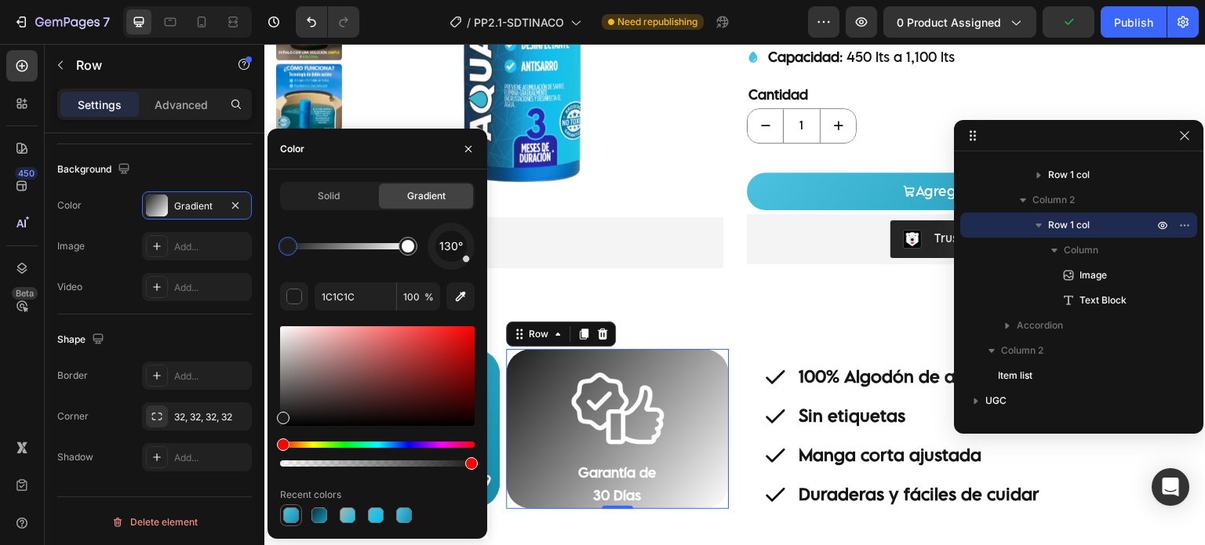
click at [281, 514] on div at bounding box center [291, 515] width 22 height 22
type input "4BC2E0"
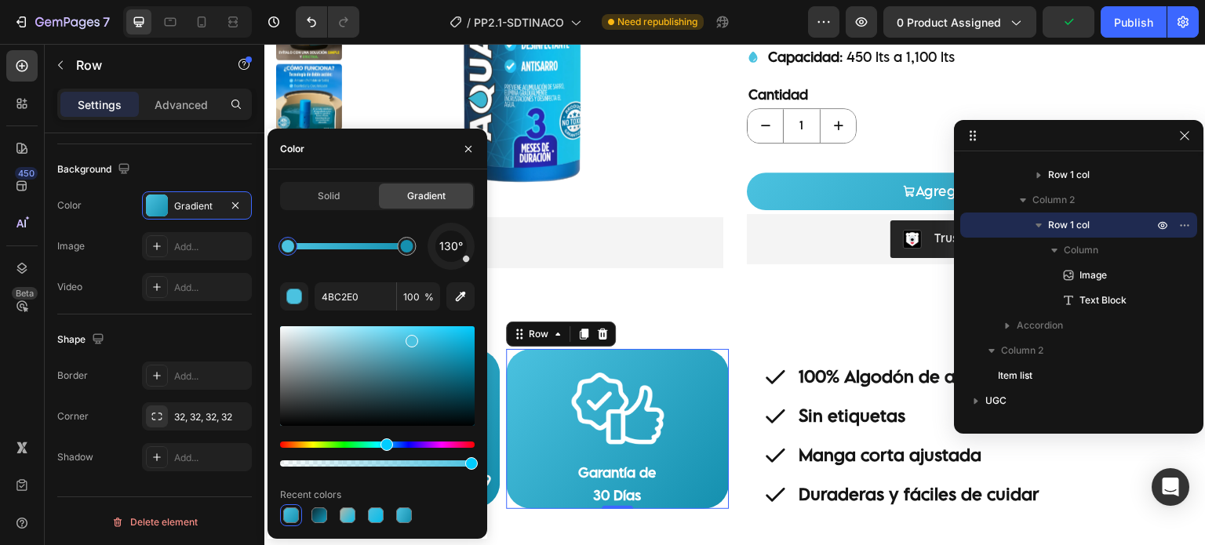
click at [292, 512] on div at bounding box center [291, 515] width 16 height 16
click at [468, 147] on icon "button" at bounding box center [468, 149] width 13 height 13
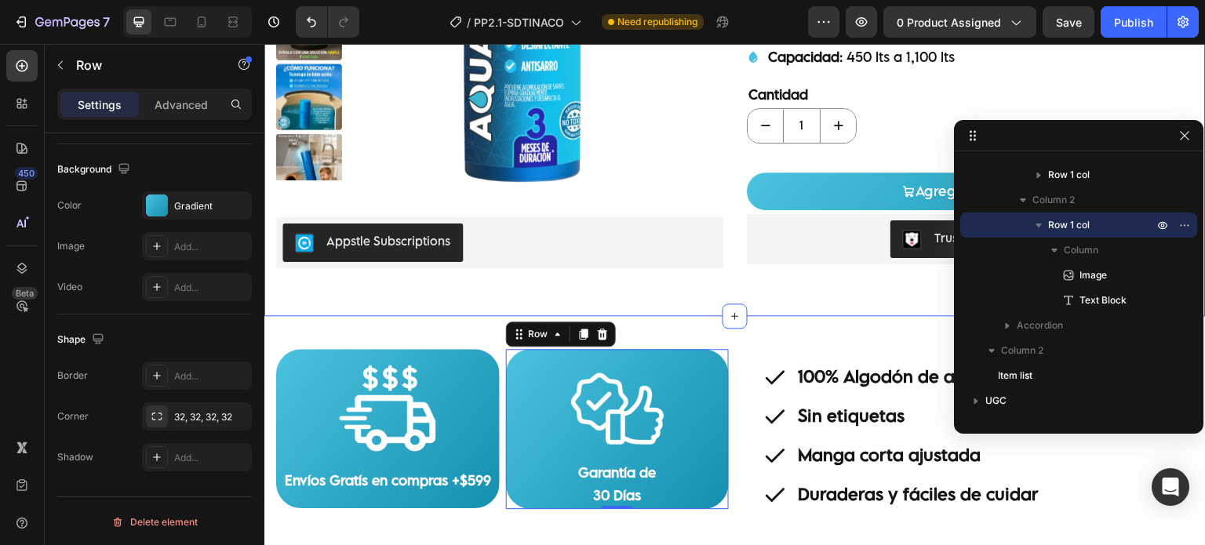
click at [753, 305] on div "[DOMAIN_NAME] - Preview Badge (Stars) [DOMAIN_NAME] Product Images Appstle Subs…" at bounding box center [734, 35] width 941 height 561
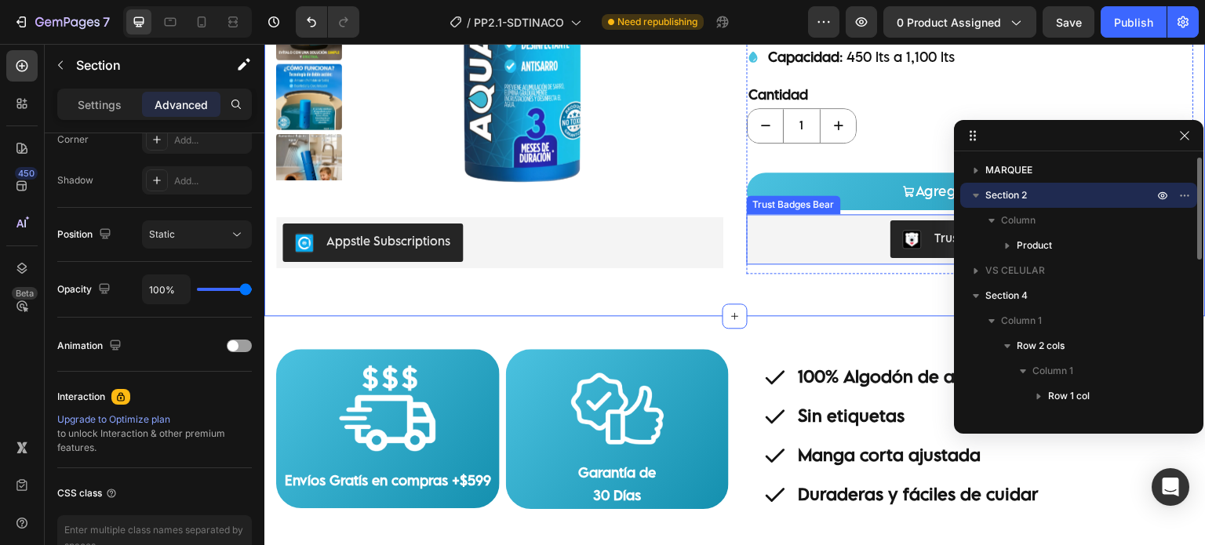
scroll to position [0, 0]
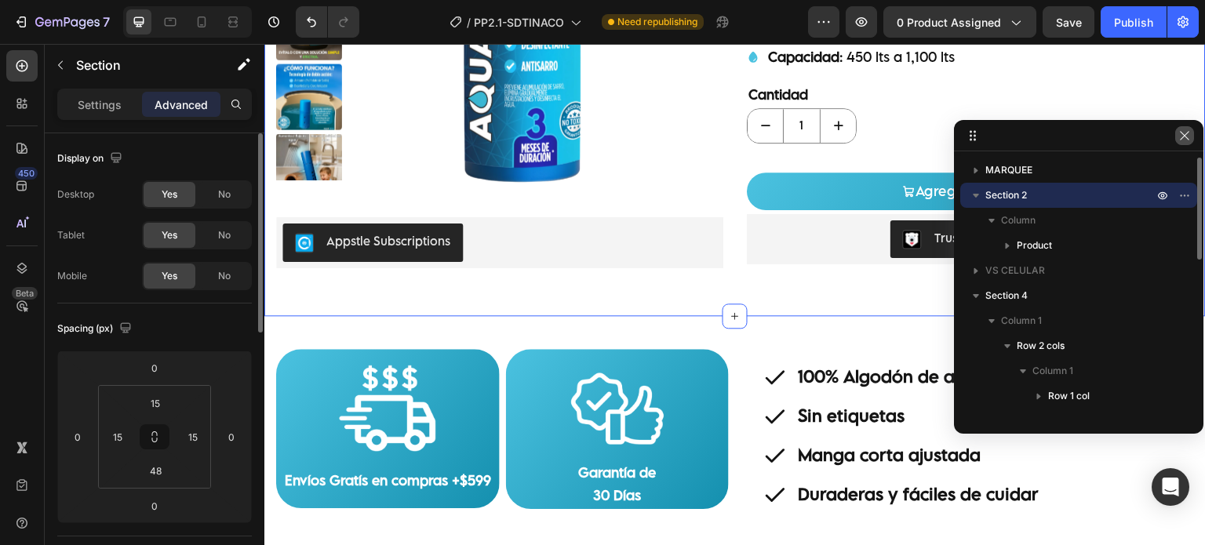
click at [1190, 140] on icon "button" at bounding box center [1184, 135] width 13 height 13
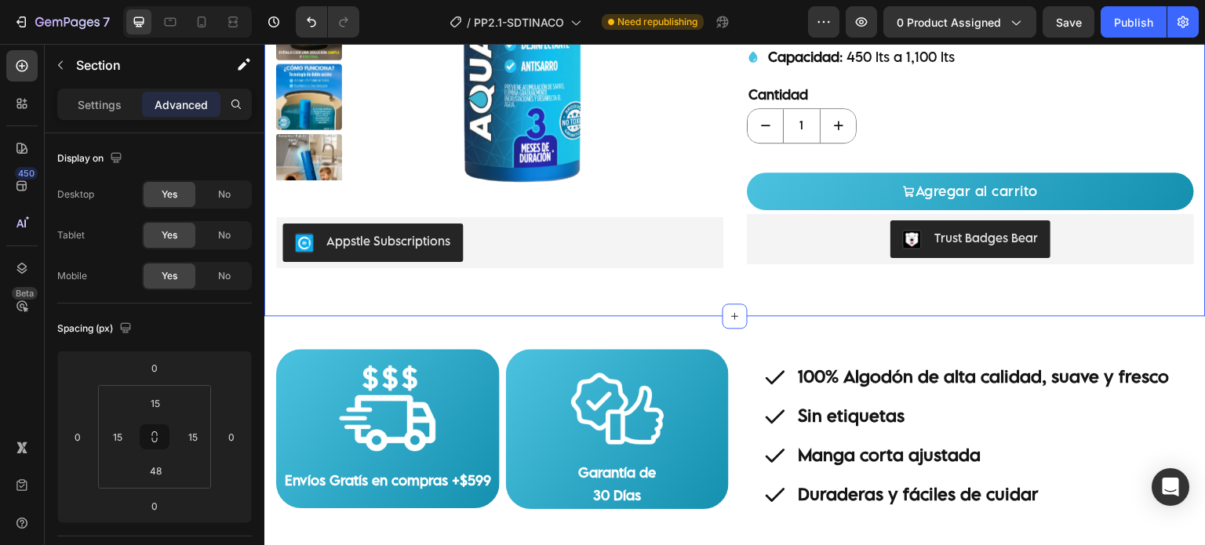
click at [761, 304] on div "[DOMAIN_NAME] - Preview Badge (Stars) [DOMAIN_NAME] Product Images Appstle Subs…" at bounding box center [734, 35] width 941 height 561
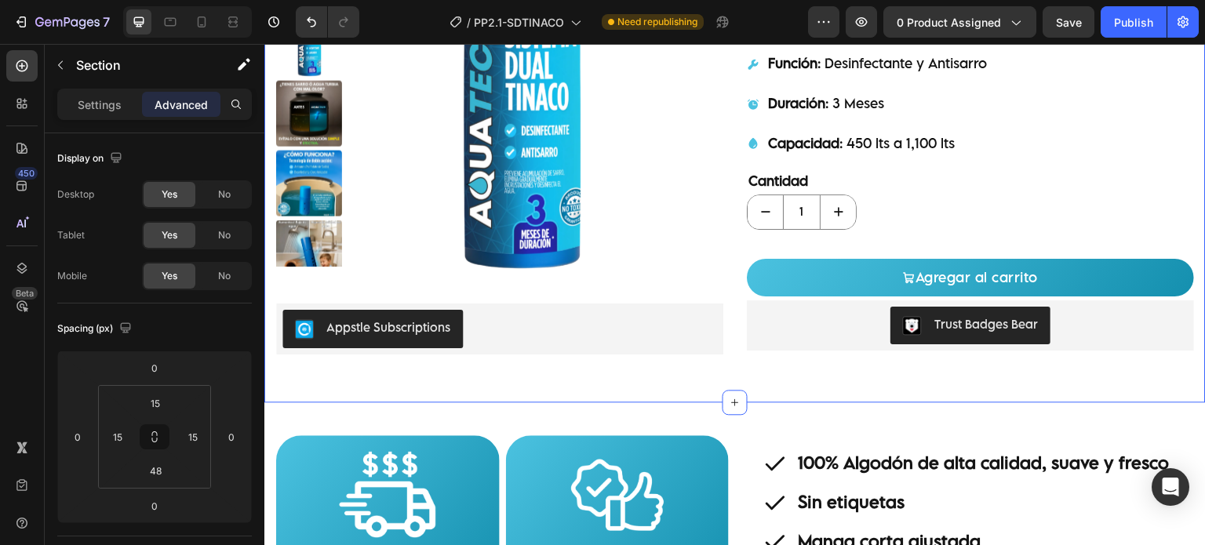
scroll to position [236, 0]
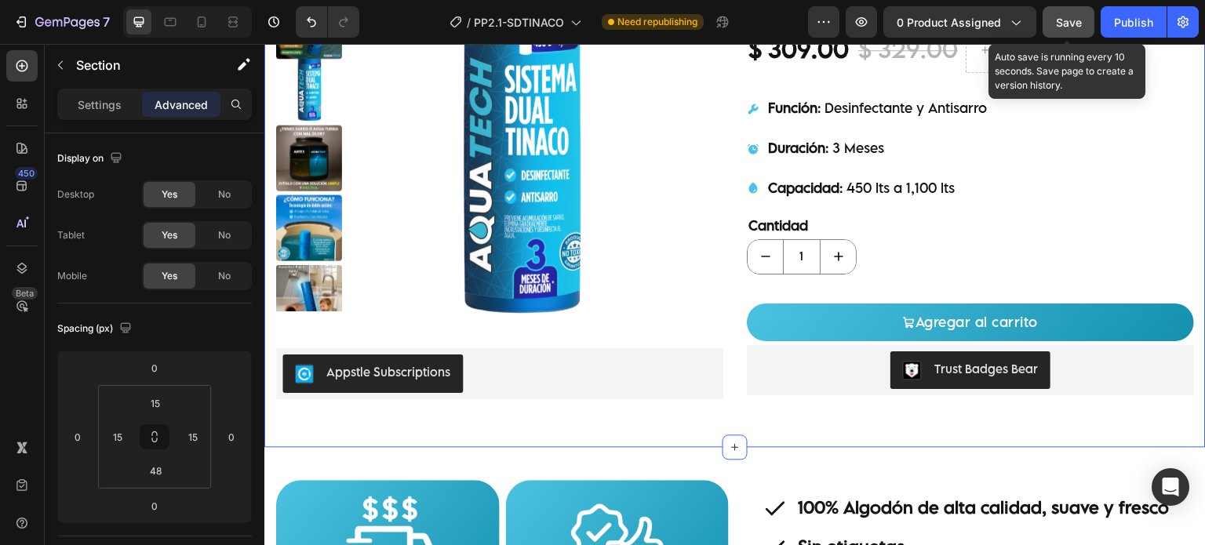
click at [1045, 28] on button "Save" at bounding box center [1068, 21] width 52 height 31
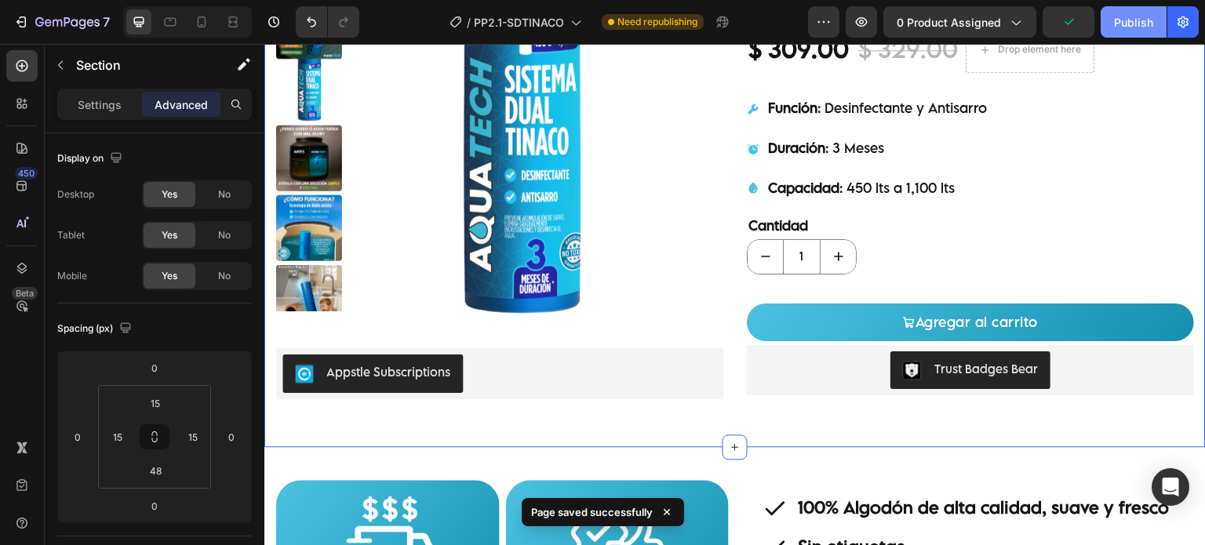
click at [1120, 26] on div "Publish" at bounding box center [1133, 22] width 39 height 16
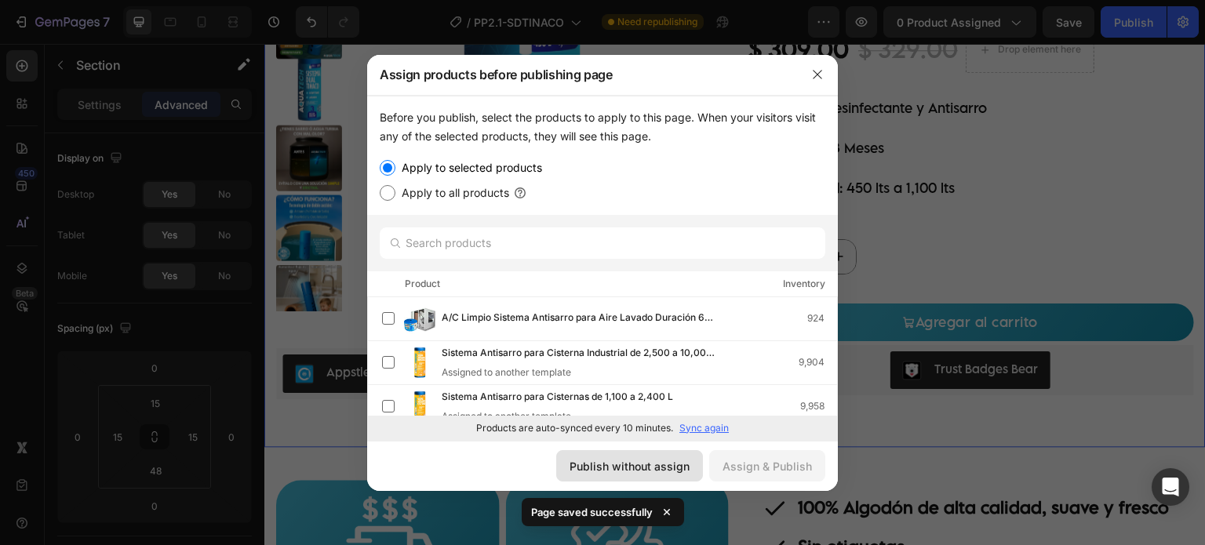
click at [605, 456] on button "Publish without assign" at bounding box center [629, 465] width 147 height 31
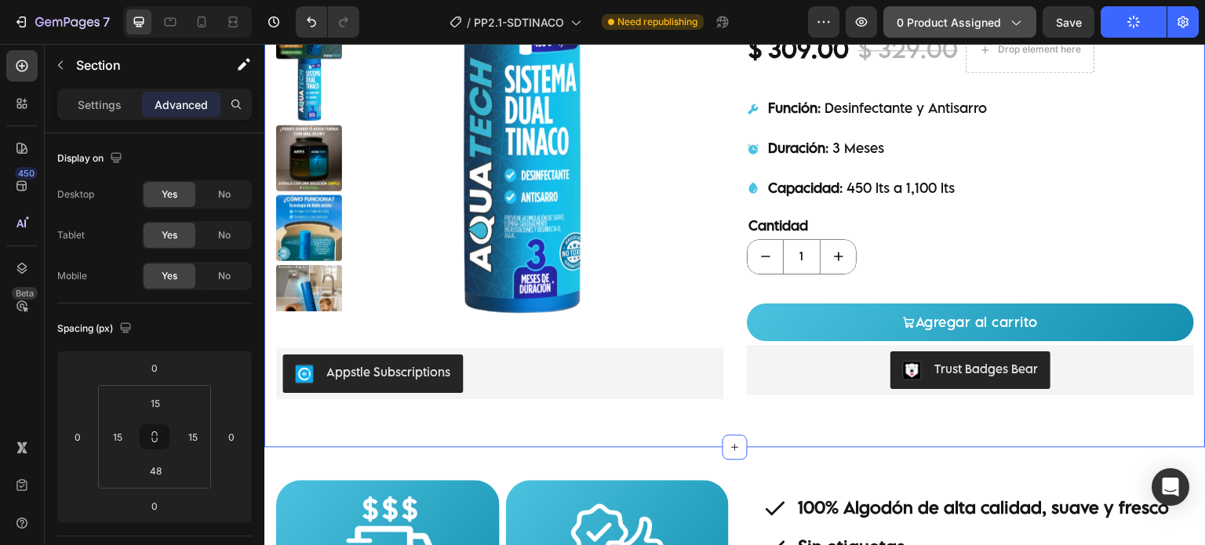
click at [1015, 12] on button "0 product assigned" at bounding box center [959, 21] width 153 height 31
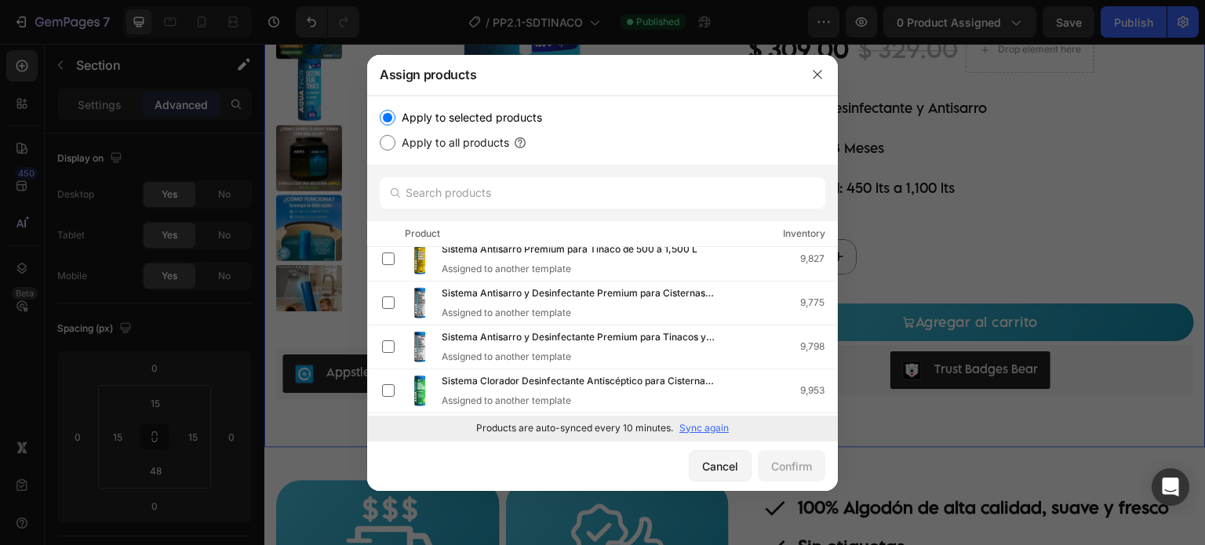
scroll to position [0, 0]
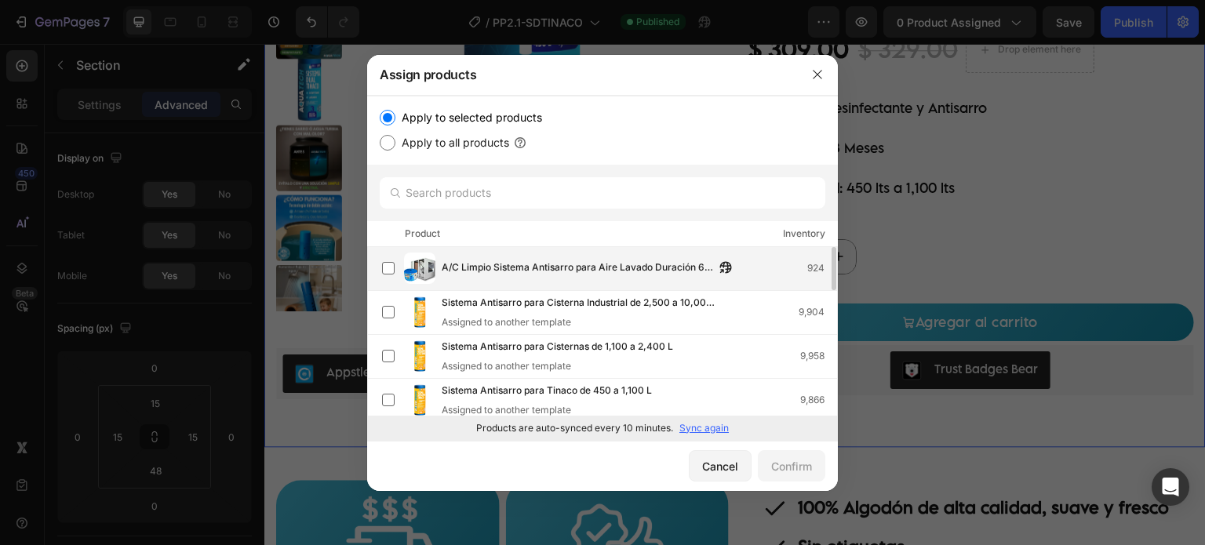
click at [600, 278] on div "A/C Limpio Sistema Antisarro para Aire Lavado Duración 6 meses. 924" at bounding box center [609, 268] width 455 height 31
click at [602, 282] on div "A/C Limpio Sistema Antisarro para Aire Lavado Duración 6 meses. 924" at bounding box center [609, 268] width 455 height 31
click at [543, 269] on span "A/C Limpio Sistema Antisarro para Aire Lavado Duración 6 meses." at bounding box center [578, 268] width 273 height 17
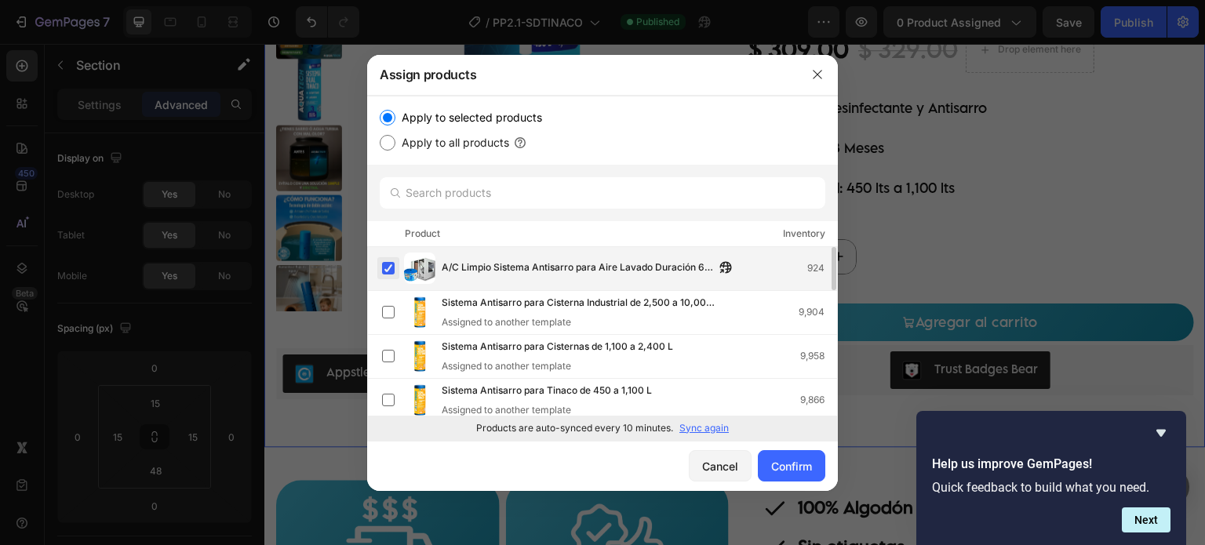
click at [389, 265] on label at bounding box center [388, 268] width 13 height 13
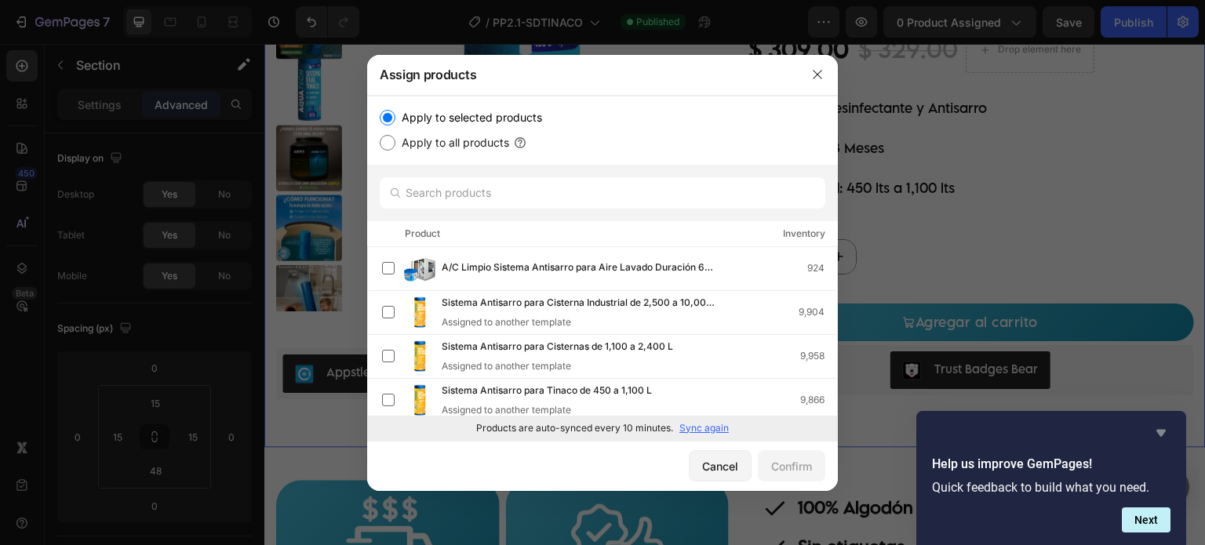
click at [1168, 434] on icon "Hide survey" at bounding box center [1160, 432] width 19 height 19
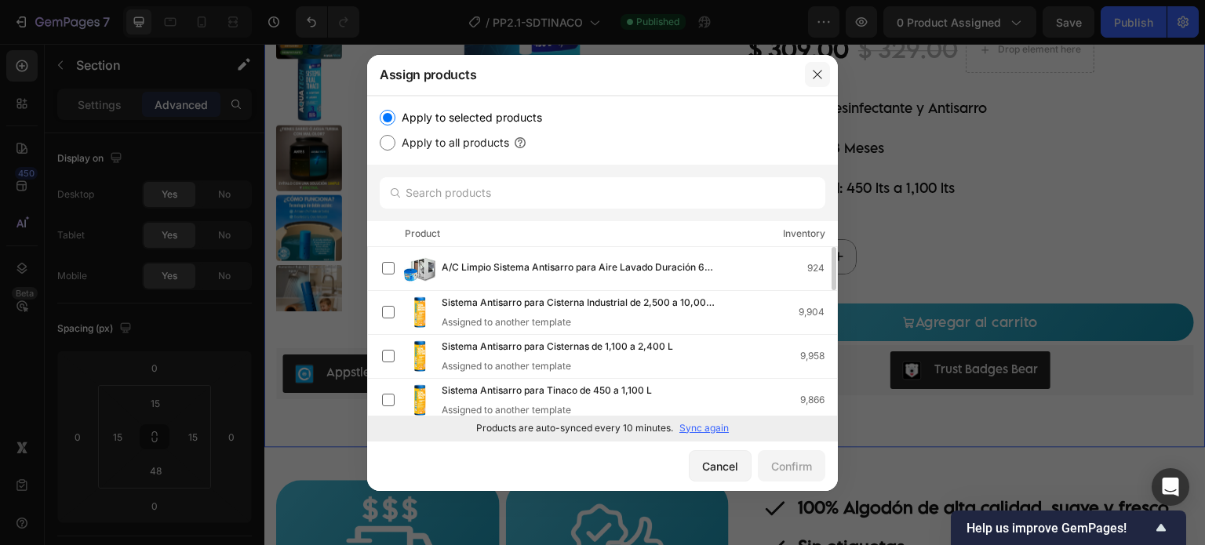
click at [824, 65] on button "button" at bounding box center [817, 74] width 25 height 25
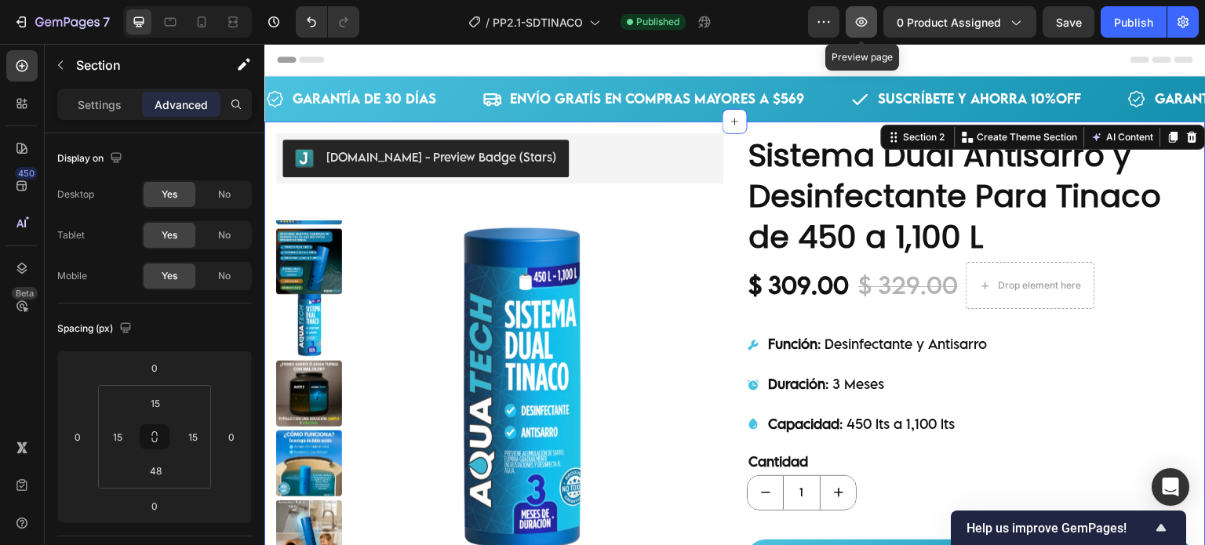
click at [856, 18] on icon "button" at bounding box center [861, 22] width 16 height 16
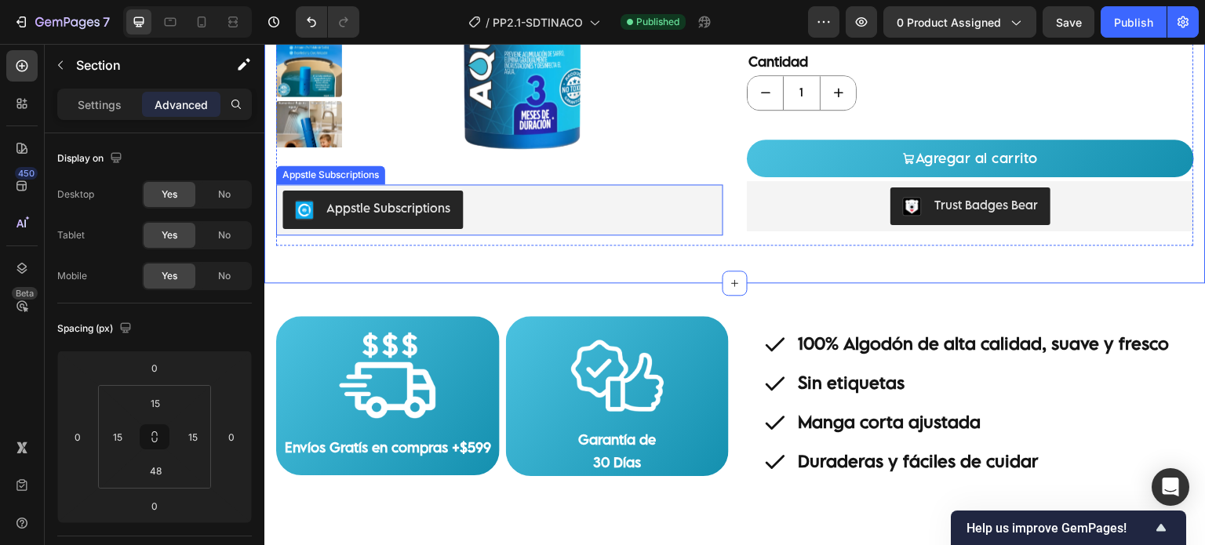
scroll to position [522, 0]
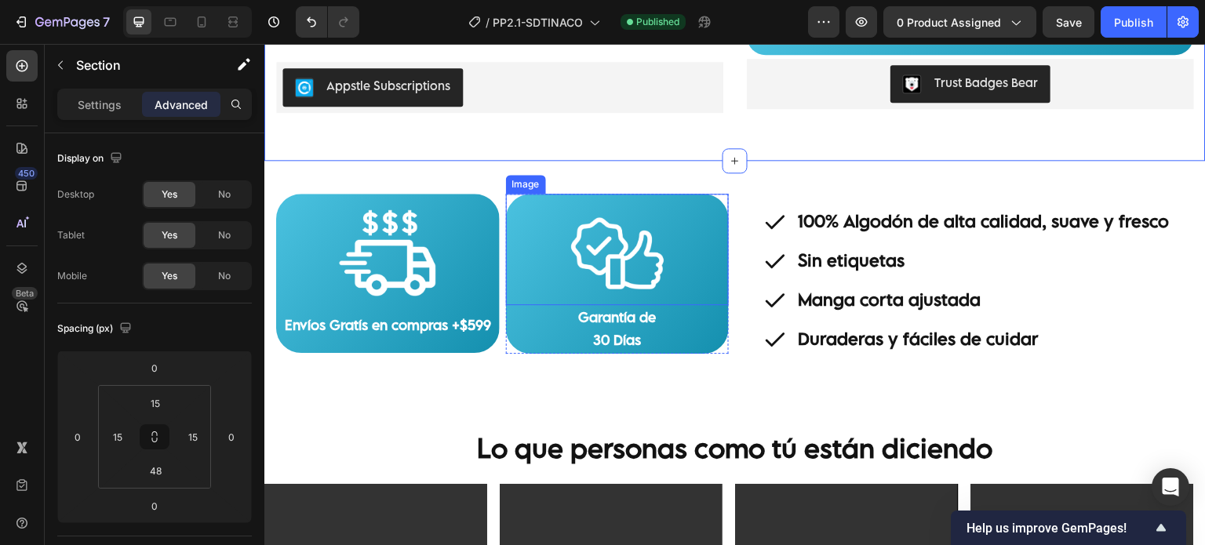
click at [518, 177] on div "Image" at bounding box center [526, 184] width 34 height 14
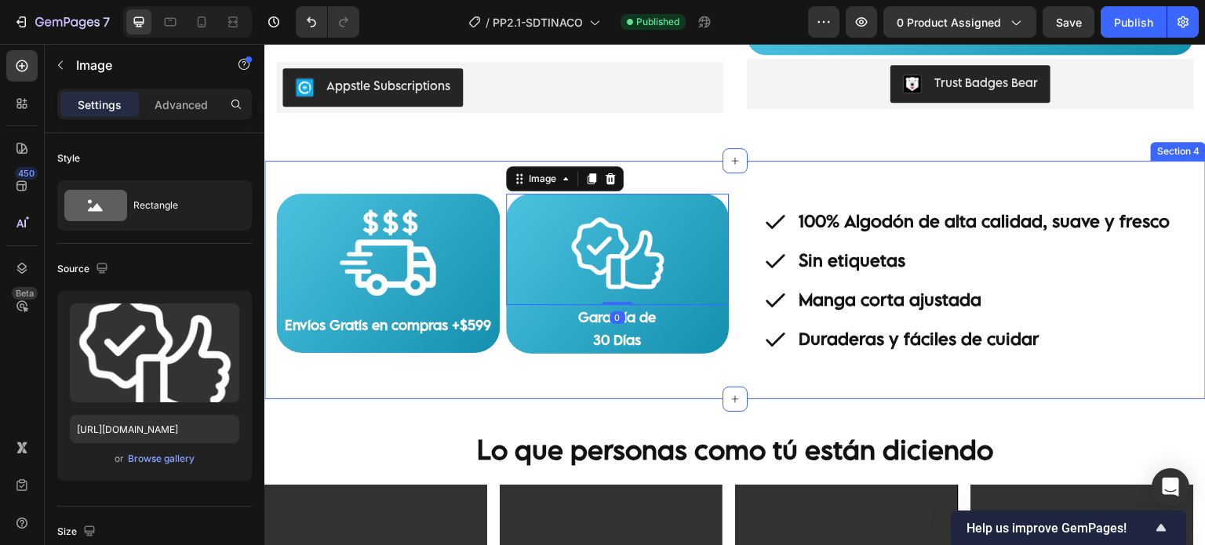
click at [433, 169] on div "Image Envíos Gratís en compras +$599 Text Block Row Image 0 Garantía de 30 Días…" at bounding box center [734, 280] width 941 height 238
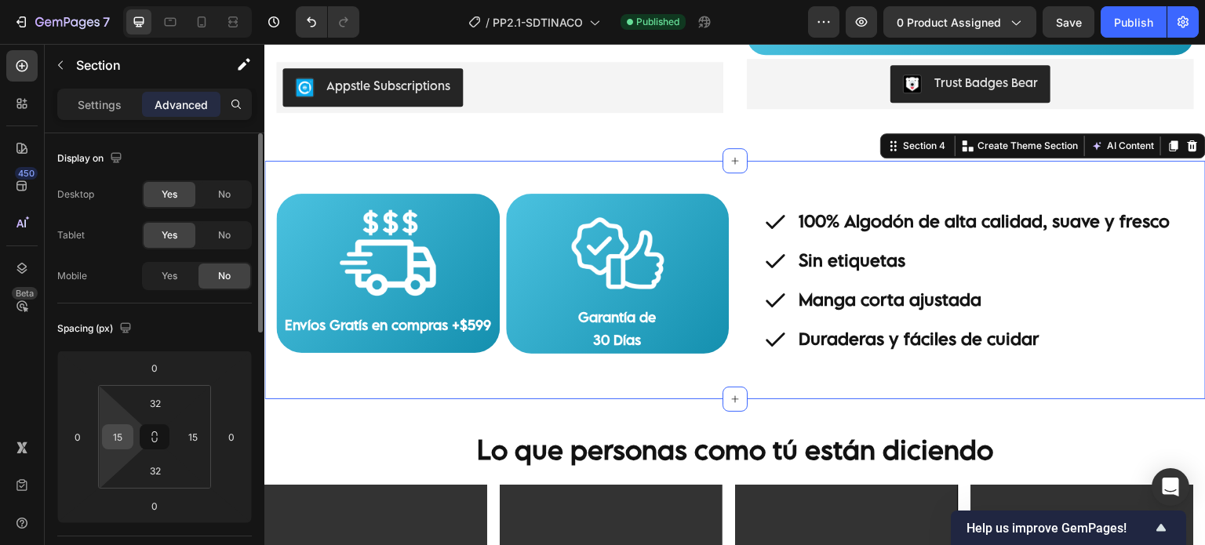
click at [122, 434] on input "15" at bounding box center [118, 437] width 24 height 24
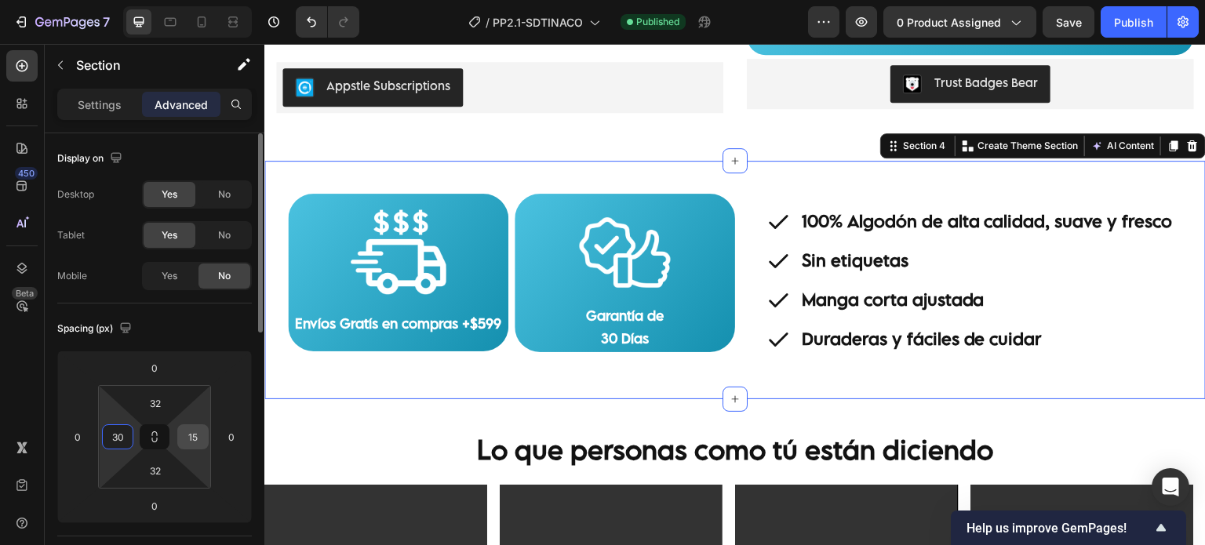
type input "30"
click at [187, 433] on input "15" at bounding box center [193, 437] width 24 height 24
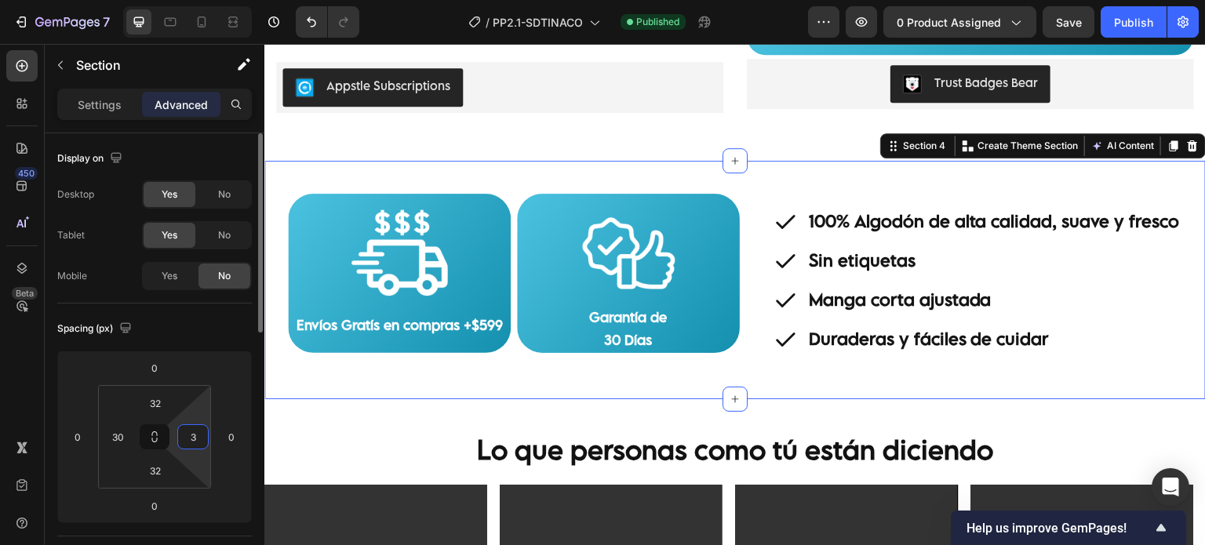
type input "30"
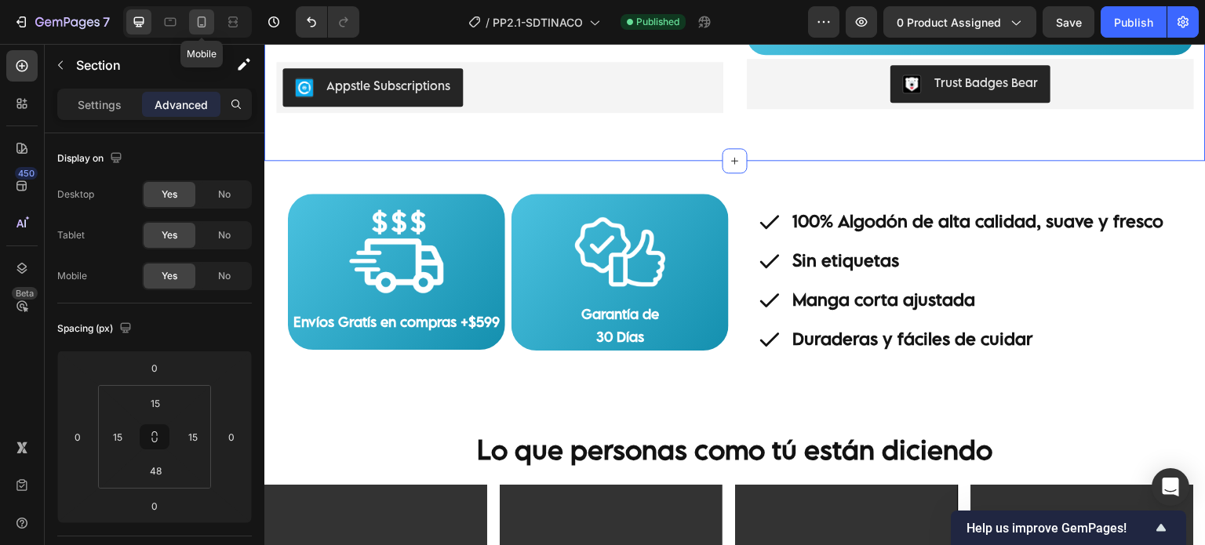
click at [206, 29] on div at bounding box center [201, 21] width 25 height 25
type input "14"
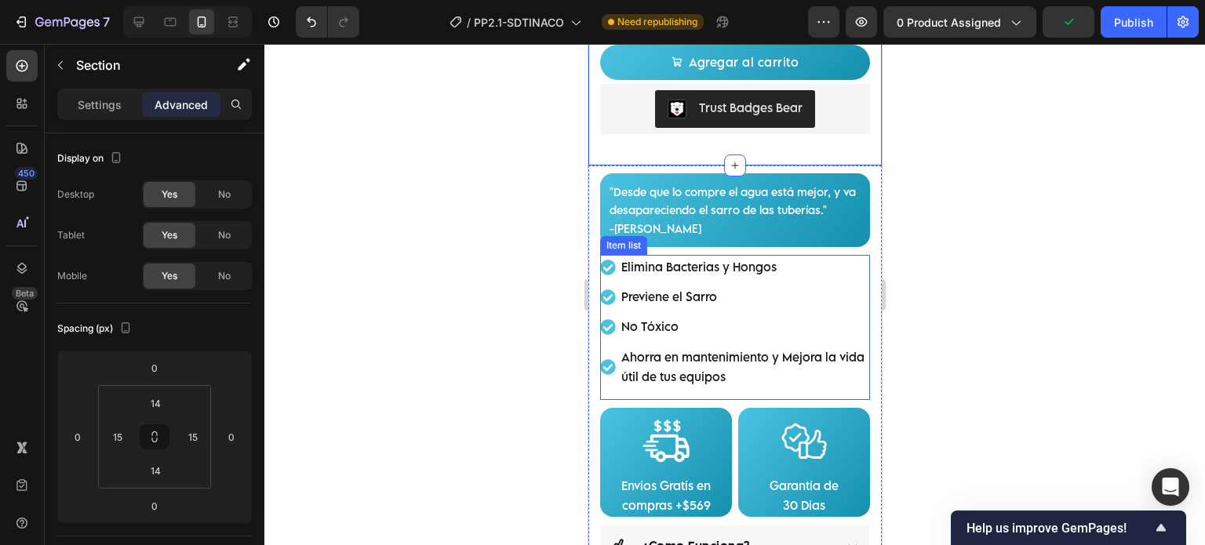
scroll to position [914, 0]
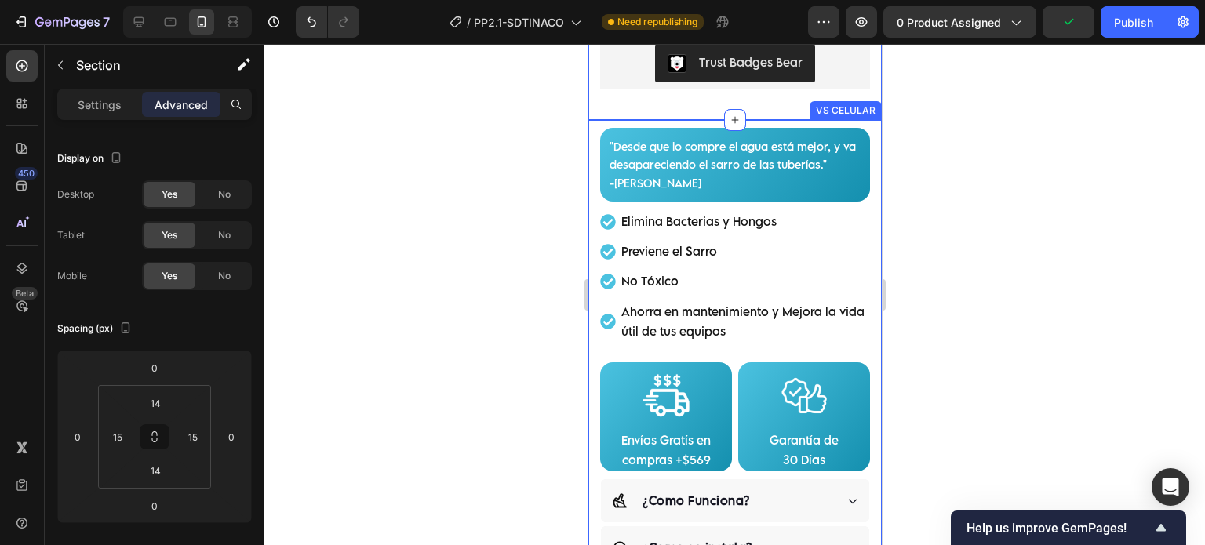
click at [588, 120] on div ""Desde que lo compre el agua está mejor, y va desapareciendo el sarro de las tu…" at bounding box center [733, 404] width 293 height 569
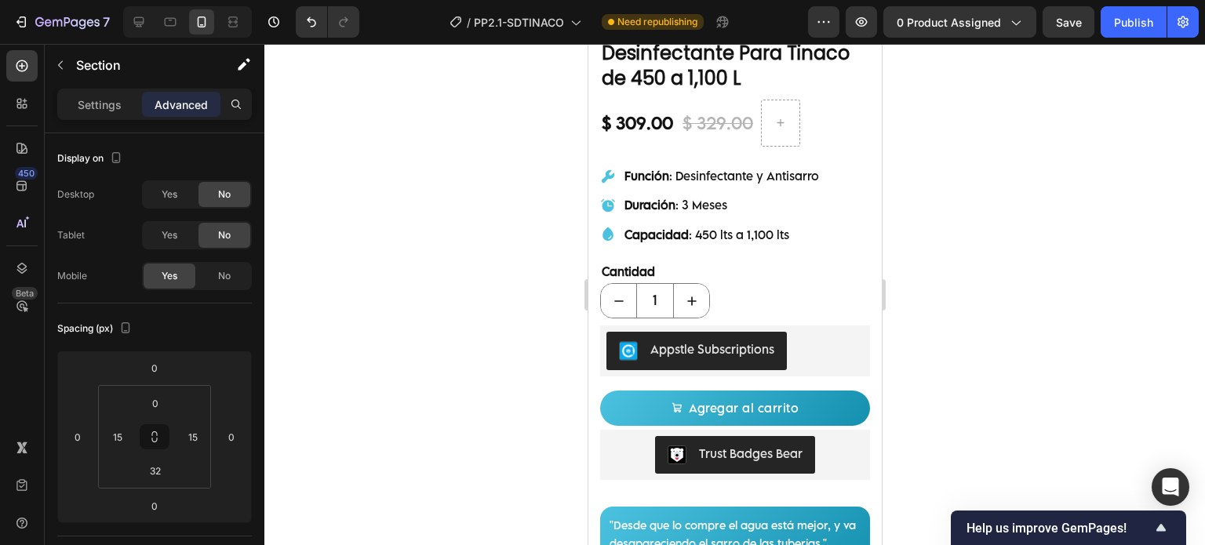
scroll to position [522, 0]
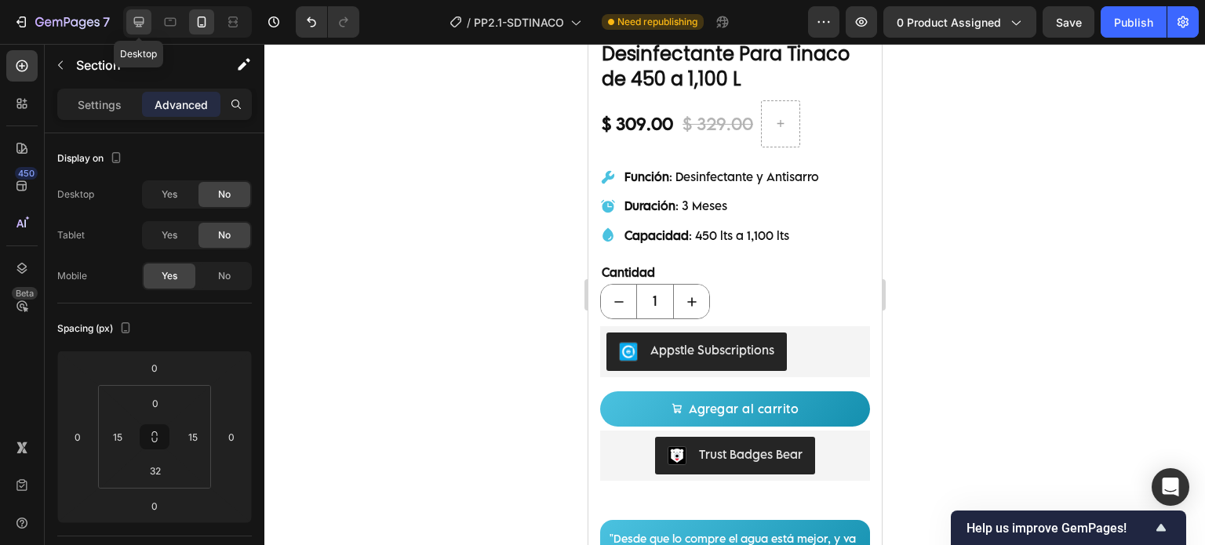
click at [147, 21] on div at bounding box center [138, 21] width 25 height 25
type input "32"
type input "0"
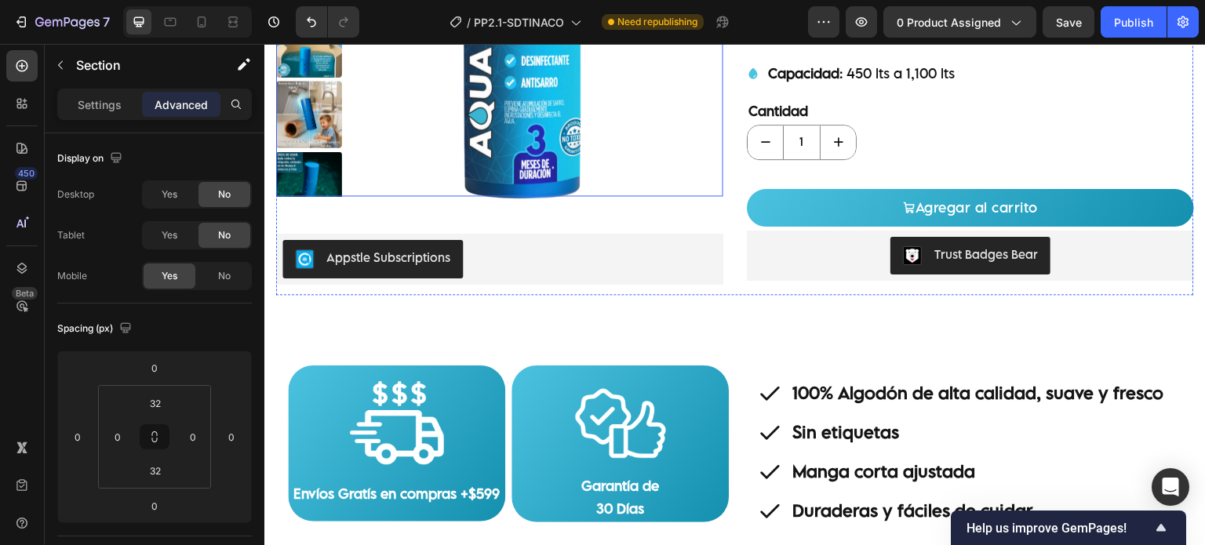
scroll to position [302, 0]
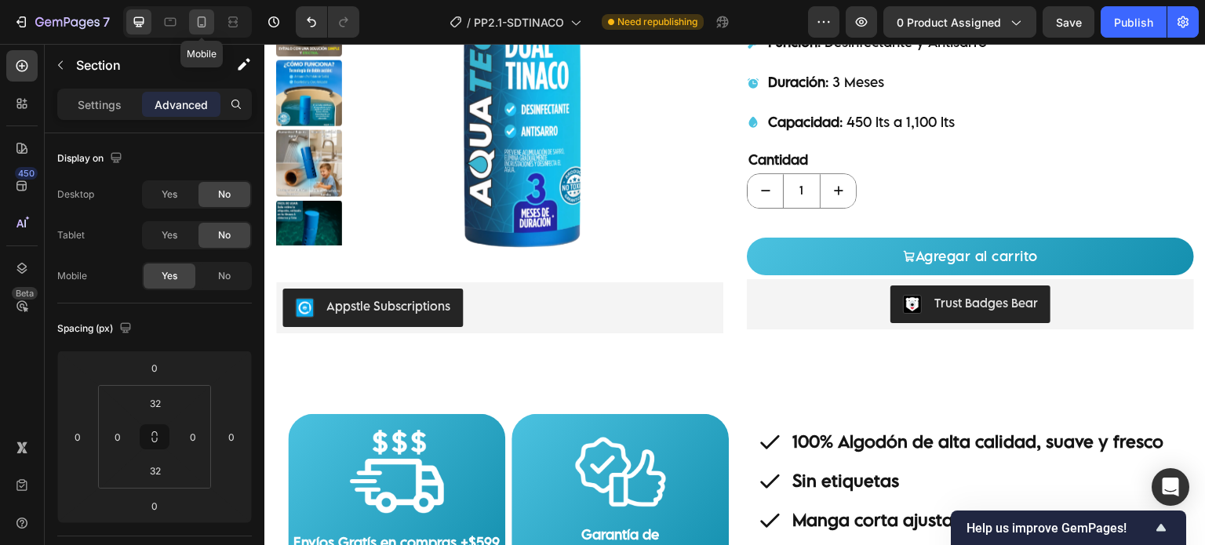
click at [205, 23] on icon at bounding box center [202, 22] width 16 height 16
type input "0"
type input "15"
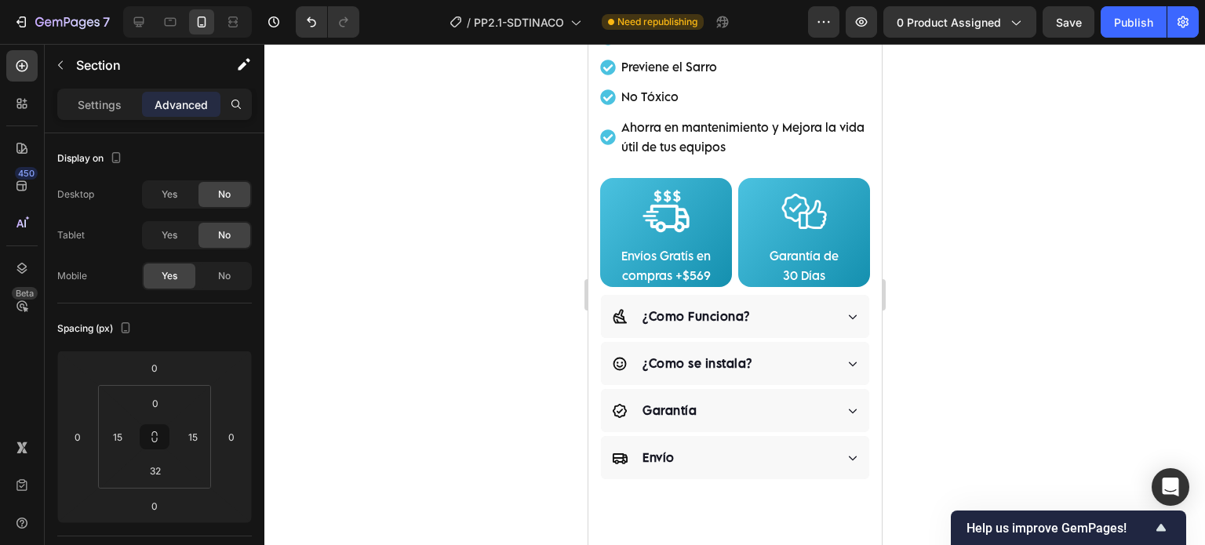
scroll to position [1217, 0]
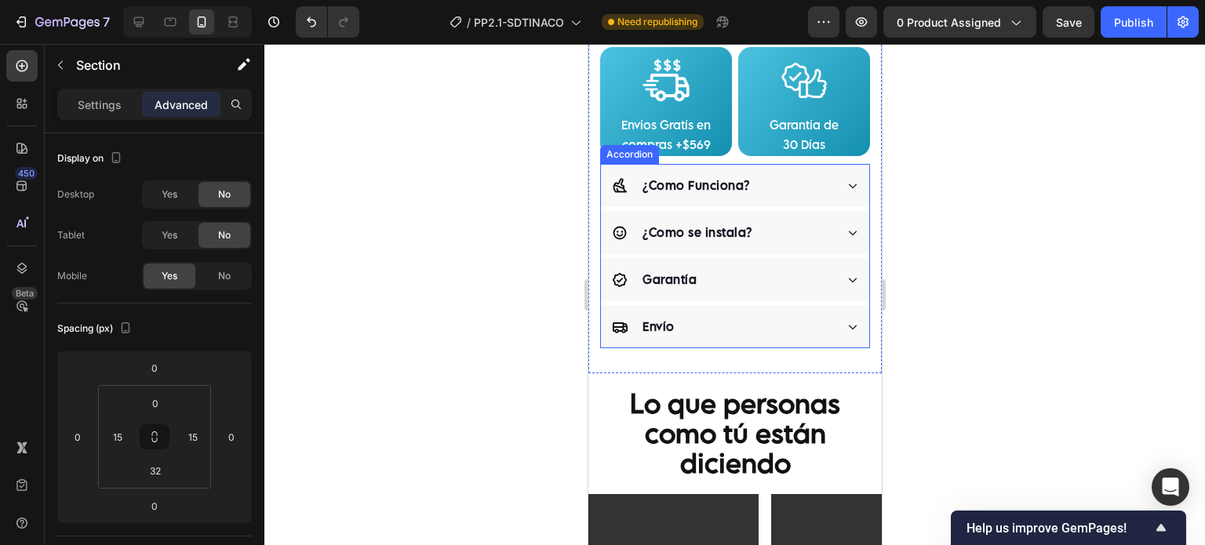
click at [683, 205] on div "¿Como Funciona? ¿Como se instala? Garantía Envío" at bounding box center [734, 256] width 270 height 184
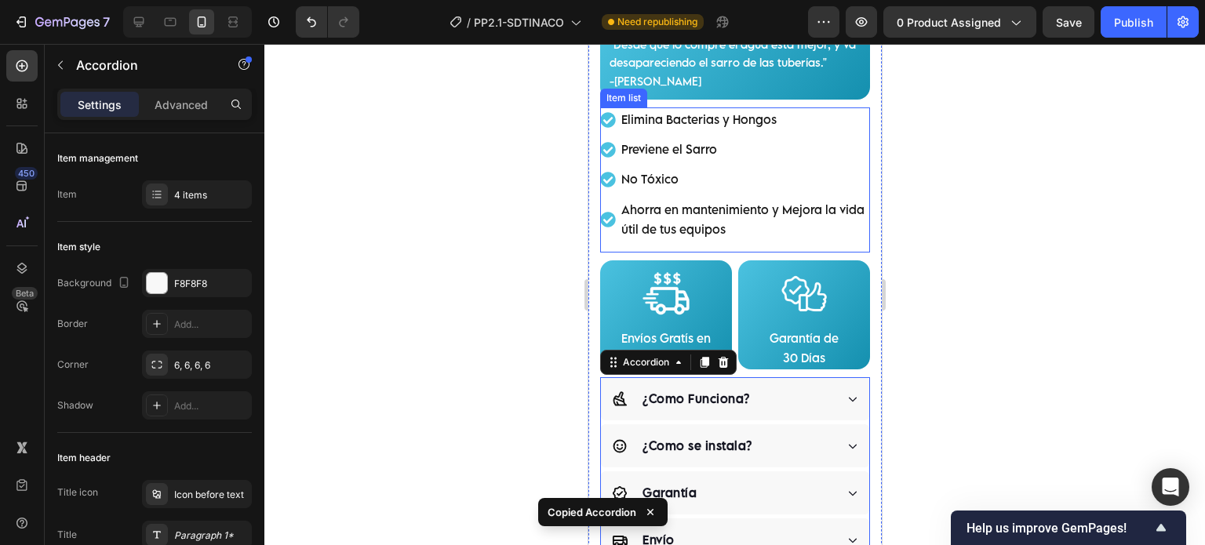
scroll to position [825, 0]
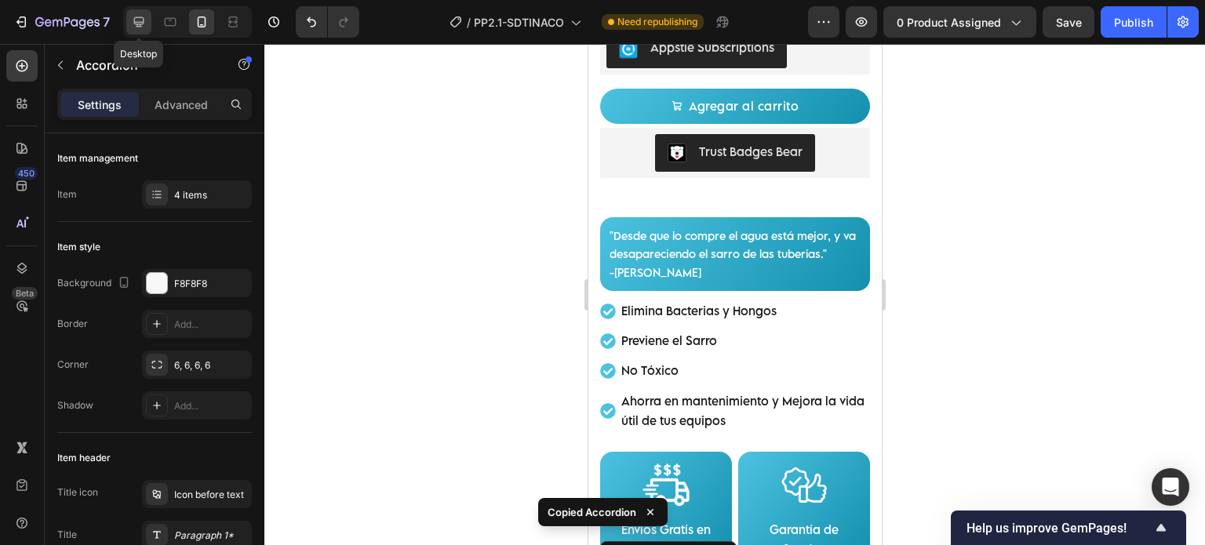
click at [136, 19] on icon at bounding box center [139, 22] width 16 height 16
type input "16"
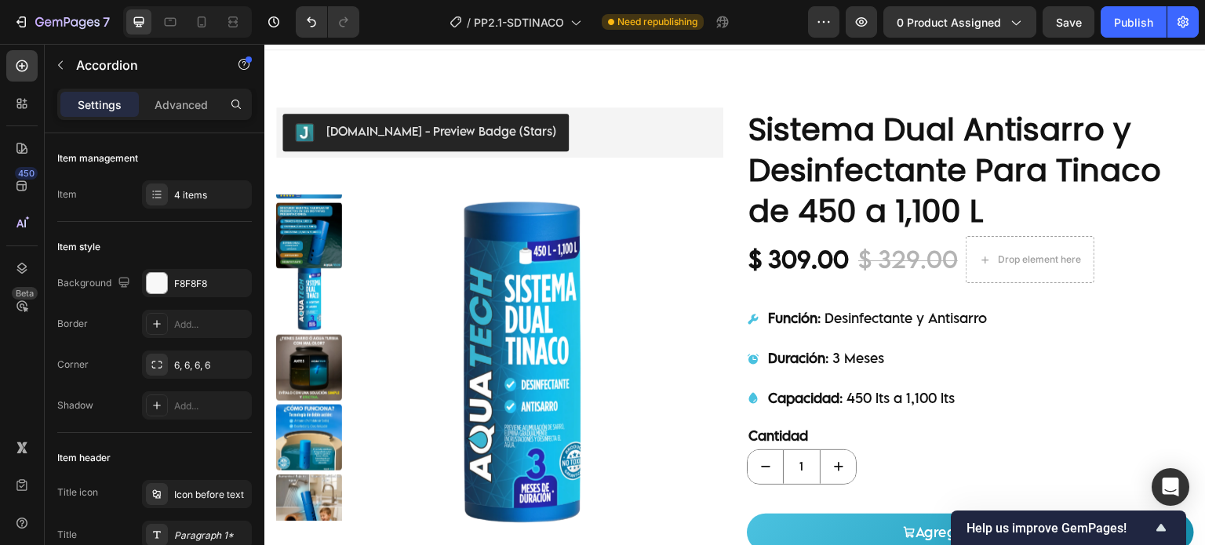
scroll to position [392, 0]
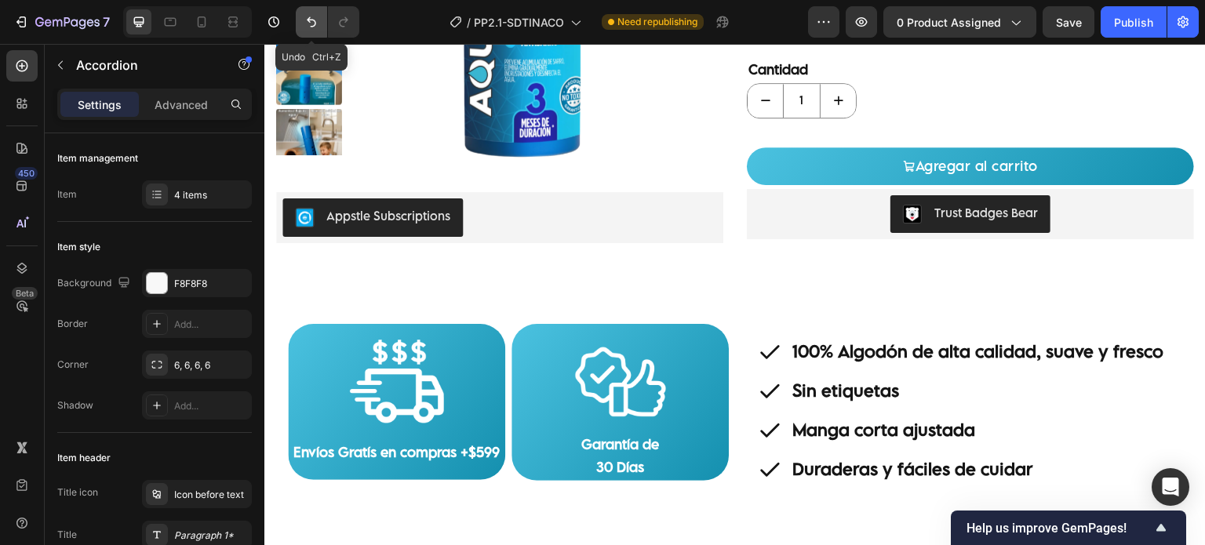
click at [305, 24] on icon "Undo/Redo" at bounding box center [311, 22] width 16 height 16
